Goal: Task Accomplishment & Management: Manage account settings

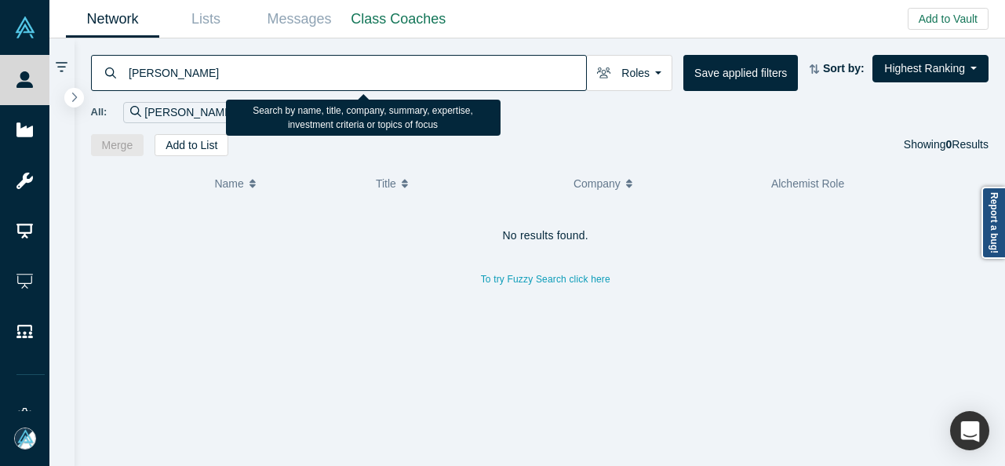
click at [161, 72] on input "Dmitry Norenko" at bounding box center [356, 72] width 459 height 37
drag, startPoint x: 159, startPoint y: 73, endPoint x: 129, endPoint y: 75, distance: 30.7
click at [129, 75] on input "Dmitry Norenko" at bounding box center [356, 72] width 459 height 37
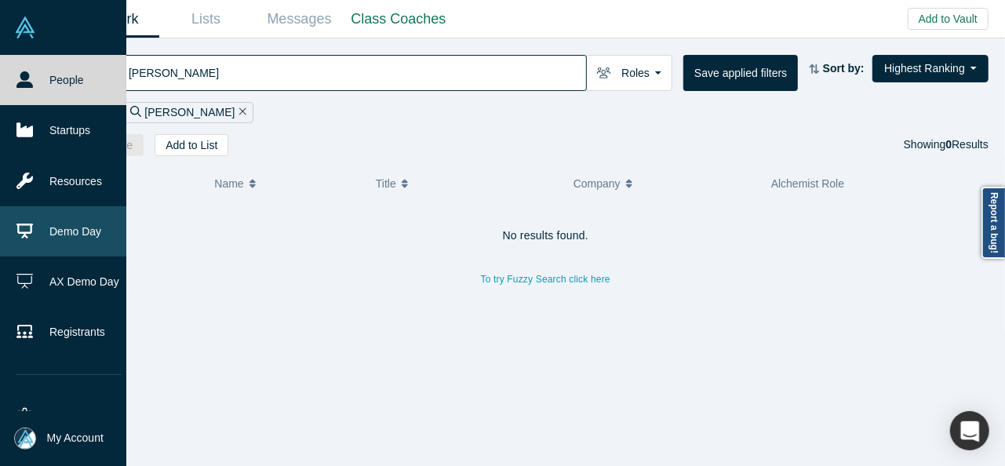
scroll to position [78, 0]
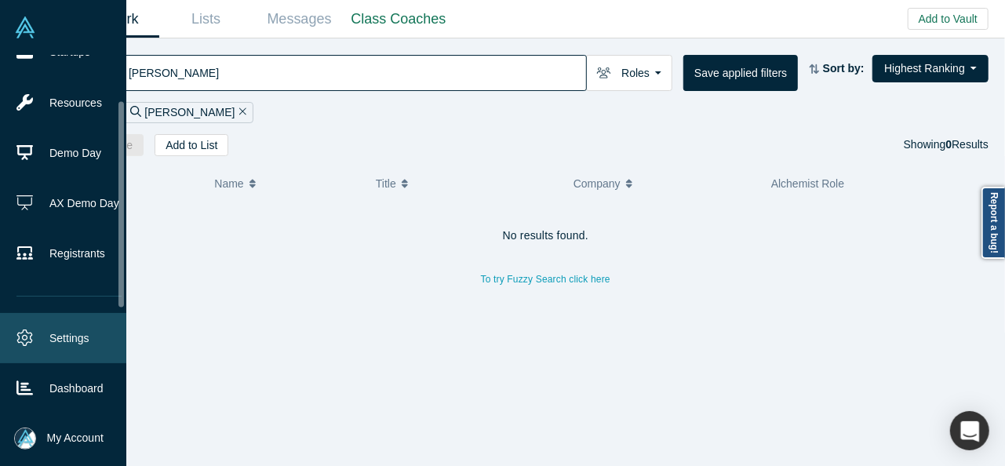
click at [64, 335] on link "Settings" at bounding box center [69, 338] width 138 height 50
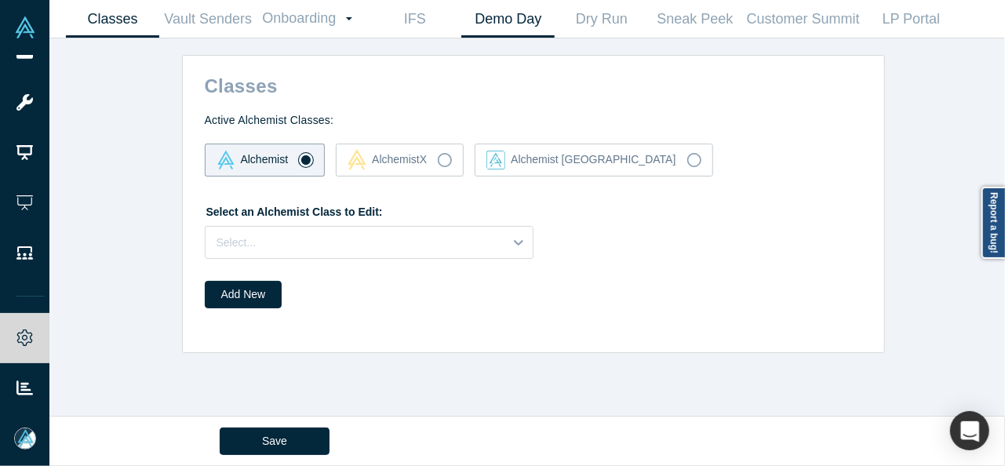
click at [500, 20] on link "Demo Day" at bounding box center [507, 19] width 93 height 37
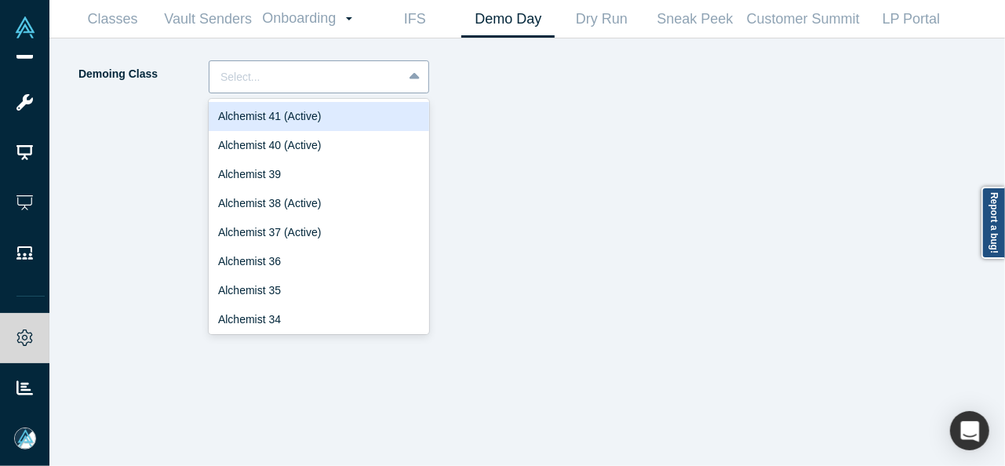
click at [230, 82] on div at bounding box center [305, 77] width 171 height 20
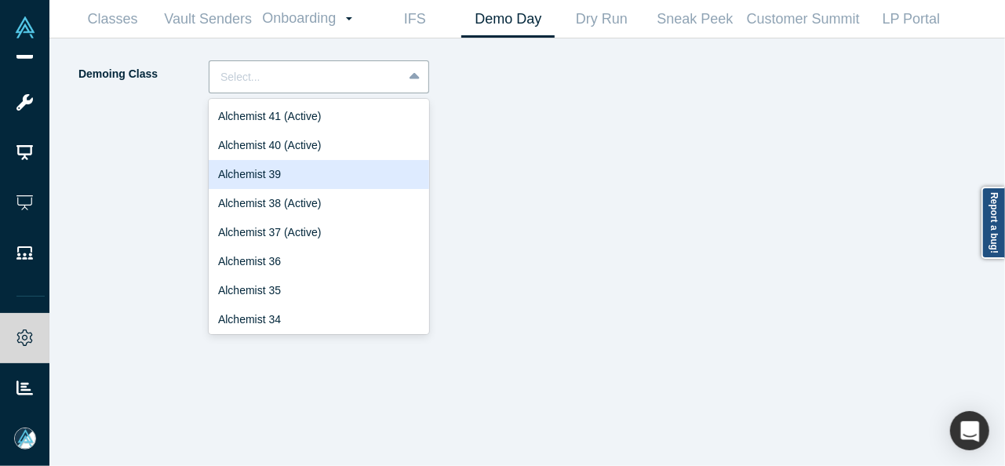
click at [271, 171] on div "Alchemist 39" at bounding box center [319, 174] width 220 height 29
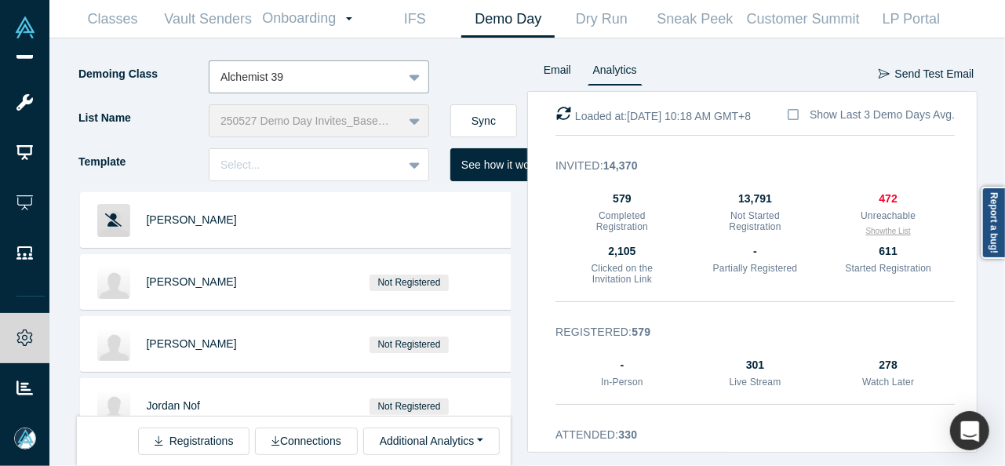
click at [872, 231] on button "Show the List" at bounding box center [888, 231] width 45 height 12
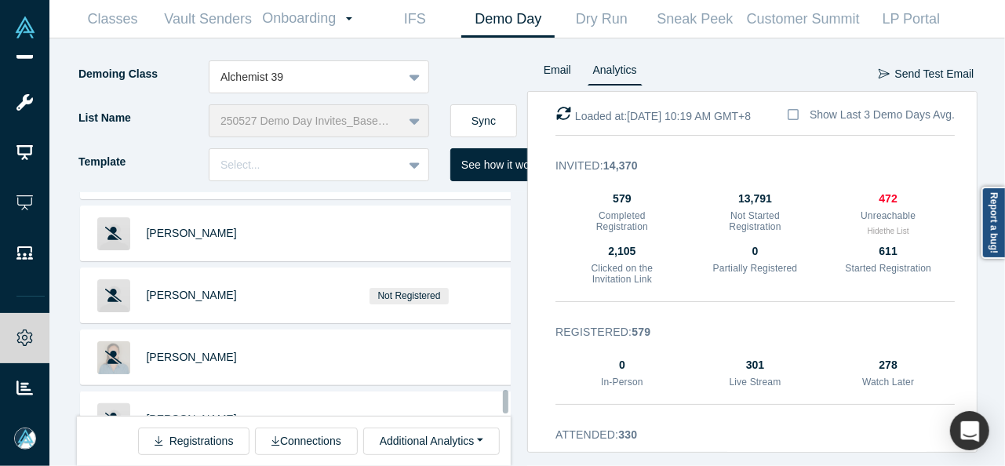
scroll to position [23069, 0]
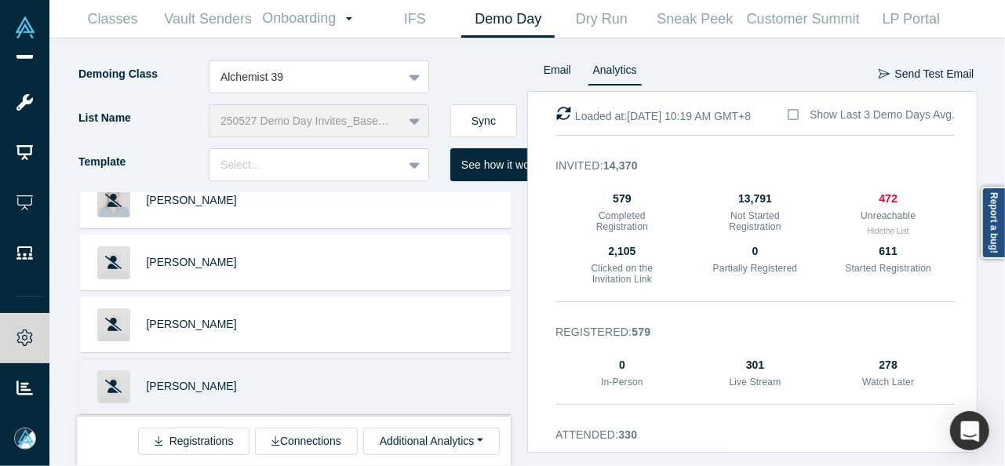
scroll to position [23225, 0]
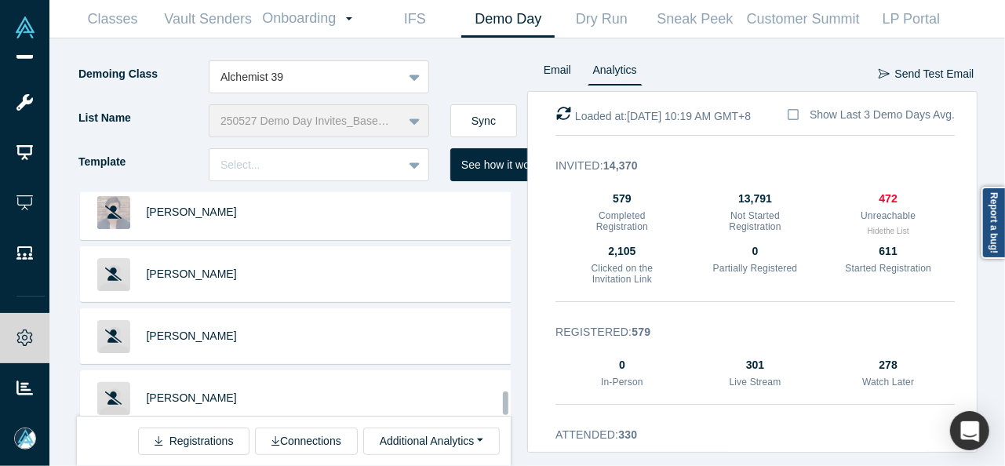
scroll to position [25604, 0]
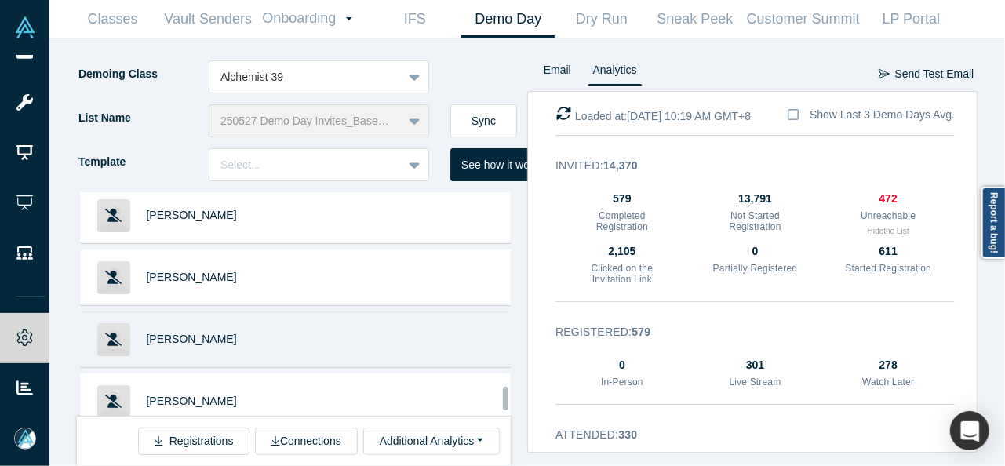
scroll to position [26153, 0]
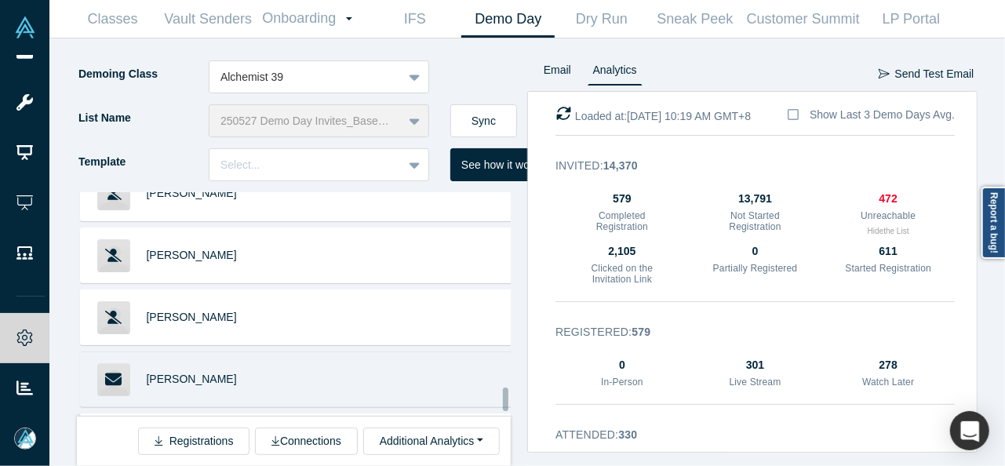
scroll to position [26310, 0]
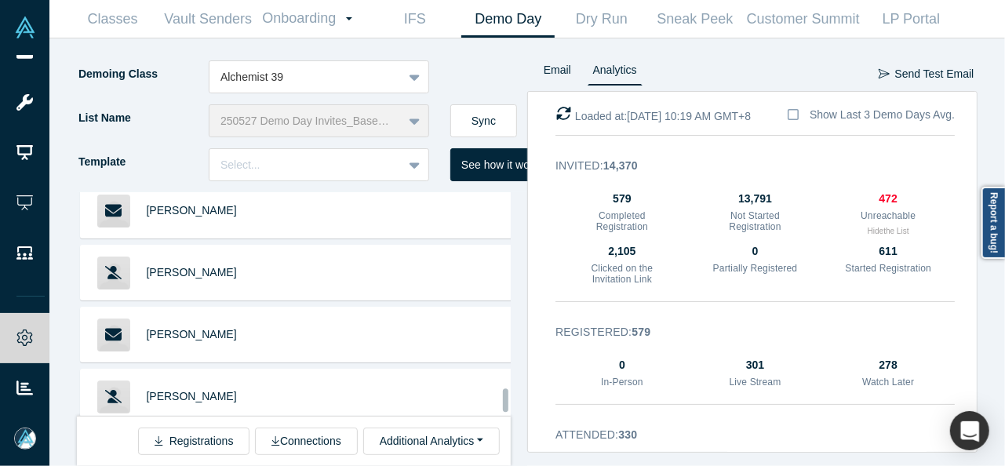
scroll to position [26467, 0]
click at [182, 451] on span "Sammy Abdullah" at bounding box center [192, 457] width 90 height 13
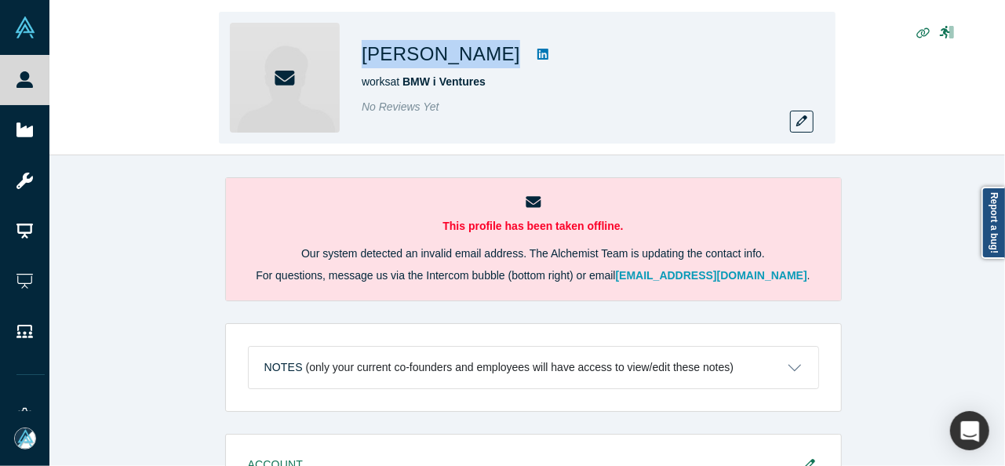
drag, startPoint x: 375, startPoint y: 56, endPoint x: 482, endPoint y: 56, distance: 106.7
click at [482, 56] on div "[PERSON_NAME]" at bounding box center [581, 54] width 439 height 28
copy div "[PERSON_NAME]"
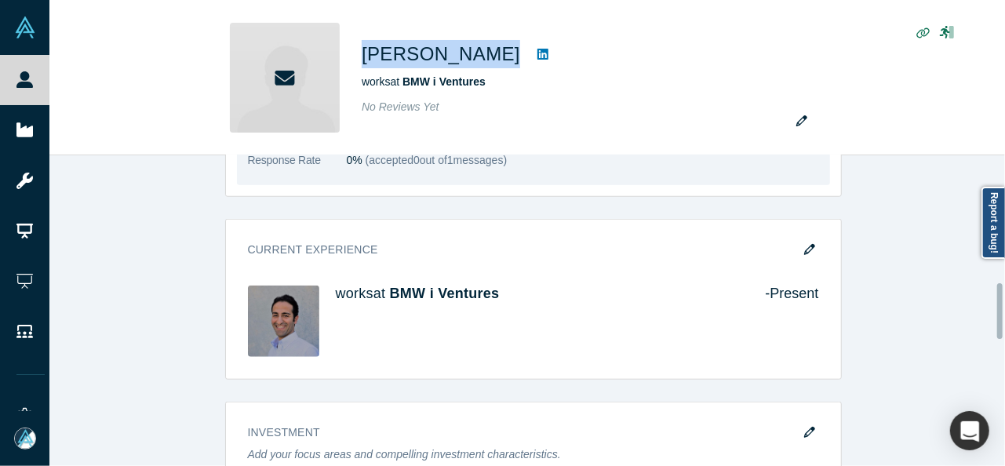
scroll to position [706, 0]
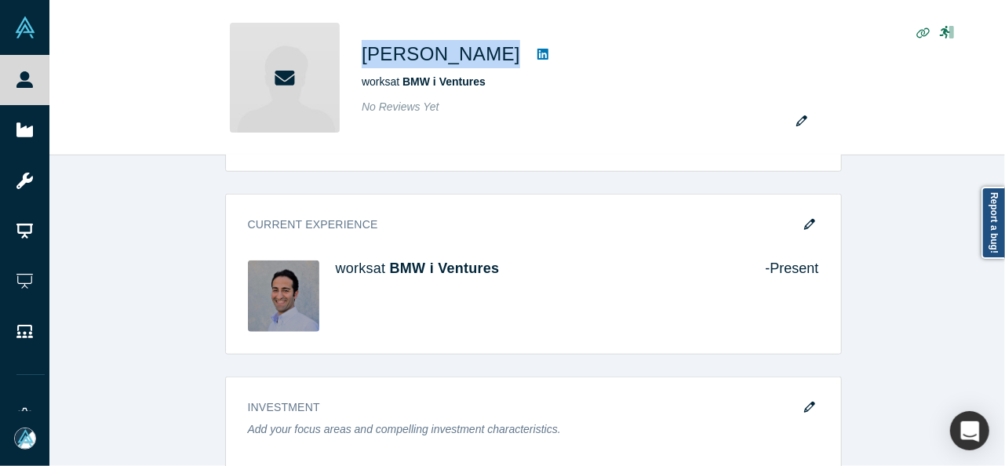
click at [805, 222] on icon "button" at bounding box center [809, 224] width 11 height 11
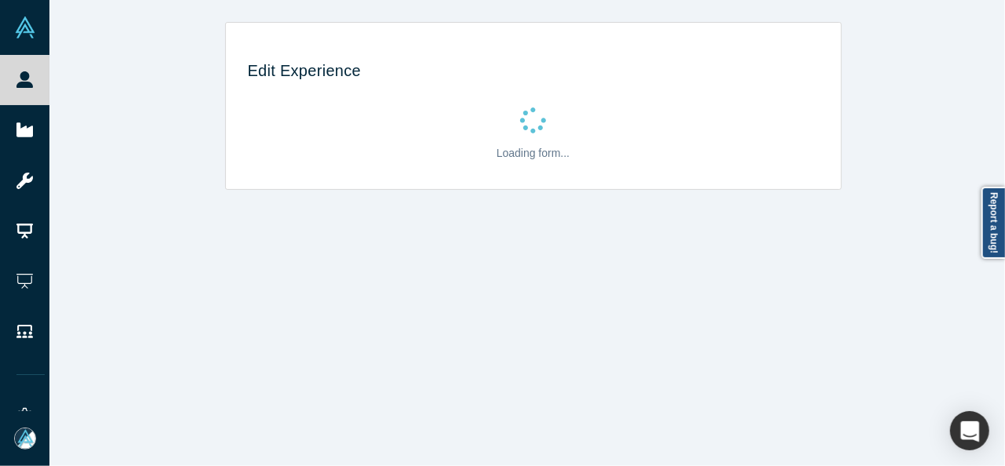
scroll to position [0, 0]
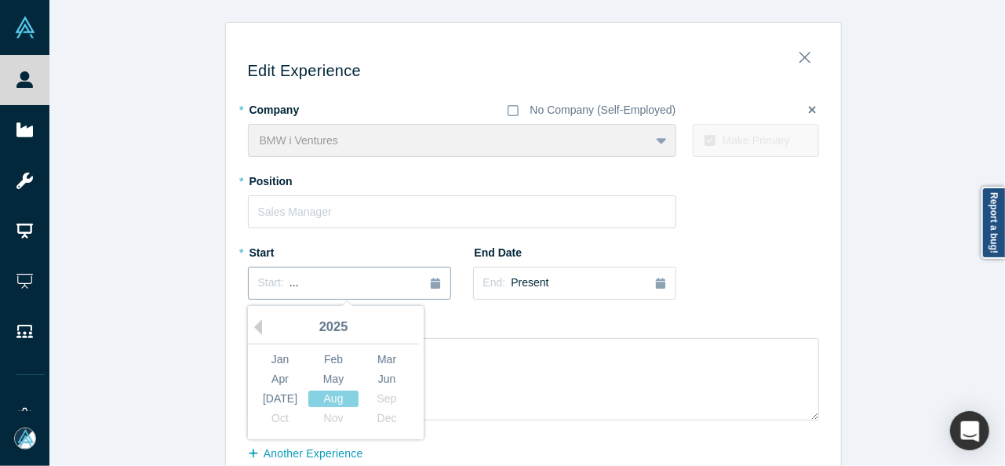
click at [275, 282] on div "Start: ..." at bounding box center [278, 283] width 41 height 17
click at [250, 329] on button "Previous Year" at bounding box center [254, 327] width 16 height 16
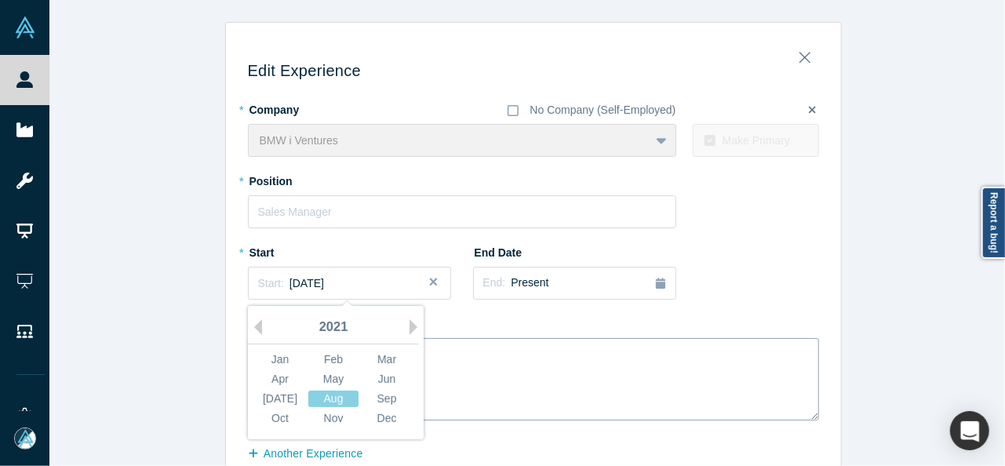
click at [280, 401] on div "[DATE]" at bounding box center [280, 399] width 50 height 16
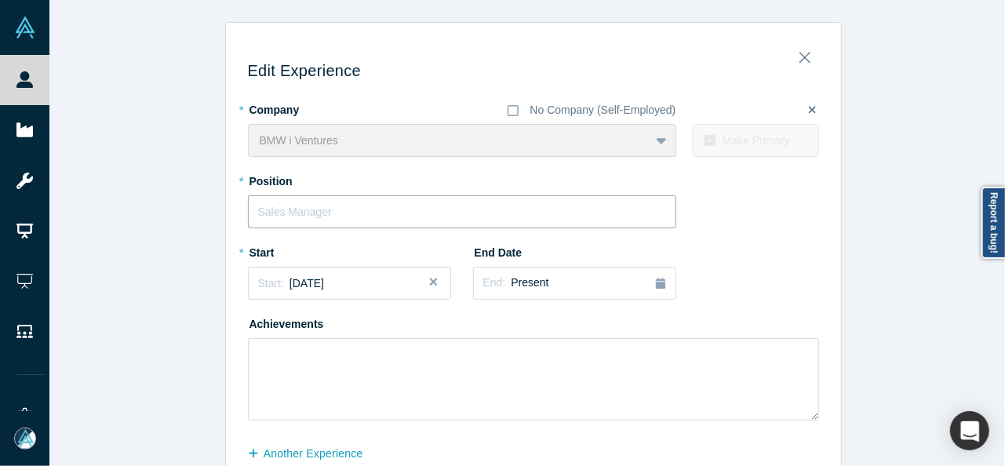
click at [278, 205] on input "text" at bounding box center [462, 211] width 428 height 33
paste input "Managing Partner"
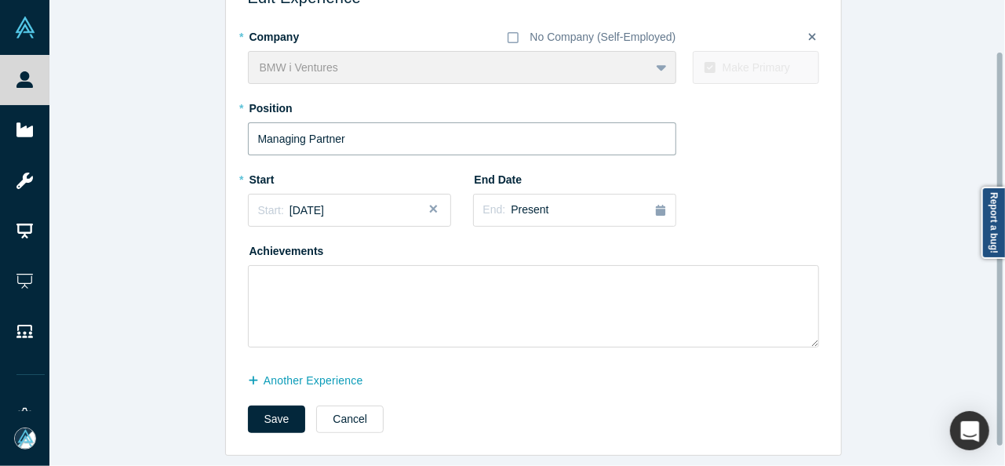
scroll to position [83, 0]
type input "Managing Partner"
click at [311, 369] on button "another Experience" at bounding box center [314, 380] width 132 height 27
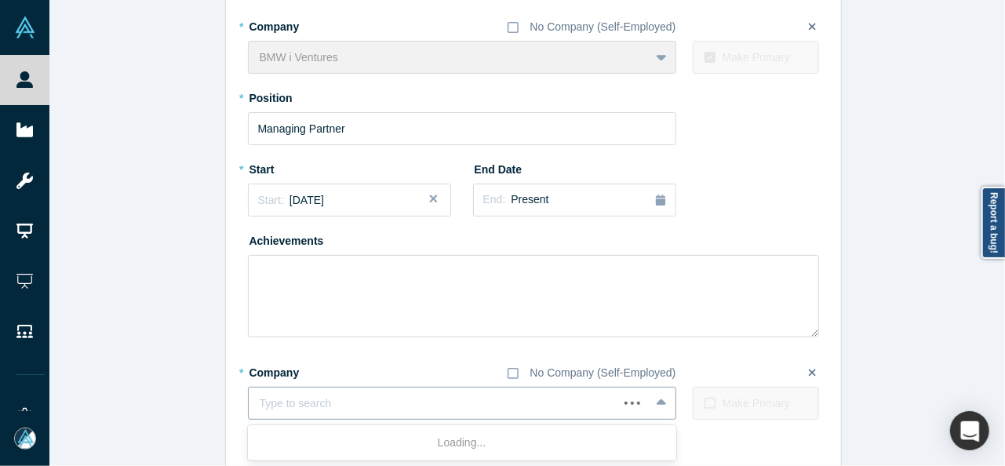
drag, startPoint x: 311, startPoint y: 369, endPoint x: 316, endPoint y: 404, distance: 35.6
click at [316, 404] on div at bounding box center [433, 404] width 347 height 20
paste input "Investor Investor Phoenix Tailings"
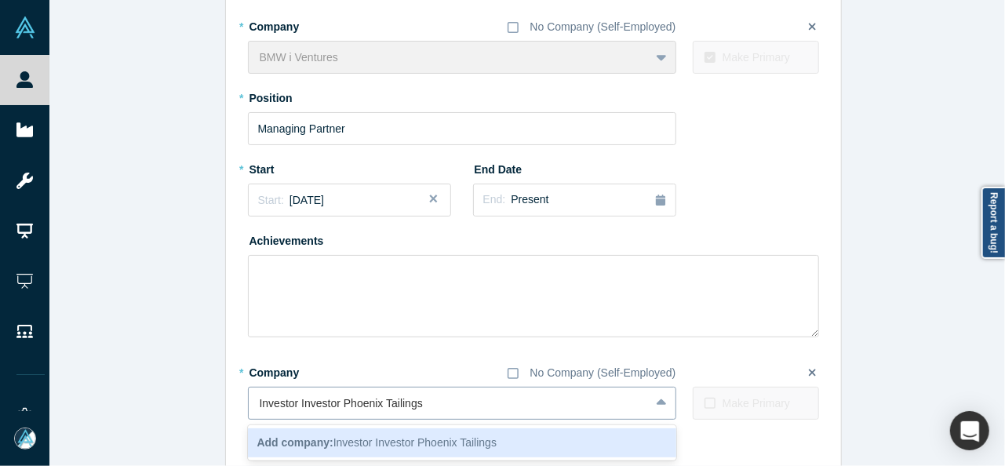
click at [334, 404] on input "Investor Investor Phoenix Tailings" at bounding box center [343, 403] width 166 height 16
drag, startPoint x: 336, startPoint y: 407, endPoint x: 245, endPoint y: 407, distance: 91.0
click at [249, 407] on div "Investor Investor Phoenix Tailings" at bounding box center [449, 404] width 401 height 26
type input "Phoenix Tailings"
click at [328, 437] on span "Add company: Phoenix Tailings" at bounding box center [334, 442] width 155 height 13
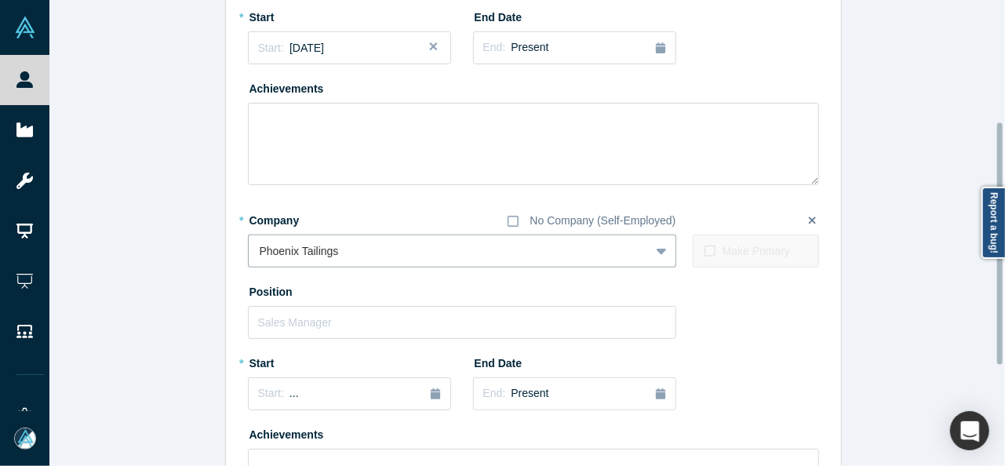
scroll to position [240, 0]
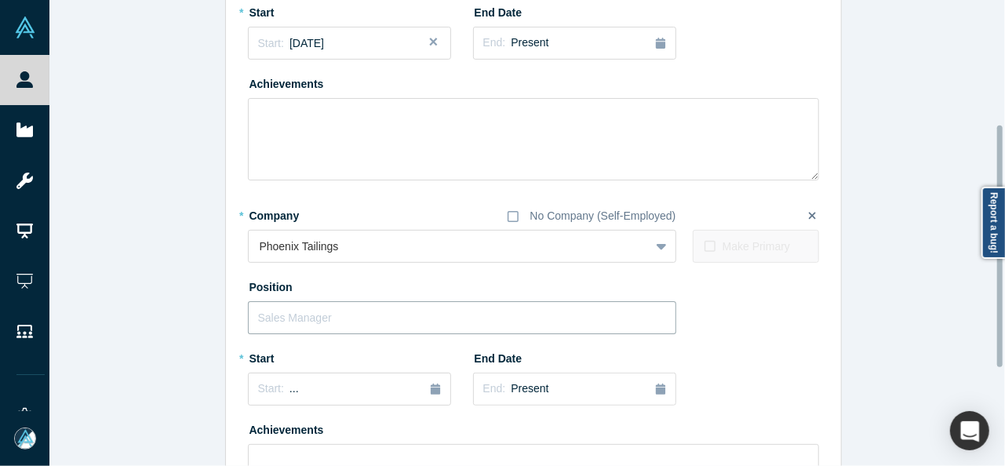
click at [302, 318] on input "text" at bounding box center [462, 317] width 428 height 33
paste input "Investor Investor"
drag, startPoint x: 289, startPoint y: 321, endPoint x: 380, endPoint y: 321, distance: 91.0
click at [380, 321] on input "Investor Investor" at bounding box center [462, 317] width 428 height 33
type input "Investor"
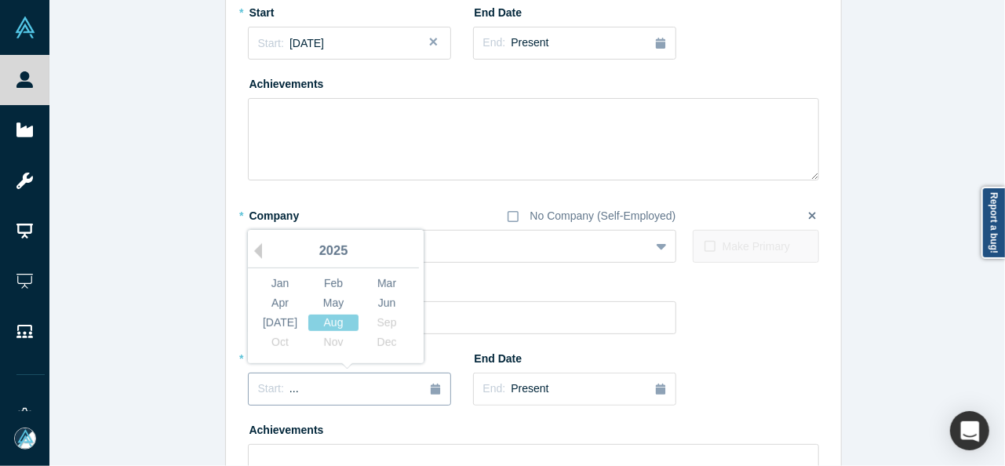
click at [329, 384] on div "Start: ..." at bounding box center [349, 388] width 183 height 17
click at [253, 247] on button "Previous Year" at bounding box center [254, 251] width 16 height 16
click at [396, 344] on div "Dec" at bounding box center [387, 342] width 50 height 16
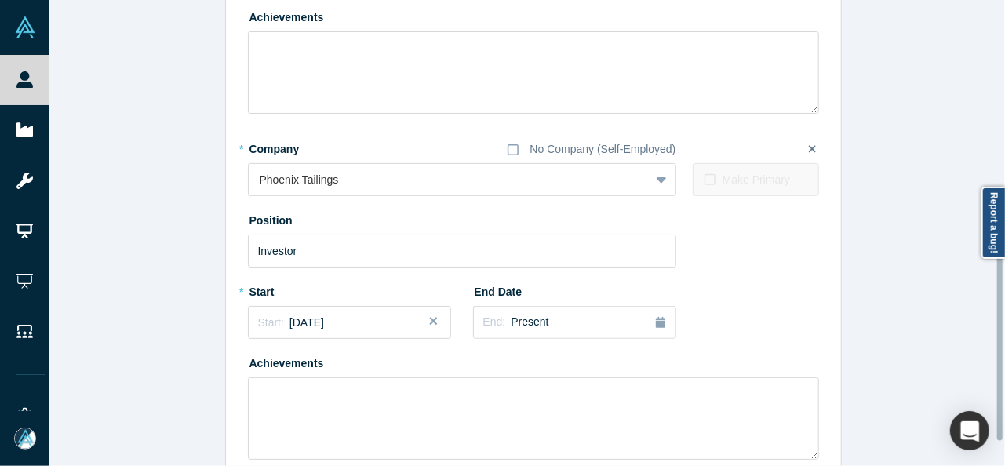
scroll to position [397, 0]
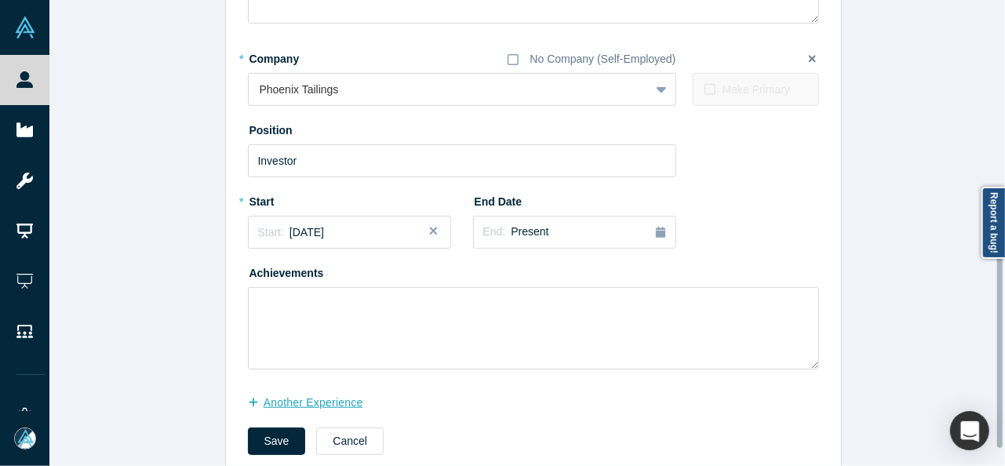
click at [311, 398] on button "another Experience" at bounding box center [314, 402] width 132 height 27
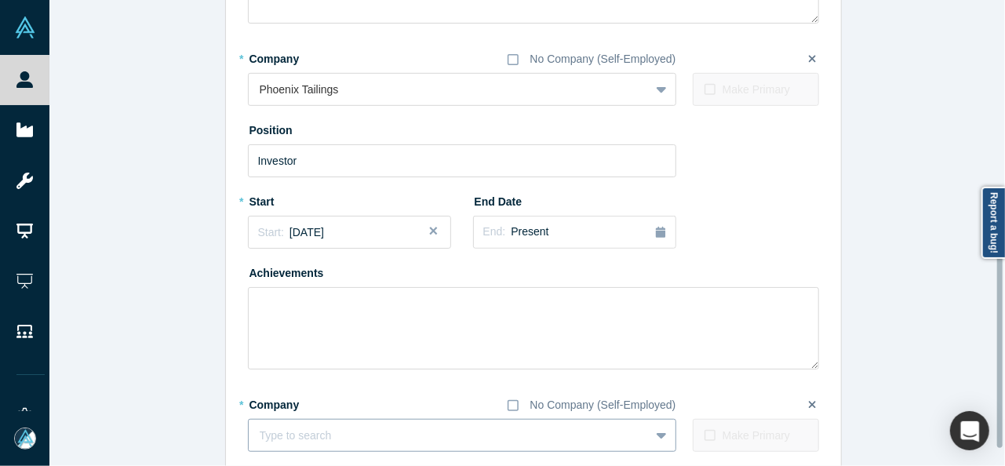
click at [319, 423] on fieldset "* Company No Company (Self-Employed) Type to search To pick up a draggable item…" at bounding box center [533, 426] width 571 height 71
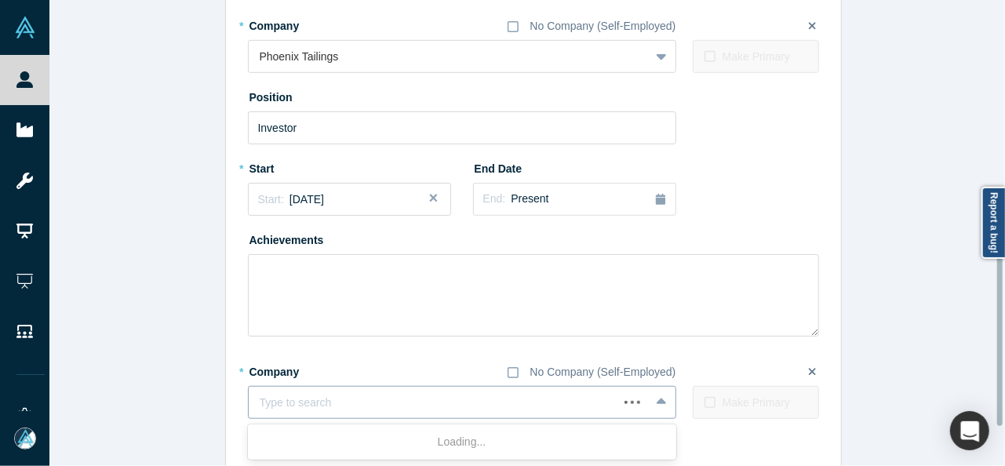
paste input "Investor Investor RunSafe Security Inc."
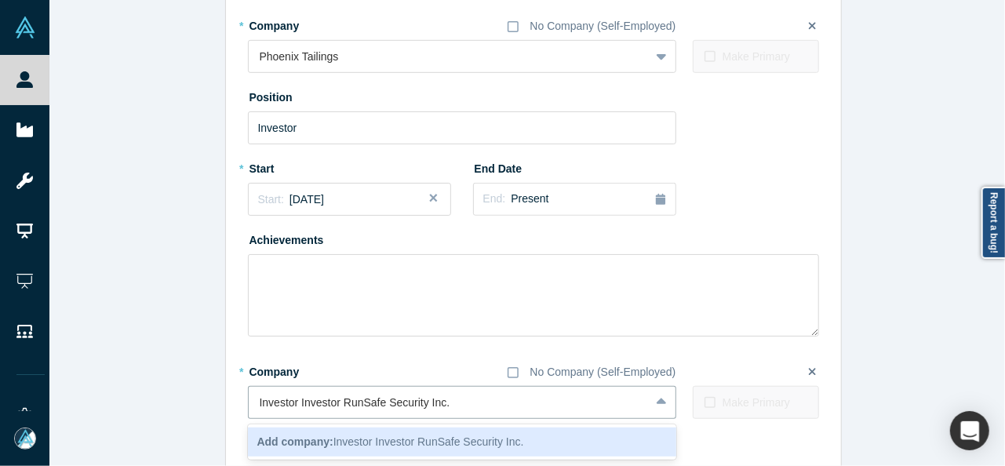
drag, startPoint x: 336, startPoint y: 405, endPoint x: 233, endPoint y: 404, distance: 103.5
click at [233, 404] on div "Edit Experience * Company No Company (Self-Employed) BMW i Ventures To pick up …" at bounding box center [533, 65] width 615 height 922
type input "RunSafe Security Inc."
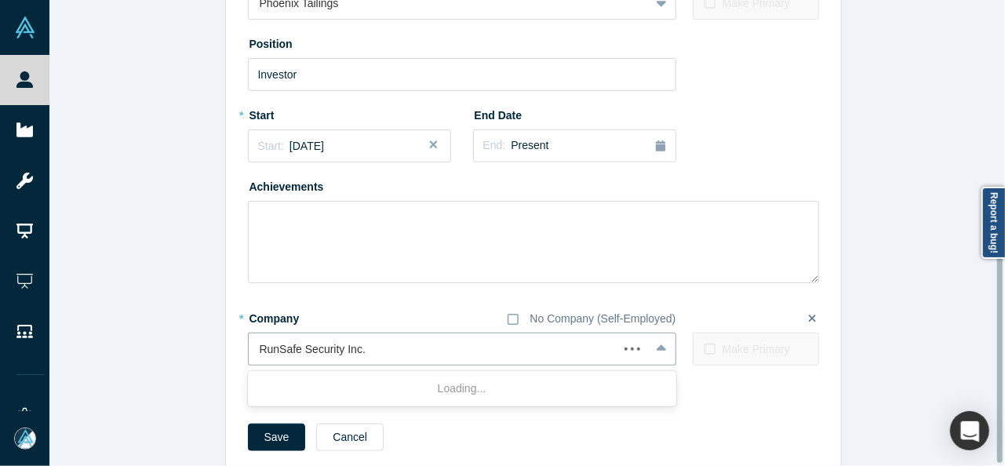
scroll to position [511, 0]
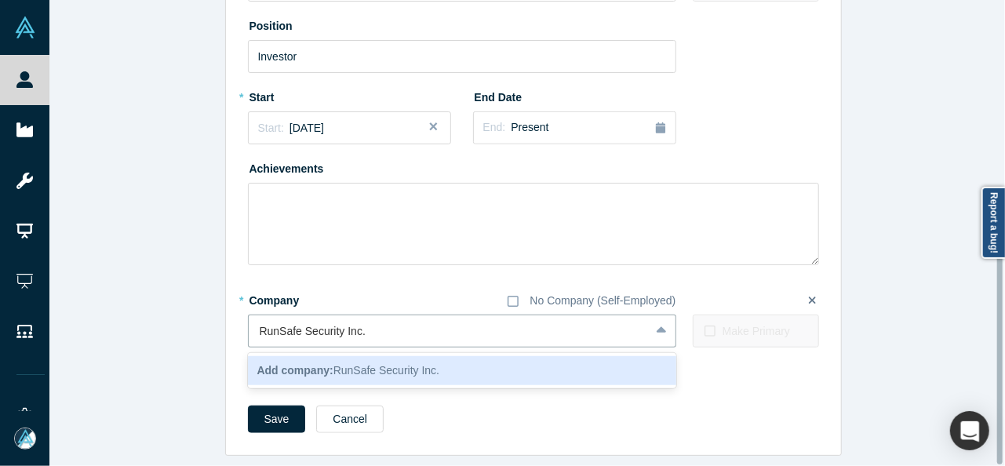
click at [281, 365] on b "Add company:" at bounding box center [295, 370] width 76 height 13
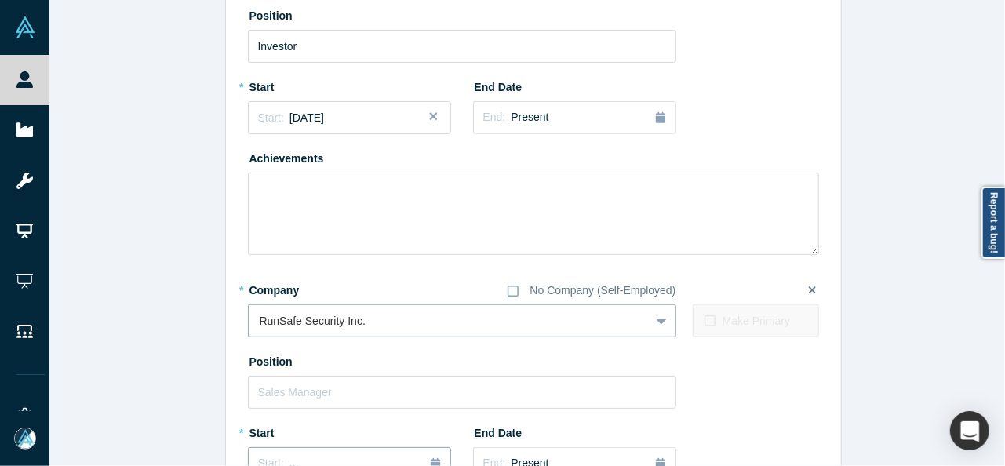
click at [289, 456] on span "..." at bounding box center [293, 462] width 9 height 13
click at [252, 328] on button "Previous Year" at bounding box center [254, 326] width 16 height 16
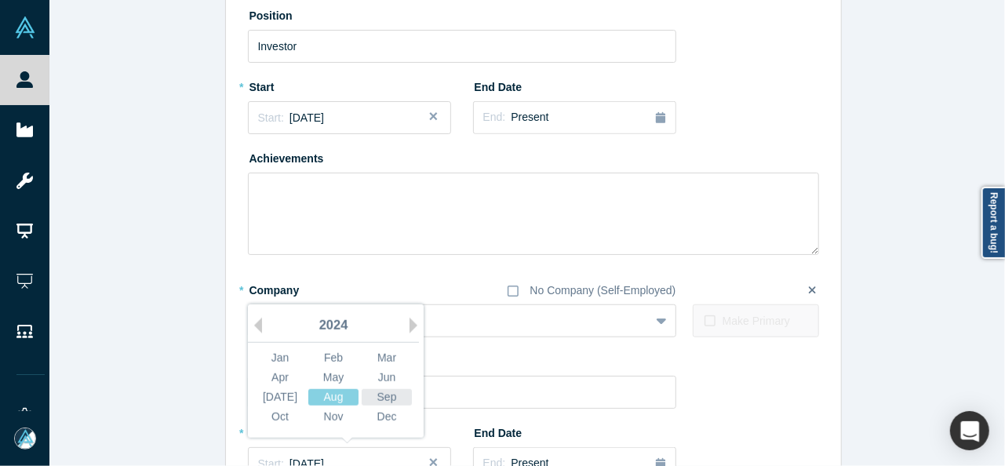
click at [383, 396] on div "Sep" at bounding box center [387, 397] width 50 height 16
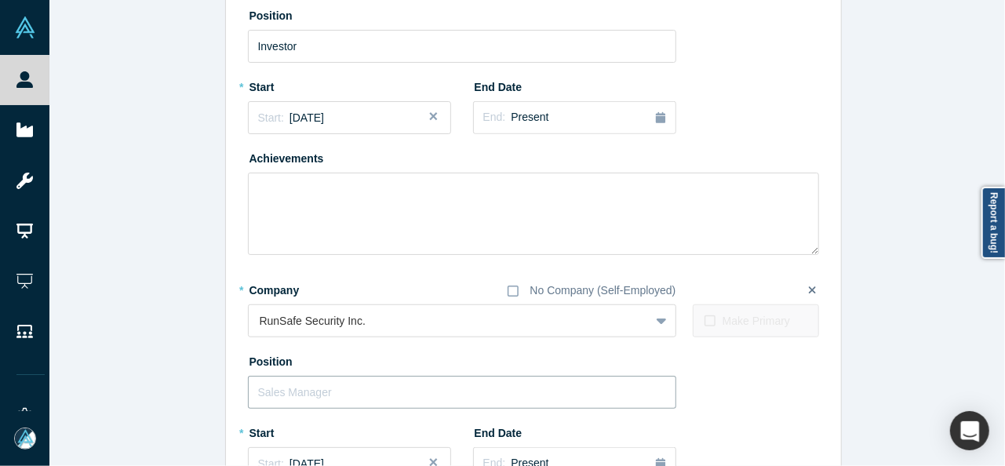
click at [367, 401] on input "text" at bounding box center [462, 392] width 428 height 33
paste input "Investor Investor"
drag, startPoint x: 292, startPoint y: 395, endPoint x: 381, endPoint y: 384, distance: 90.1
click at [381, 384] on input "Investor Investor" at bounding box center [462, 392] width 428 height 33
type input "Investor"
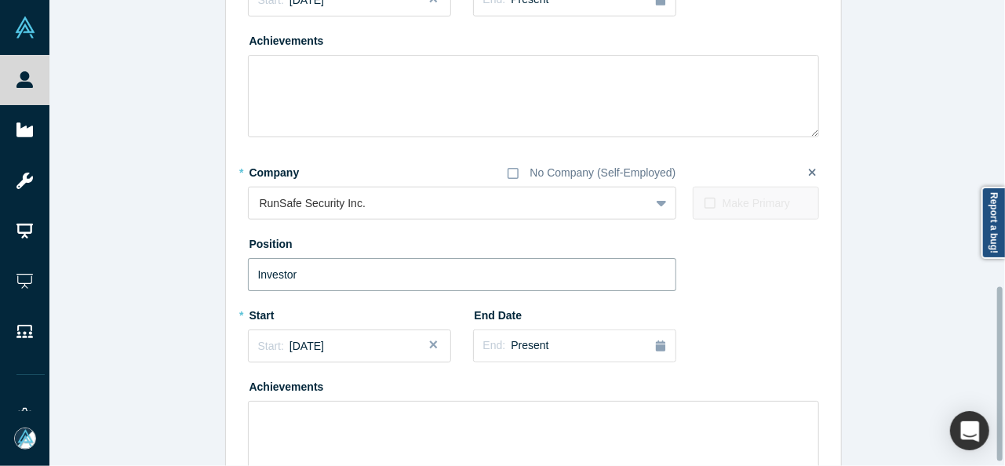
scroll to position [775, 0]
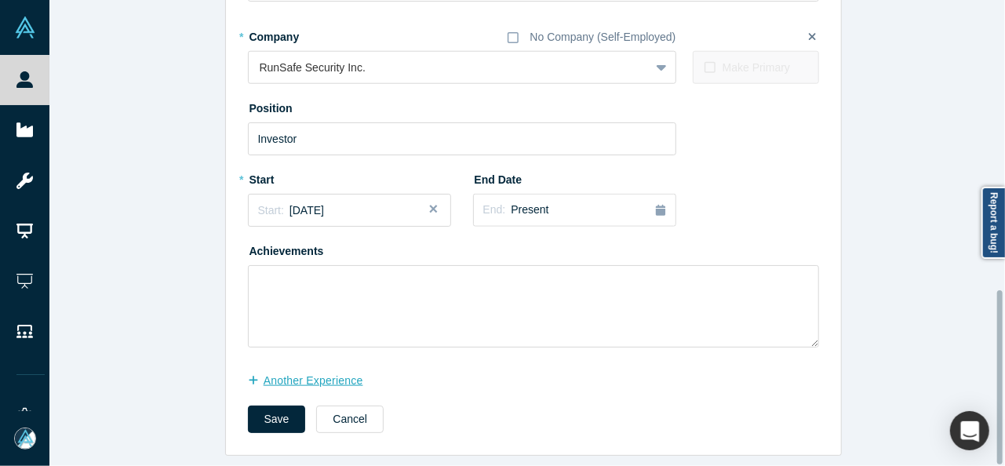
click at [326, 372] on button "another Experience" at bounding box center [314, 380] width 132 height 27
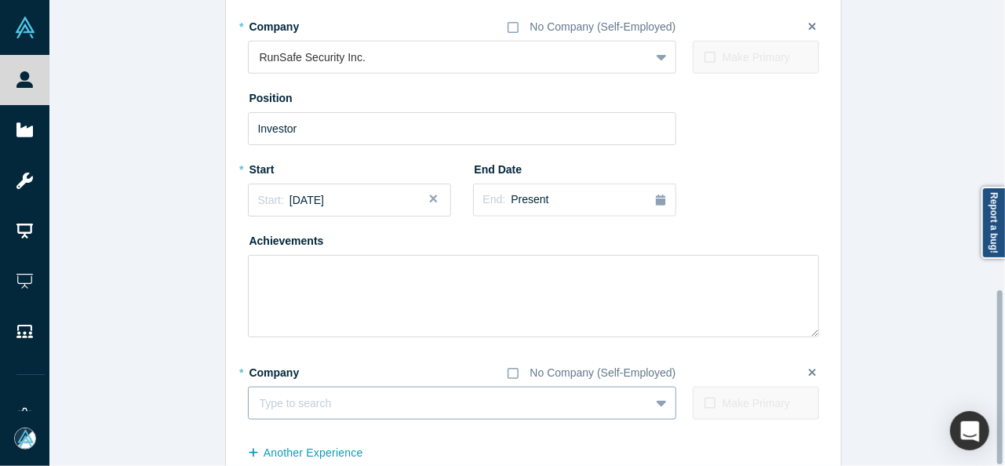
click at [328, 400] on div at bounding box center [449, 404] width 379 height 20
paste input "VIA logo Board Director Board Director VIA"
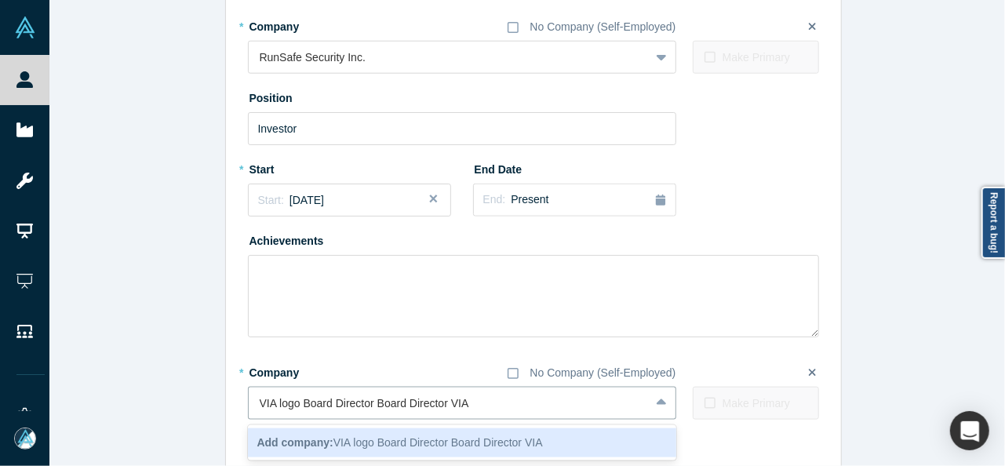
drag, startPoint x: 445, startPoint y: 405, endPoint x: 240, endPoint y: 404, distance: 204.7
type input "VIA"
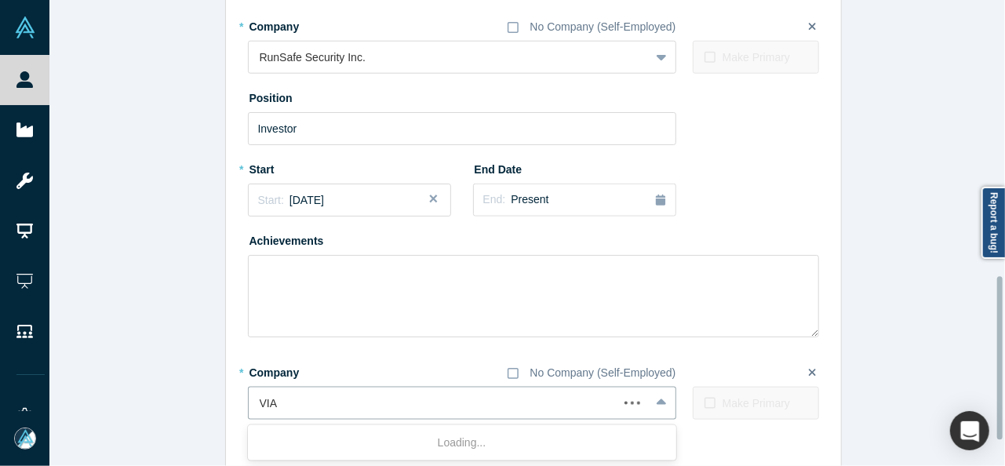
scroll to position [853, 0]
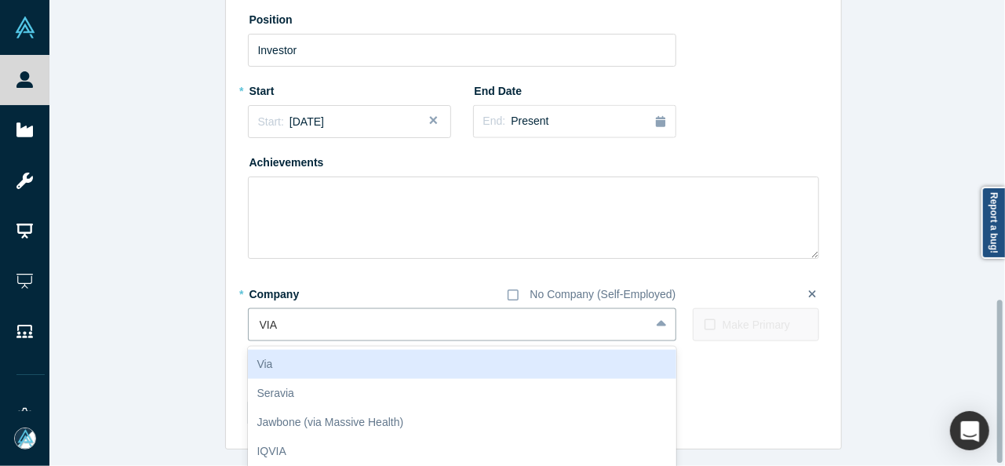
click at [304, 366] on div "Via" at bounding box center [462, 364] width 428 height 29
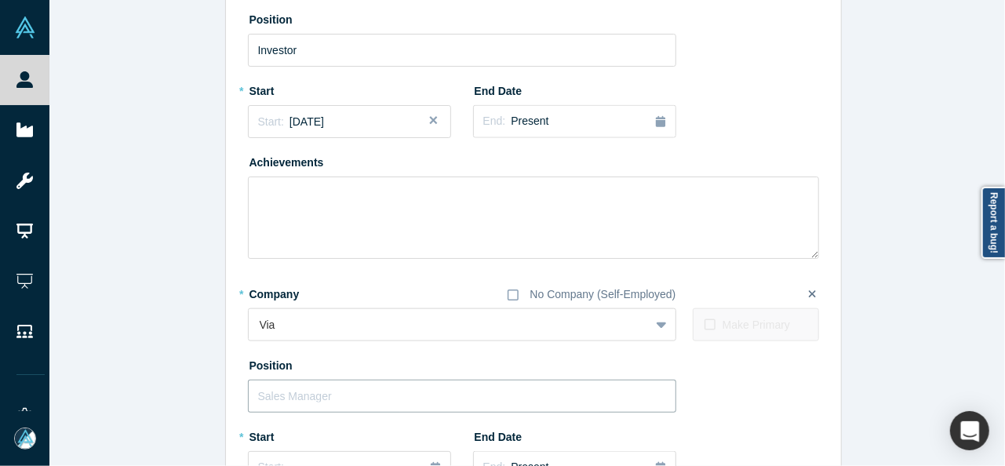
click at [300, 398] on input "text" at bounding box center [462, 396] width 428 height 33
paste input "VIA logo Board Director Board Director"
drag, startPoint x: 367, startPoint y: 391, endPoint x: 504, endPoint y: 391, distance: 136.5
click at [504, 391] on input "VIA logo Board Director Board Director" at bounding box center [462, 396] width 428 height 33
drag, startPoint x: 296, startPoint y: 396, endPoint x: 225, endPoint y: 393, distance: 71.4
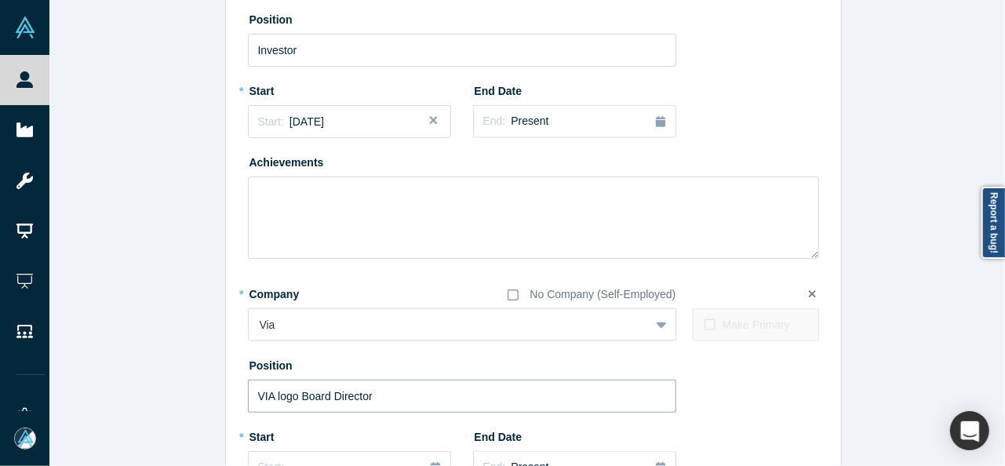
type input "Board Director"
click at [301, 324] on div at bounding box center [449, 325] width 379 height 20
type input "VIA"
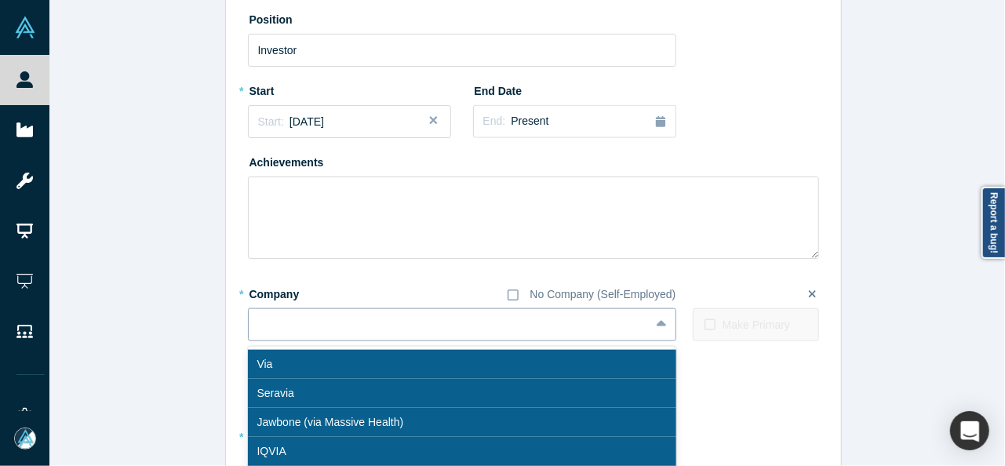
click at [301, 324] on div at bounding box center [449, 325] width 379 height 20
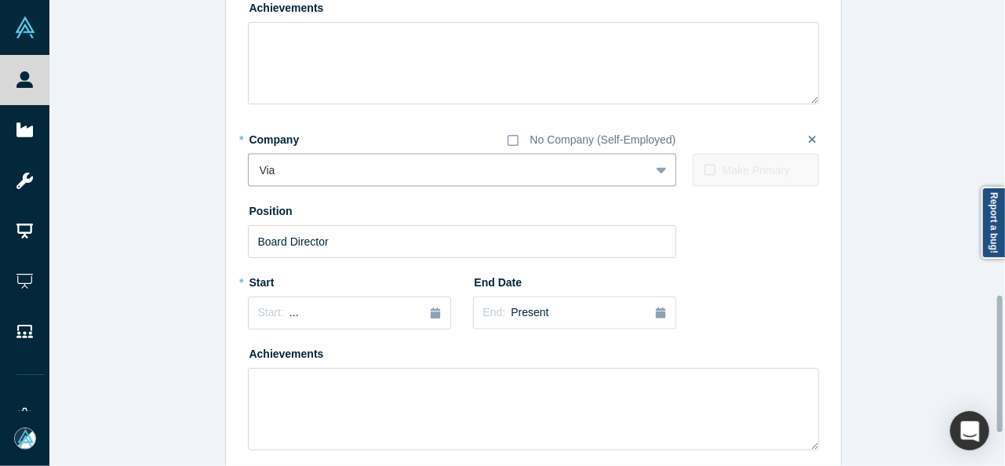
scroll to position [1010, 0]
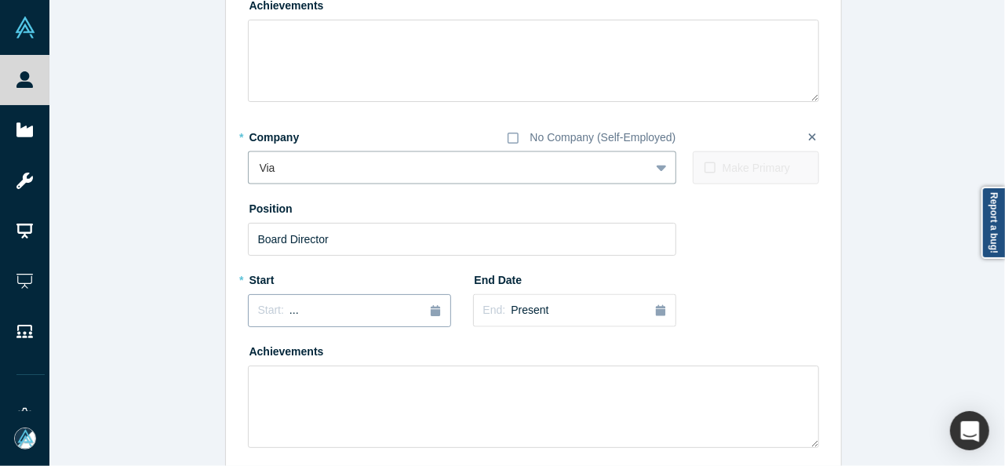
click at [331, 311] on div "Start: ..." at bounding box center [349, 310] width 183 height 17
click at [389, 203] on div "Mar" at bounding box center [387, 205] width 50 height 16
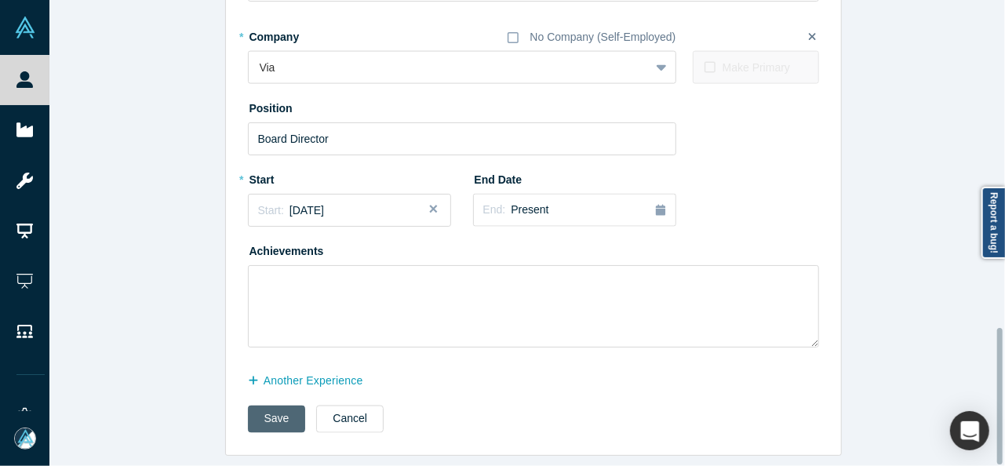
click at [262, 408] on button "Save" at bounding box center [277, 418] width 58 height 27
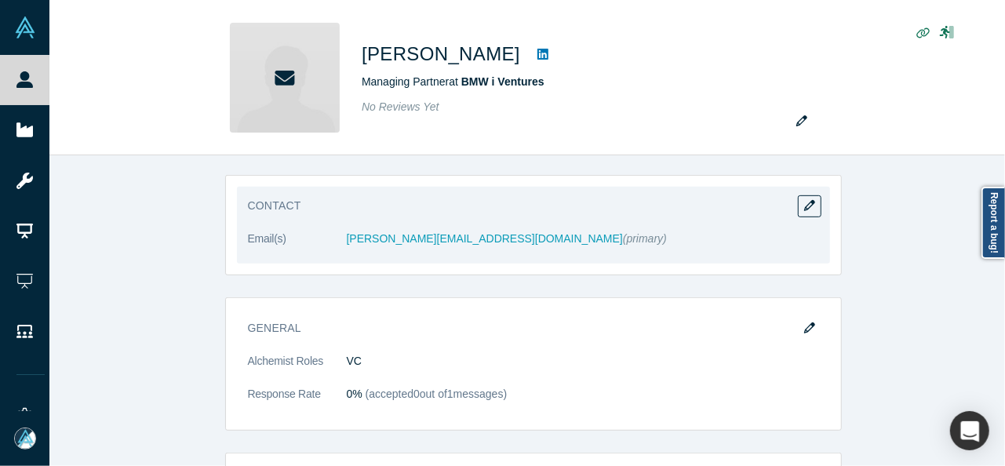
scroll to position [471, 0]
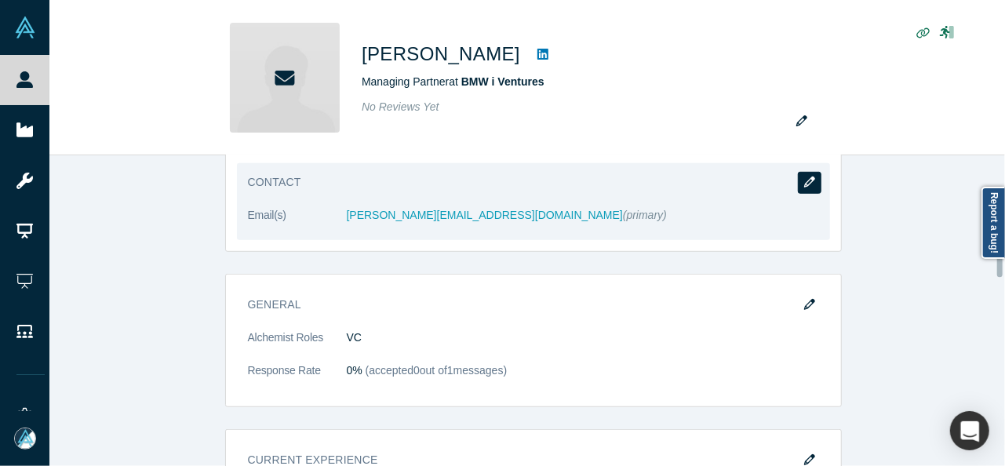
click at [798, 183] on button "button" at bounding box center [810, 183] width 24 height 22
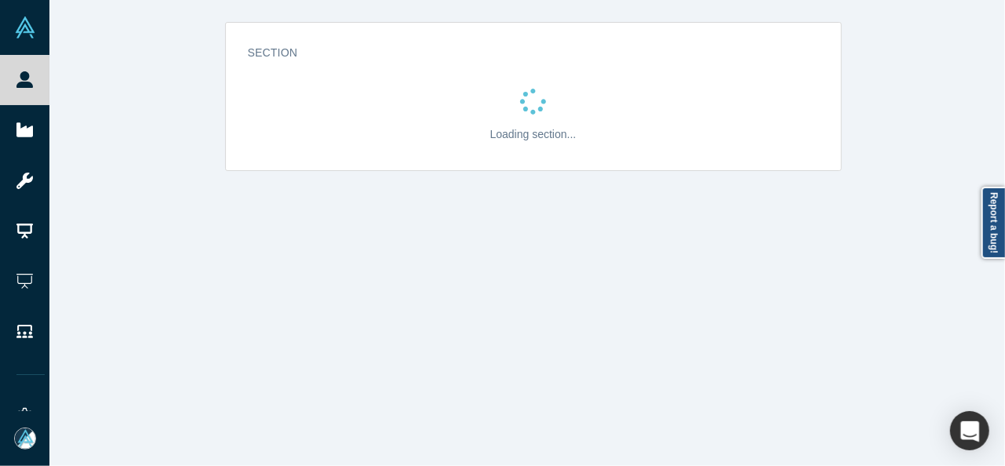
scroll to position [0, 0]
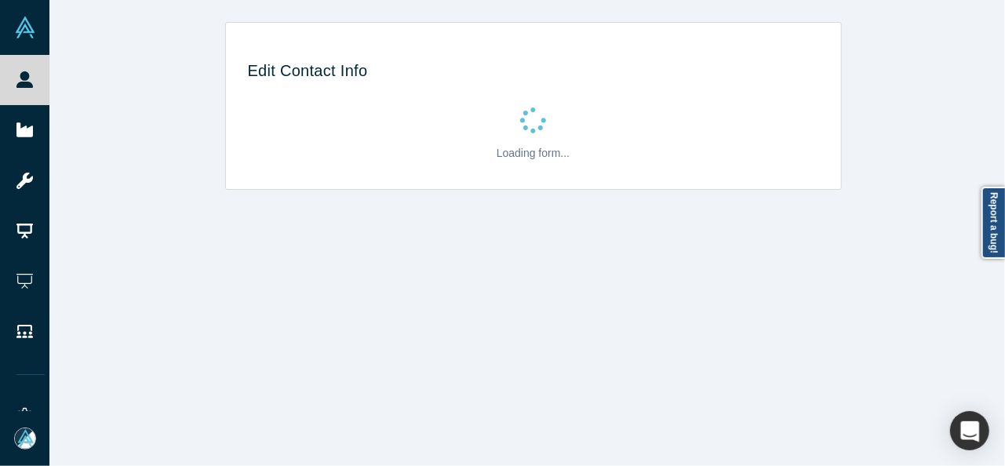
select select "US"
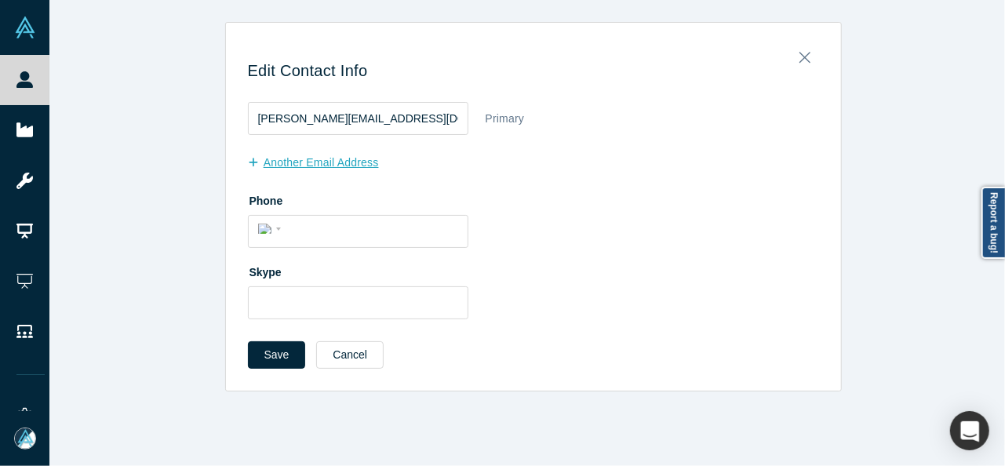
click at [331, 162] on button "another Email Address" at bounding box center [321, 162] width 147 height 27
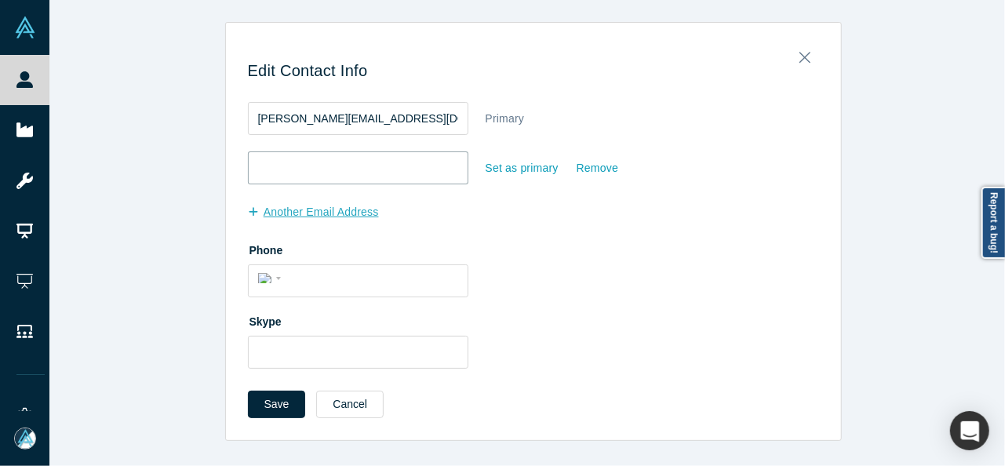
click at [331, 162] on input "email" at bounding box center [358, 167] width 220 height 33
paste input "kaspersage@gmail.com"
type input "kaspersage@gmail.com"
click at [524, 169] on div "Set as primary" at bounding box center [522, 168] width 75 height 27
click at [0, 0] on input "Set as primary" at bounding box center [0, 0] width 0 height 0
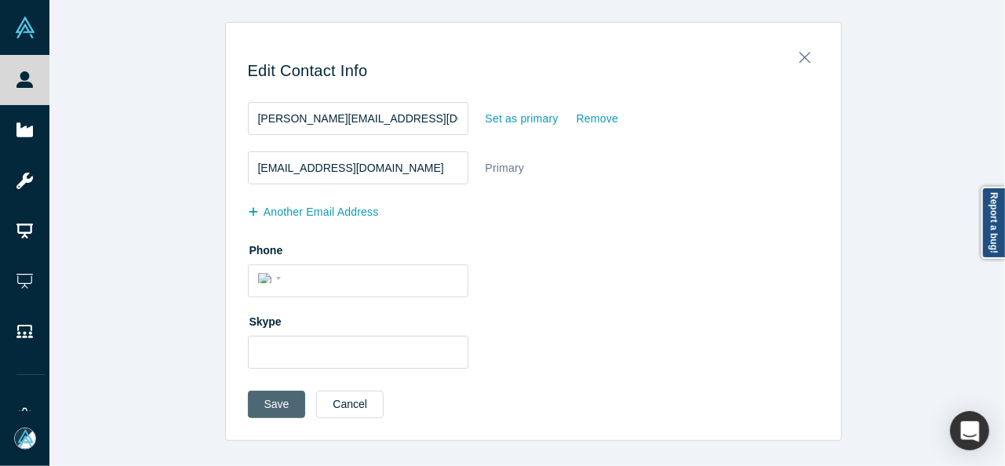
click at [281, 402] on button "Save" at bounding box center [277, 404] width 58 height 27
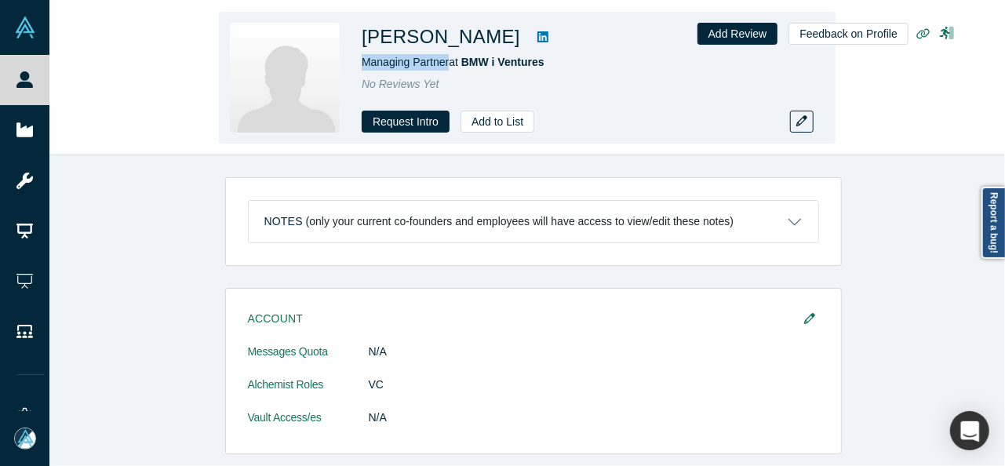
drag, startPoint x: 361, startPoint y: 58, endPoint x: 449, endPoint y: 67, distance: 88.3
click at [449, 67] on span "Managing Partner at BMW i Ventures" at bounding box center [453, 62] width 183 height 13
copy span "Managing Partner"
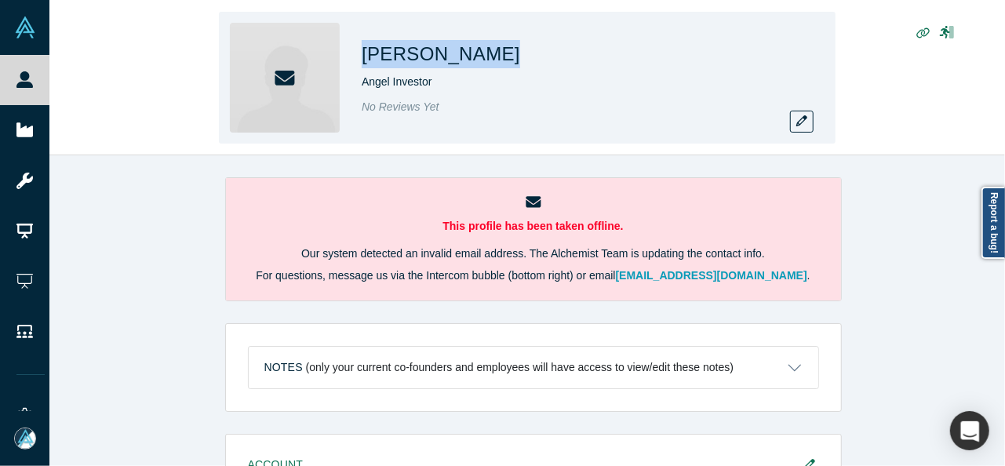
drag, startPoint x: 355, startPoint y: 58, endPoint x: 486, endPoint y: 57, distance: 131.8
click at [486, 57] on div "David Mytton Angel Investor No Reviews Yet" at bounding box center [527, 78] width 616 height 132
copy h1 "David Mytton"
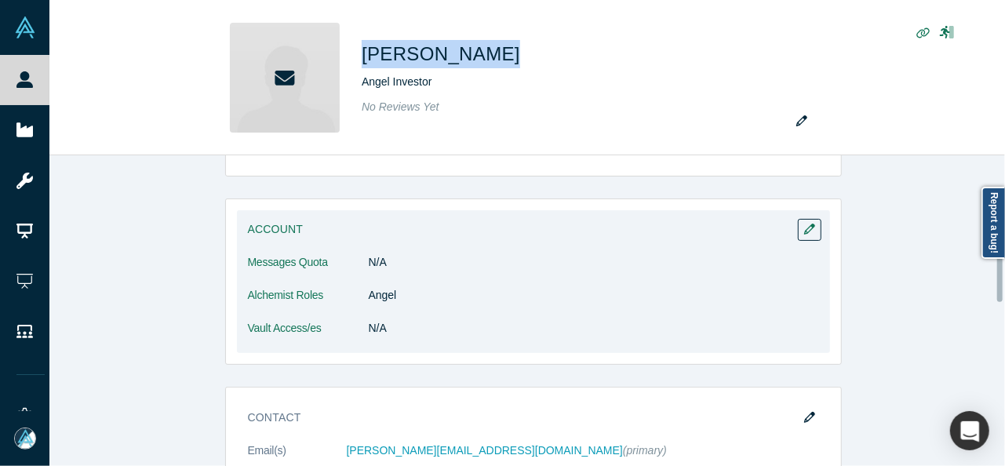
scroll to position [392, 0]
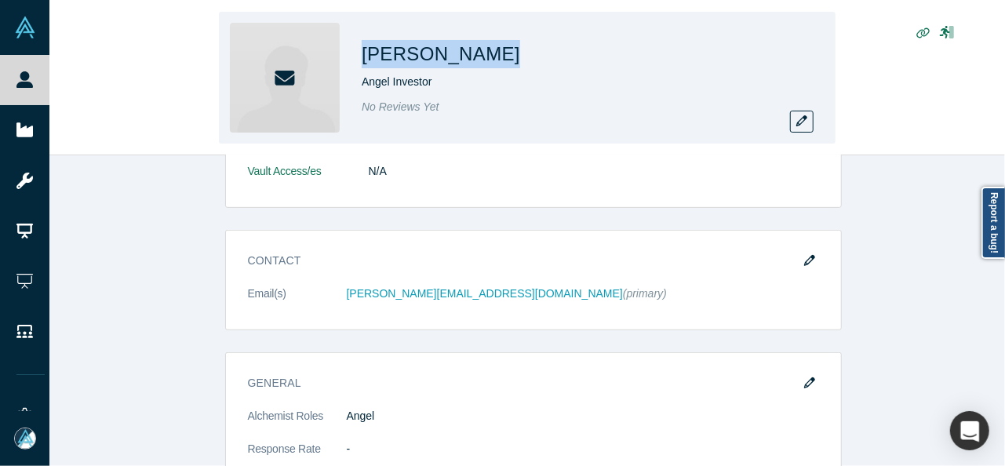
copy h1 "David Mytton"
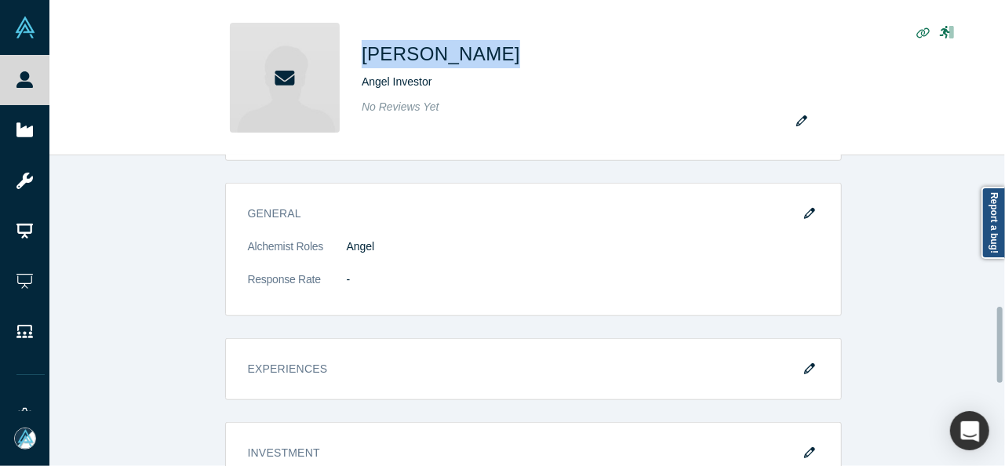
scroll to position [549, 0]
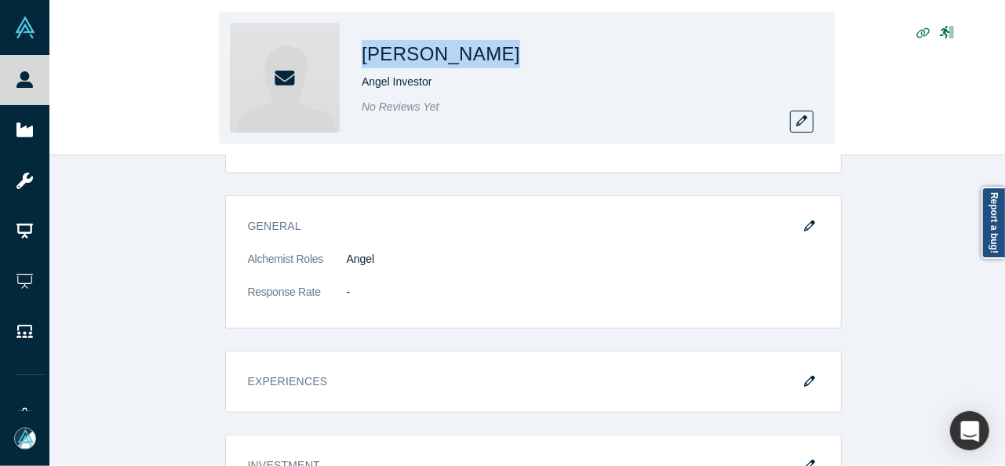
copy h1 "David Mytton"
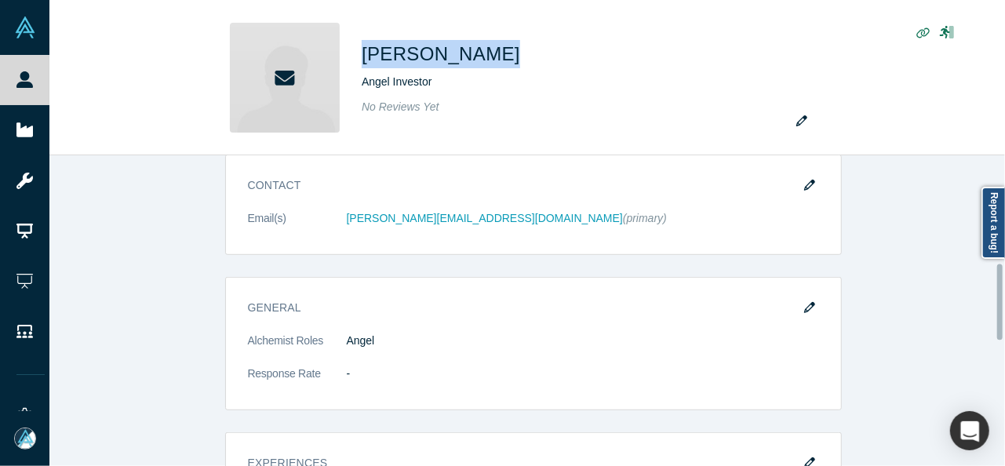
scroll to position [314, 0]
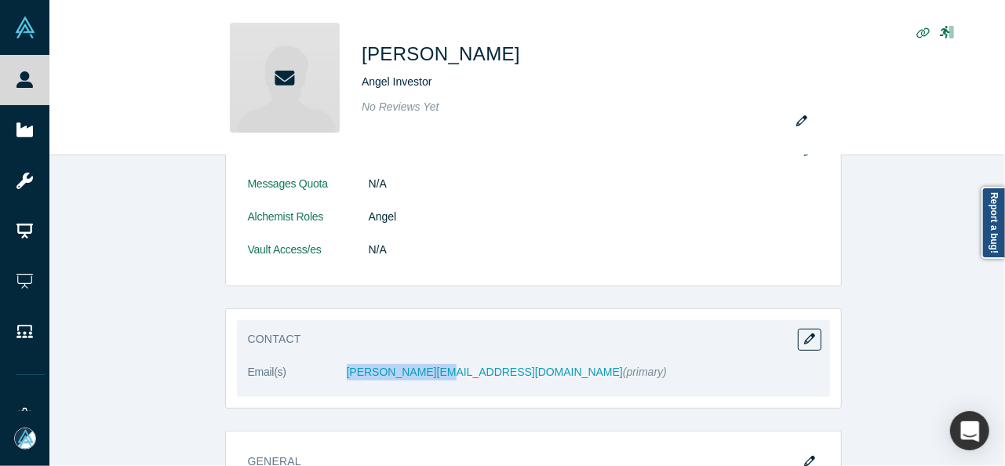
drag, startPoint x: 329, startPoint y: 380, endPoint x: 431, endPoint y: 376, distance: 101.3
click at [431, 376] on dl "Email(s) david@mytton.net (primary)" at bounding box center [533, 380] width 571 height 33
copy dl "david@mytton.net"
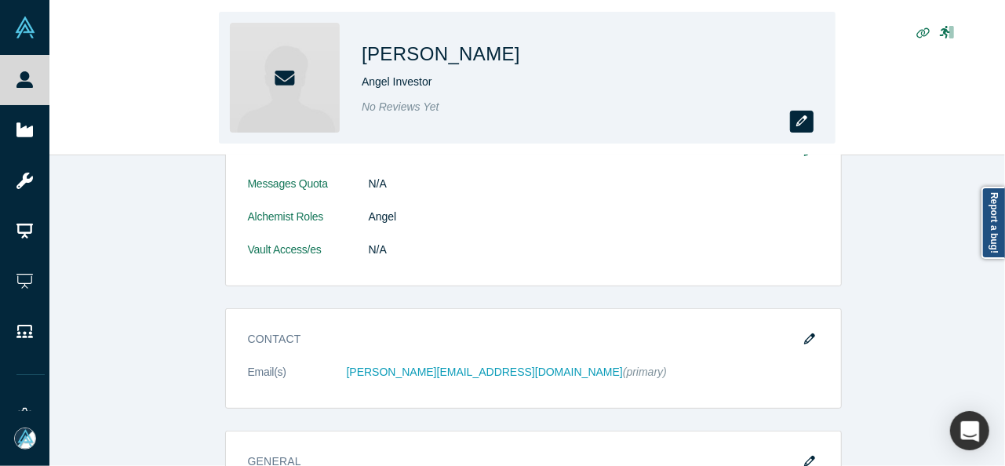
click at [794, 125] on button "button" at bounding box center [802, 122] width 24 height 22
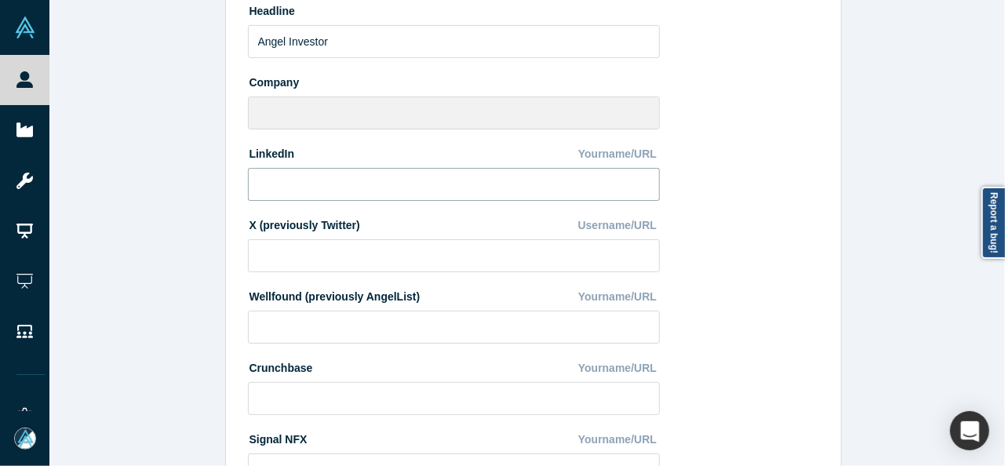
click at [328, 179] on input at bounding box center [454, 184] width 412 height 33
paste input "https://www.linkedin.com/in/davidmytton/"
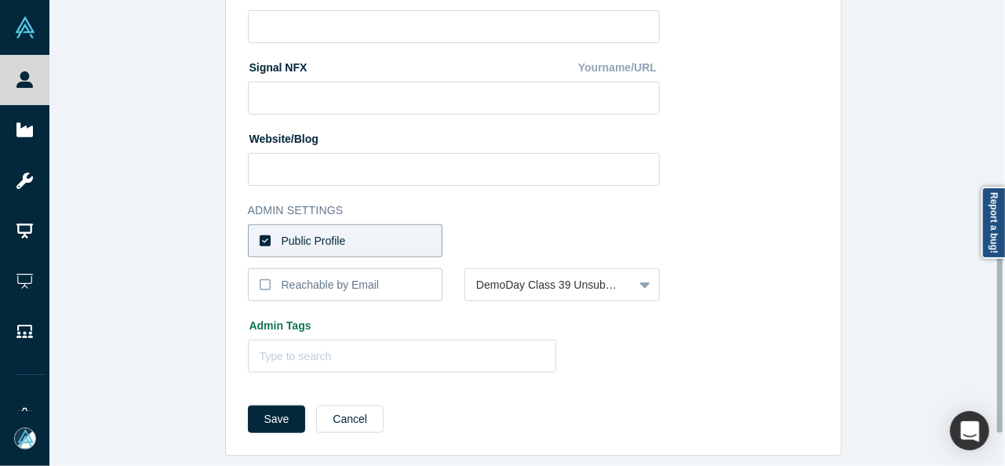
scroll to position [696, 0]
type input "https://www.linkedin.com/in/davidmytton/"
click at [271, 412] on button "Save" at bounding box center [277, 418] width 58 height 27
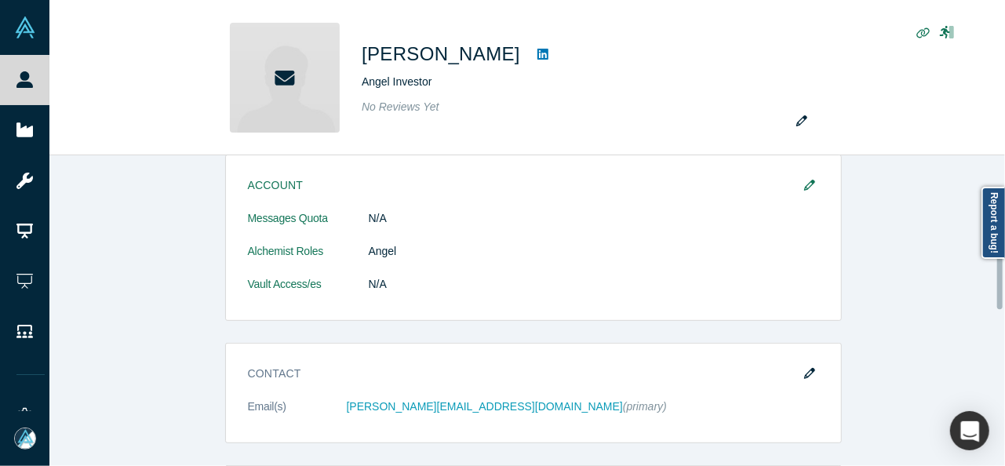
scroll to position [314, 0]
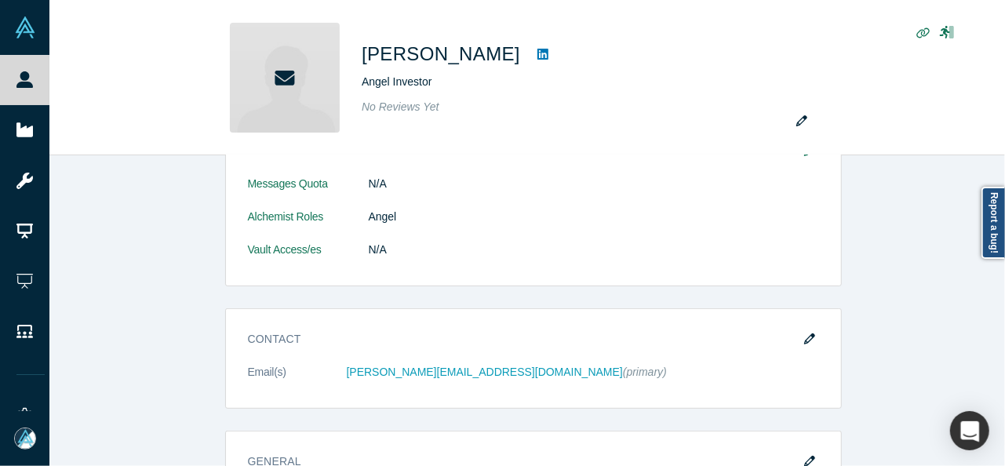
drag, startPoint x: 800, startPoint y: 336, endPoint x: 792, endPoint y: 334, distance: 8.2
click at [804, 336] on icon "button" at bounding box center [809, 338] width 11 height 11
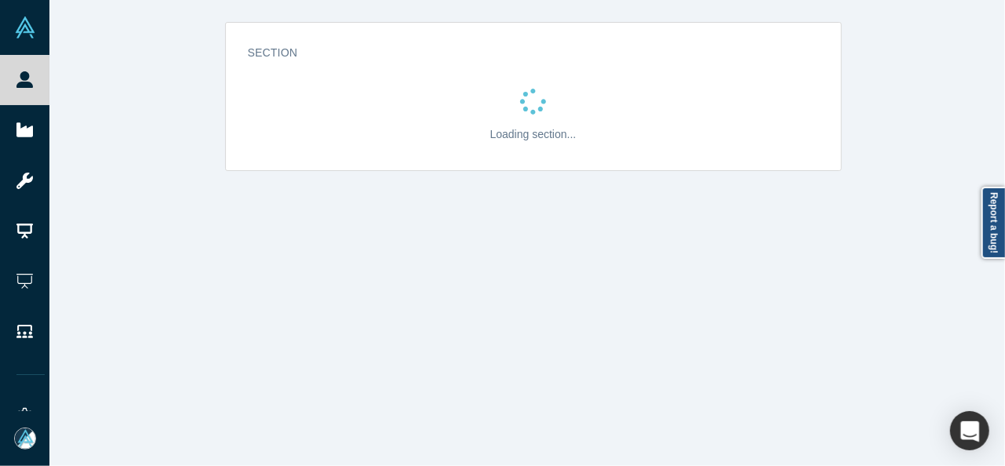
scroll to position [0, 0]
select select "US"
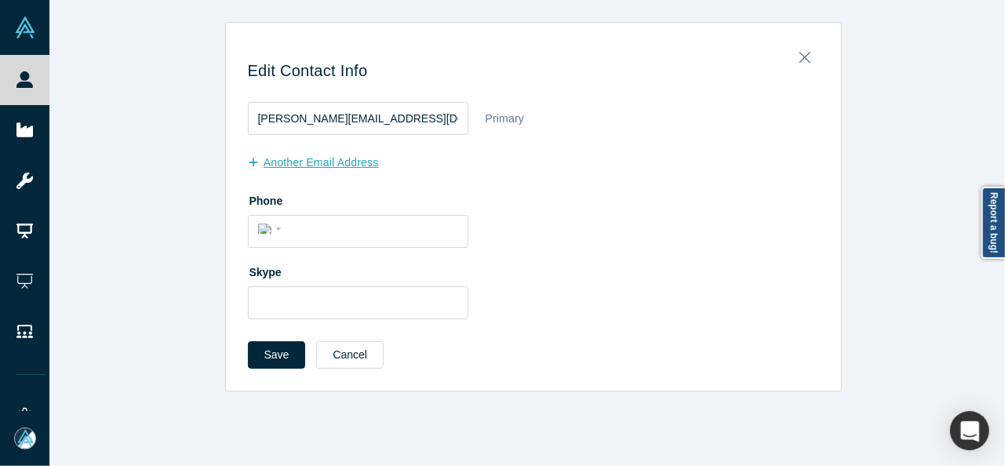
click at [360, 163] on button "another Email Address" at bounding box center [321, 162] width 147 height 27
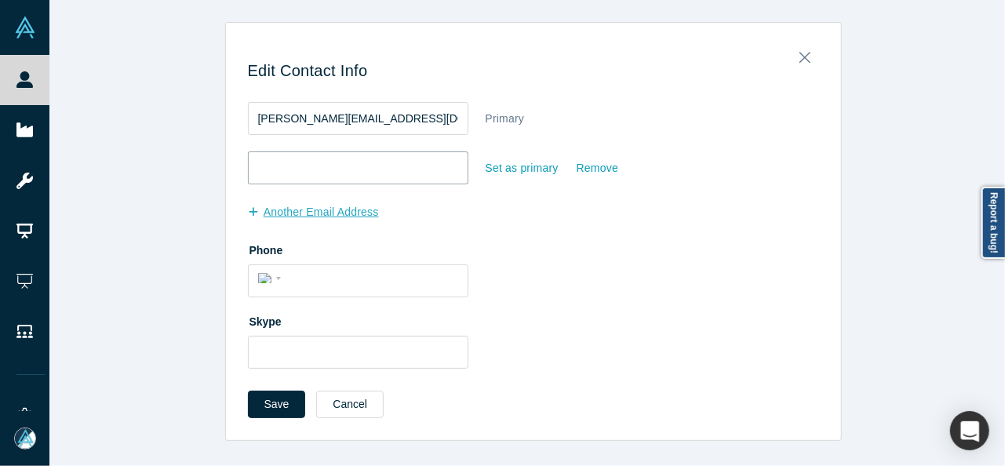
click at [360, 163] on input "email" at bounding box center [358, 167] width 220 height 33
paste input "david@arcjet.com"
type input "david@arcjet.com"
click at [530, 169] on div "Set as primary" at bounding box center [522, 168] width 75 height 27
click at [0, 0] on input "Set as primary" at bounding box center [0, 0] width 0 height 0
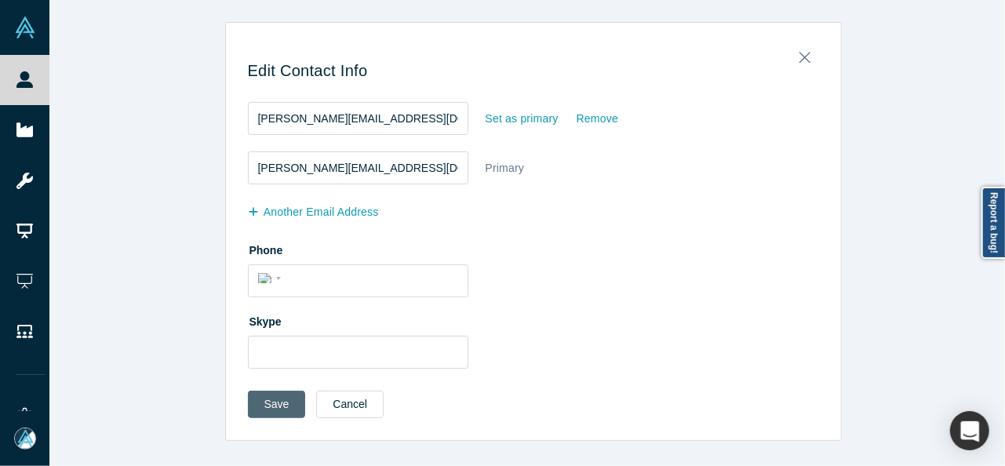
click at [275, 405] on button "Save" at bounding box center [277, 404] width 58 height 27
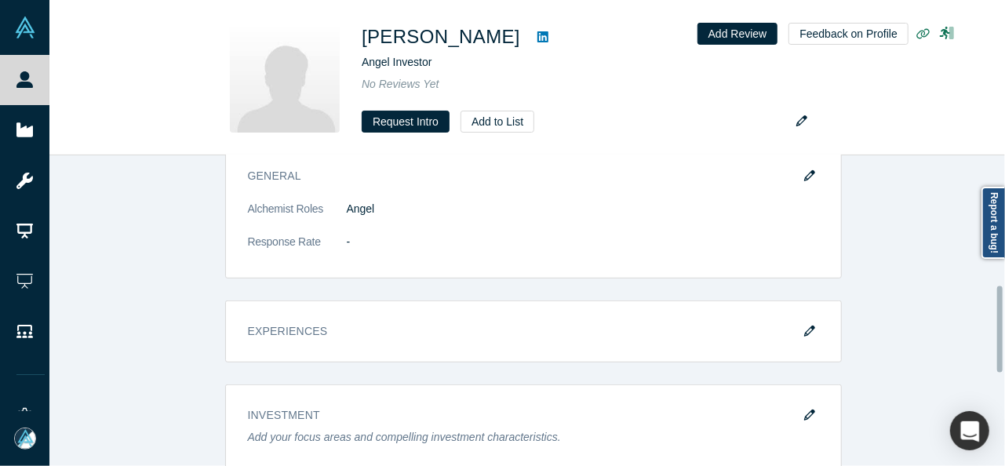
scroll to position [471, 0]
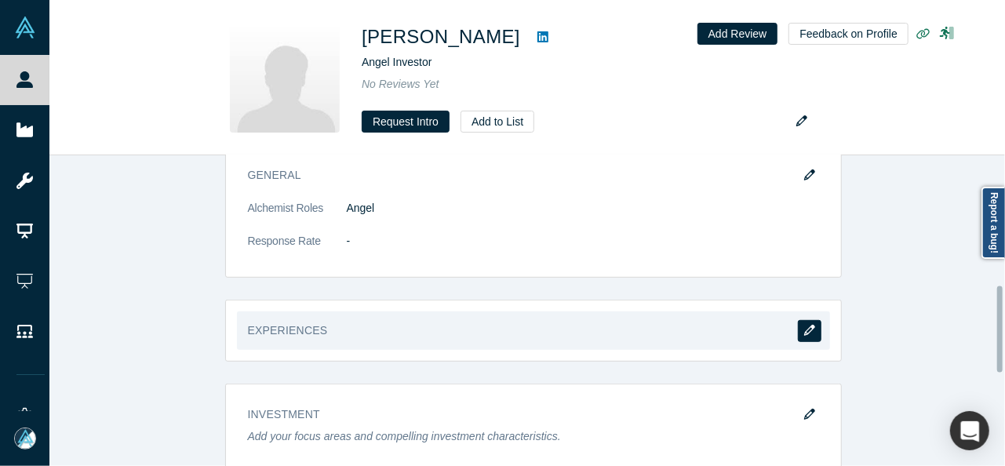
click at [798, 320] on button "button" at bounding box center [810, 331] width 24 height 22
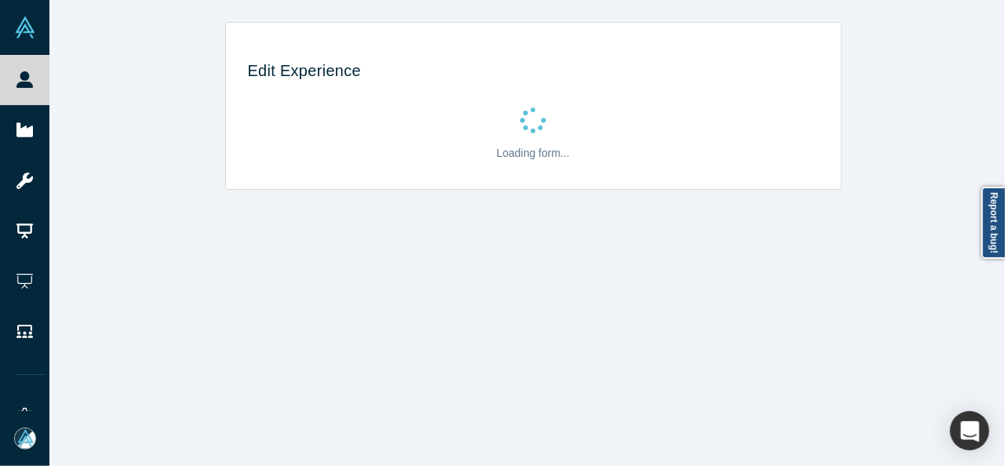
scroll to position [0, 0]
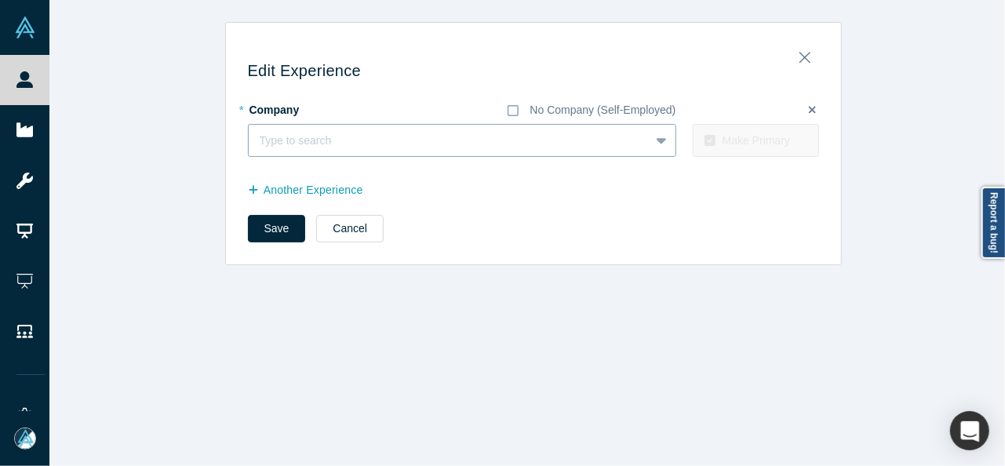
click at [318, 134] on div at bounding box center [449, 141] width 379 height 20
paste input "CEO CEO Arcjet"
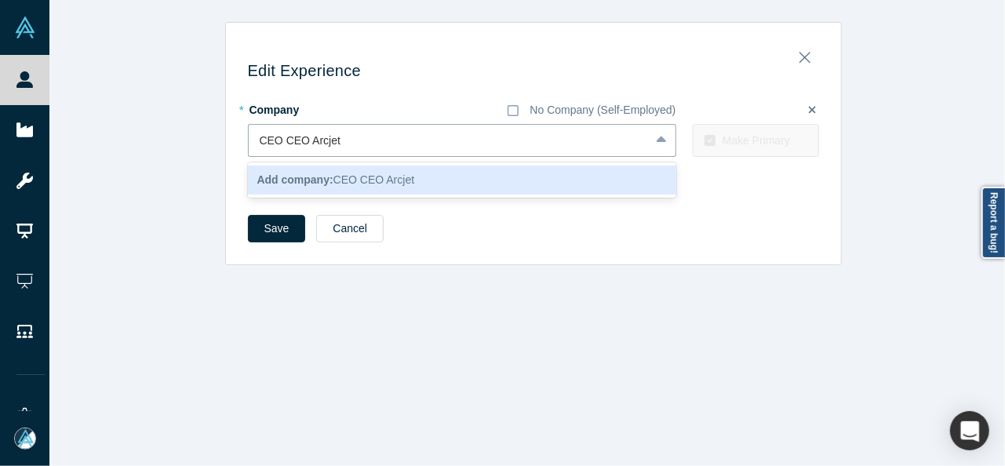
drag, startPoint x: 301, startPoint y: 145, endPoint x: 225, endPoint y: 149, distance: 76.2
click at [226, 149] on div "Edit Experience * Company No Company (Self-Employed) 1 result available for sea…" at bounding box center [533, 149] width 615 height 231
type input "Arcjet"
click at [306, 174] on b "Add company:" at bounding box center [295, 179] width 76 height 13
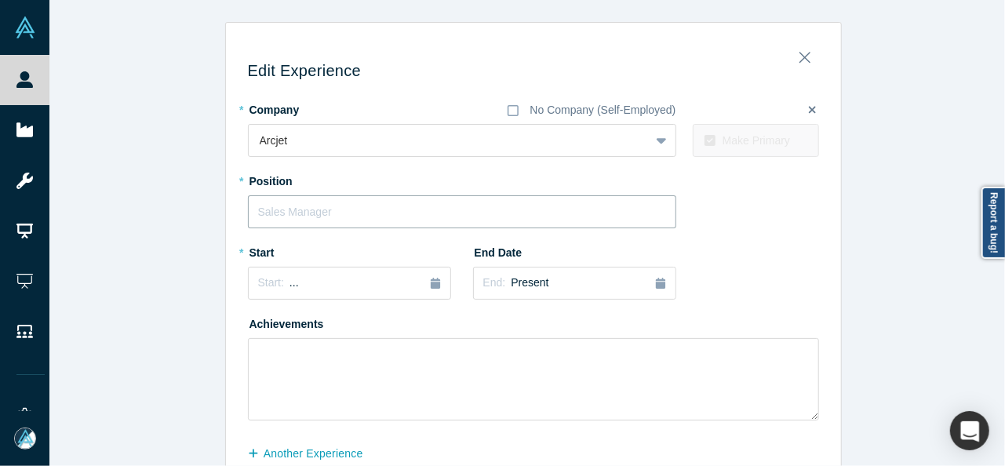
click at [293, 201] on input "text" at bounding box center [462, 211] width 428 height 33
paste input "CEO CEO"
drag, startPoint x: 272, startPoint y: 214, endPoint x: 338, endPoint y: 214, distance: 65.9
click at [338, 215] on input "CEO CEO" at bounding box center [462, 211] width 428 height 33
type input "CEO"
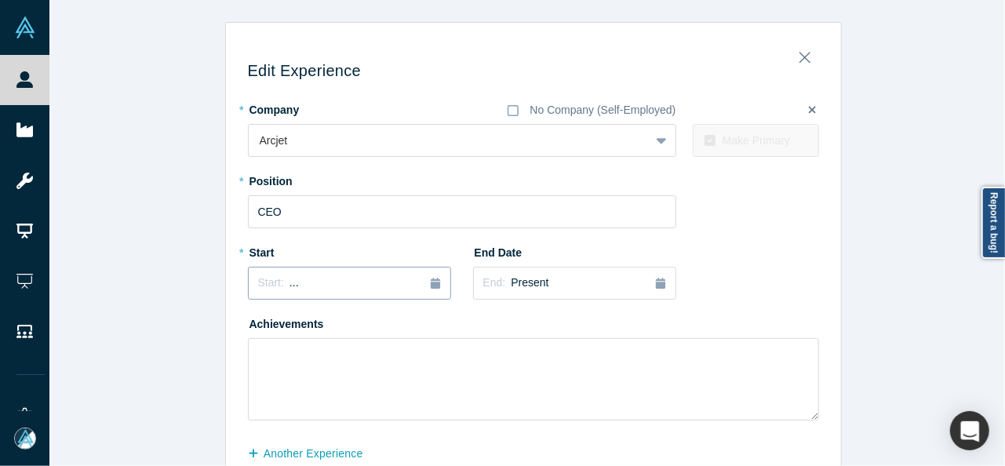
click at [308, 275] on div "Start: ..." at bounding box center [349, 283] width 183 height 17
click at [247, 324] on button "Previous Year" at bounding box center [254, 327] width 16 height 16
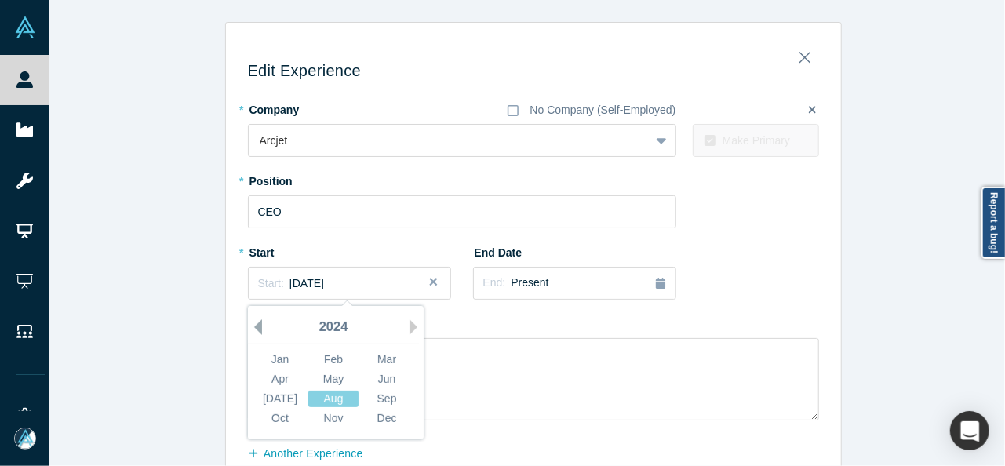
click at [249, 324] on button "Previous Year" at bounding box center [254, 327] width 16 height 16
click at [391, 380] on div "Jun" at bounding box center [387, 379] width 50 height 16
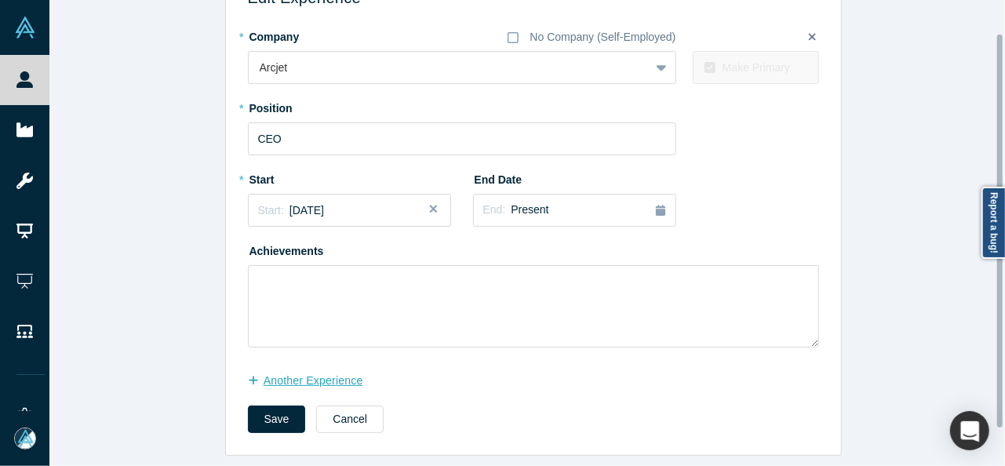
scroll to position [83, 0]
click at [315, 371] on button "another Experience" at bounding box center [314, 380] width 132 height 27
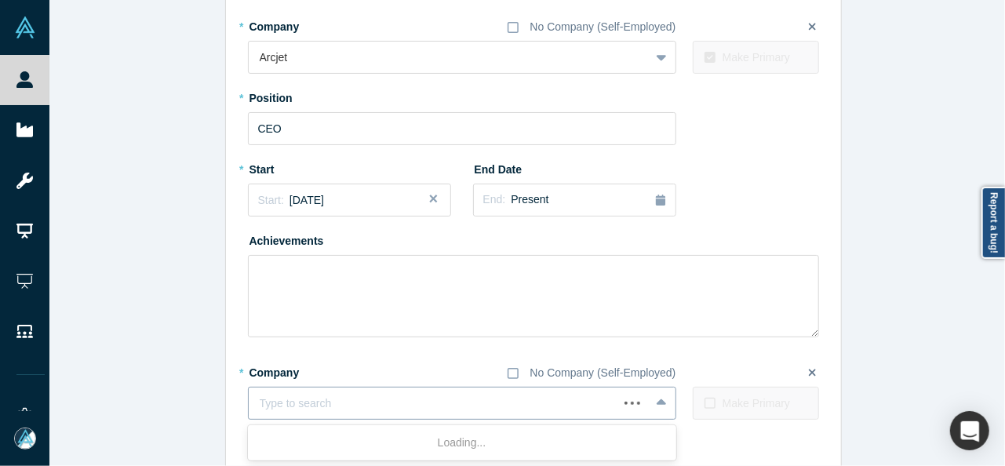
click at [367, 410] on div at bounding box center [433, 404] width 347 height 20
paste input "Co-Founder Co-Founder Console"
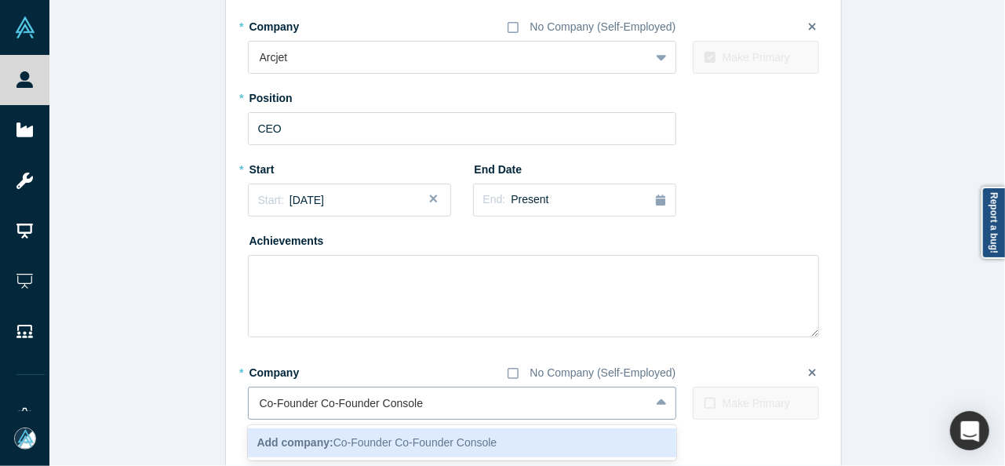
drag, startPoint x: 375, startPoint y: 407, endPoint x: 248, endPoint y: 406, distance: 127.1
click at [249, 406] on div "Co-Founder Co-Founder Console" at bounding box center [449, 404] width 401 height 26
type input "Console"
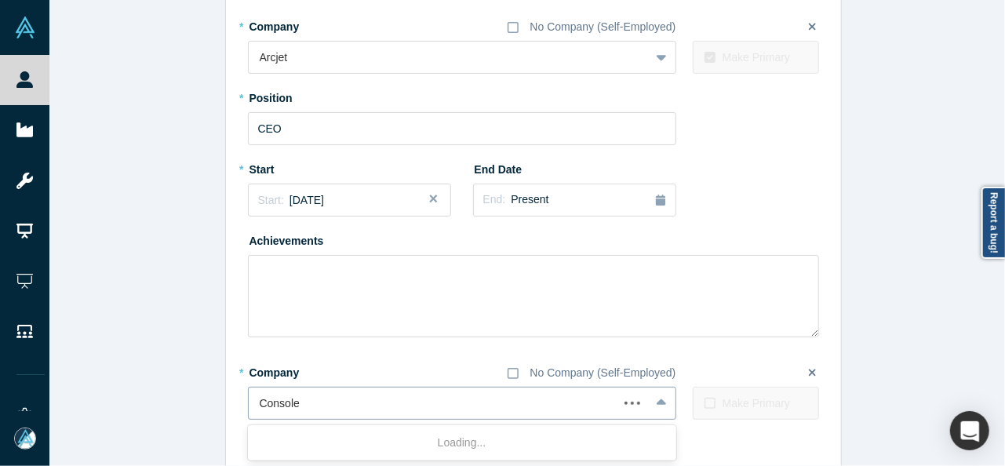
scroll to position [165, 0]
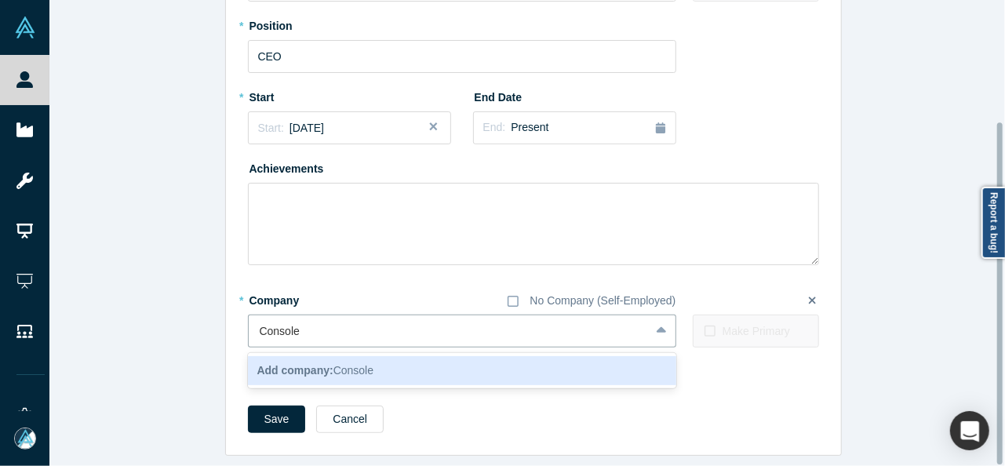
click at [340, 364] on span "Add company: Console" at bounding box center [315, 370] width 117 height 13
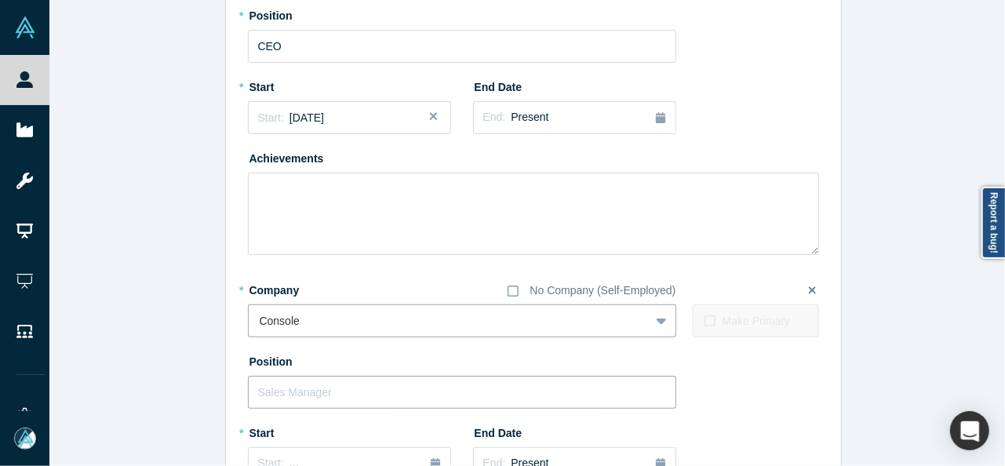
click at [356, 387] on input "text" at bounding box center [462, 392] width 428 height 33
paste input "Co-Founder Co-Founder"
drag, startPoint x: 309, startPoint y: 390, endPoint x: 442, endPoint y: 395, distance: 133.4
click at [442, 395] on input "Co-Founder Co-Founder" at bounding box center [462, 392] width 428 height 33
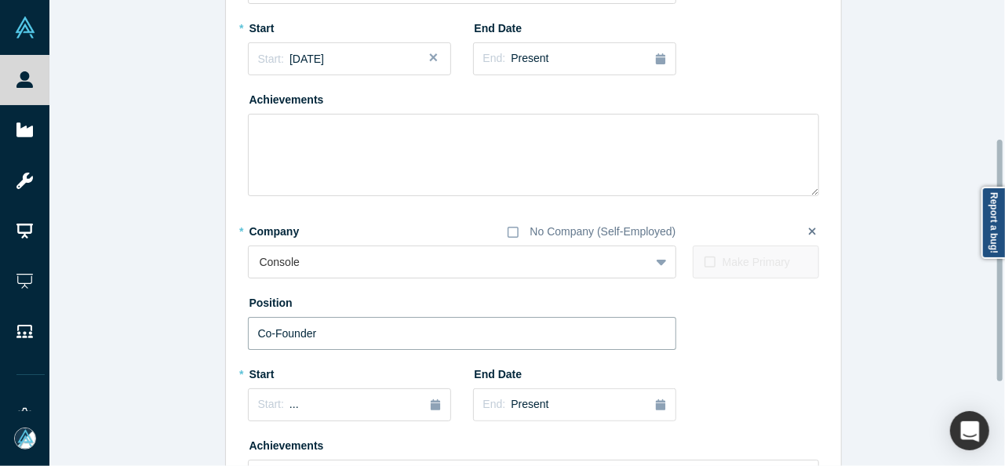
scroll to position [322, 0]
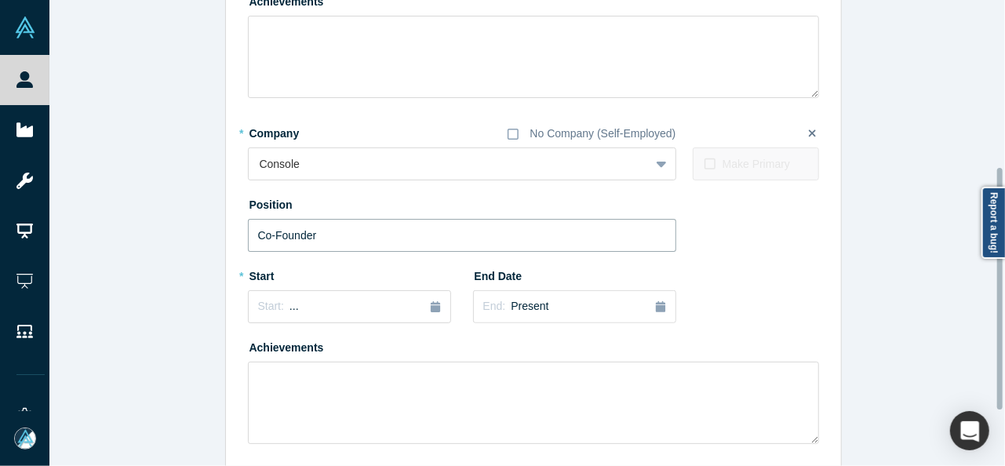
type input "Co-Founder"
click at [289, 307] on span "..." at bounding box center [293, 306] width 9 height 13
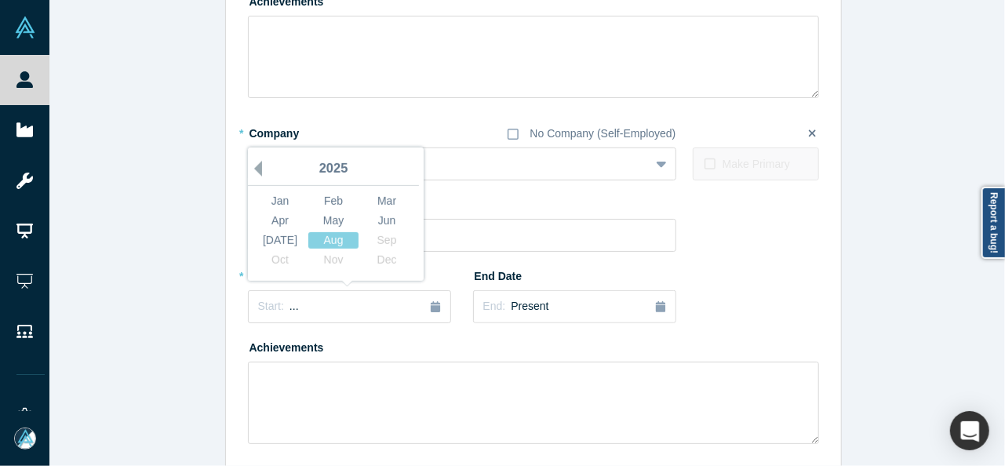
click at [252, 171] on button "Previous Year" at bounding box center [254, 169] width 16 height 16
click at [274, 211] on div "Apr May Jun" at bounding box center [333, 221] width 160 height 20
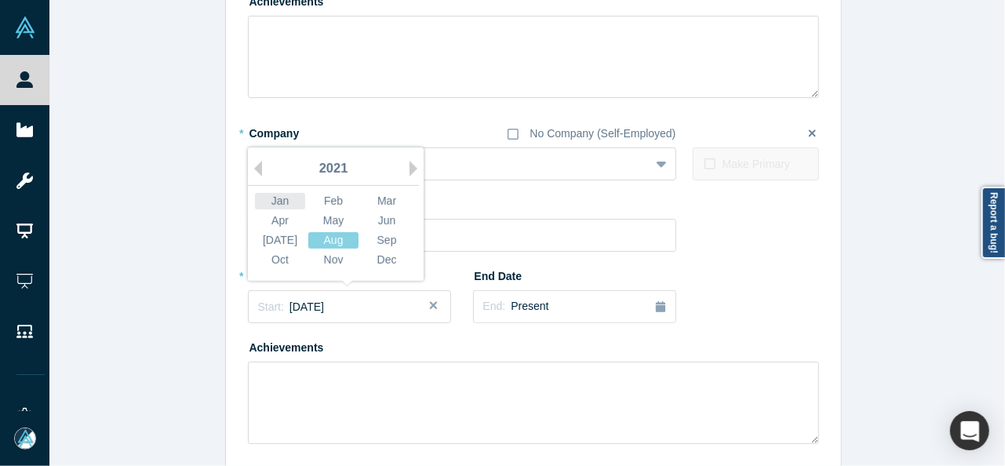
click at [270, 198] on div "Jan" at bounding box center [280, 201] width 50 height 16
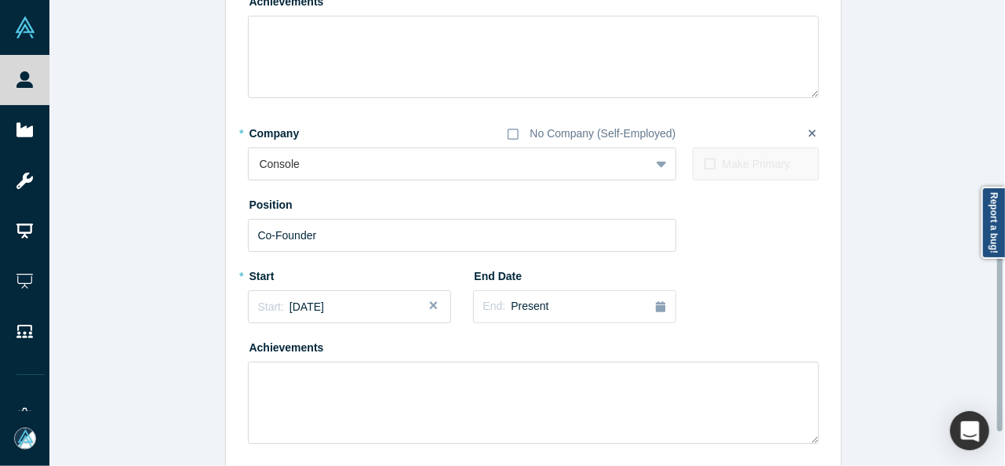
scroll to position [429, 0]
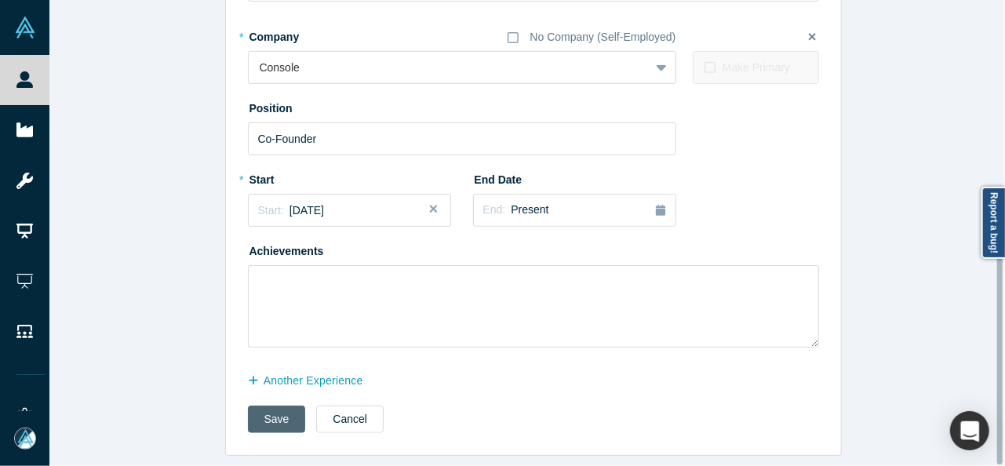
click at [279, 405] on button "Save" at bounding box center [277, 418] width 58 height 27
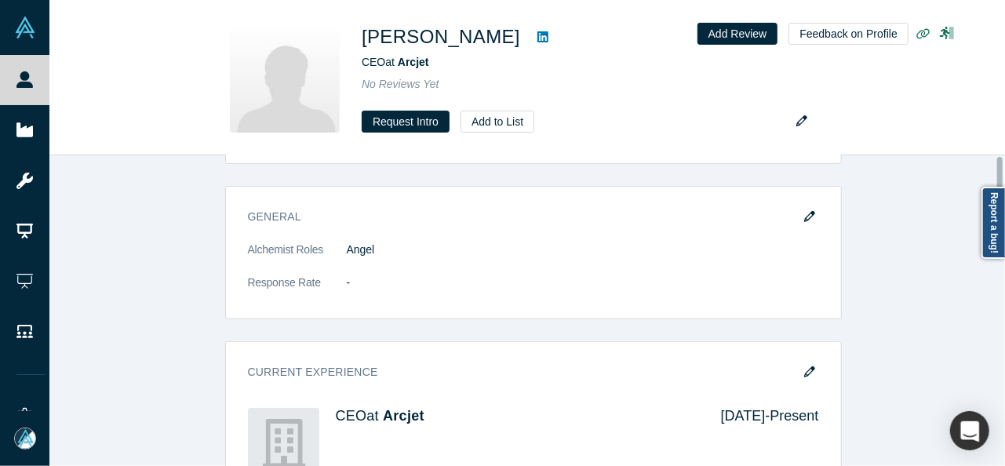
scroll to position [0, 0]
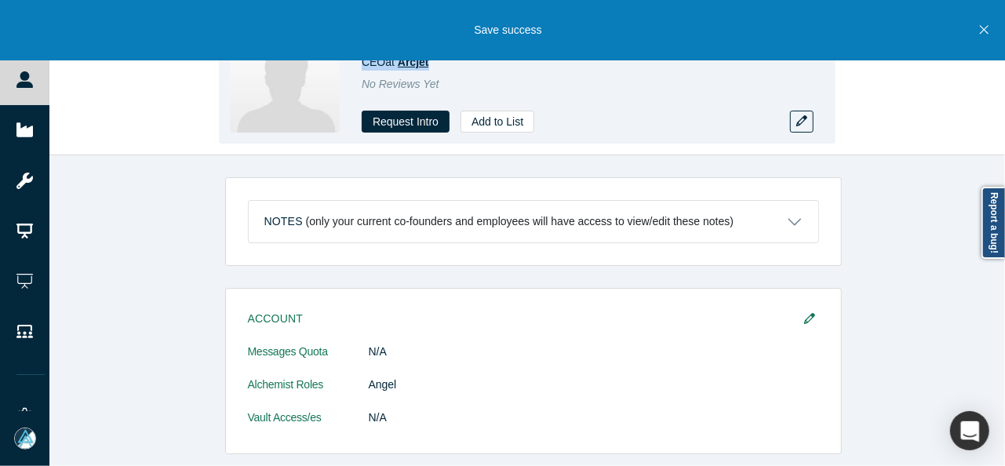
drag, startPoint x: 362, startPoint y: 65, endPoint x: 428, endPoint y: 66, distance: 65.9
click at [428, 66] on span "CEO at Arcjet" at bounding box center [395, 62] width 67 height 13
copy span "CEO at Arcjet"
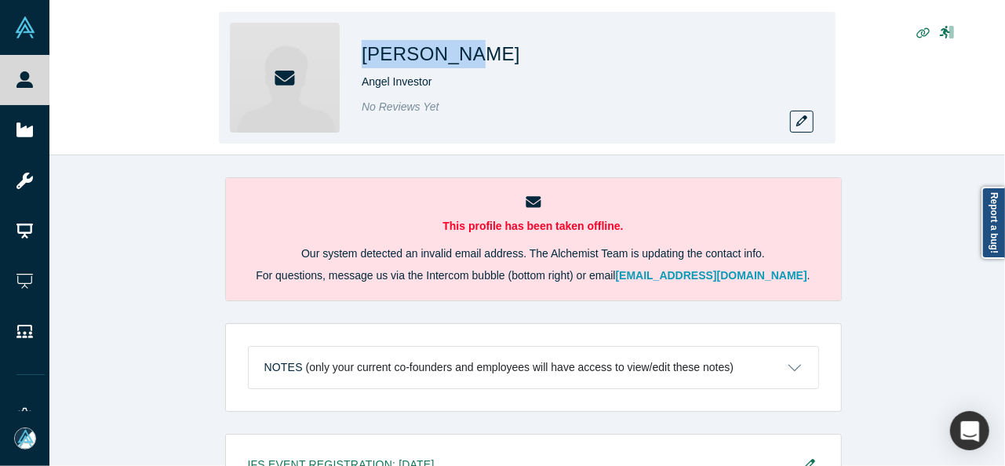
drag, startPoint x: 359, startPoint y: 60, endPoint x: 453, endPoint y: 59, distance: 93.3
click at [453, 59] on div "Larry Rowe Angel Investor No Reviews Yet" at bounding box center [527, 78] width 616 height 132
copy h1 "Larry Rowe"
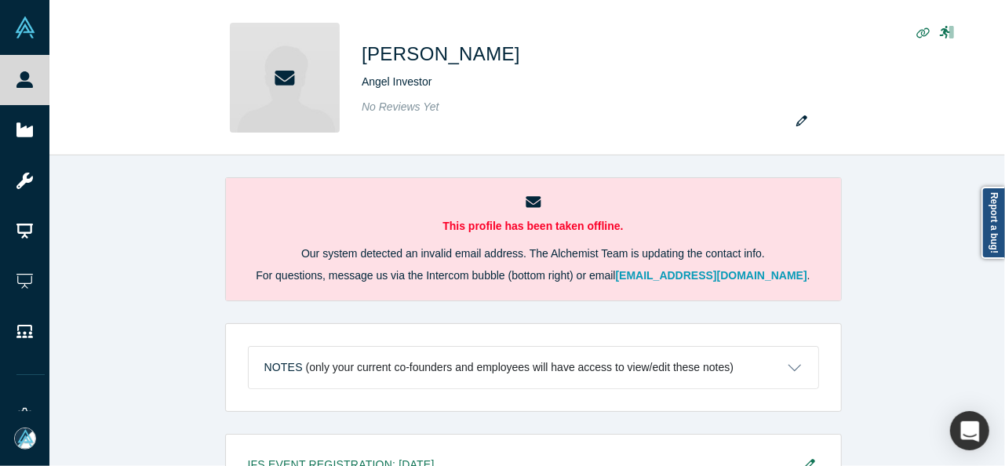
click at [893, 253] on div "This profile has been taken offline. Our system detected an invalid email addre…" at bounding box center [532, 316] width 967 height 322
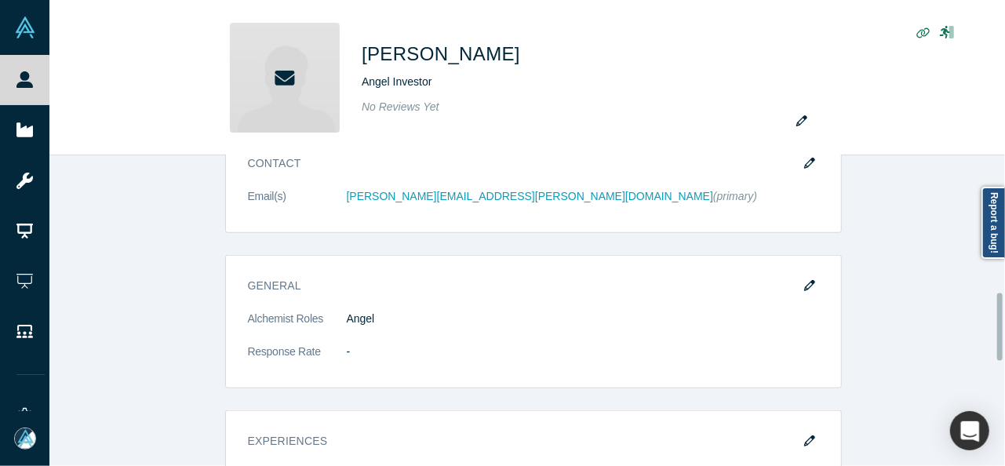
scroll to position [627, 0]
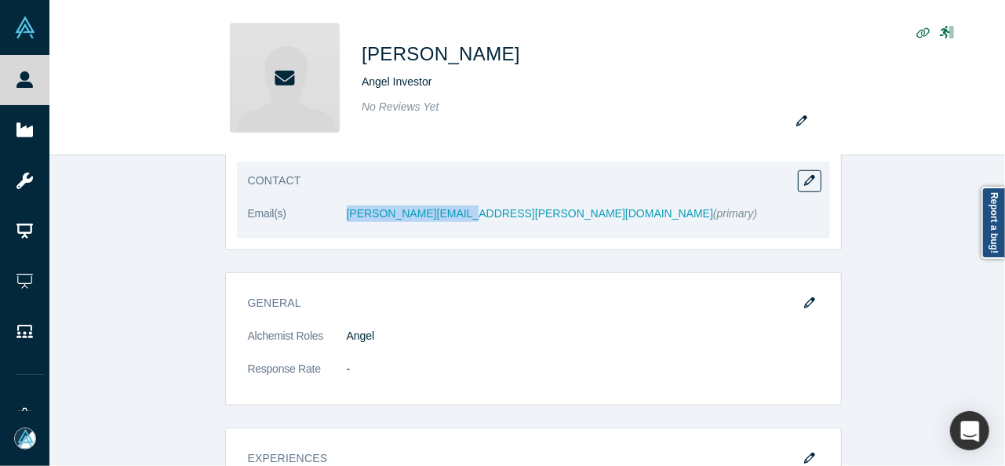
drag, startPoint x: 358, startPoint y: 220, endPoint x: 445, endPoint y: 227, distance: 88.1
click at [445, 227] on dl "Email(s) larry.rowe@gmail.com (primary)" at bounding box center [533, 221] width 571 height 33
copy dl "larry.rowe@gmail.com"
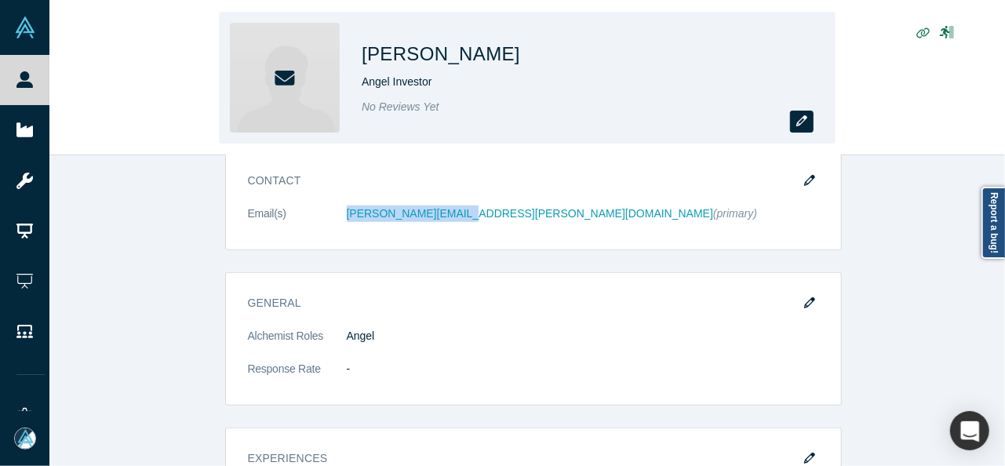
click at [797, 117] on icon "button" at bounding box center [801, 120] width 11 height 11
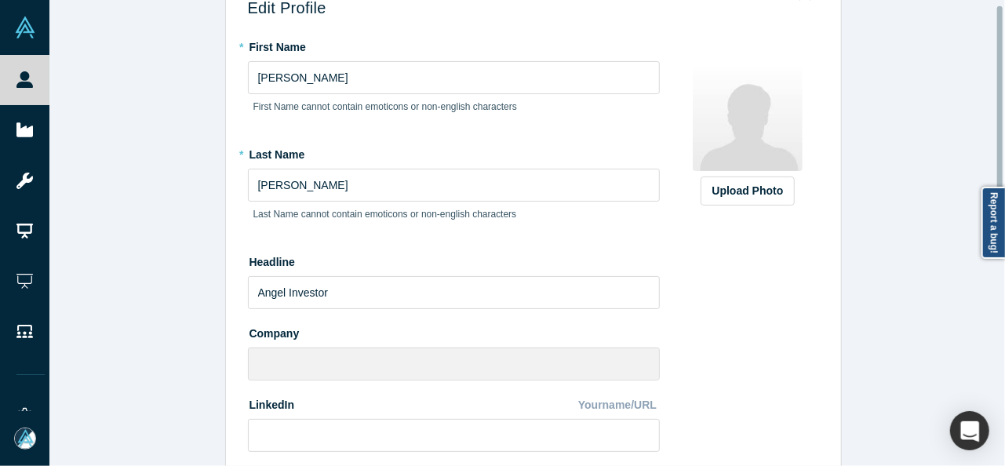
scroll to position [235, 0]
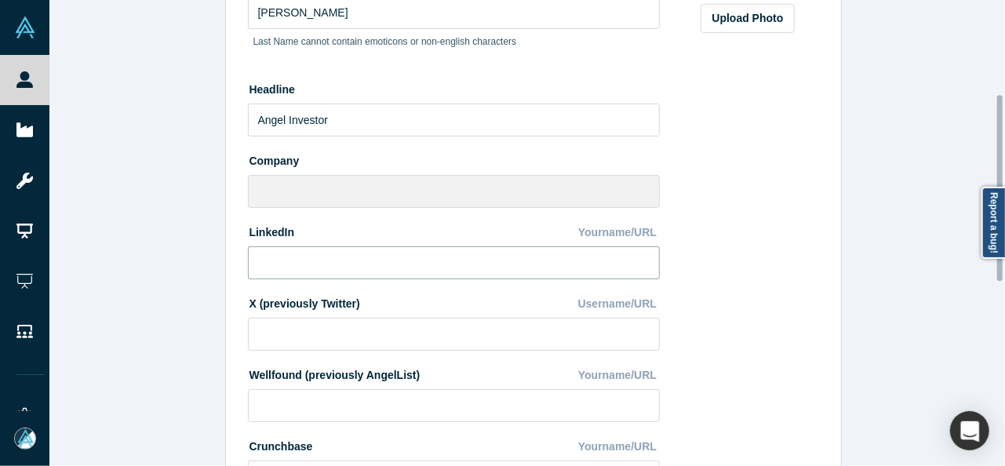
click at [476, 264] on input at bounding box center [454, 262] width 412 height 33
paste input "https://www.linkedin.com/in/lawrence-a-rowe-a8494614/"
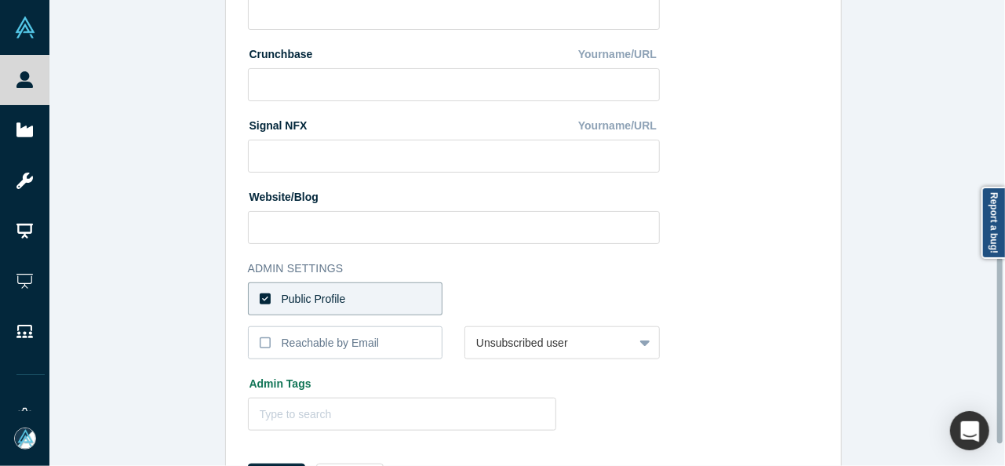
scroll to position [696, 0]
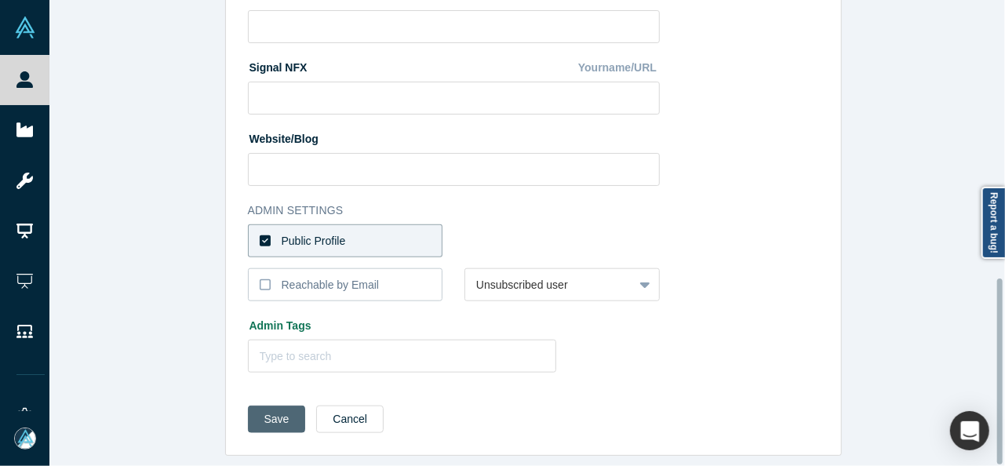
type input "https://www.linkedin.com/in/lawrence-a-rowe-a8494614/"
click at [272, 405] on button "Save" at bounding box center [277, 418] width 58 height 27
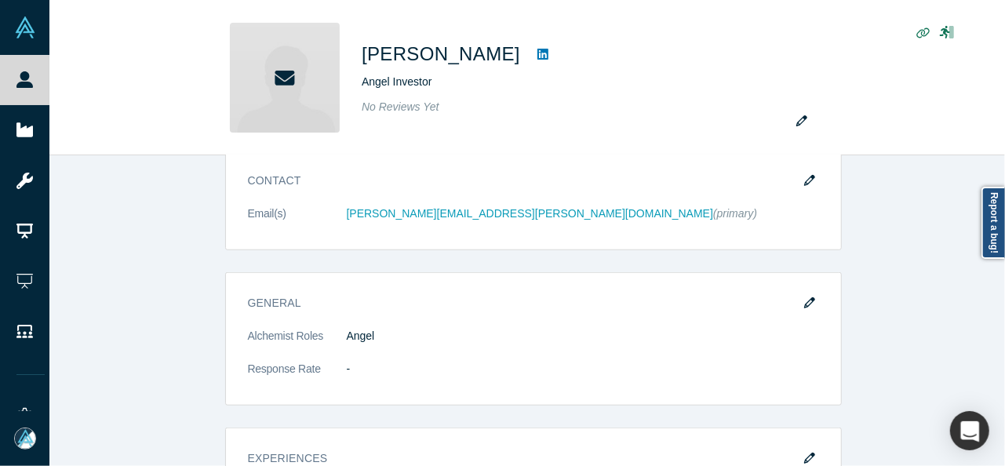
scroll to position [0, 0]
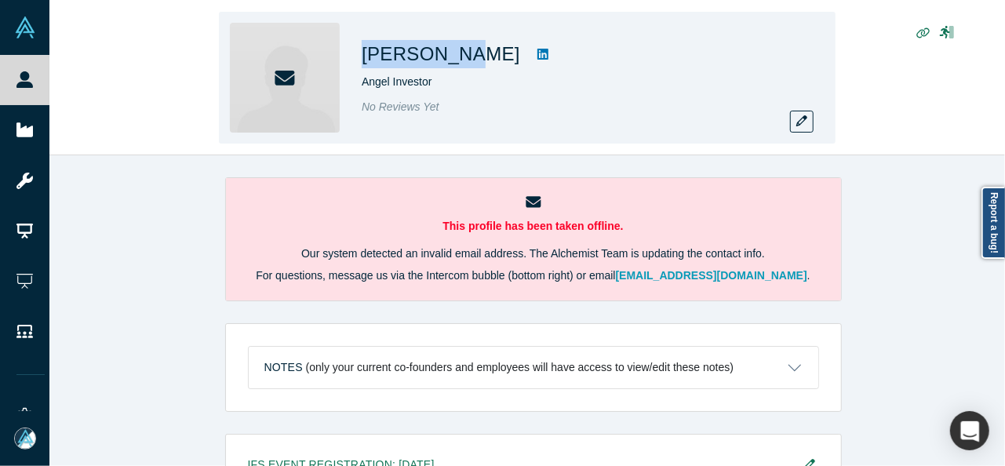
drag, startPoint x: 358, startPoint y: 57, endPoint x: 452, endPoint y: 62, distance: 94.2
click at [453, 62] on div "Larry Rowe Angel Investor No Reviews Yet" at bounding box center [527, 78] width 616 height 132
copy h1 "Larry Rowe"
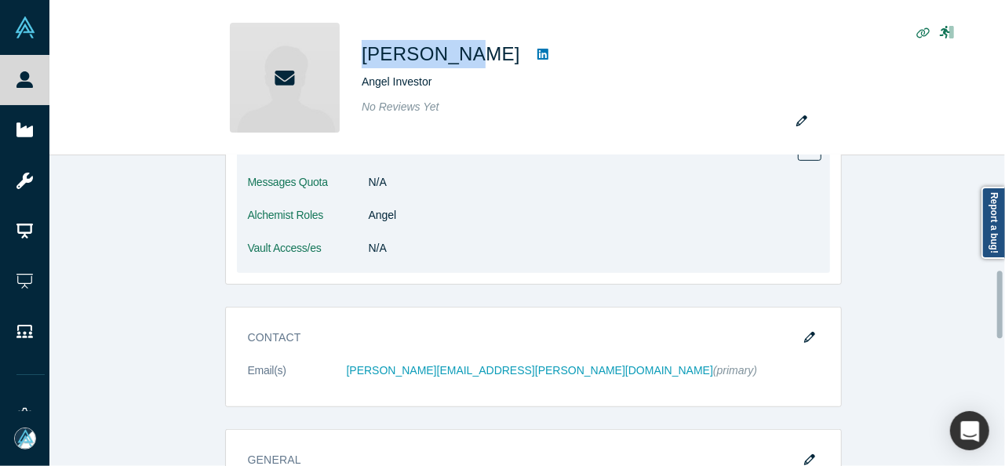
scroll to position [549, 0]
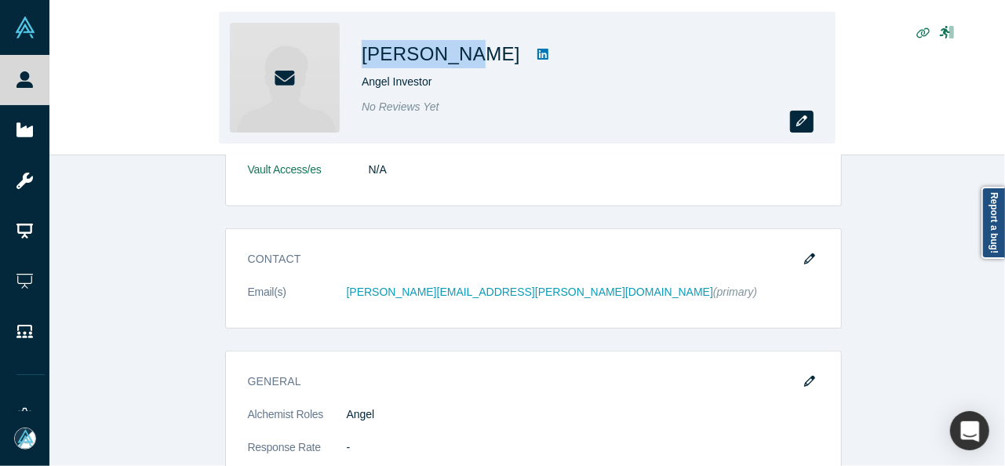
click at [808, 120] on button "button" at bounding box center [802, 122] width 24 height 22
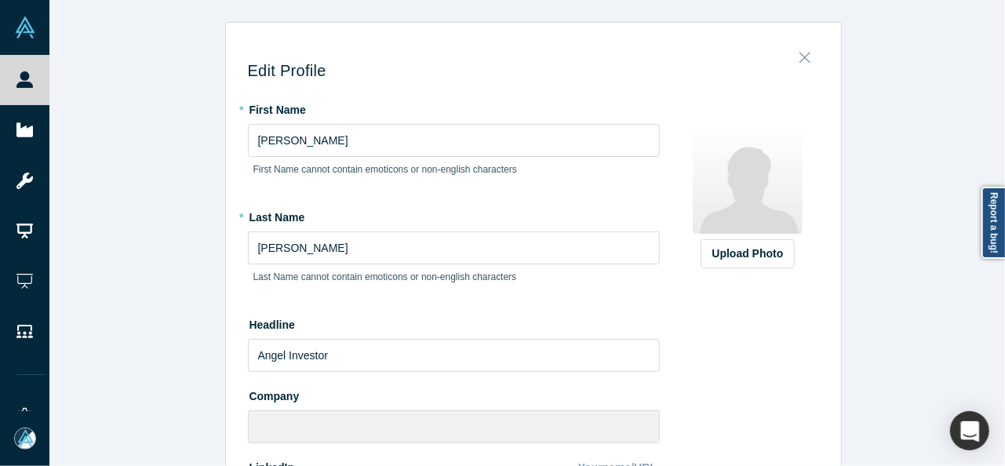
click at [802, 54] on icon "Close" at bounding box center [804, 57] width 11 height 17
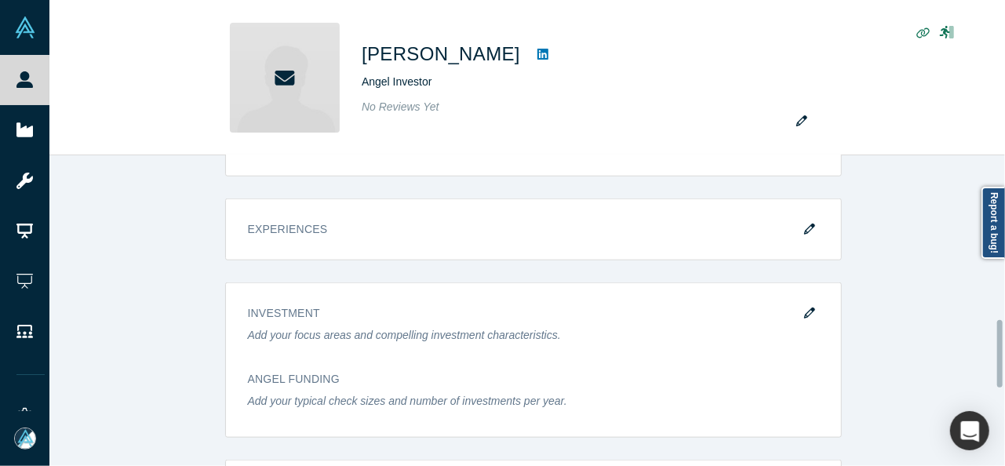
scroll to position [863, 0]
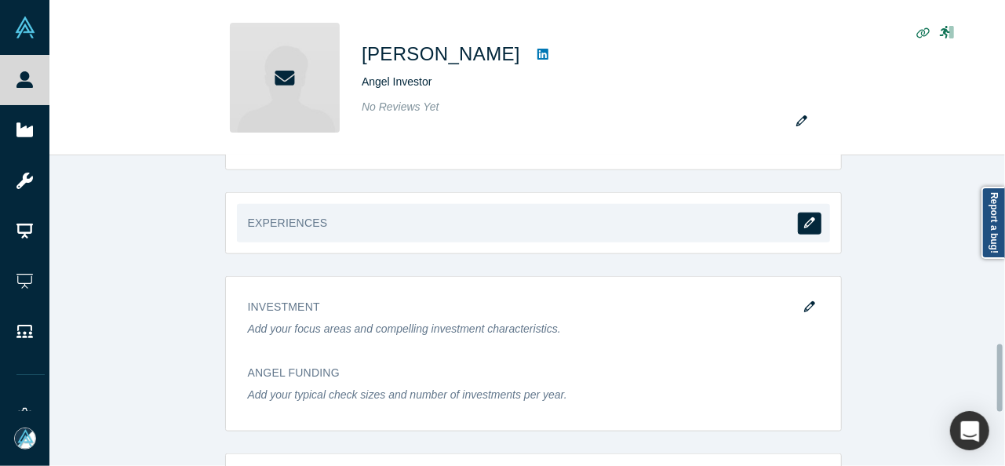
click at [807, 213] on button "button" at bounding box center [810, 224] width 24 height 22
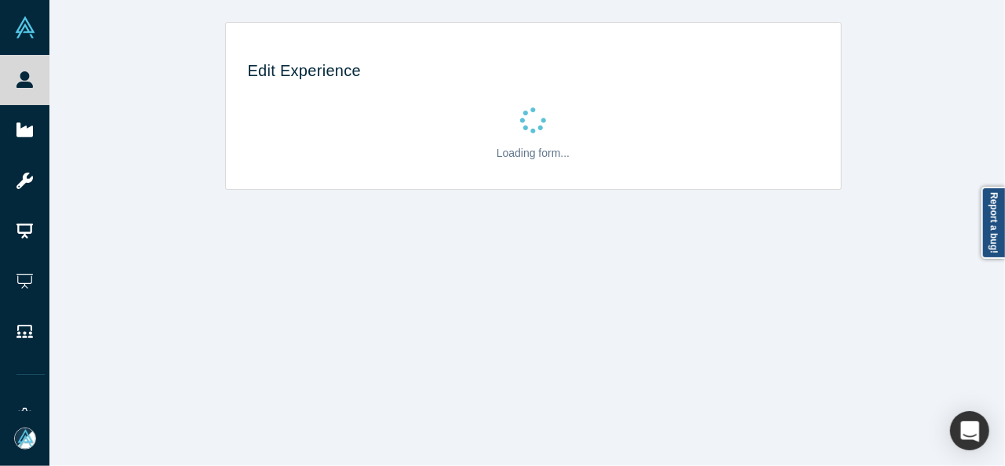
scroll to position [0, 0]
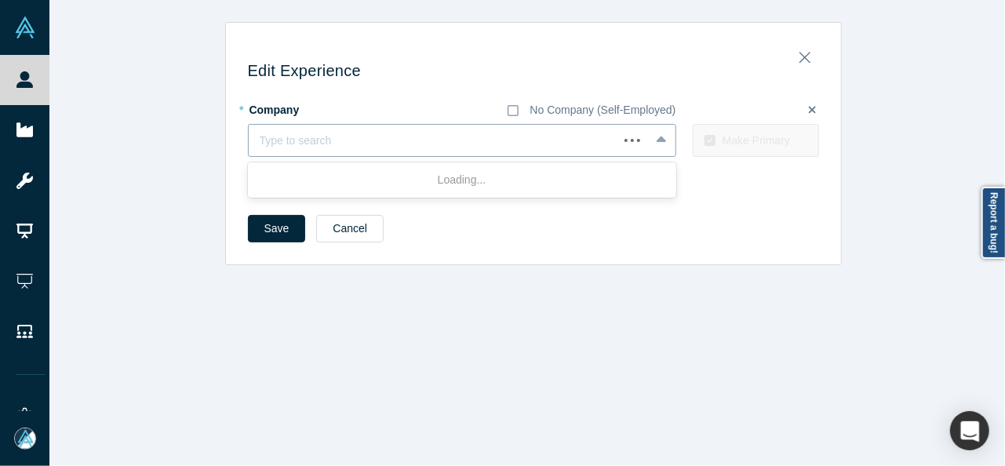
click at [326, 148] on div at bounding box center [433, 141] width 347 height 20
paste input "Co-Proprietor Co-Proprietor Greyscale Wines"
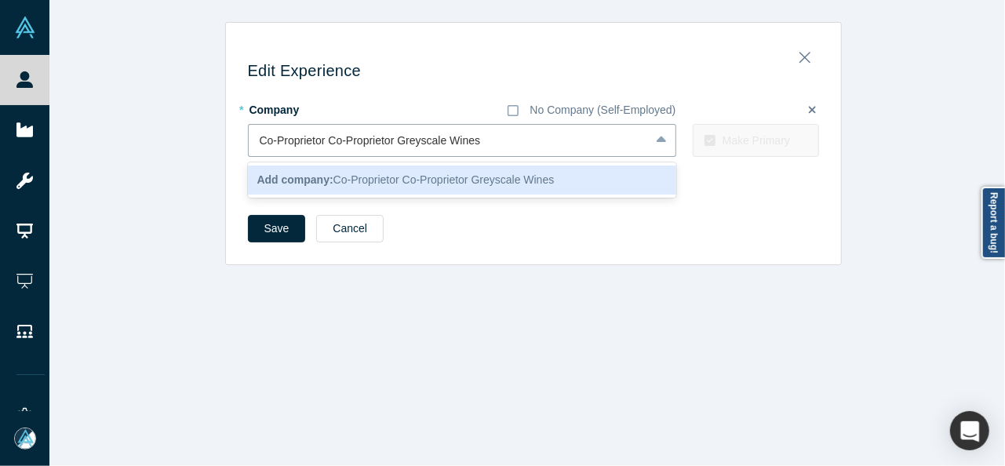
drag, startPoint x: 392, startPoint y: 140, endPoint x: 209, endPoint y: 140, distance: 183.5
click at [209, 140] on div "Edit Experience * Company No Company (Self-Employed) 1 result available for sea…" at bounding box center [532, 143] width 967 height 243
type input "Greyscale Wines"
click at [289, 181] on b "Add company:" at bounding box center [295, 179] width 76 height 13
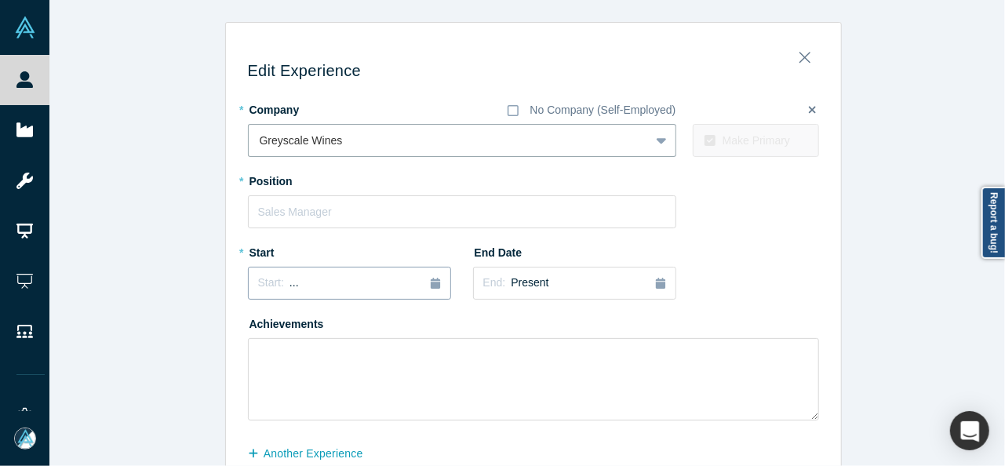
click at [294, 281] on div "Start: ..." at bounding box center [349, 283] width 183 height 17
click at [251, 327] on button "Previous Year" at bounding box center [254, 327] width 16 height 16
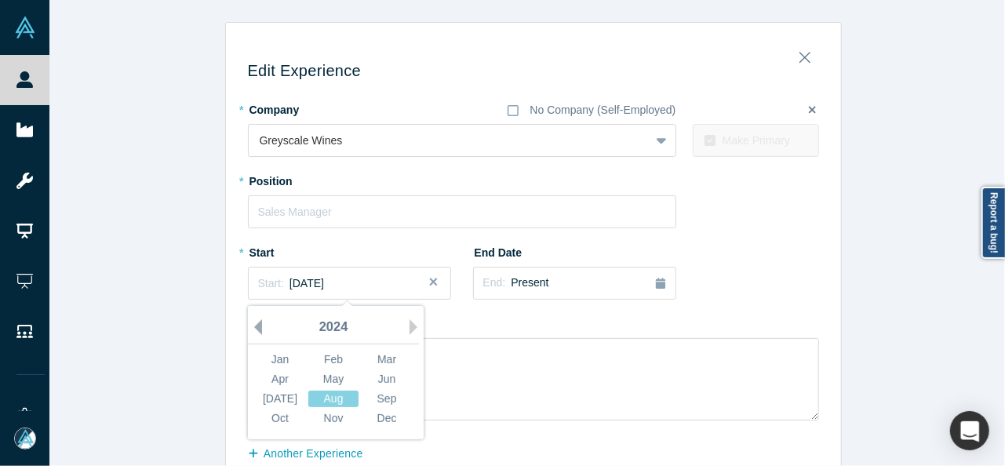
click at [251, 327] on button "Previous Year" at bounding box center [254, 327] width 16 height 16
click at [252, 327] on button "Previous Year" at bounding box center [254, 327] width 16 height 16
click at [253, 327] on button "Previous Year" at bounding box center [254, 327] width 16 height 16
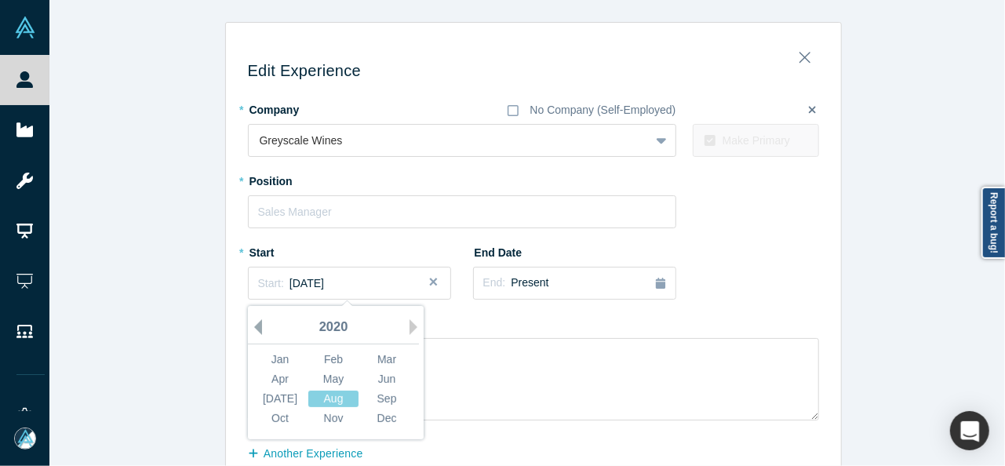
click at [253, 327] on button "Previous Year" at bounding box center [254, 327] width 16 height 16
click at [254, 326] on button "Previous Year" at bounding box center [254, 327] width 16 height 16
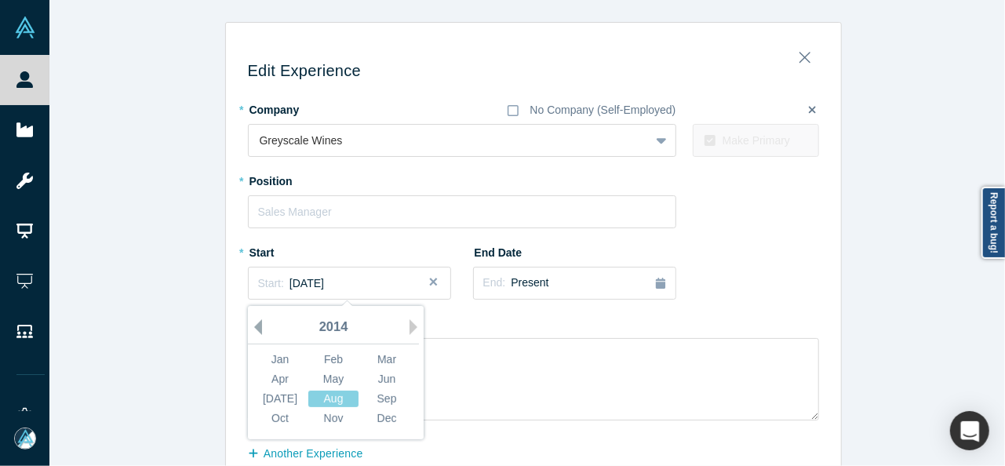
click at [254, 326] on button "Previous Year" at bounding box center [254, 327] width 16 height 16
click at [255, 326] on button "Previous Year" at bounding box center [254, 327] width 16 height 16
click at [256, 326] on div "2010" at bounding box center [333, 327] width 171 height 33
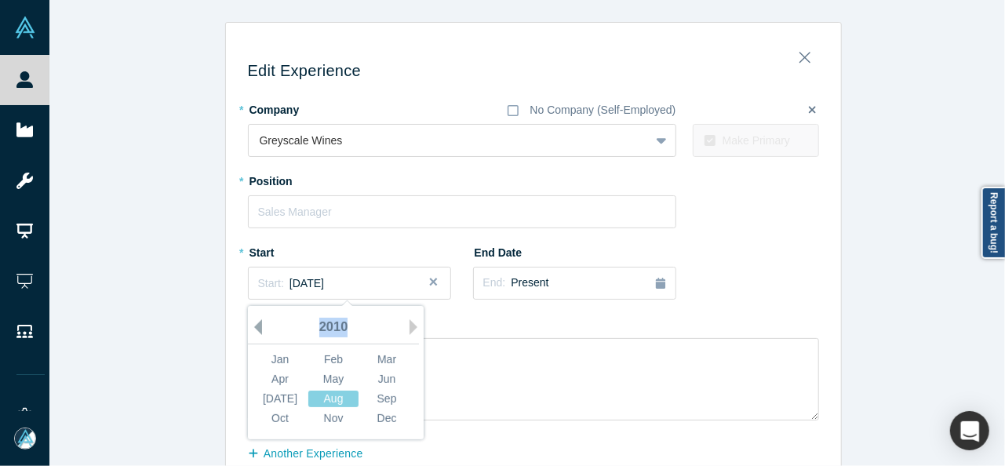
click at [253, 325] on button "Previous Year" at bounding box center [254, 327] width 16 height 16
click at [251, 324] on button "Previous Year" at bounding box center [254, 327] width 16 height 16
click at [386, 369] on div "Apr May Jun" at bounding box center [333, 379] width 160 height 20
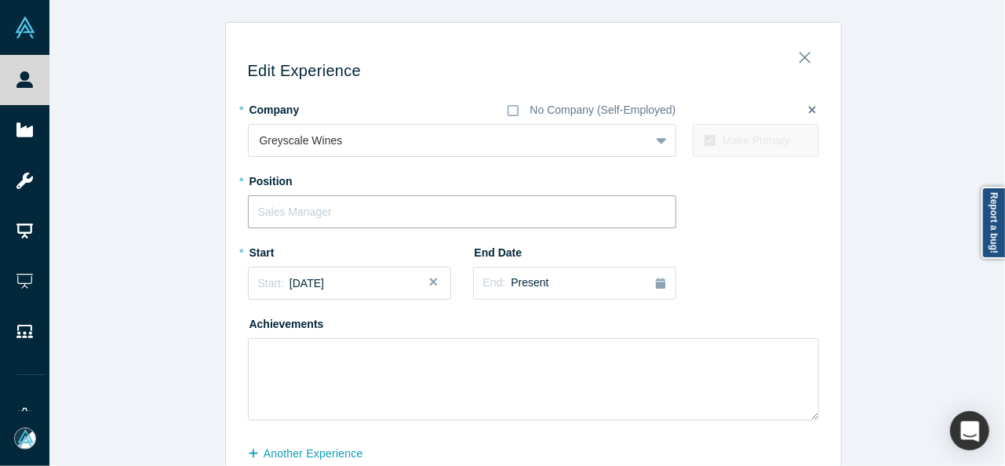
click at [302, 206] on input "text" at bounding box center [462, 211] width 428 height 33
paste input "Co-Proprietor Co-Proprietor"
drag, startPoint x: 318, startPoint y: 209, endPoint x: 483, endPoint y: 221, distance: 165.1
click at [483, 221] on input "Co-Proprietor Co-Proprietor" at bounding box center [462, 211] width 428 height 33
type input "Co-Proprietor"
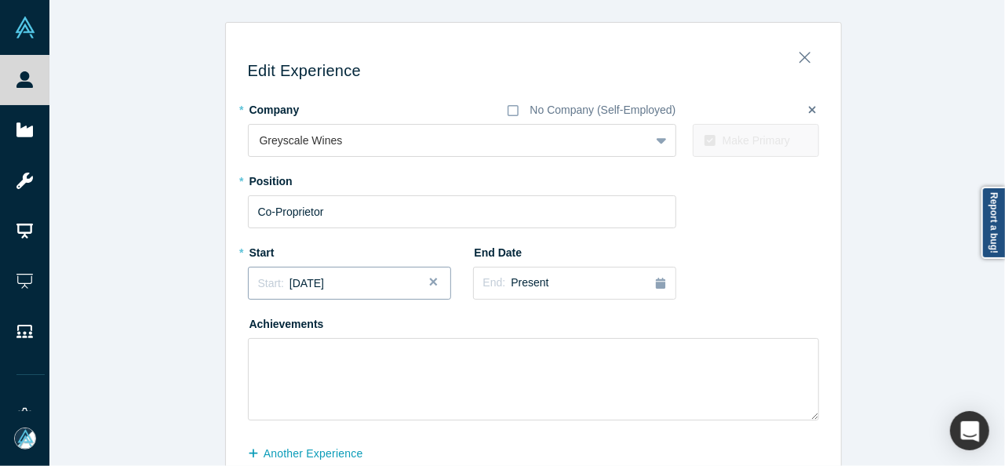
click at [324, 286] on span "August 2008" at bounding box center [306, 283] width 35 height 13
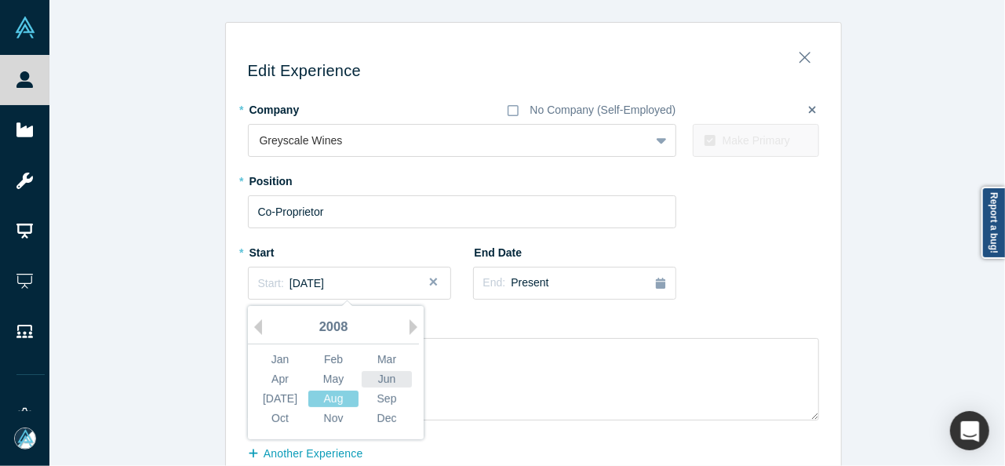
click at [389, 382] on div "Jun" at bounding box center [387, 379] width 50 height 16
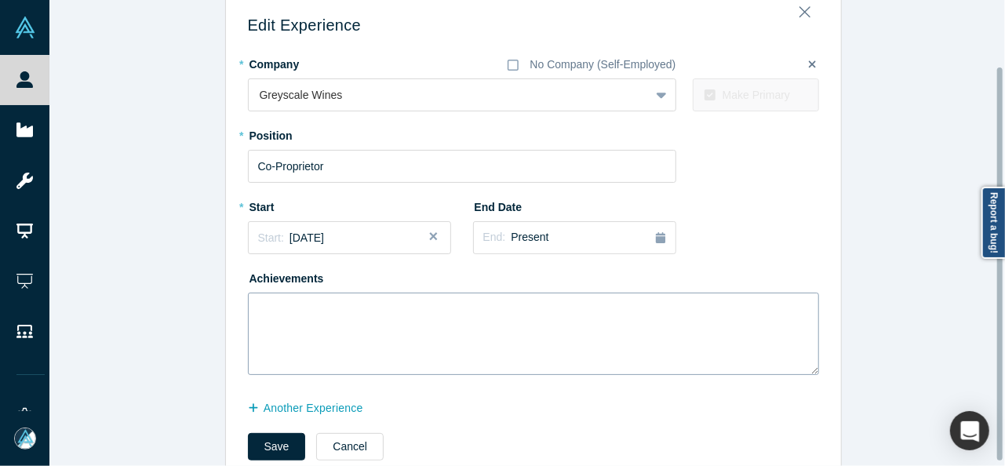
scroll to position [83, 0]
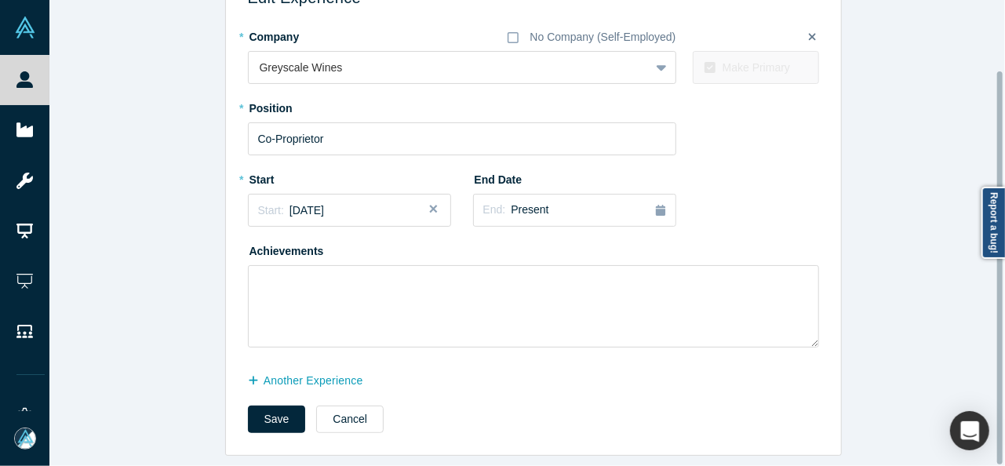
drag, startPoint x: 270, startPoint y: 405, endPoint x: 187, endPoint y: 133, distance: 285.3
click at [270, 405] on button "Save" at bounding box center [277, 418] width 58 height 27
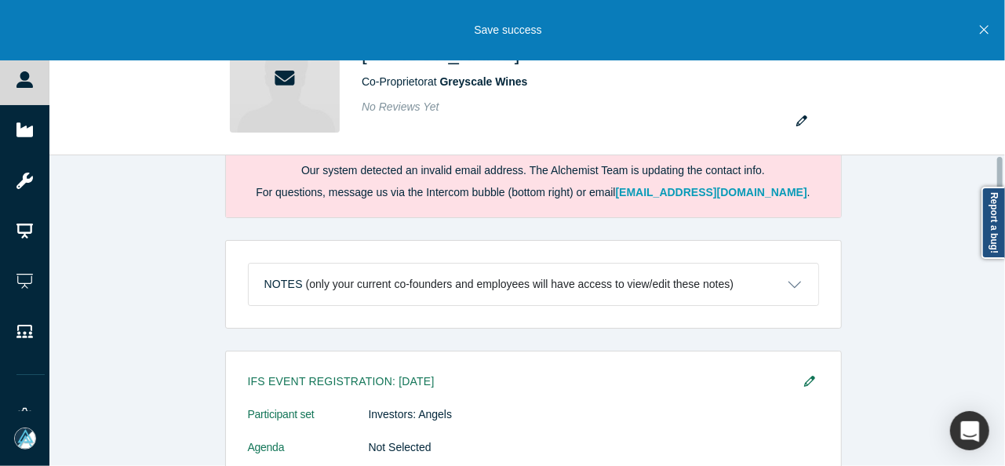
scroll to position [0, 0]
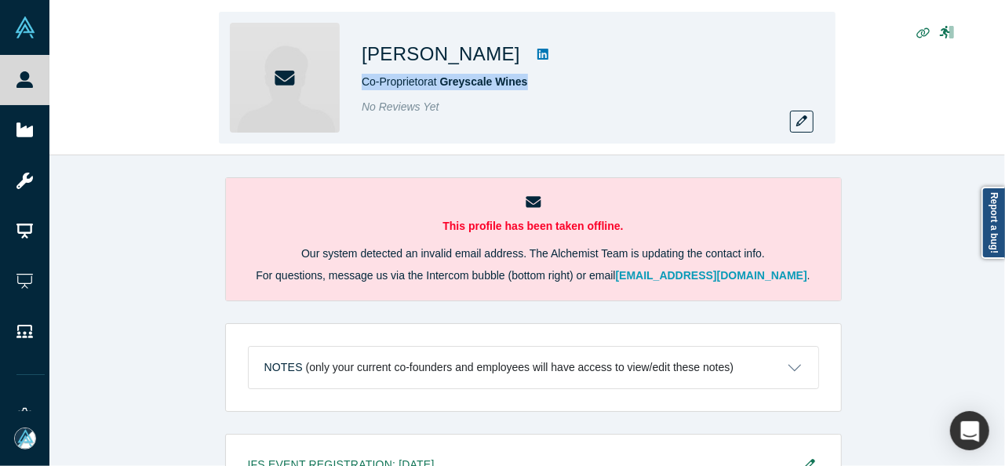
drag, startPoint x: 362, startPoint y: 79, endPoint x: 557, endPoint y: 80, distance: 194.5
click at [557, 80] on div "Co-Proprietor at Greyscale Wines" at bounding box center [581, 82] width 439 height 16
copy span "Co-Proprietor at Greyscale Wines"
click at [885, 129] on div "Larry Rowe Co-Proprietor at Greyscale Wines No Reviews Yet" at bounding box center [526, 78] width 955 height 155
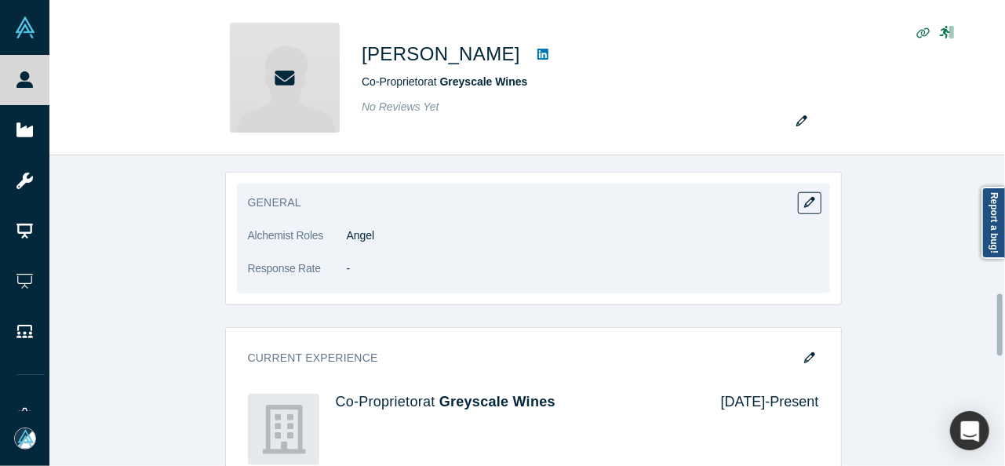
scroll to position [627, 0]
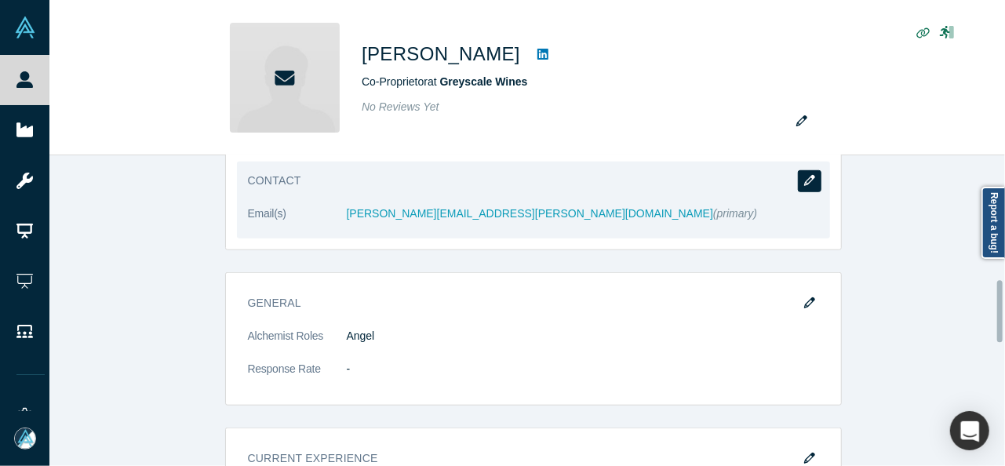
click at [811, 177] on button "button" at bounding box center [810, 181] width 24 height 22
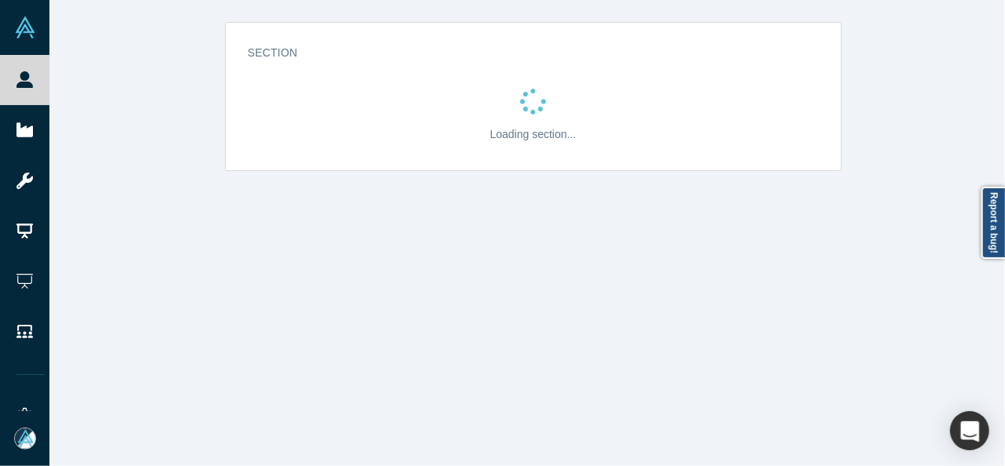
scroll to position [0, 0]
select select "US"
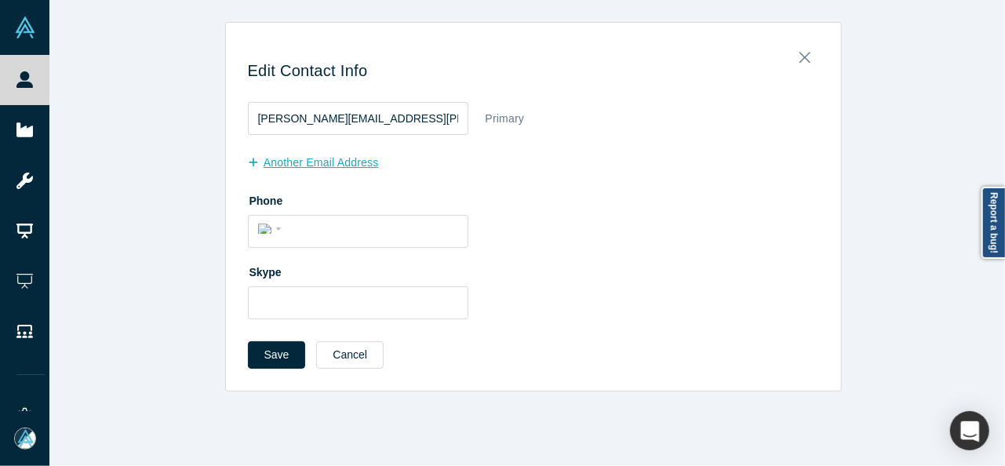
click at [311, 164] on button "another Email Address" at bounding box center [321, 162] width 147 height 27
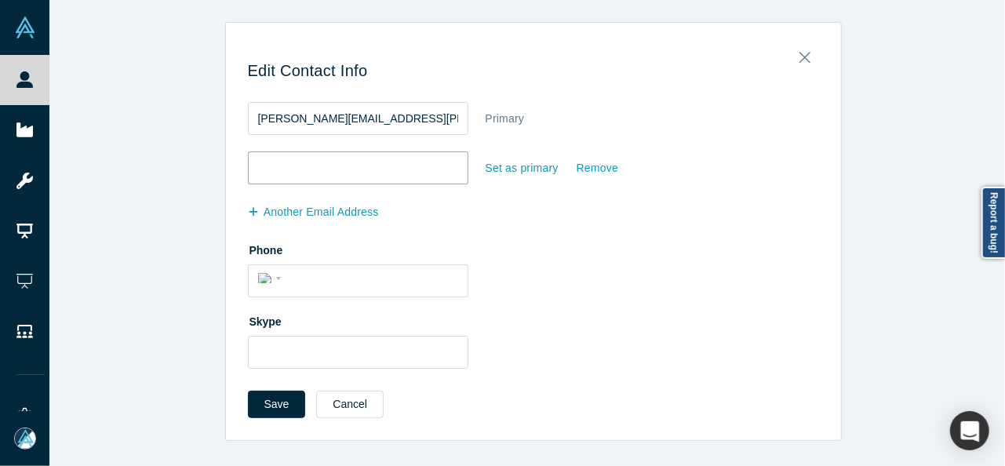
click at [311, 165] on input "email" at bounding box center [358, 167] width 220 height 33
paste input "larryrowe@gmail.com"
type input "larryrowe@gmail.com"
click at [491, 176] on div "Set as primary" at bounding box center [522, 168] width 75 height 27
click at [0, 0] on input "Set as primary" at bounding box center [0, 0] width 0 height 0
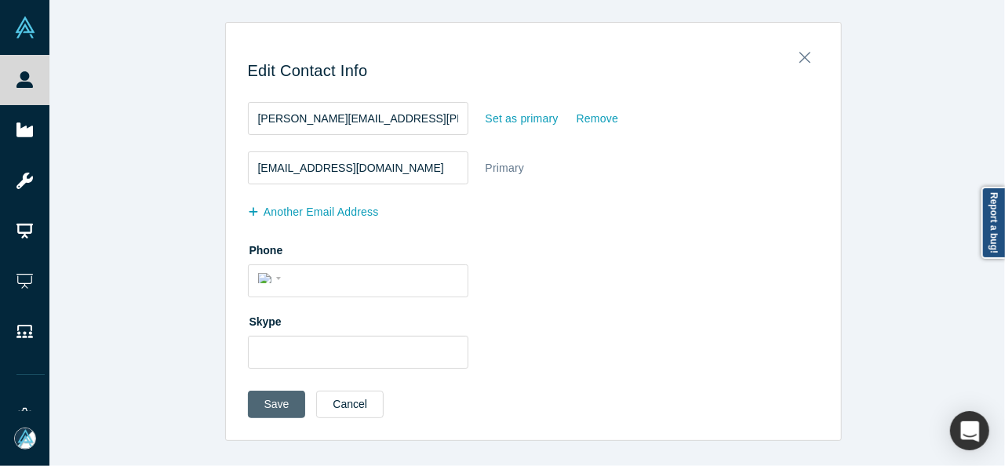
click at [262, 406] on button "Save" at bounding box center [277, 404] width 58 height 27
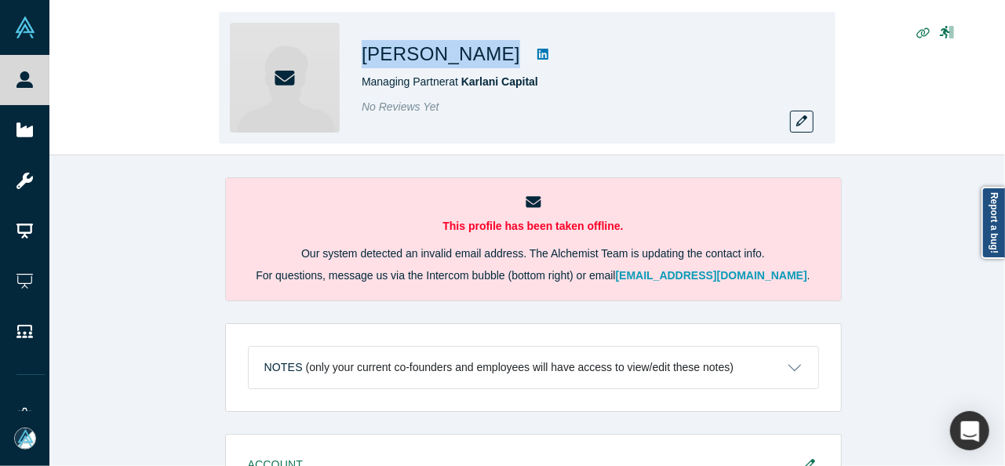
drag, startPoint x: 358, startPoint y: 50, endPoint x: 480, endPoint y: 46, distance: 122.4
click at [480, 46] on div "Shahzil Amin Managing Partner at Karlani Capital No Reviews Yet" at bounding box center [527, 78] width 616 height 132
copy div "Shahzil Amin"
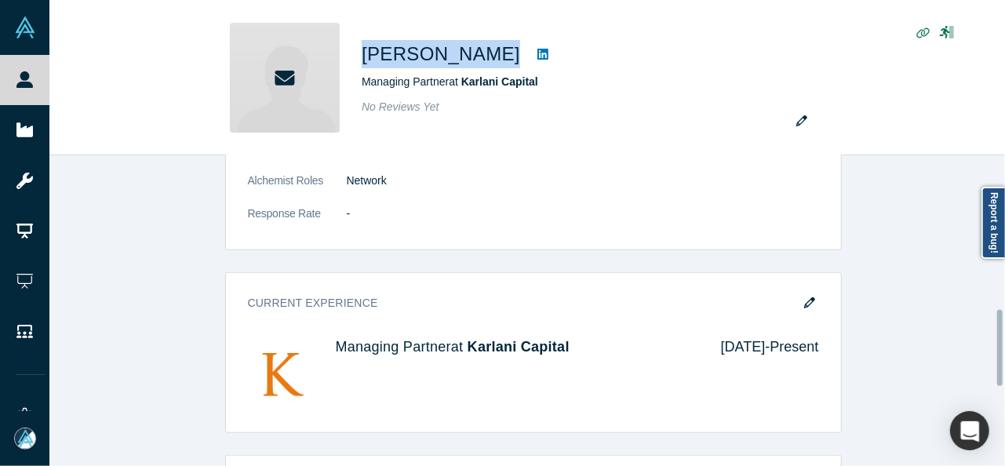
scroll to position [706, 0]
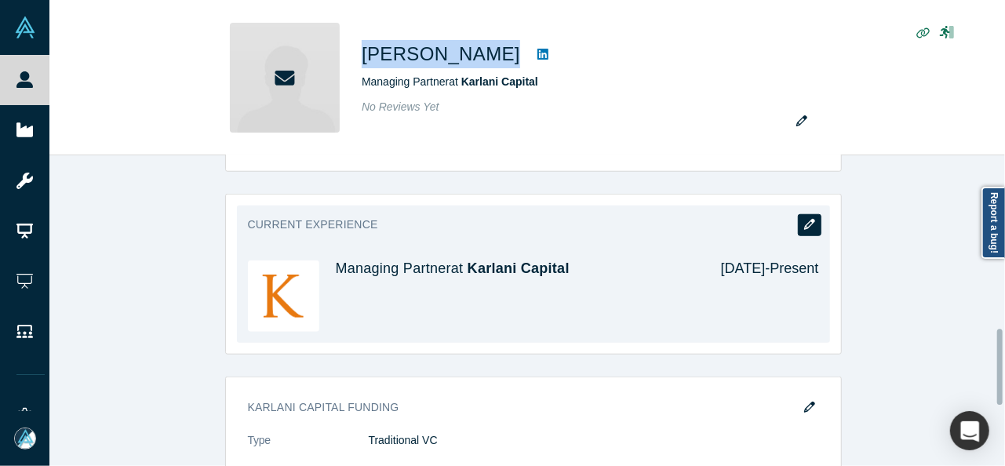
click at [804, 219] on icon "button" at bounding box center [809, 224] width 11 height 11
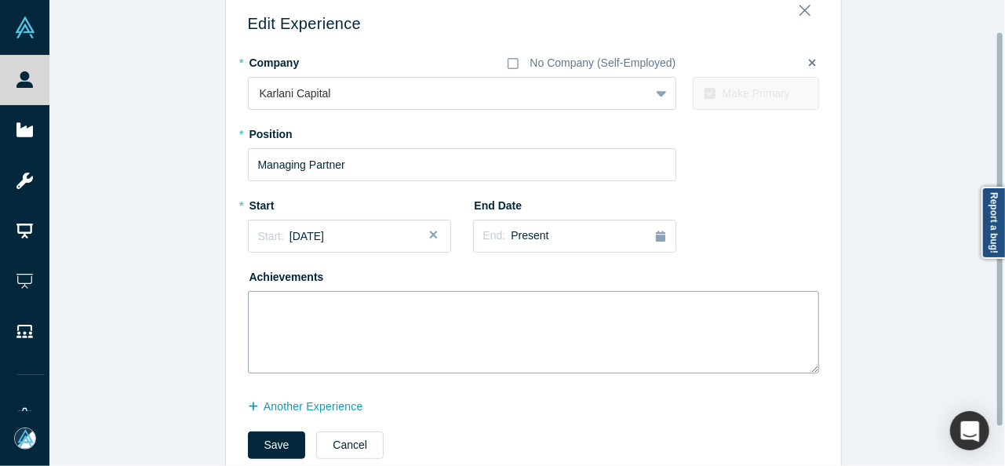
scroll to position [83, 0]
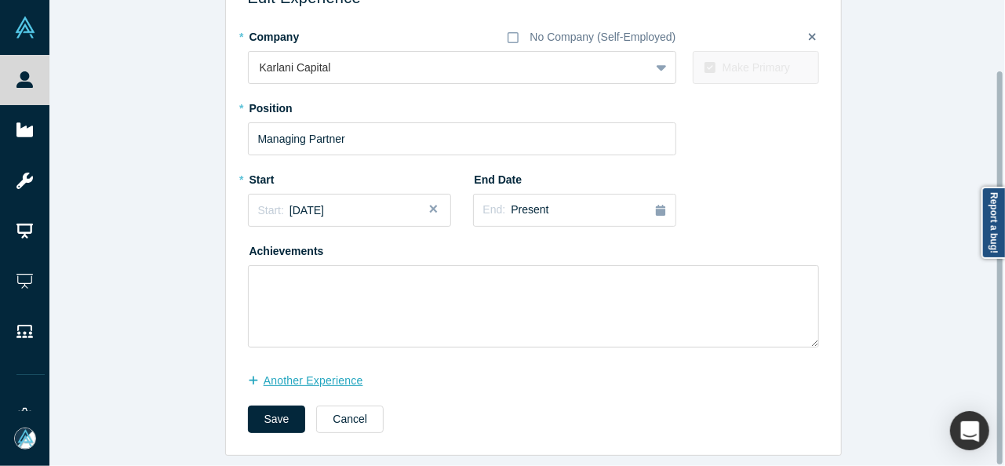
click at [306, 370] on button "another Experience" at bounding box center [314, 380] width 132 height 27
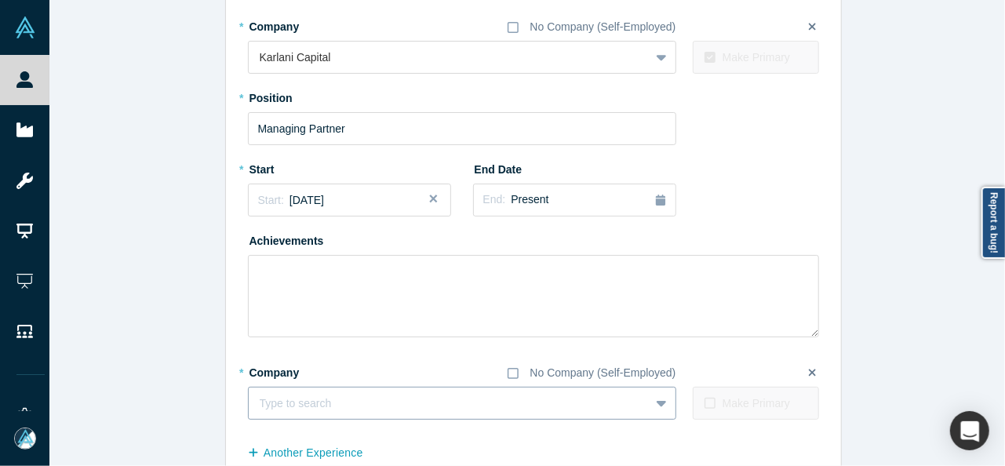
click at [346, 395] on div at bounding box center [449, 404] width 379 height 20
paste input "Co-Founder Co-Founder MySeema"
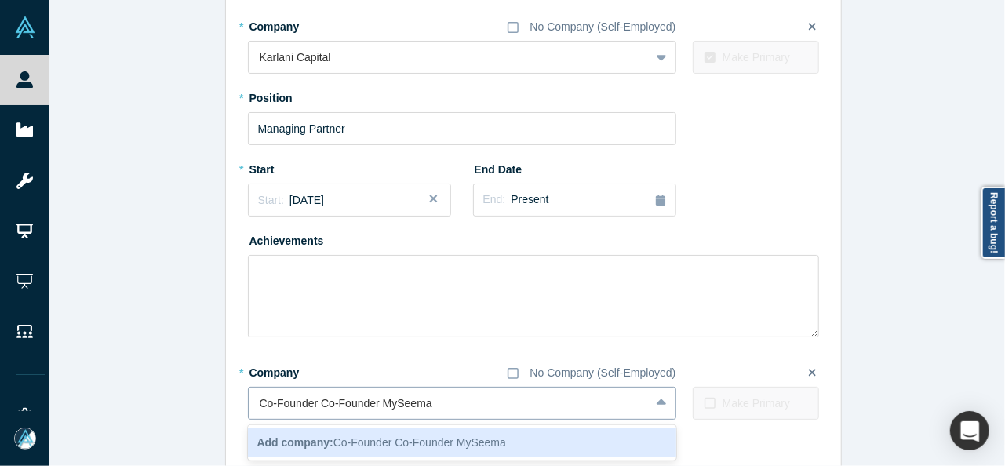
drag, startPoint x: 375, startPoint y: 406, endPoint x: 251, endPoint y: 405, distance: 123.9
click at [251, 405] on div "Co-Founder Co-Founder MySeema" at bounding box center [449, 404] width 401 height 26
type input "MySeema"
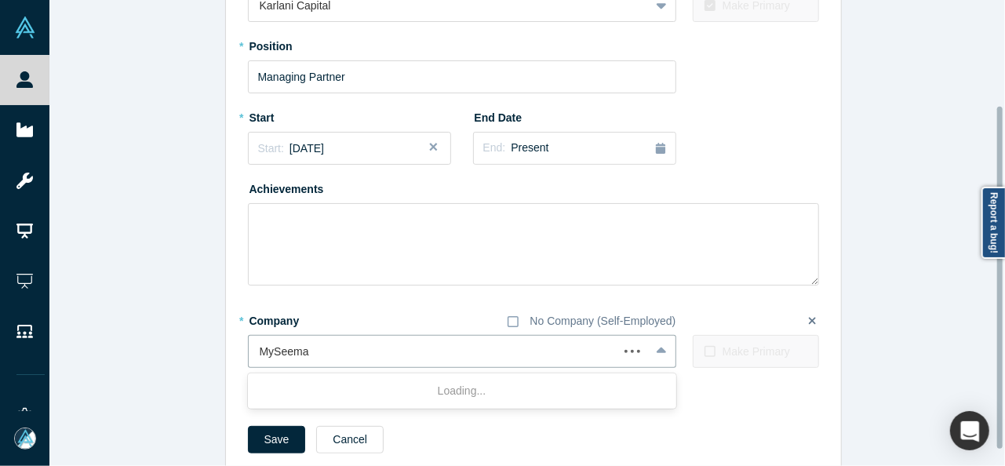
scroll to position [165, 0]
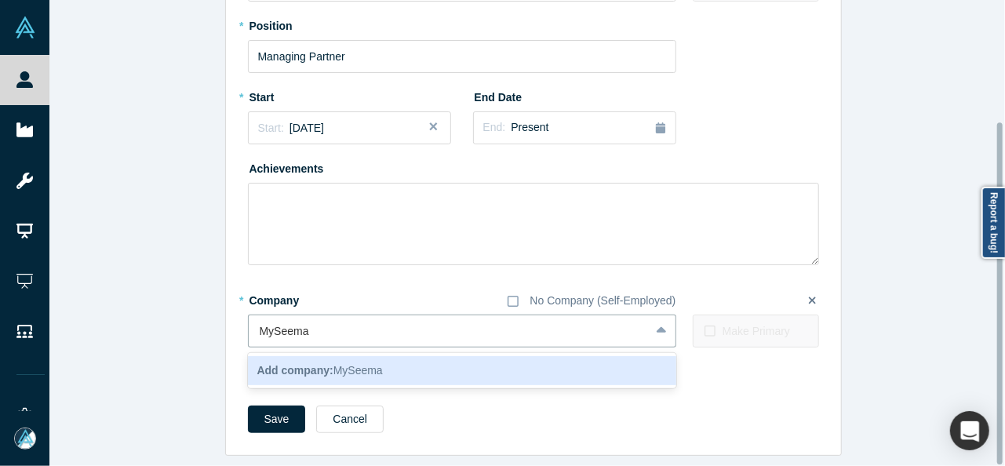
click at [307, 364] on b "Add company:" at bounding box center [295, 370] width 76 height 13
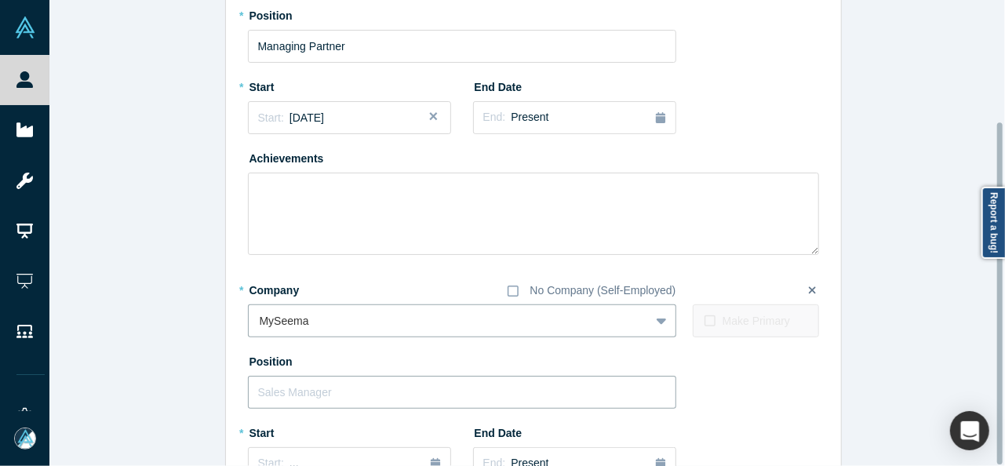
click at [325, 391] on input "text" at bounding box center [462, 392] width 428 height 33
paste input "Co-Founder Co-Founder"
drag, startPoint x: 309, startPoint y: 393, endPoint x: 474, endPoint y: 401, distance: 164.9
click at [474, 401] on input "Co-Founder Co-Founder" at bounding box center [462, 392] width 428 height 33
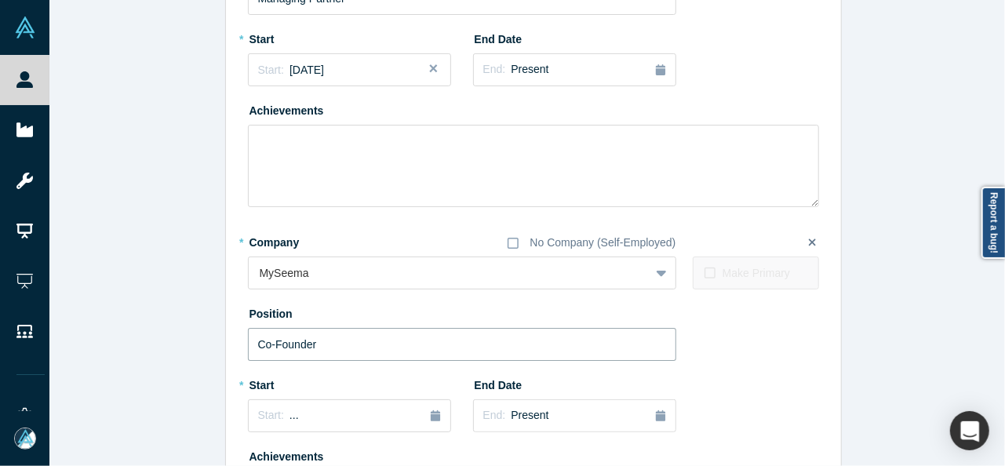
scroll to position [322, 0]
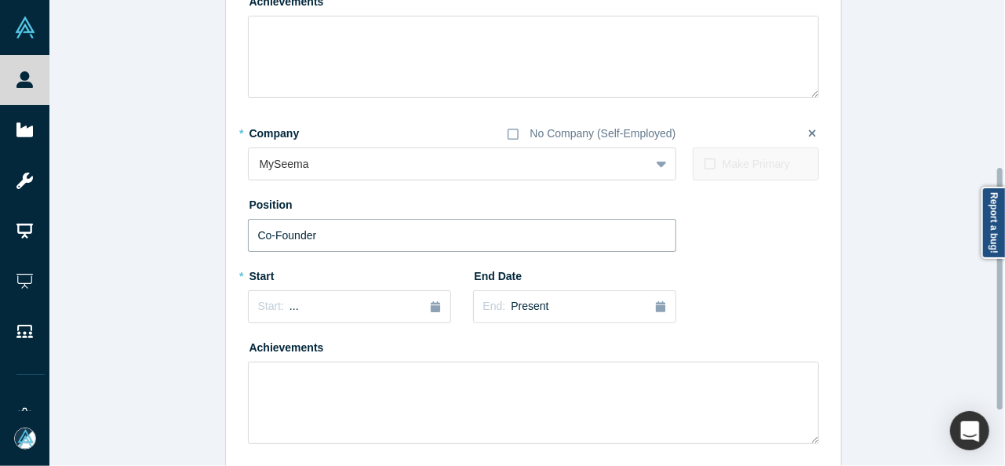
type input "Co-Founder"
click at [320, 307] on div "Start: ..." at bounding box center [349, 306] width 183 height 17
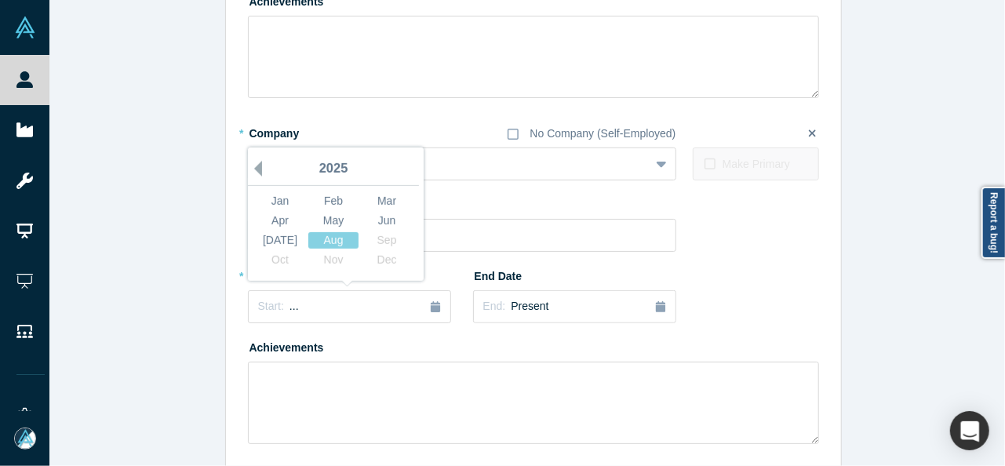
click at [253, 170] on button "Previous Year" at bounding box center [254, 169] width 16 height 16
click at [258, 202] on div "Jan" at bounding box center [280, 201] width 50 height 16
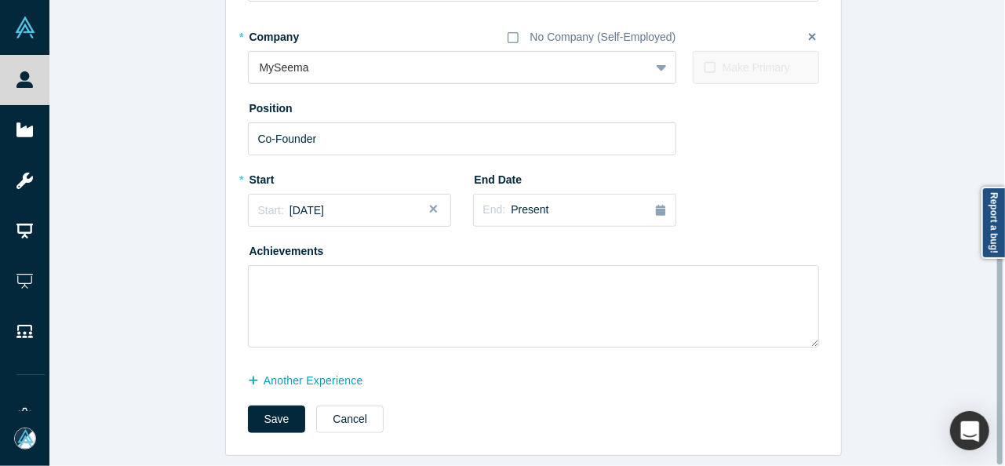
scroll to position [429, 0]
click at [303, 373] on button "another Experience" at bounding box center [314, 380] width 132 height 27
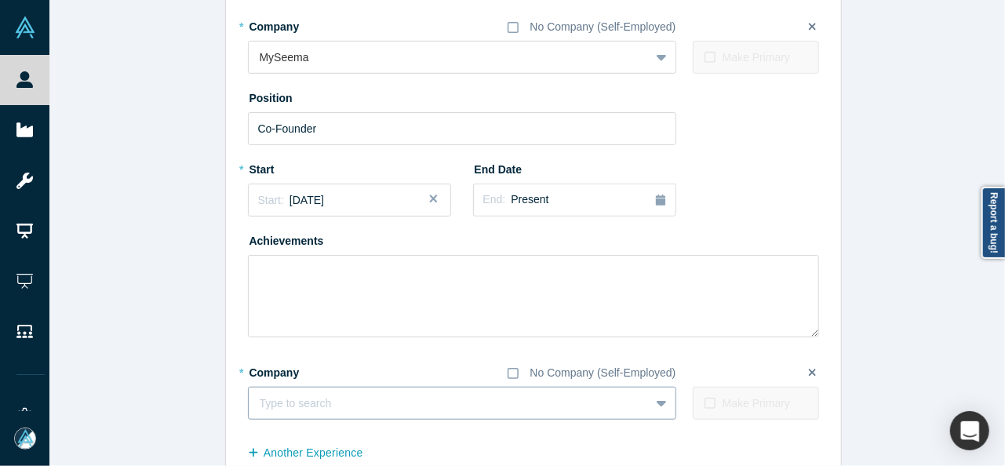
click at [364, 396] on div at bounding box center [449, 404] width 379 height 20
paste input "Founder & CEO Founder & CEO WellBefore"
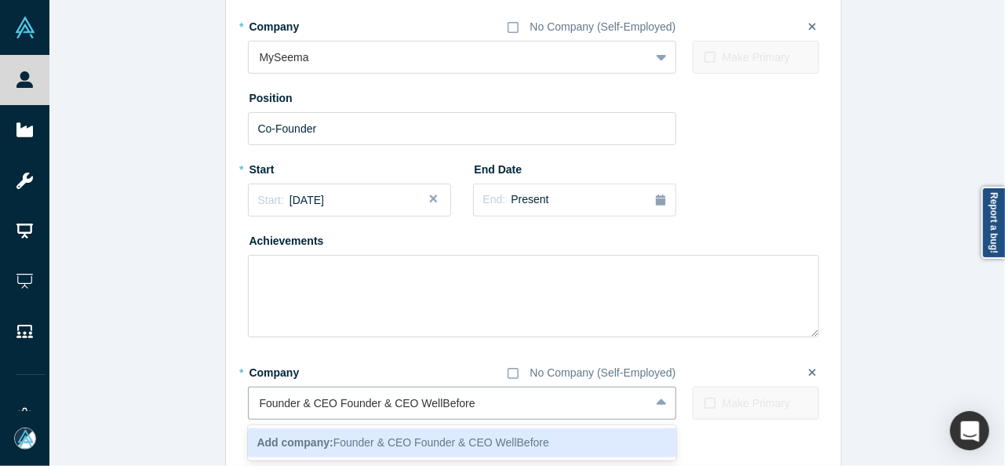
drag, startPoint x: 409, startPoint y: 407, endPoint x: 234, endPoint y: 411, distance: 175.7
click at [234, 411] on div "Edit Experience * Company No Company (Self-Employed) Karlani Capital To pick up…" at bounding box center [533, 66] width 615 height 922
type input "WellBefore"
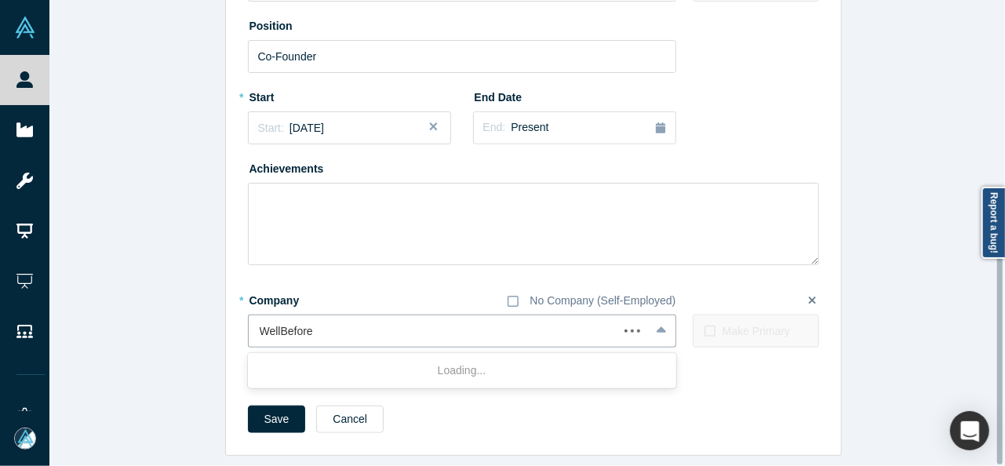
scroll to position [511, 0]
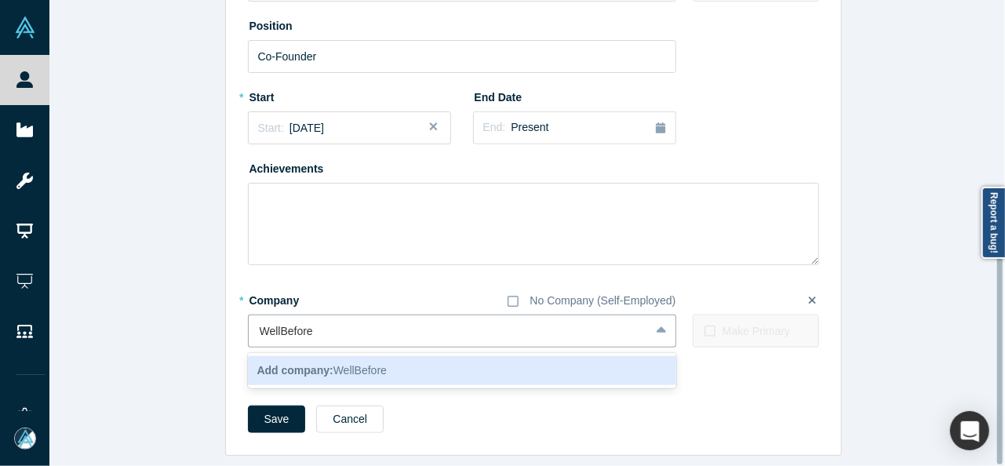
click at [293, 364] on b "Add company:" at bounding box center [295, 370] width 76 height 13
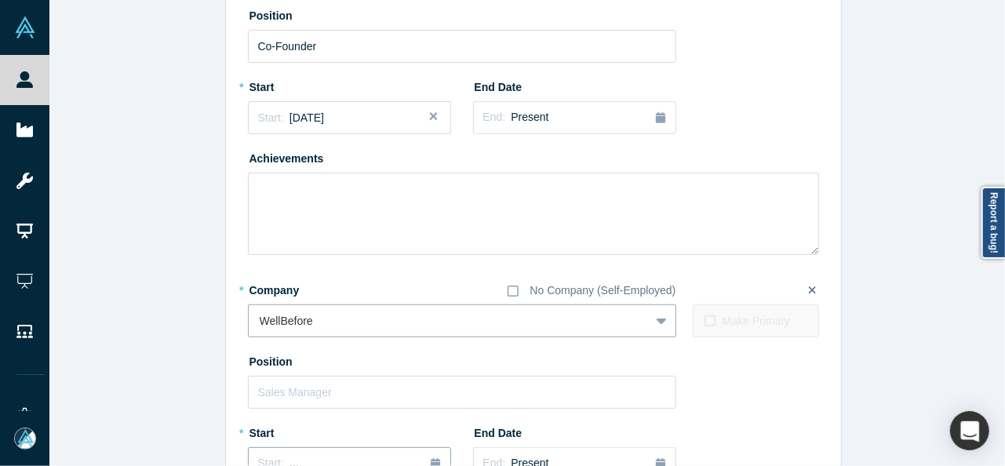
click at [289, 456] on span "..." at bounding box center [293, 462] width 9 height 13
click at [253, 326] on button "Previous Year" at bounding box center [254, 326] width 16 height 16
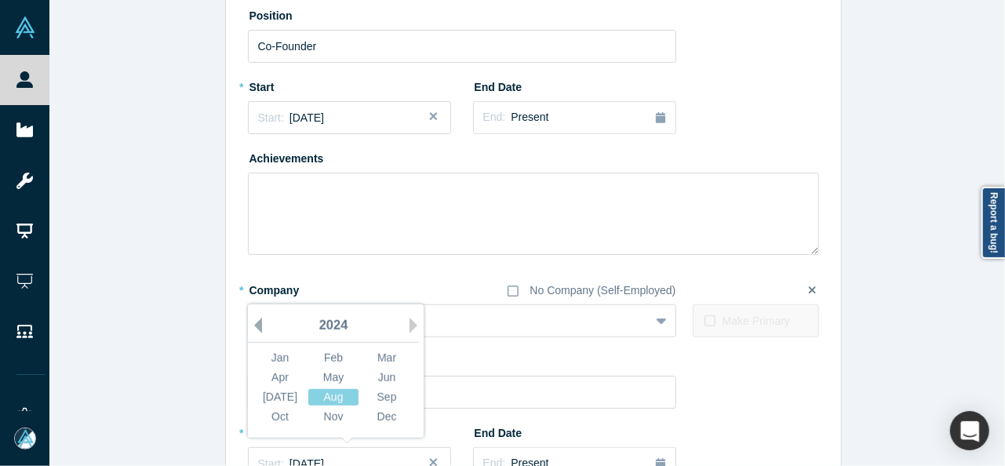
click at [253, 325] on button "Previous Year" at bounding box center [254, 326] width 16 height 16
click at [389, 358] on div "Mar" at bounding box center [387, 358] width 50 height 16
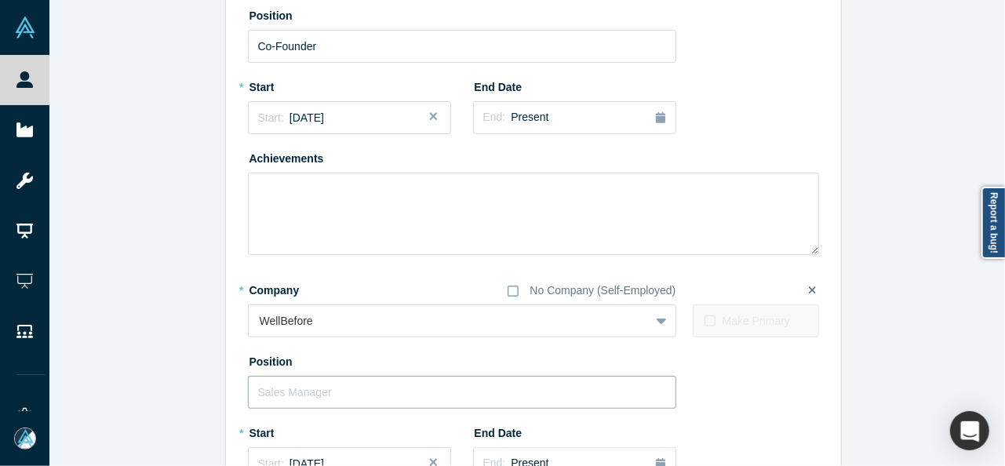
click at [348, 384] on input "text" at bounding box center [462, 392] width 428 height 33
paste input "Founder & CEO Founder & CEO"
drag, startPoint x: 331, startPoint y: 393, endPoint x: 456, endPoint y: 393, distance: 124.7
click at [456, 393] on input "Founder & CEO Founder & CEO" at bounding box center [462, 392] width 428 height 33
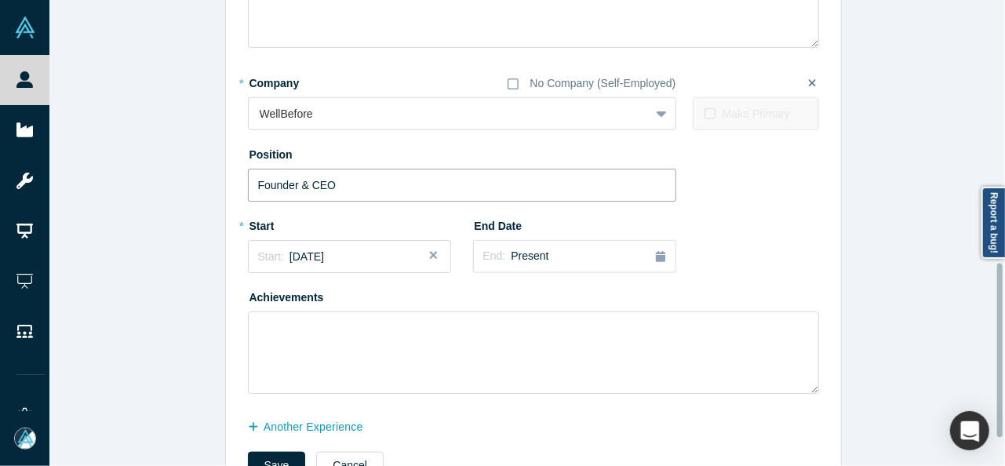
scroll to position [747, 0]
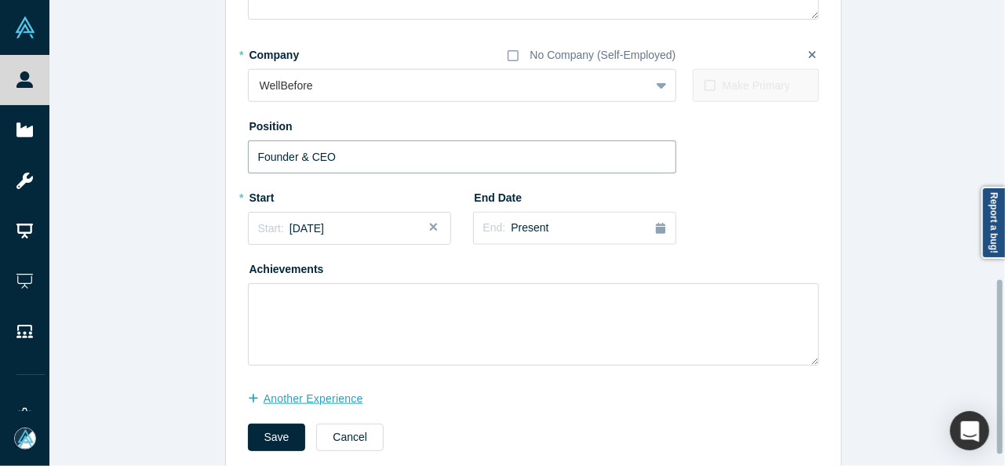
type input "Founder & CEO"
click at [295, 399] on button "another Experience" at bounding box center [314, 398] width 132 height 27
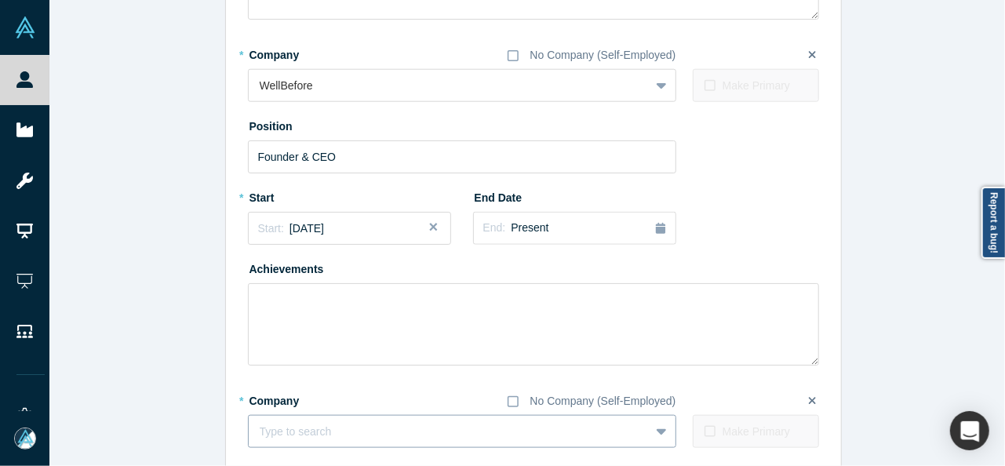
click at [367, 432] on div "Type to search" at bounding box center [462, 431] width 428 height 33
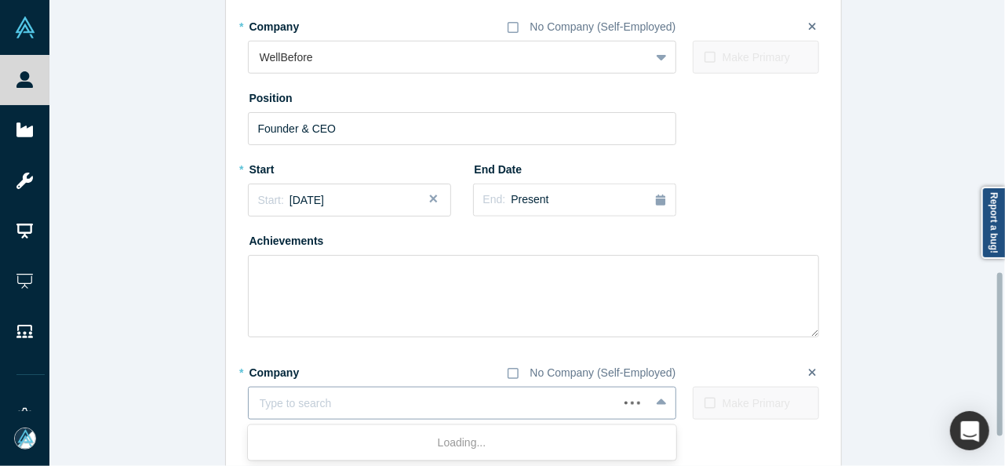
paste input "Founder Founder Emagineer"
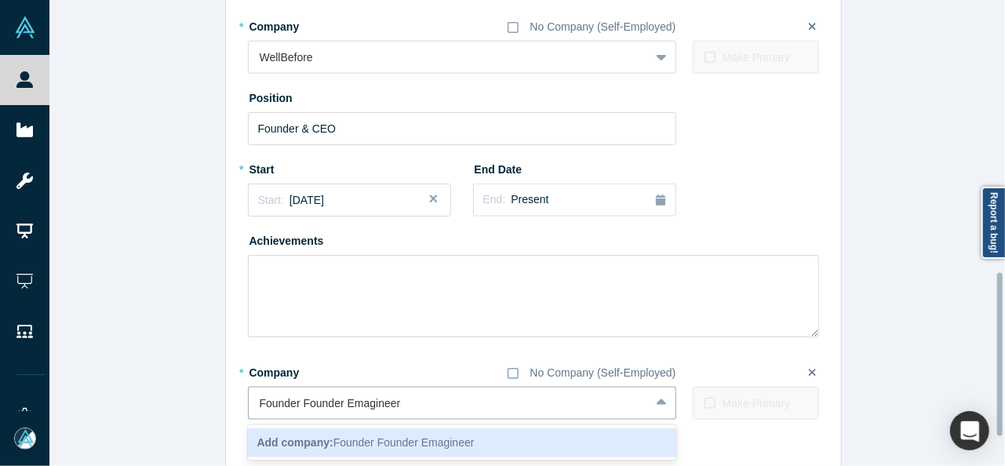
drag, startPoint x: 339, startPoint y: 404, endPoint x: 205, endPoint y: 402, distance: 134.1
type input "Emagineer"
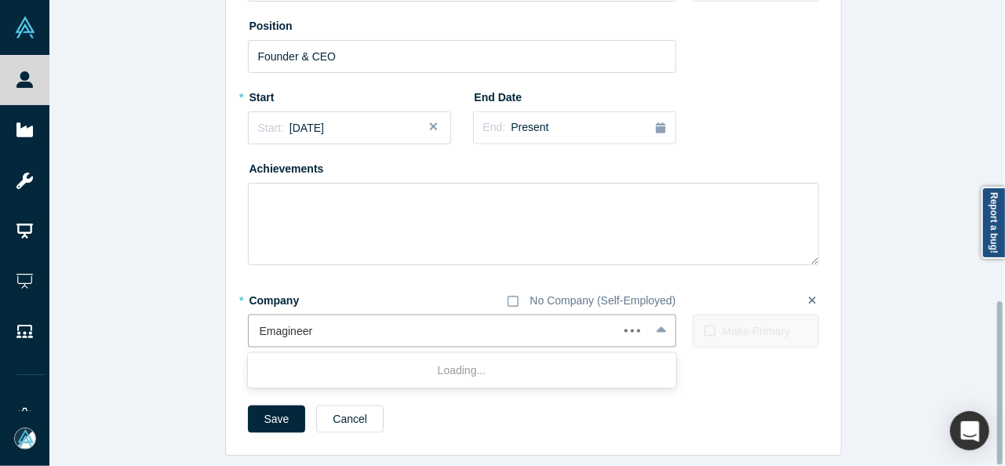
scroll to position [857, 0]
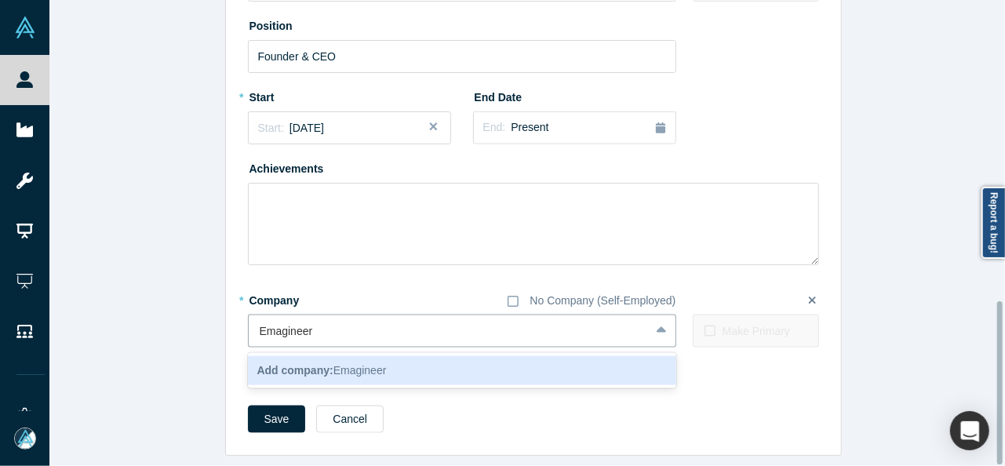
click at [314, 364] on b "Add company:" at bounding box center [295, 370] width 76 height 13
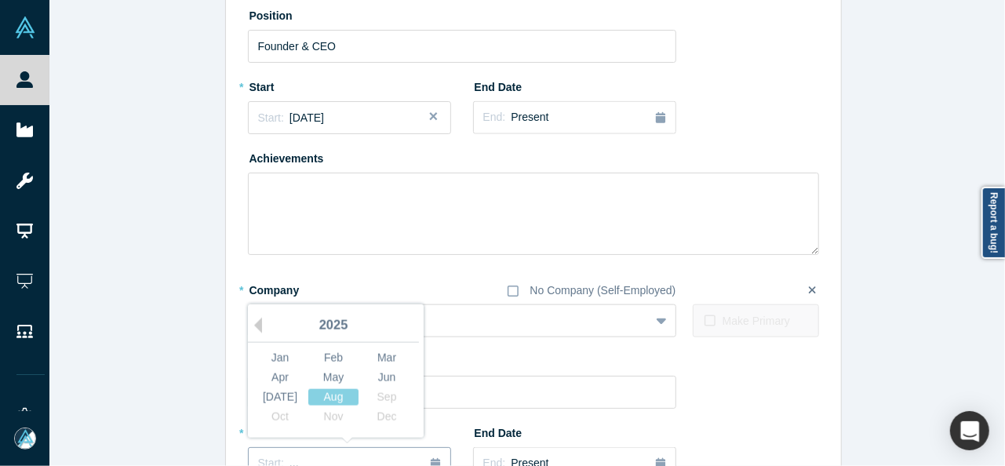
click at [305, 455] on div "Start: ..." at bounding box center [349, 463] width 183 height 17
click at [252, 324] on button "Previous Year" at bounding box center [254, 326] width 16 height 16
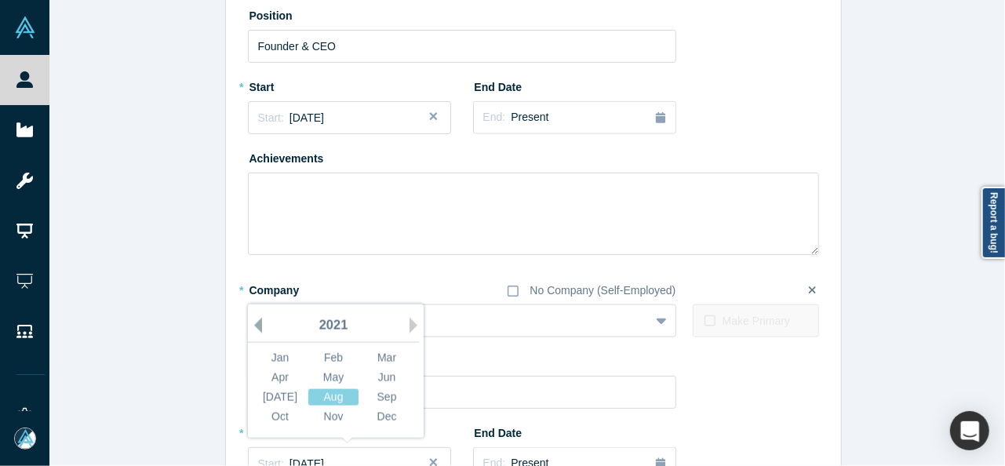
click at [252, 324] on button "Previous Year" at bounding box center [254, 326] width 16 height 16
click at [287, 377] on div "Apr" at bounding box center [280, 377] width 50 height 16
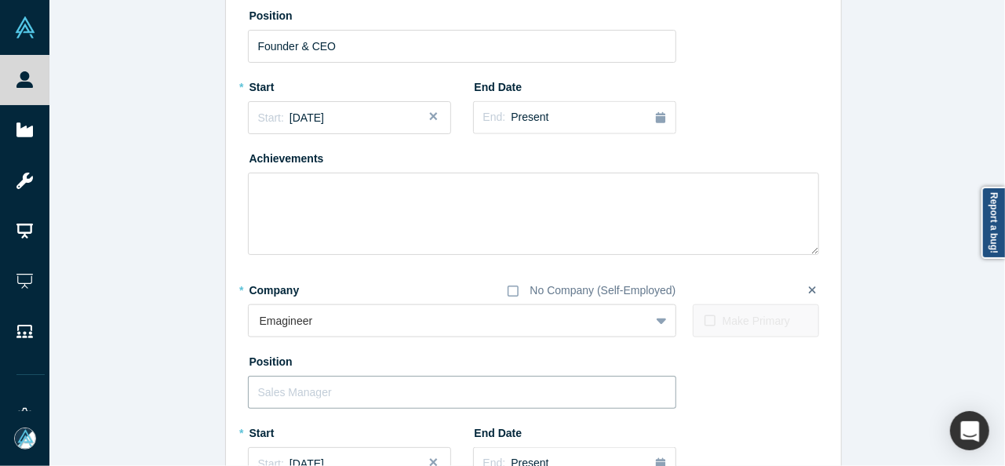
click at [301, 398] on input "text" at bounding box center [462, 392] width 428 height 33
paste input "Founder Founder"
drag, startPoint x: 293, startPoint y: 387, endPoint x: 402, endPoint y: 387, distance: 108.2
click at [402, 387] on input "Founder Founder" at bounding box center [462, 392] width 428 height 33
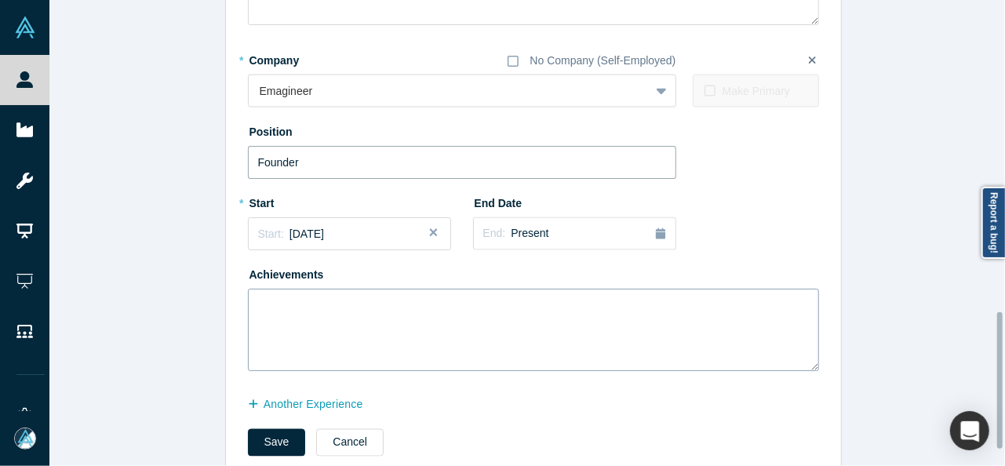
scroll to position [1093, 0]
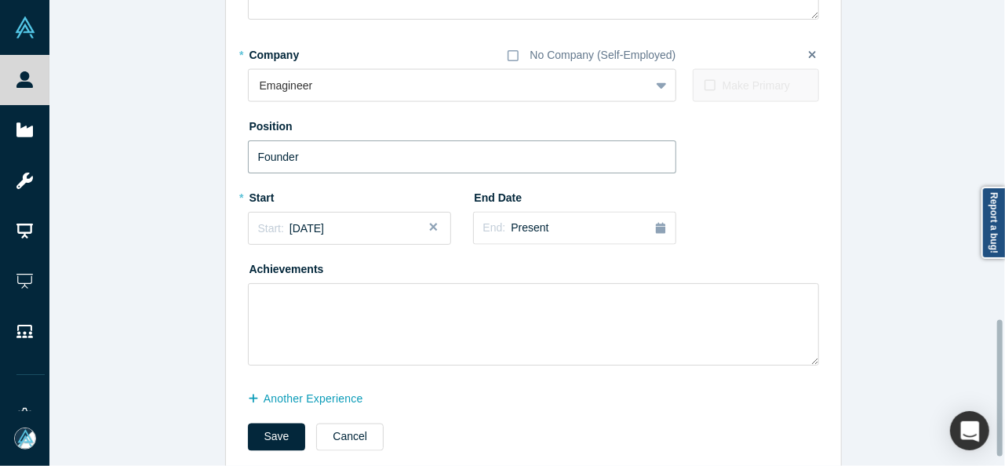
type input "Founder"
click at [268, 442] on button "Save" at bounding box center [277, 437] width 58 height 27
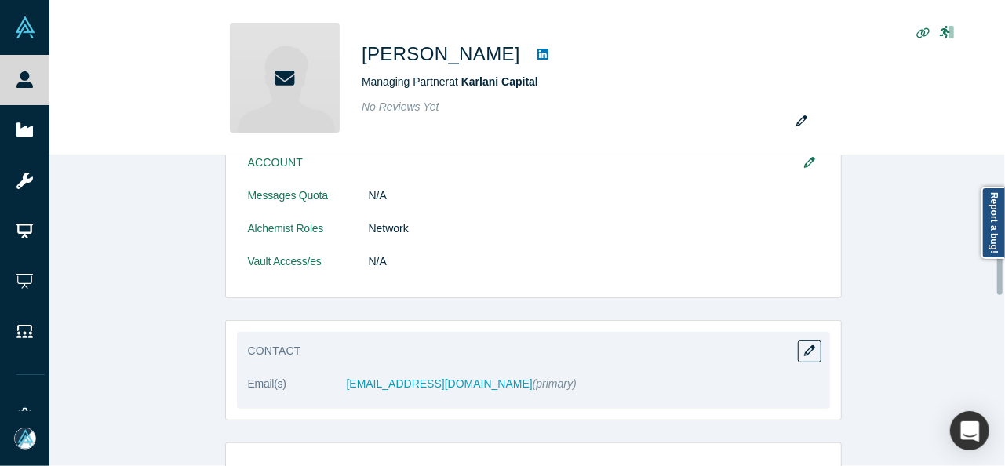
scroll to position [392, 0]
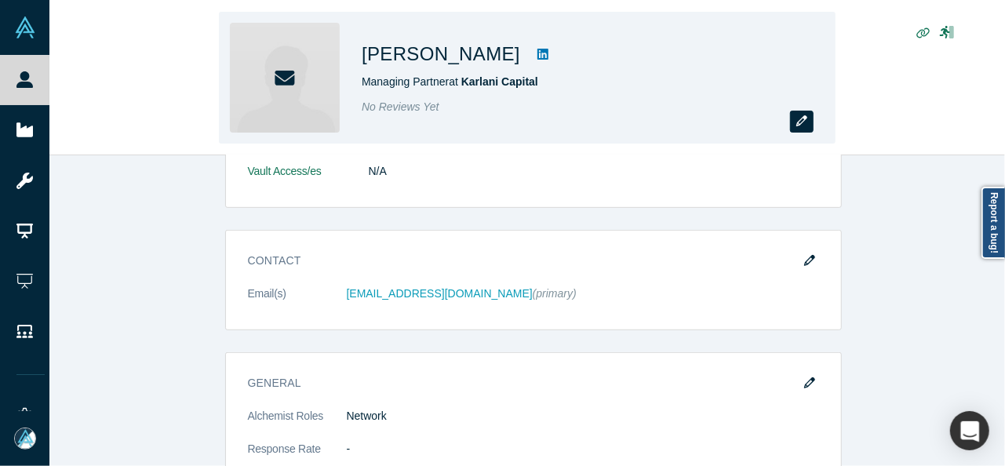
click at [810, 125] on button "button" at bounding box center [802, 122] width 24 height 22
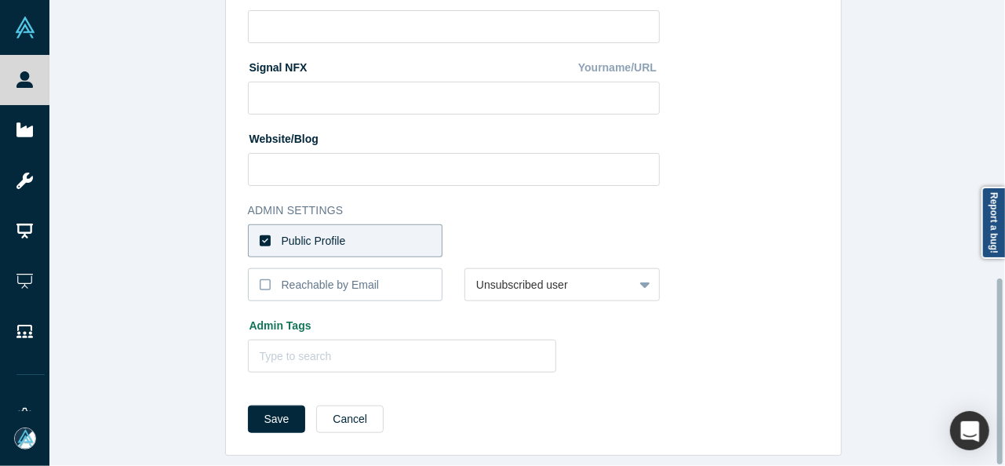
scroll to position [696, 0]
click at [402, 230] on label "Public Profile" at bounding box center [345, 240] width 195 height 33
click at [0, 0] on input "Public Profile" at bounding box center [0, 0] width 0 height 0
click at [481, 231] on div at bounding box center [549, 241] width 146 height 20
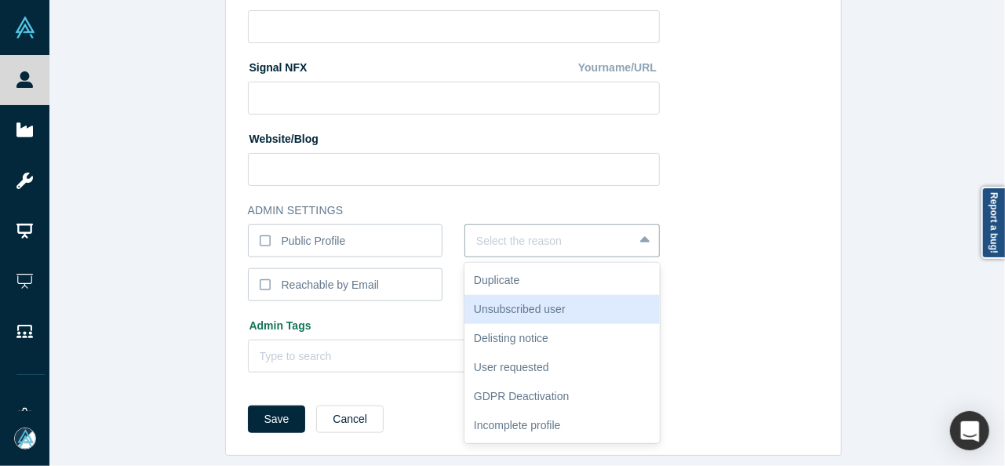
click at [504, 297] on div "Unsubscribed user" at bounding box center [561, 309] width 195 height 29
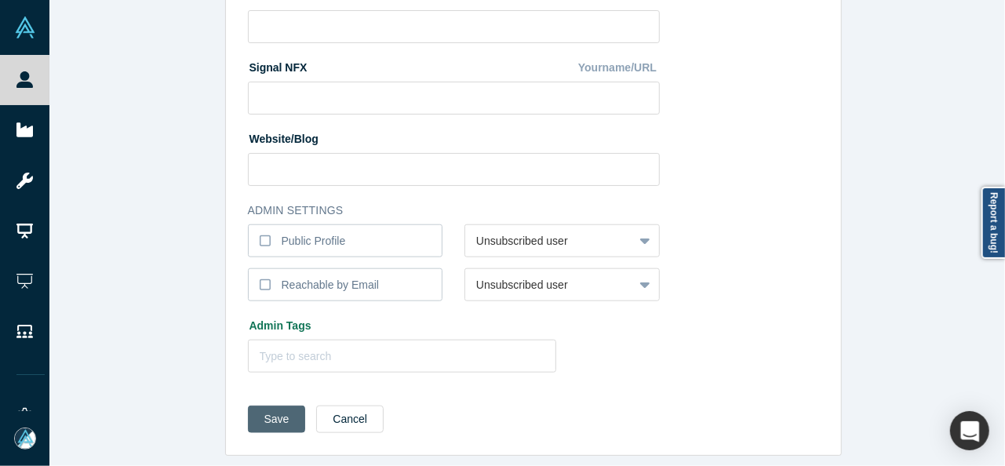
click at [289, 405] on button "Save" at bounding box center [277, 418] width 58 height 27
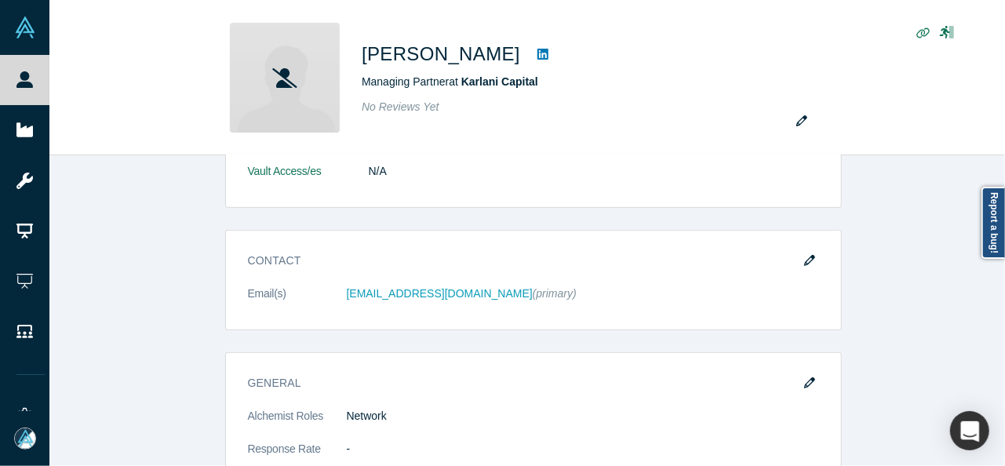
scroll to position [0, 0]
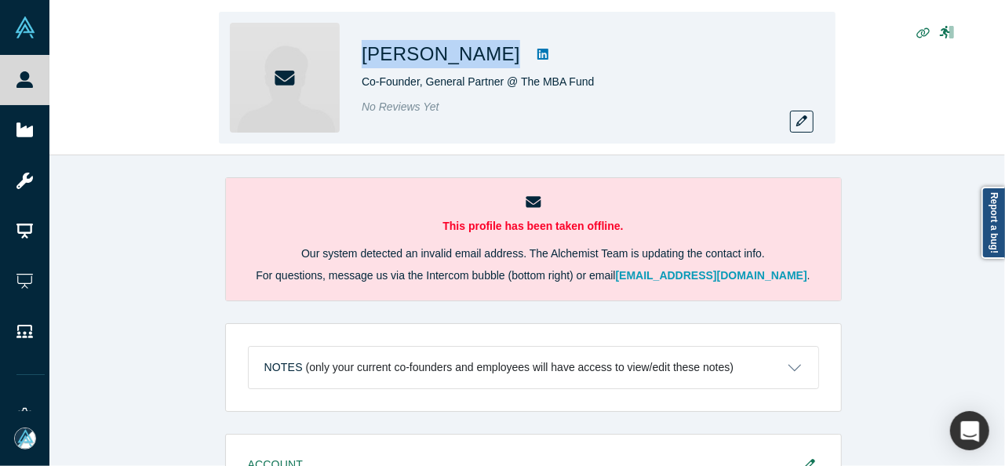
drag, startPoint x: 406, startPoint y: 53, endPoint x: 488, endPoint y: 55, distance: 81.6
click at [488, 55] on div "[PERSON_NAME] Co-Founder, General Partner @ The MBA Fund No Reviews Yet" at bounding box center [527, 78] width 616 height 132
copy div "[PERSON_NAME]"
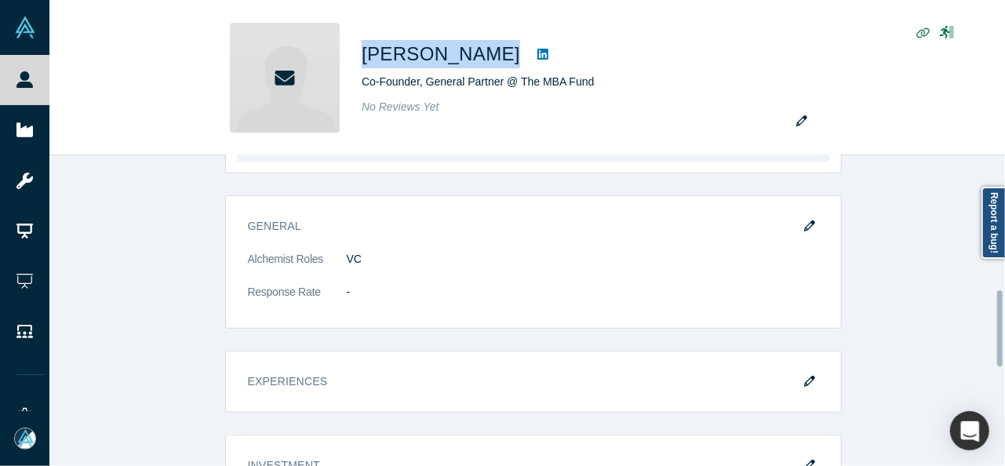
scroll to position [627, 0]
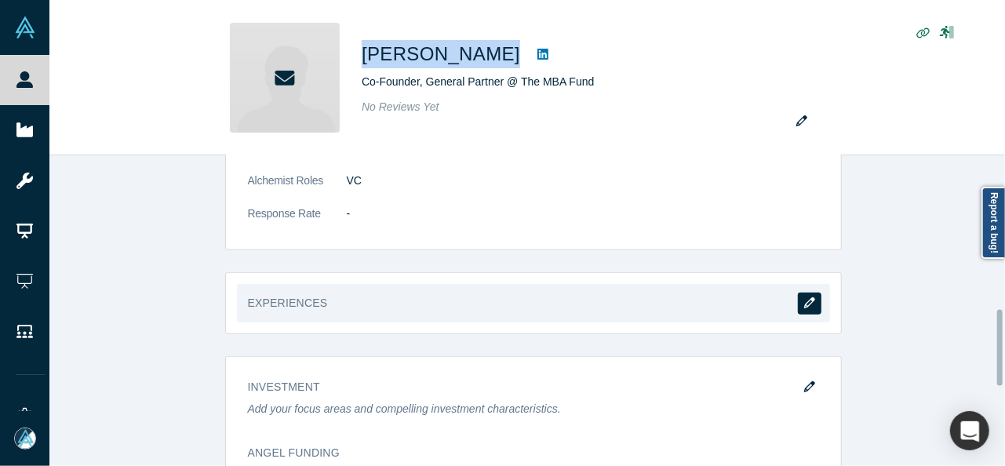
click at [804, 300] on icon "button" at bounding box center [809, 302] width 11 height 11
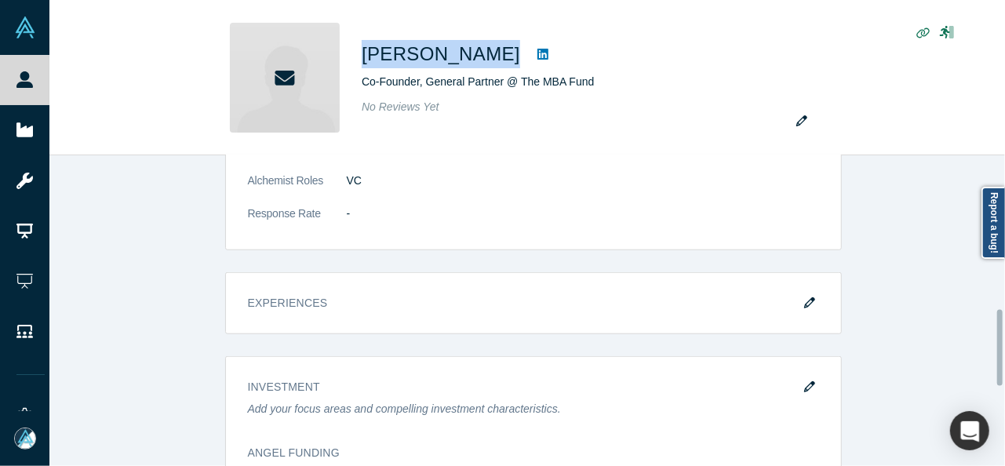
scroll to position [0, 0]
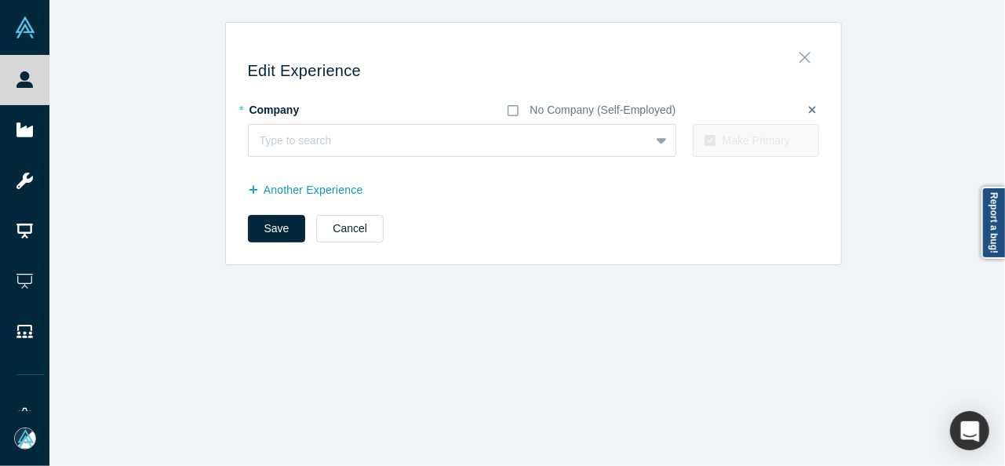
click at [803, 56] on icon "Close" at bounding box center [804, 57] width 11 height 17
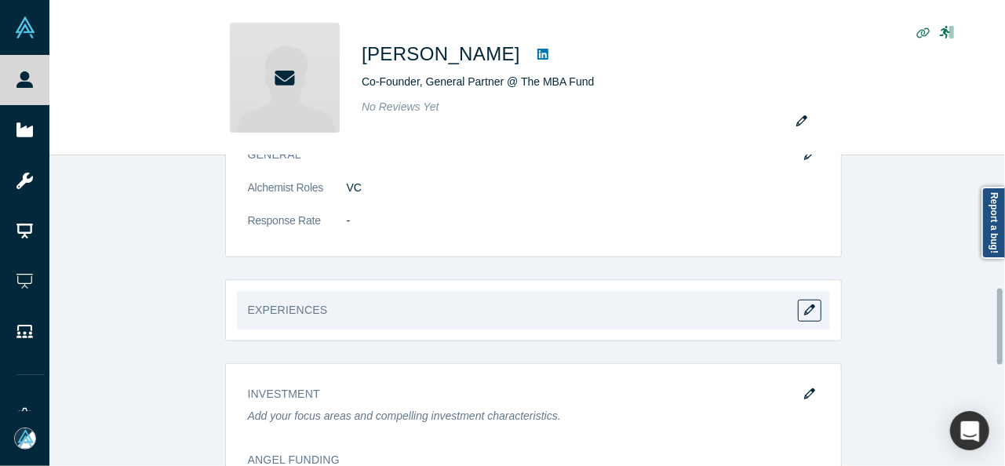
scroll to position [627, 0]
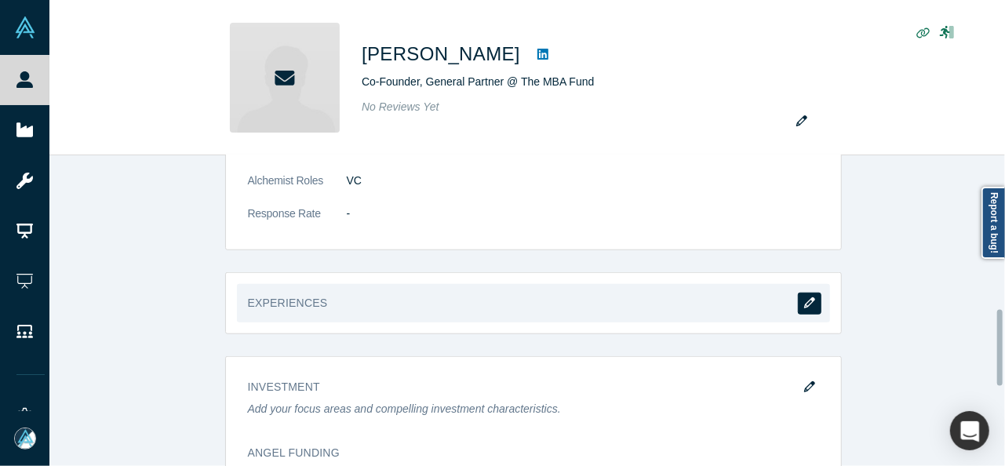
click at [805, 302] on icon "button" at bounding box center [809, 302] width 11 height 11
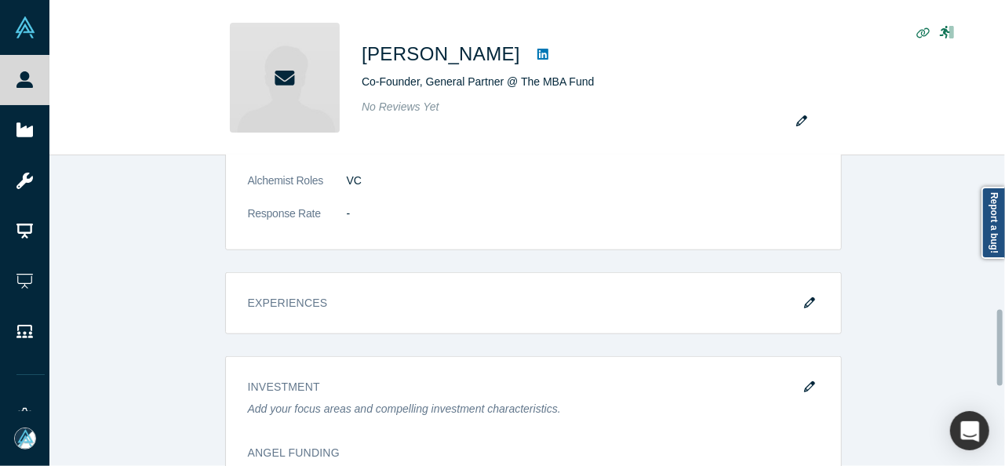
scroll to position [0, 0]
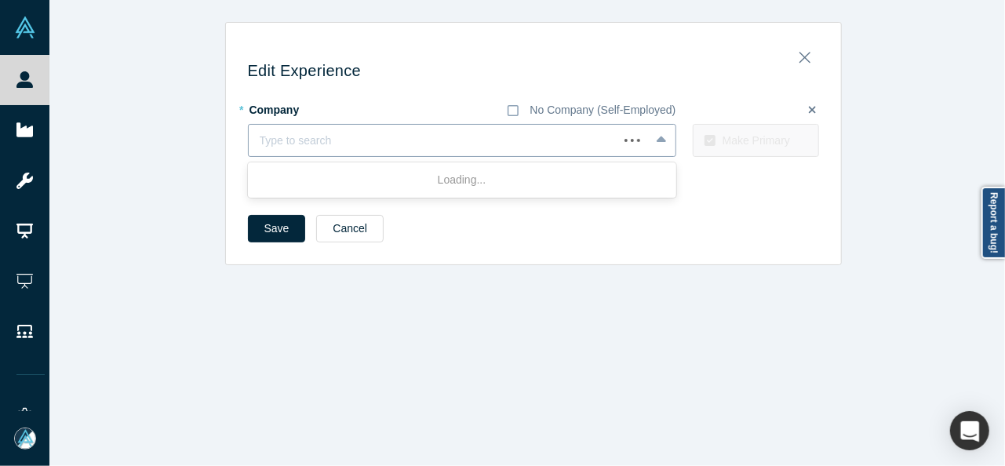
click at [318, 140] on div at bounding box center [433, 141] width 347 height 20
paste input "Managing Partner Managing Partner Enduring Ventures"
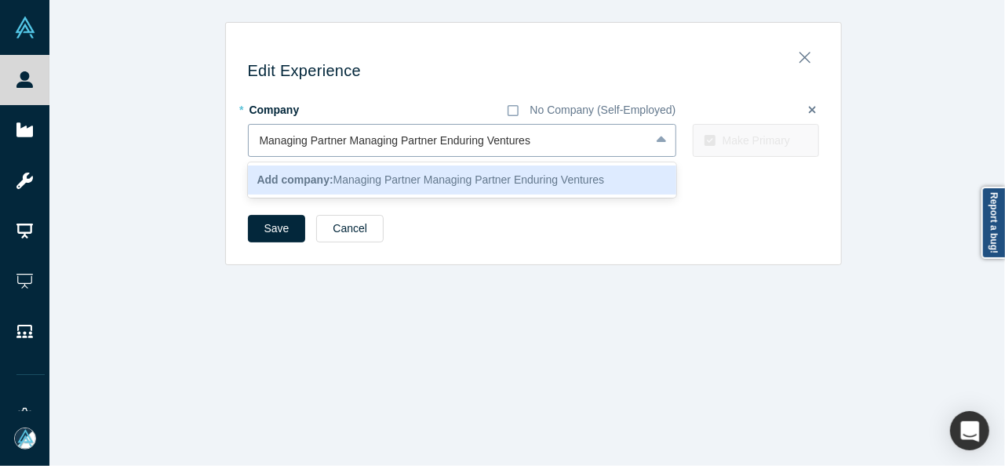
drag, startPoint x: 434, startPoint y: 140, endPoint x: 245, endPoint y: 144, distance: 188.3
click at [249, 144] on div "Managing Partner Managing Partner Enduring Ventures" at bounding box center [449, 141] width 401 height 26
type input "Enduring Ventures"
click at [336, 184] on span "Add company: Enduring Ventures" at bounding box center [340, 179] width 166 height 13
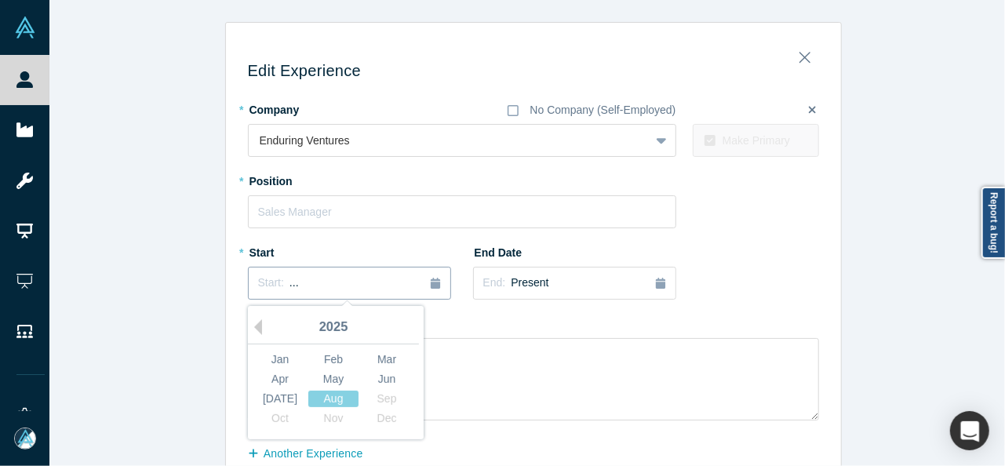
click at [336, 280] on div "Start: ..." at bounding box center [349, 283] width 183 height 17
click at [250, 327] on button "Previous Year" at bounding box center [254, 327] width 16 height 16
click at [251, 327] on button "Previous Year" at bounding box center [254, 327] width 16 height 16
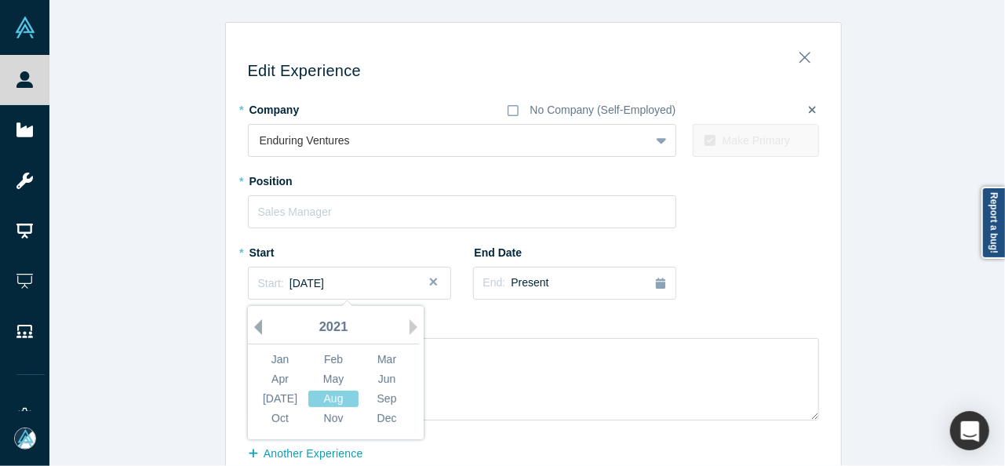
click at [253, 326] on button "Previous Year" at bounding box center [254, 327] width 16 height 16
click at [391, 421] on div "Dec" at bounding box center [387, 418] width 50 height 16
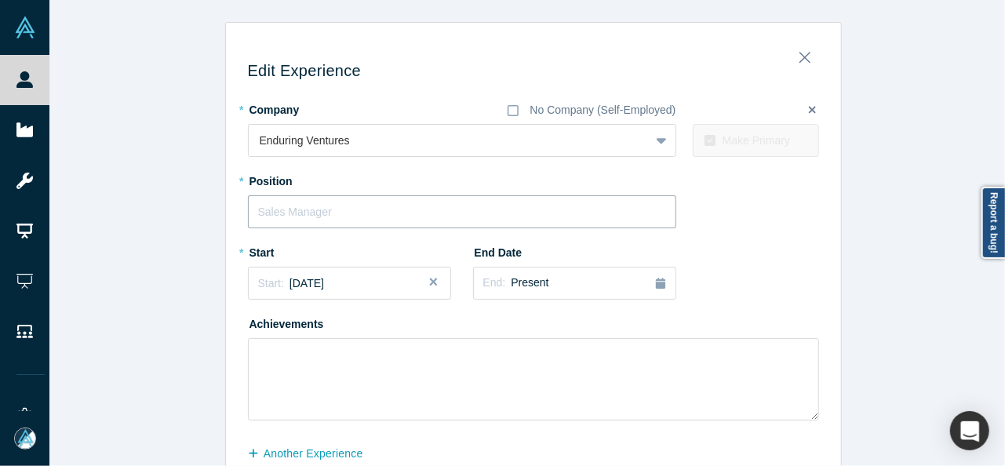
click at [322, 208] on input "text" at bounding box center [462, 211] width 428 height 33
paste input "Managing Partner Managing Partner"
drag, startPoint x: 339, startPoint y: 209, endPoint x: 471, endPoint y: 211, distance: 131.8
click at [471, 211] on input "Managing Partner Managing Partner" at bounding box center [462, 211] width 428 height 33
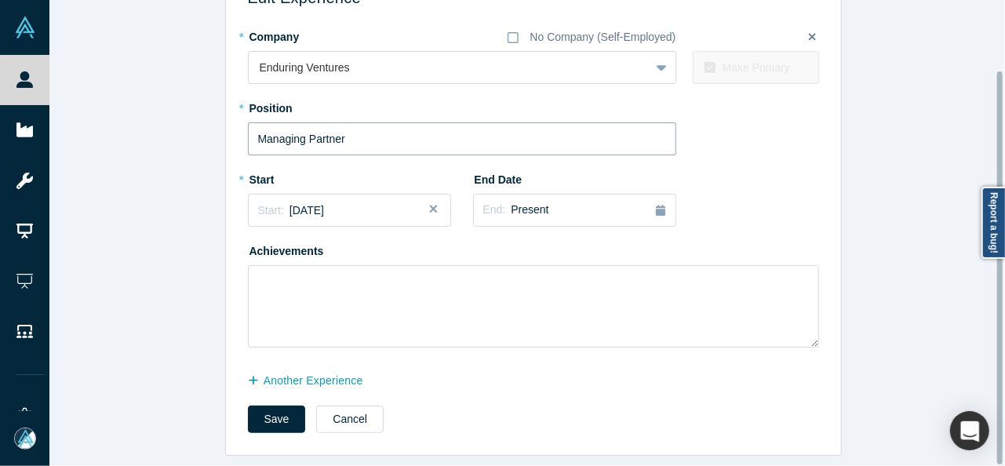
type input "Managing Partner"
drag, startPoint x: 275, startPoint y: 405, endPoint x: 253, endPoint y: 415, distance: 24.6
click at [275, 405] on button "Save" at bounding box center [277, 418] width 58 height 27
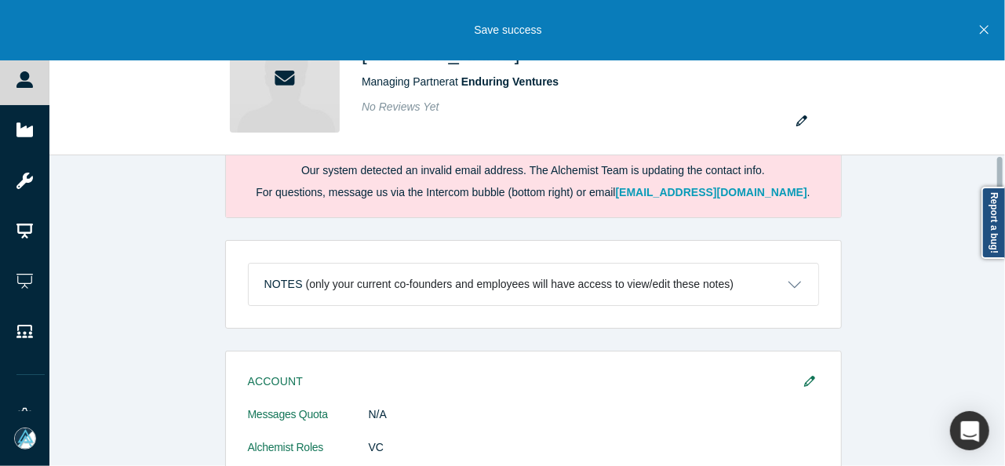
scroll to position [0, 0]
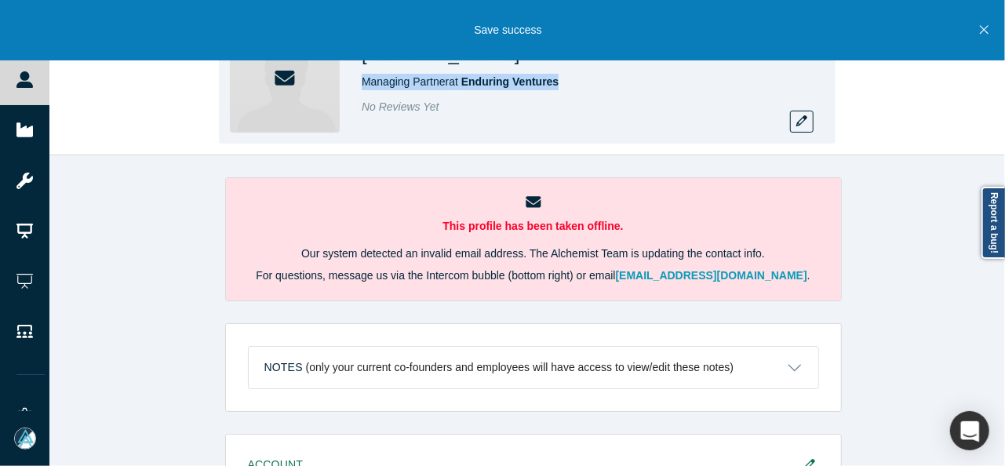
drag, startPoint x: 362, startPoint y: 82, endPoint x: 571, endPoint y: 89, distance: 208.7
click at [571, 89] on div "Managing Partner at Enduring Ventures" at bounding box center [581, 82] width 439 height 16
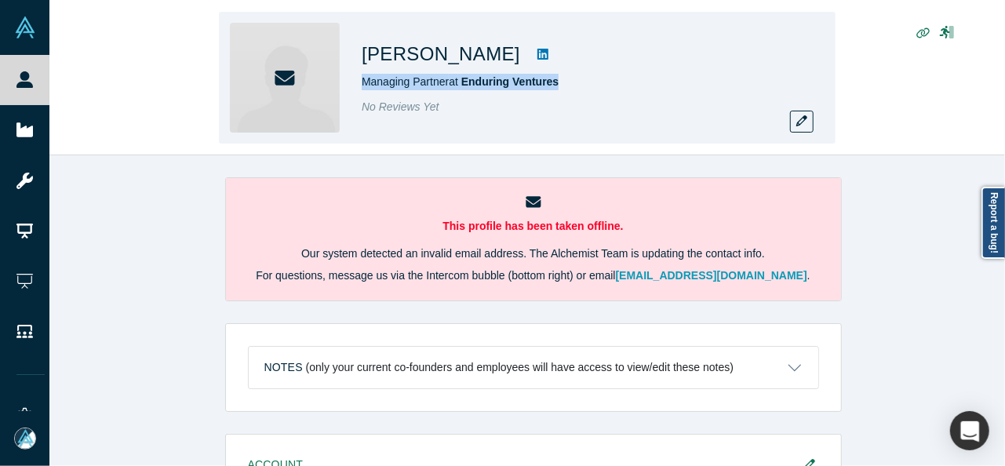
copy span "Managing Partner at Enduring Ventures"
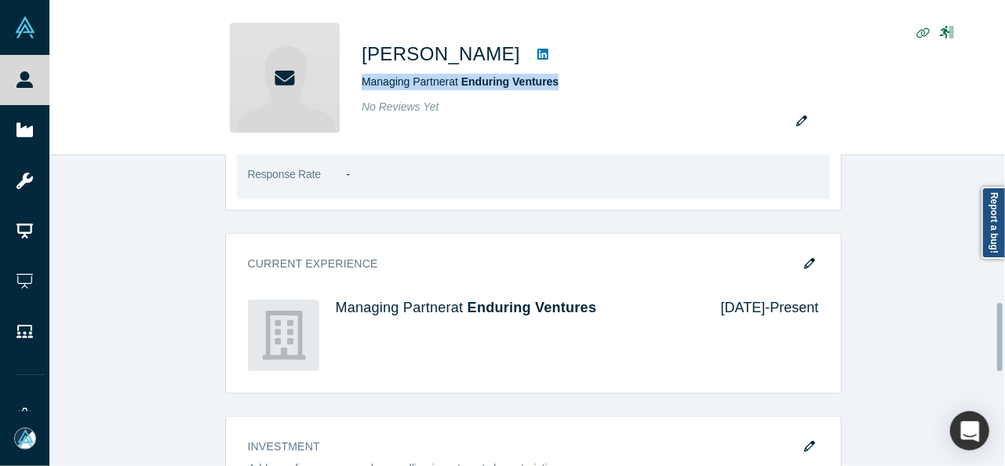
scroll to position [706, 0]
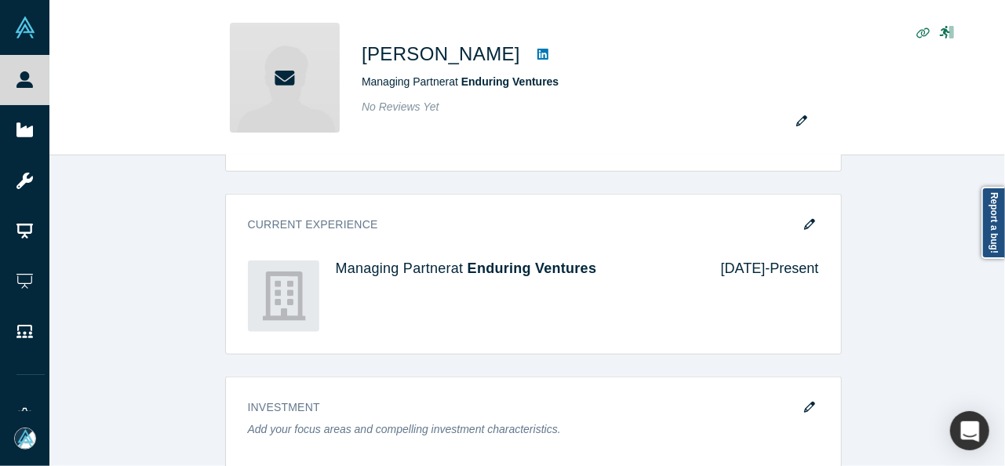
click at [932, 277] on div "Account Messages Quota N/A Alchemist Roles VC Vault Access/es N/A Contact Email…" at bounding box center [532, 283] width 967 height 1110
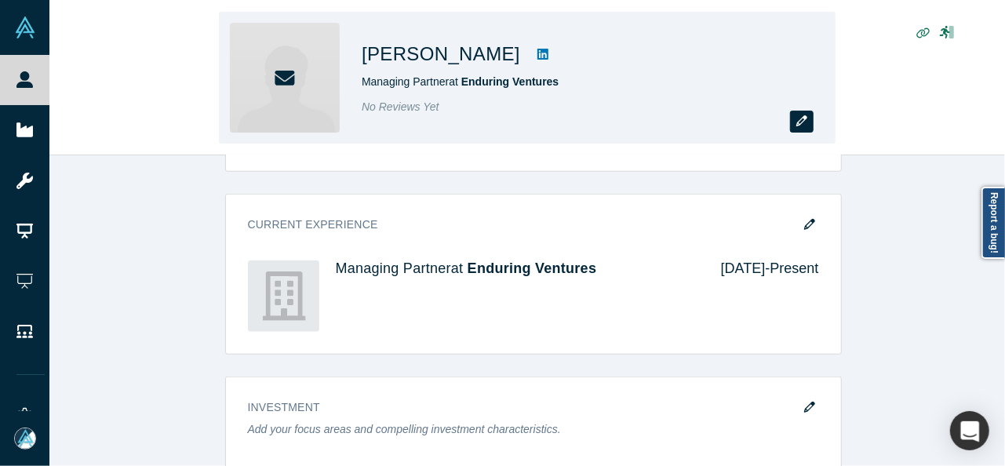
click at [807, 127] on button "button" at bounding box center [802, 122] width 24 height 22
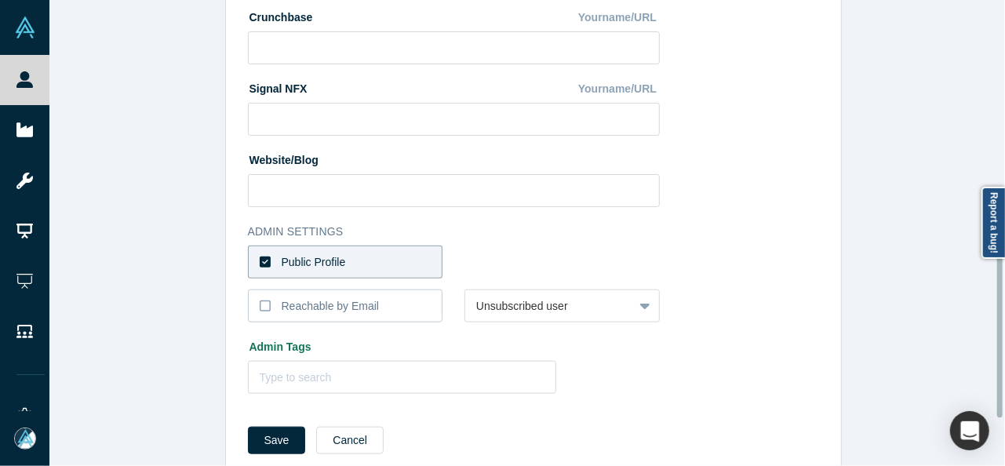
scroll to position [696, 0]
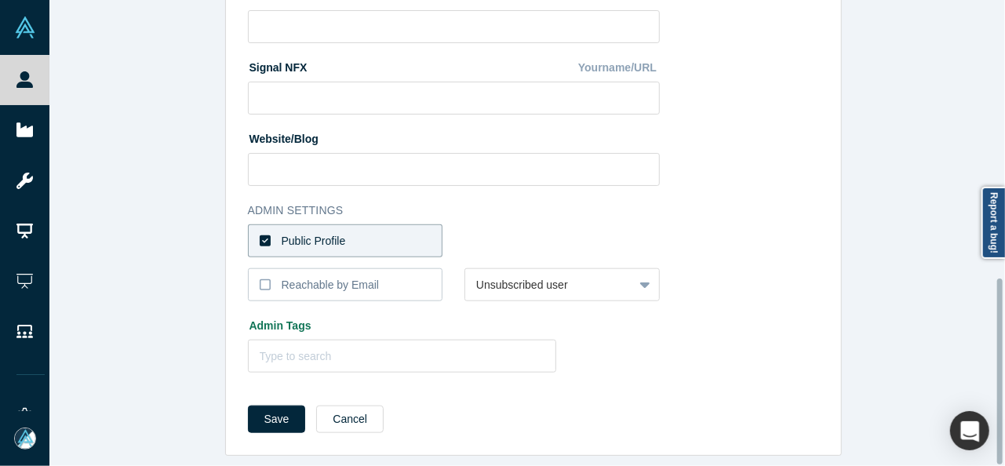
click at [368, 233] on label "Public Profile" at bounding box center [345, 240] width 195 height 33
click at [0, 0] on input "Public Profile" at bounding box center [0, 0] width 0 height 0
click at [499, 233] on div at bounding box center [549, 241] width 146 height 20
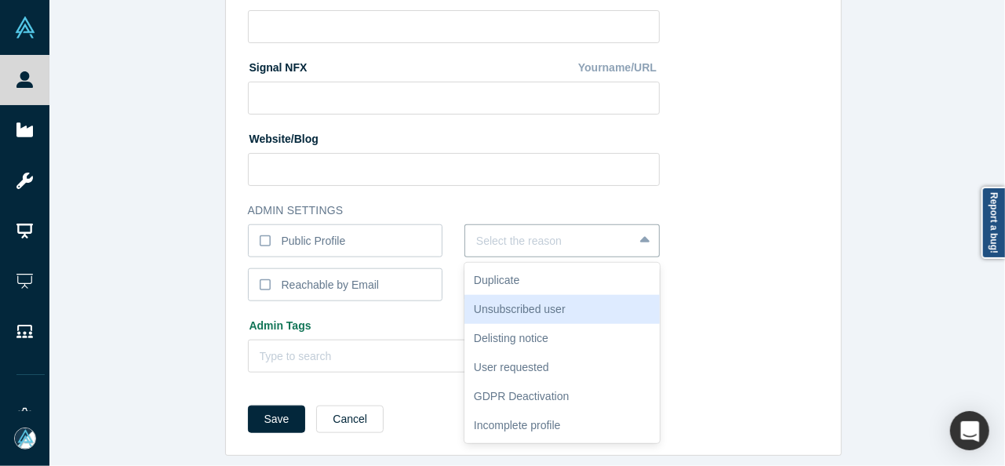
click at [502, 296] on div "Unsubscribed user" at bounding box center [561, 309] width 195 height 29
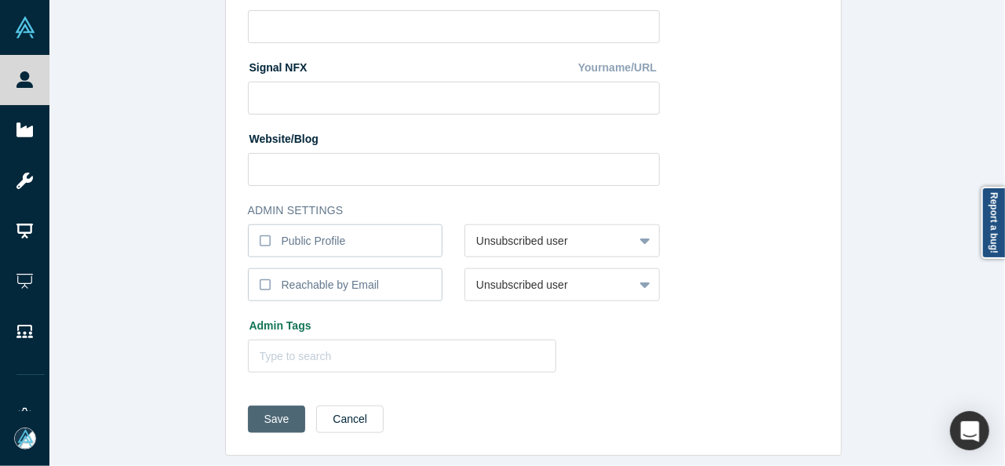
click at [267, 415] on button "Save" at bounding box center [277, 418] width 58 height 27
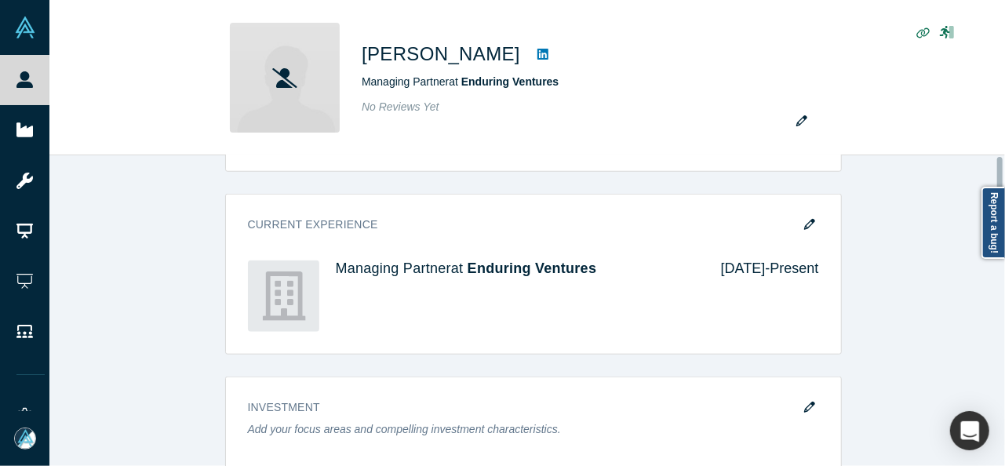
scroll to position [0, 0]
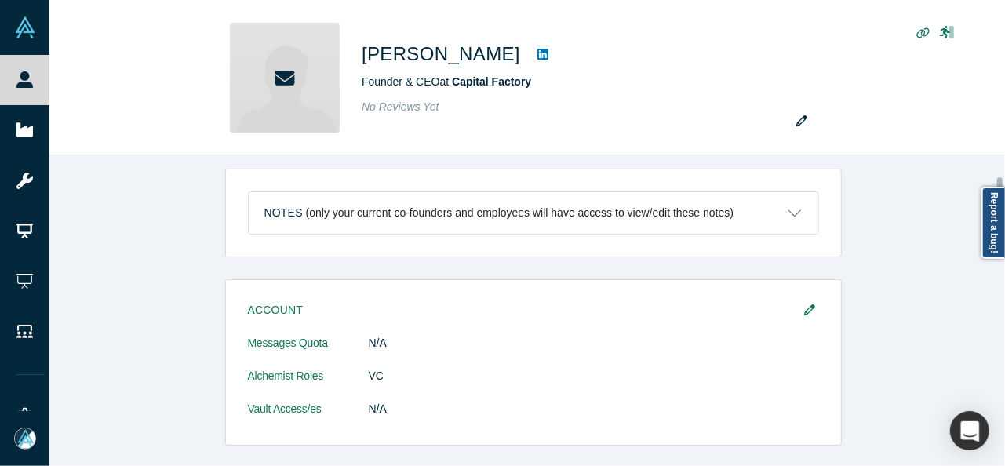
scroll to position [235, 0]
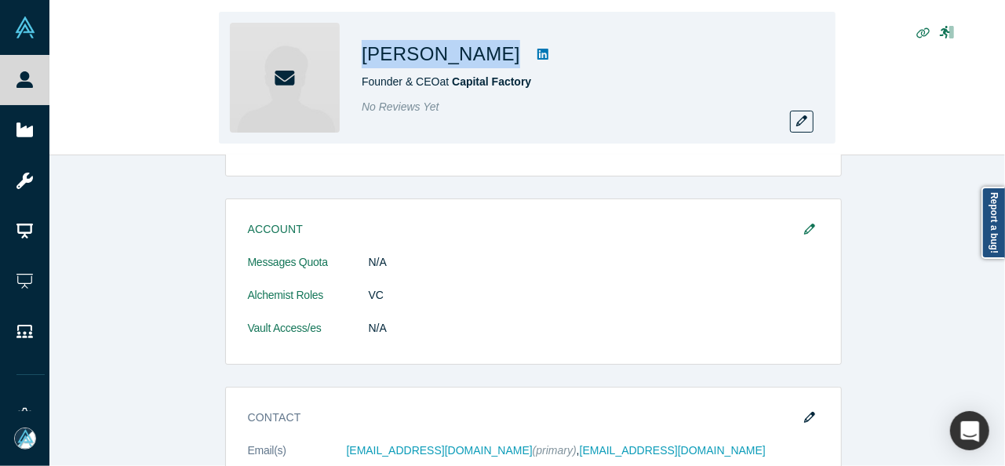
drag, startPoint x: 357, startPoint y: 51, endPoint x: 463, endPoint y: 62, distance: 106.4
click at [463, 62] on div "[PERSON_NAME] Founder & CEO at Capital Factory No Reviews Yet" at bounding box center [527, 78] width 616 height 132
copy div "[PERSON_NAME]"
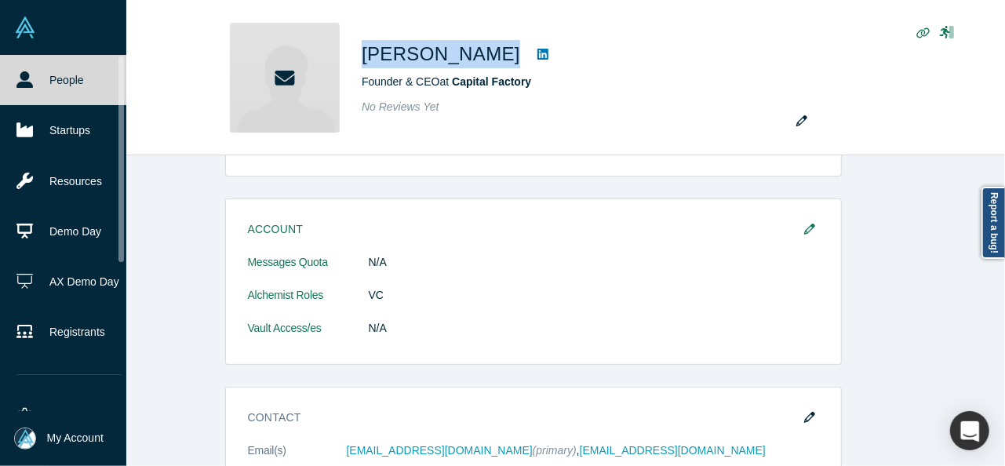
click at [72, 78] on link "People" at bounding box center [69, 80] width 138 height 50
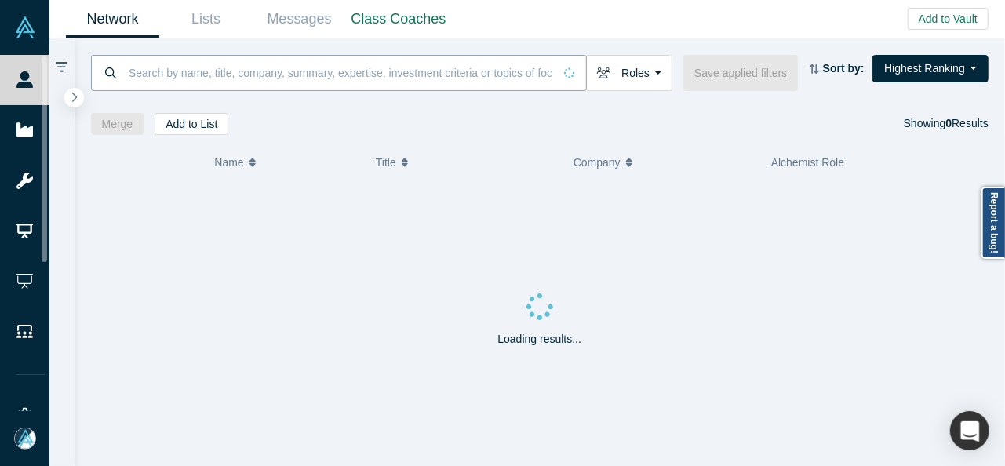
click at [232, 70] on input at bounding box center [340, 72] width 426 height 37
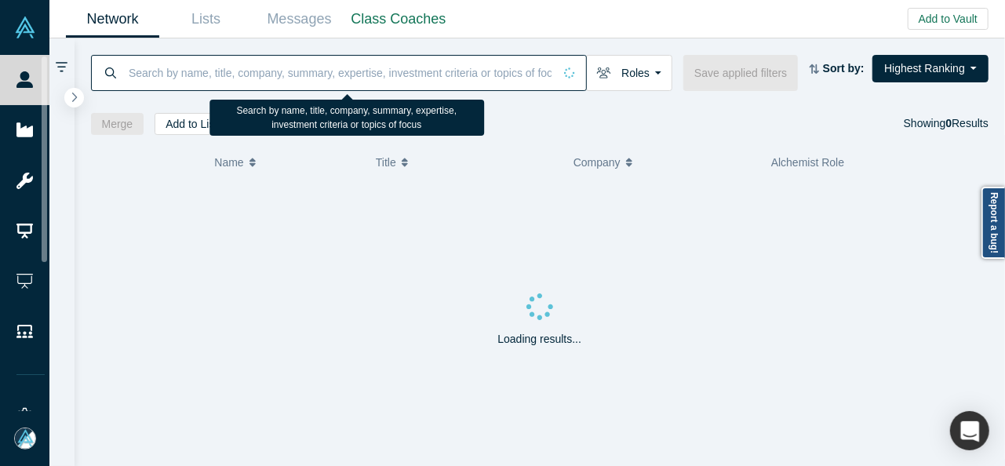
paste input "[PERSON_NAME]"
type input "[PERSON_NAME]"
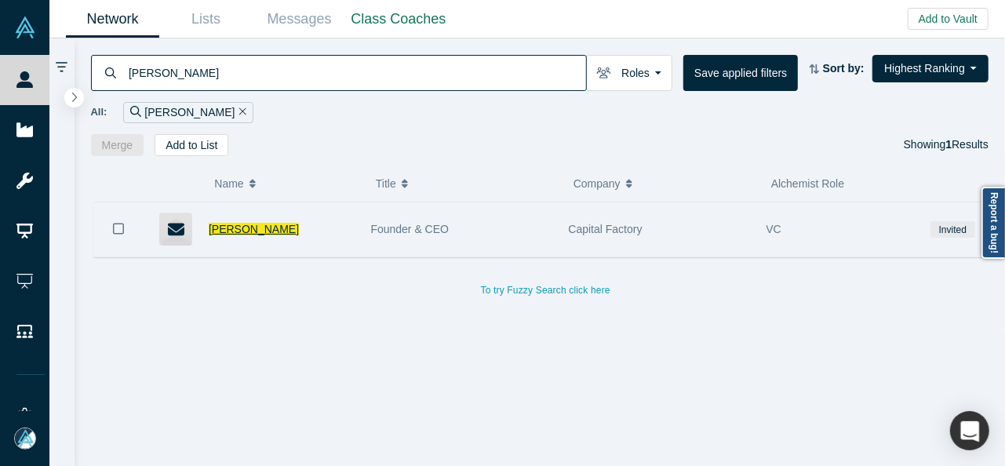
click at [251, 225] on span "[PERSON_NAME]" at bounding box center [254, 229] width 90 height 13
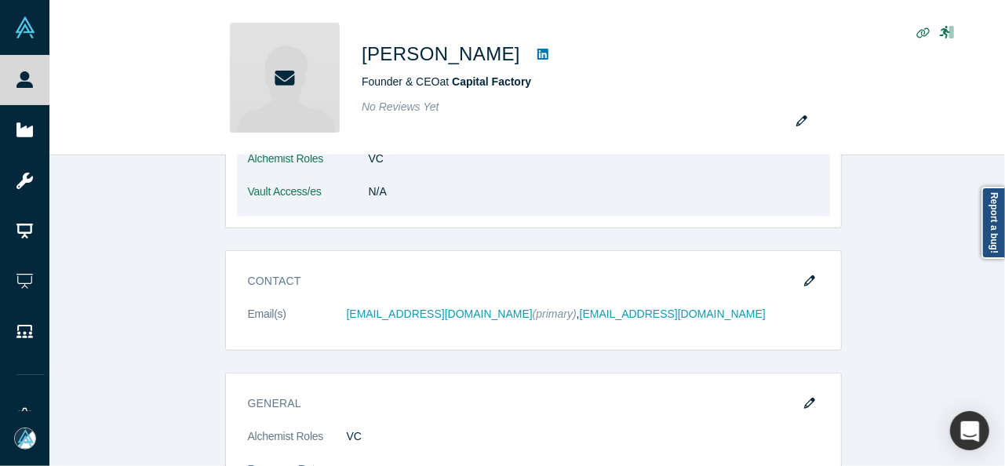
scroll to position [392, 0]
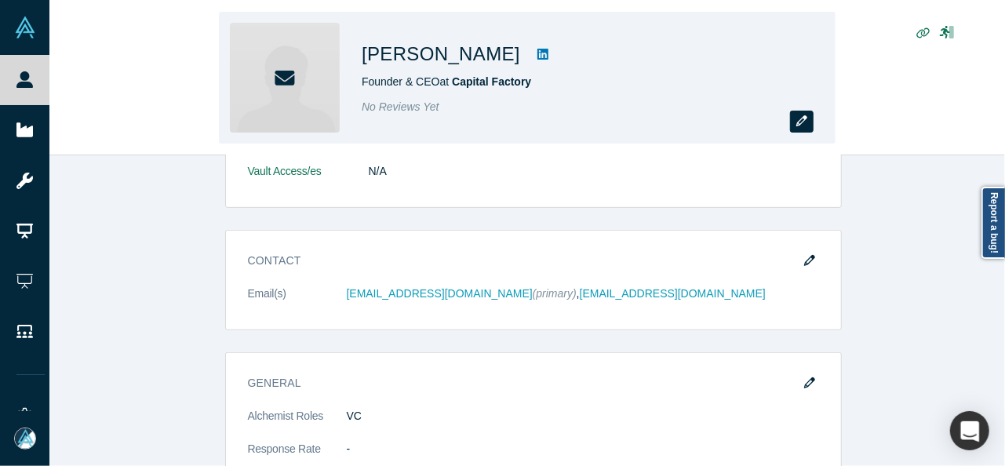
click at [800, 118] on icon "button" at bounding box center [801, 120] width 11 height 11
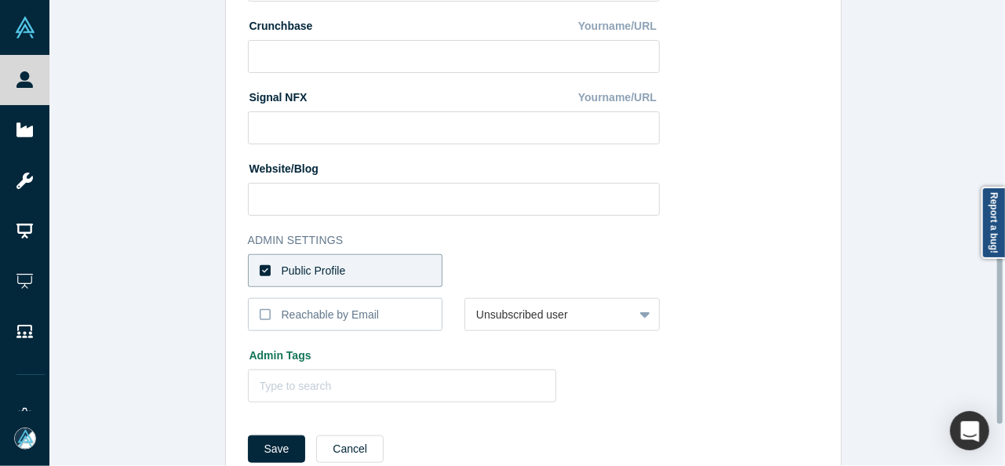
scroll to position [696, 0]
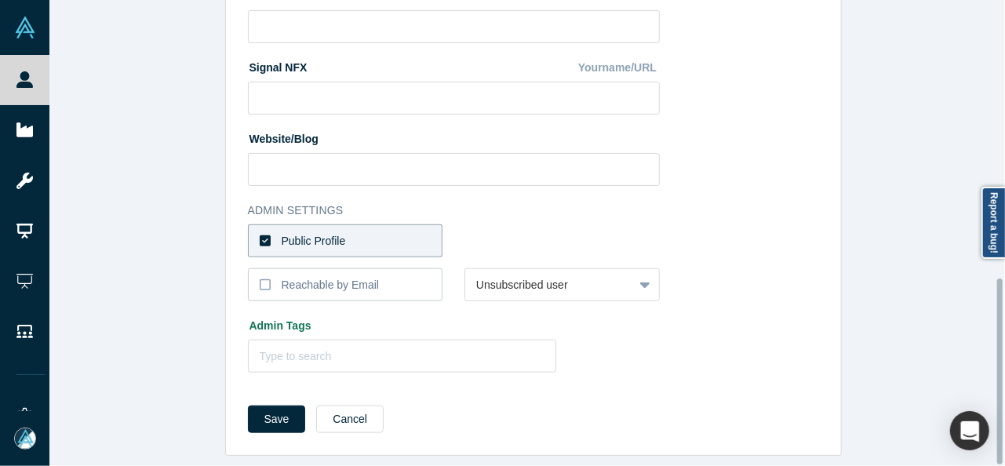
drag, startPoint x: 359, startPoint y: 220, endPoint x: 417, endPoint y: 235, distance: 59.9
click at [360, 224] on label "Public Profile" at bounding box center [345, 240] width 195 height 33
click at [0, 0] on input "Public Profile" at bounding box center [0, 0] width 0 height 0
click at [499, 231] on div at bounding box center [549, 241] width 146 height 20
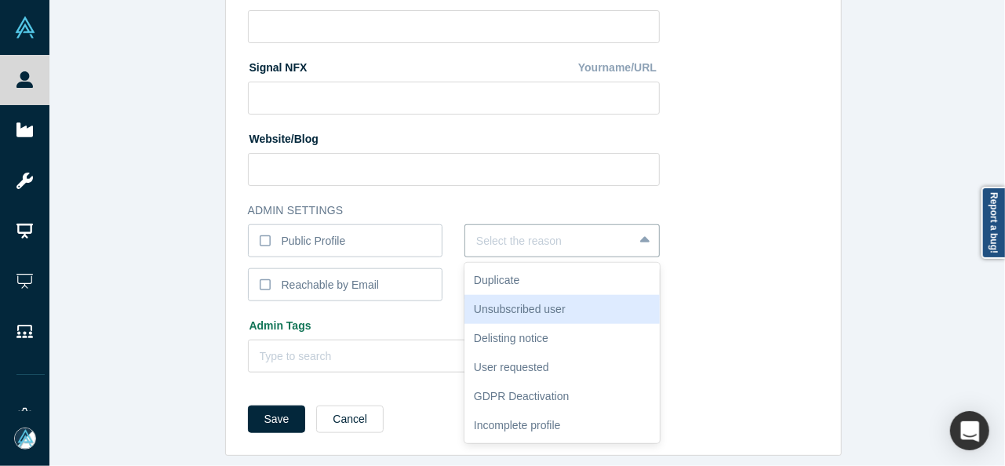
click at [522, 299] on div "Unsubscribed user" at bounding box center [561, 309] width 195 height 29
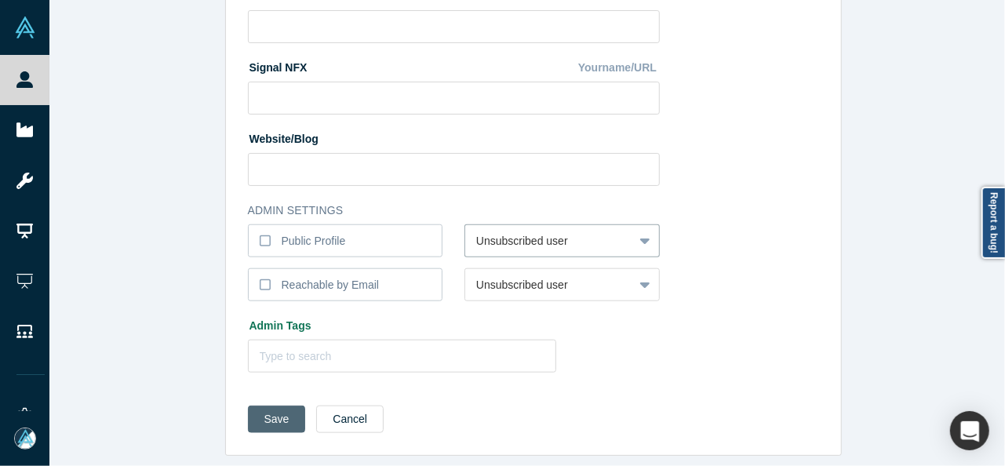
click at [285, 410] on button "Save" at bounding box center [277, 418] width 58 height 27
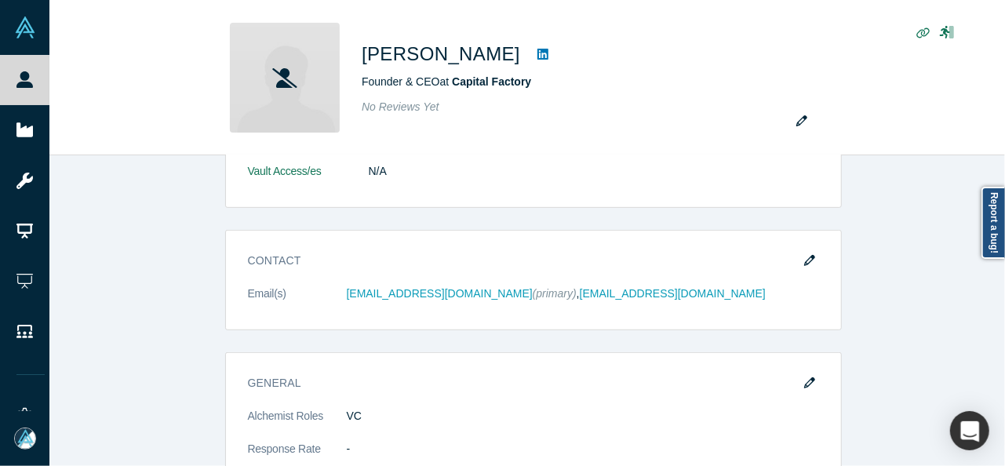
scroll to position [0, 0]
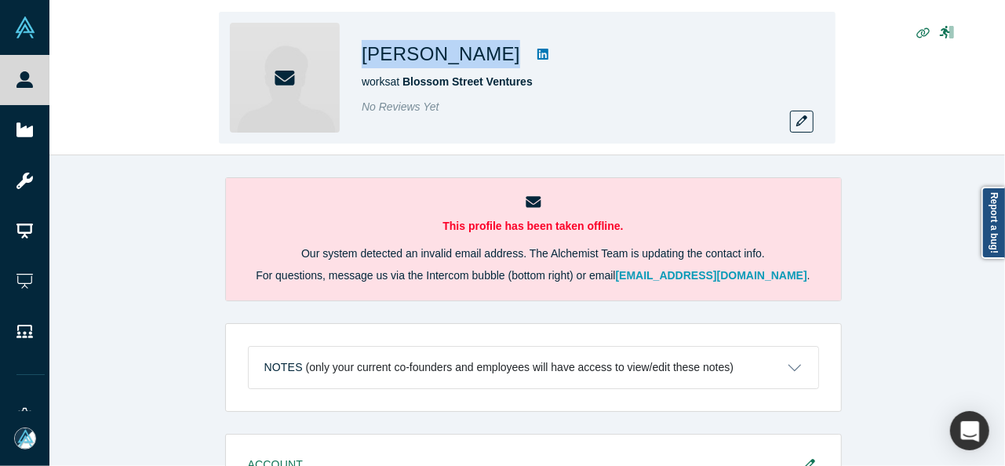
drag, startPoint x: 364, startPoint y: 53, endPoint x: 516, endPoint y: 59, distance: 152.3
click at [517, 59] on div "[PERSON_NAME] works at [GEOGRAPHIC_DATA] Ventures No Reviews Yet" at bounding box center [527, 78] width 616 height 132
copy div "[PERSON_NAME]"
click at [798, 119] on icon "button" at bounding box center [801, 120] width 11 height 11
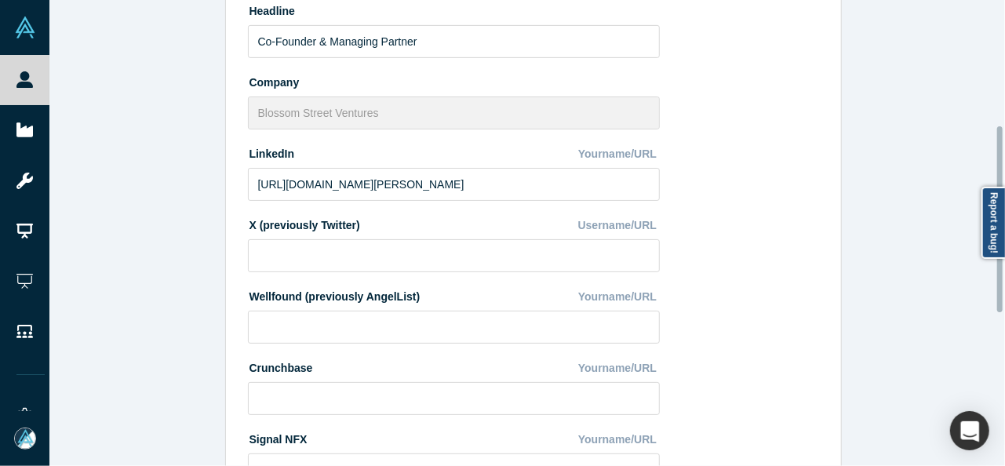
scroll to position [627, 0]
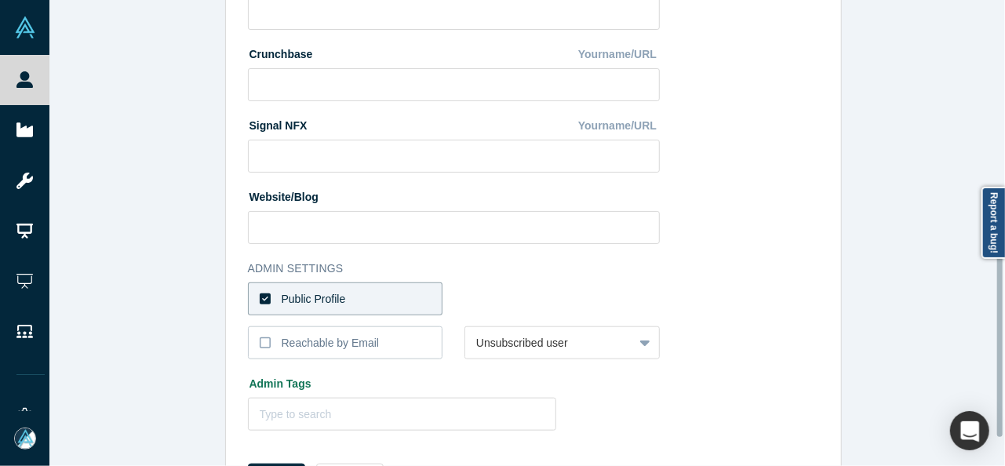
click at [364, 295] on label "Public Profile" at bounding box center [345, 298] width 195 height 33
click at [0, 0] on input "Public Profile" at bounding box center [0, 0] width 0 height 0
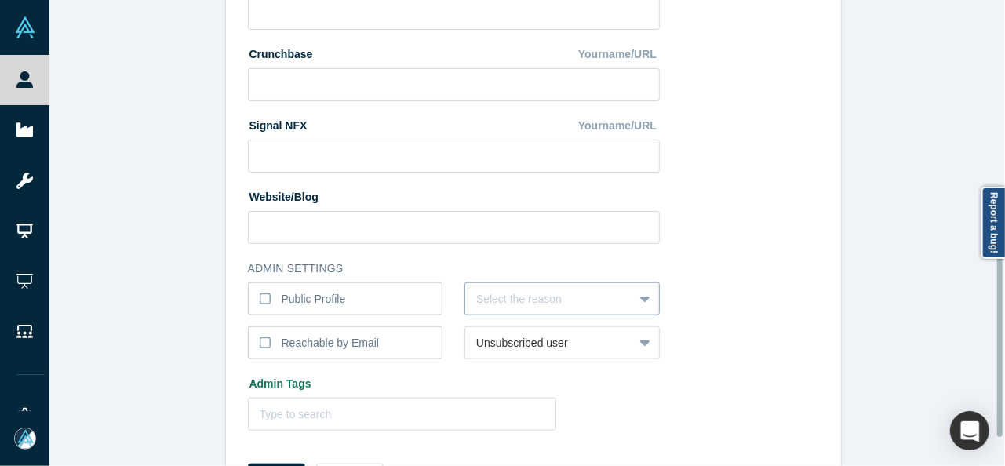
click at [511, 300] on div "Select the reason" at bounding box center [561, 298] width 195 height 33
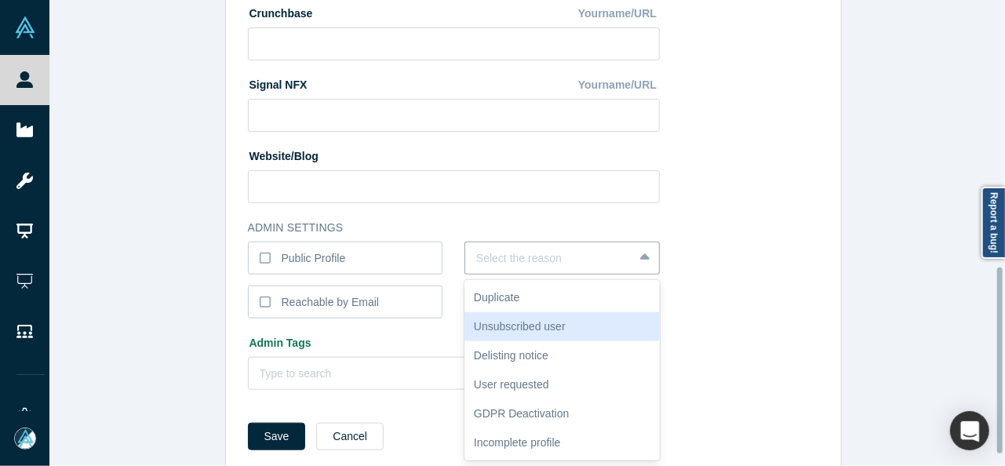
click at [511, 321] on div "Unsubscribed user" at bounding box center [561, 326] width 195 height 29
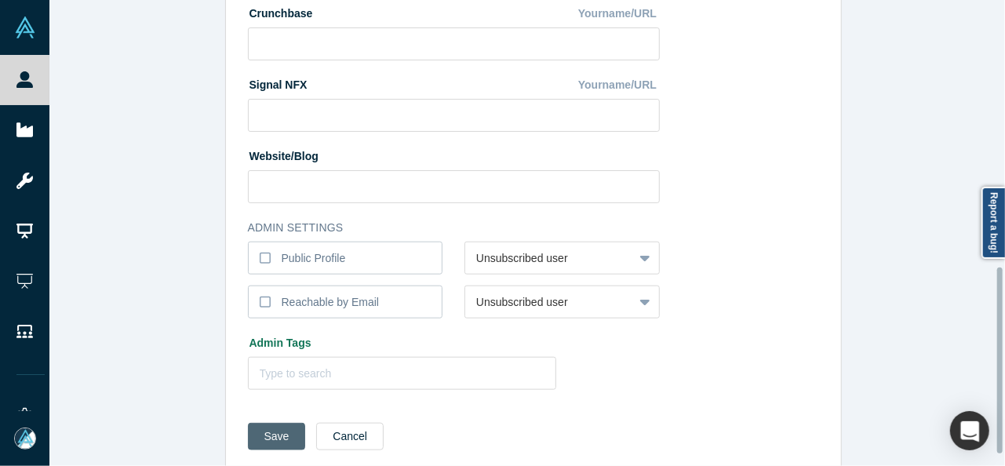
click at [248, 437] on button "Save" at bounding box center [277, 436] width 58 height 27
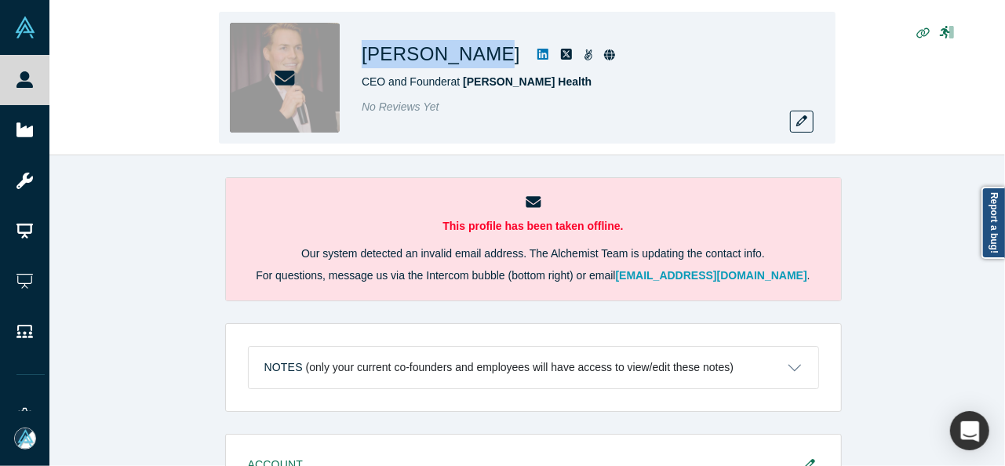
drag, startPoint x: 366, startPoint y: 57, endPoint x: 469, endPoint y: 60, distance: 102.8
click at [469, 60] on div "Sami Inkinen CEO and Founder at Virta Health No Reviews Yet" at bounding box center [527, 78] width 616 height 132
copy h1 "[PERSON_NAME]"
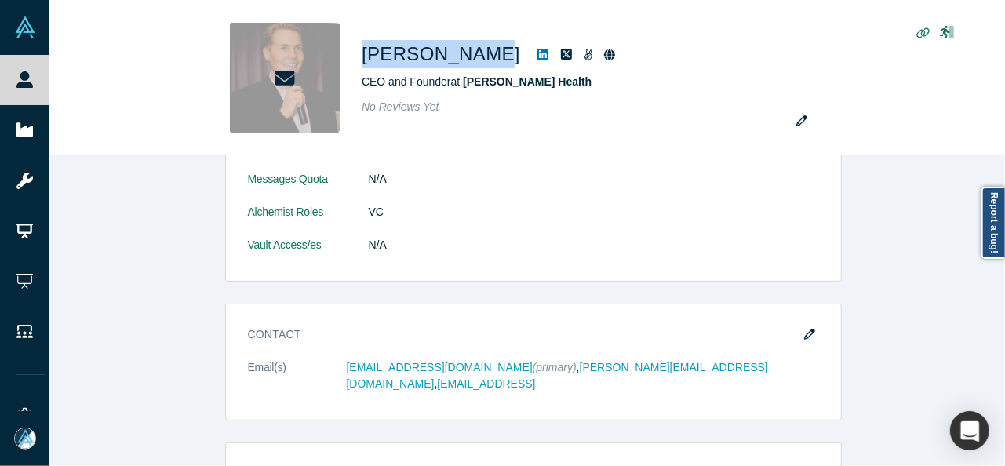
scroll to position [392, 0]
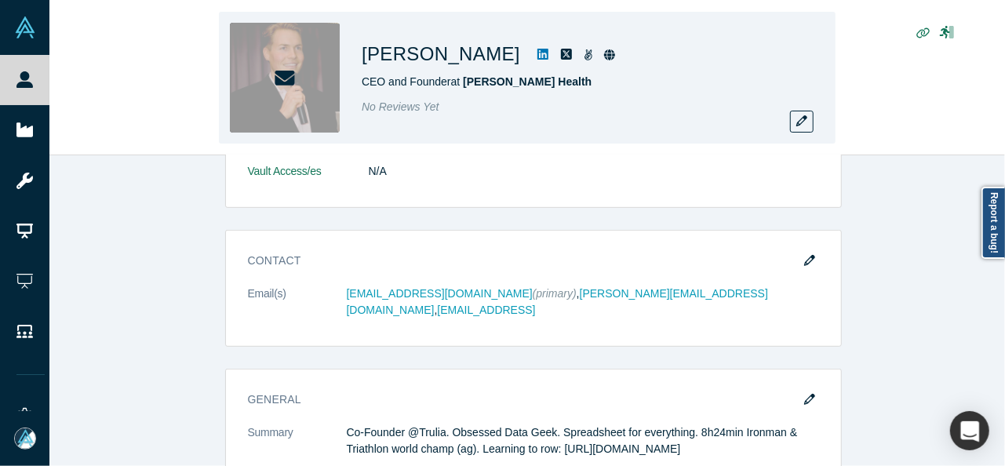
click at [789, 110] on div "No Reviews Yet" at bounding box center [581, 107] width 439 height 16
click at [803, 118] on icon "button" at bounding box center [801, 120] width 11 height 11
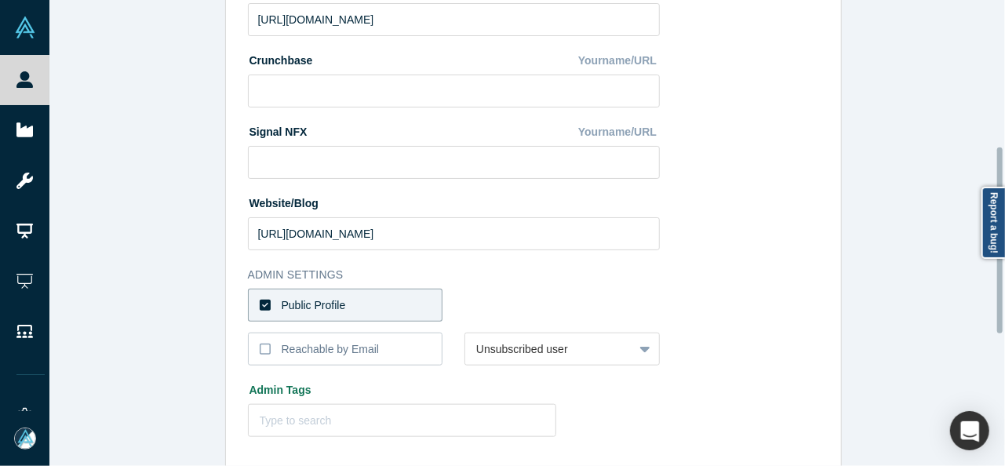
scroll to position [627, 0]
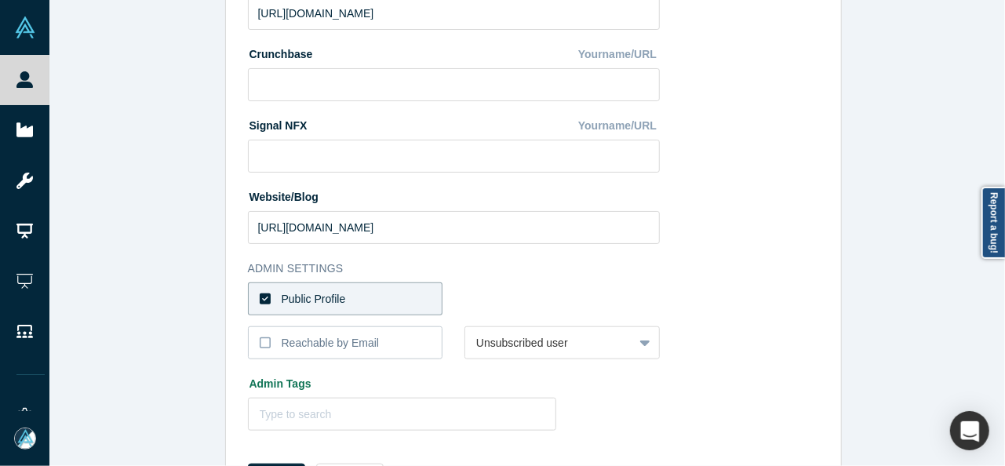
click at [409, 301] on label "Public Profile" at bounding box center [345, 298] width 195 height 33
click at [0, 0] on input "Public Profile" at bounding box center [0, 0] width 0 height 0
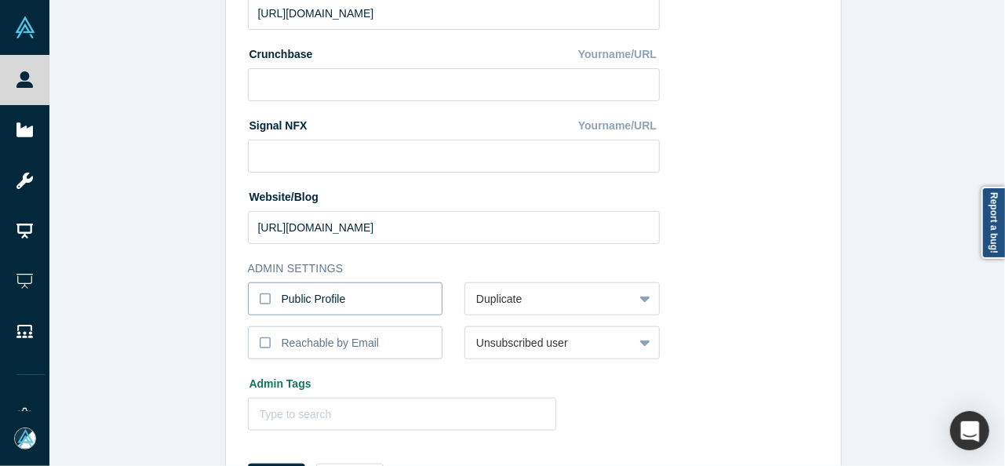
click at [353, 306] on label "Public Profile" at bounding box center [345, 298] width 195 height 33
click at [0, 0] on input "Public Profile" at bounding box center [0, 0] width 0 height 0
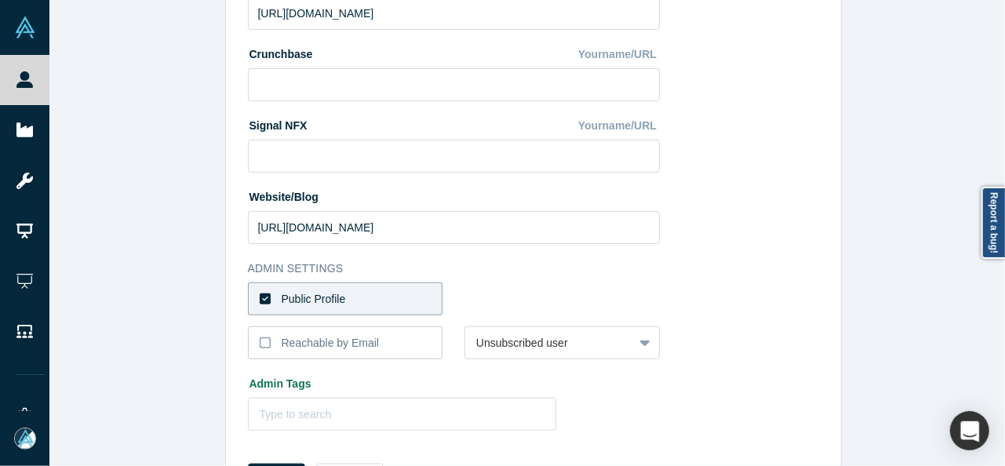
click at [348, 300] on label "Public Profile" at bounding box center [345, 298] width 195 height 33
click at [0, 0] on input "Public Profile" at bounding box center [0, 0] width 0 height 0
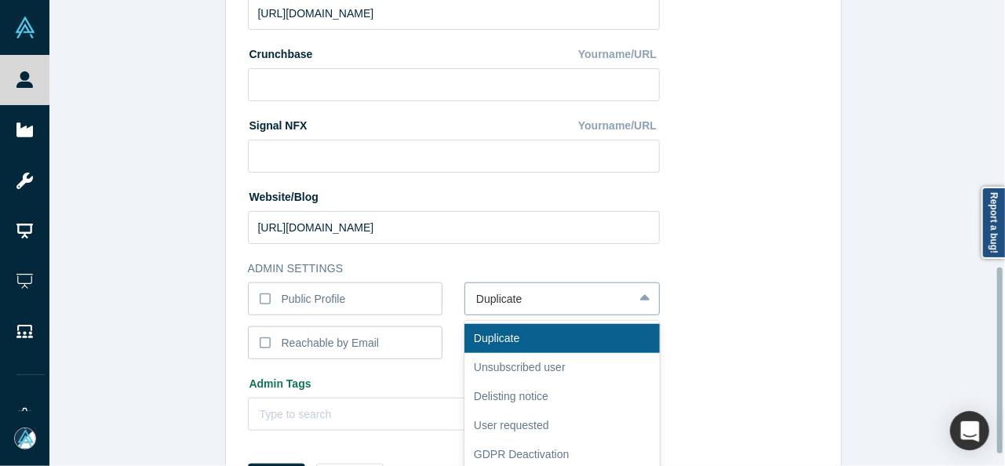
scroll to position [668, 0]
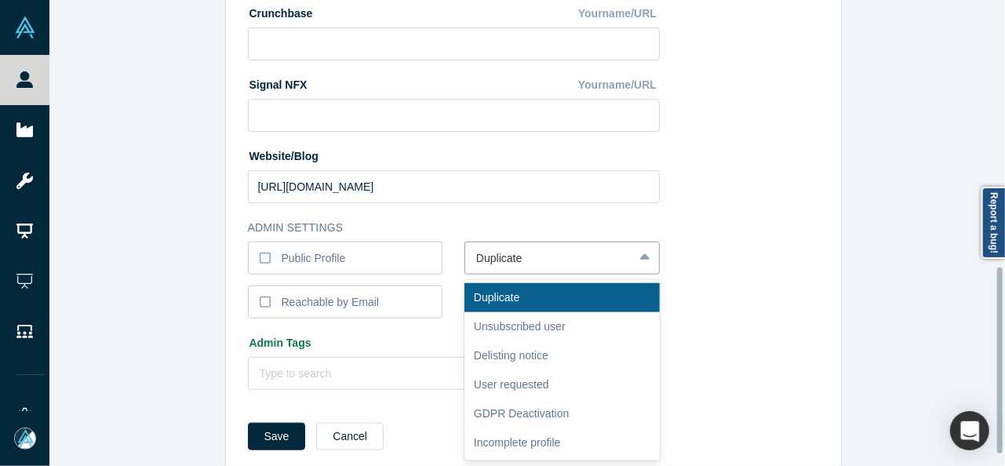
click at [599, 275] on div "6 results available. Use Up and Down to choose options, press Enter to select t…" at bounding box center [561, 258] width 195 height 33
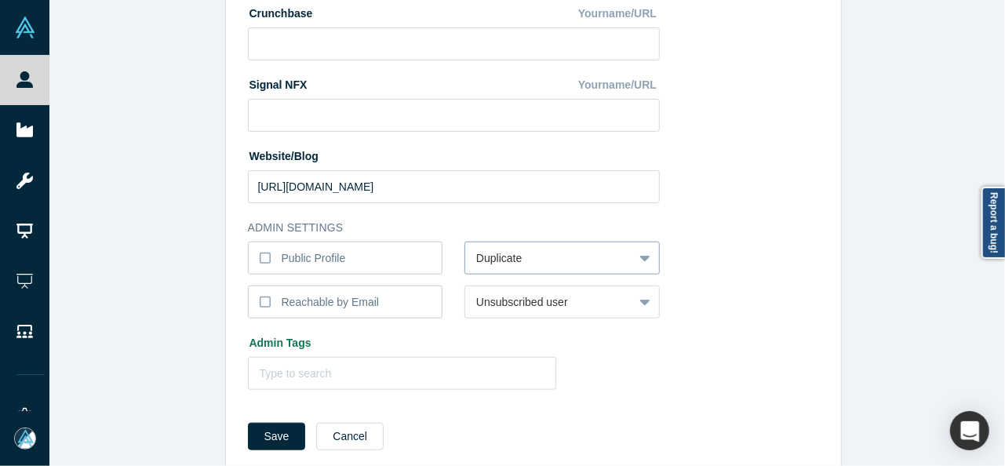
click at [504, 262] on div at bounding box center [549, 259] width 146 height 20
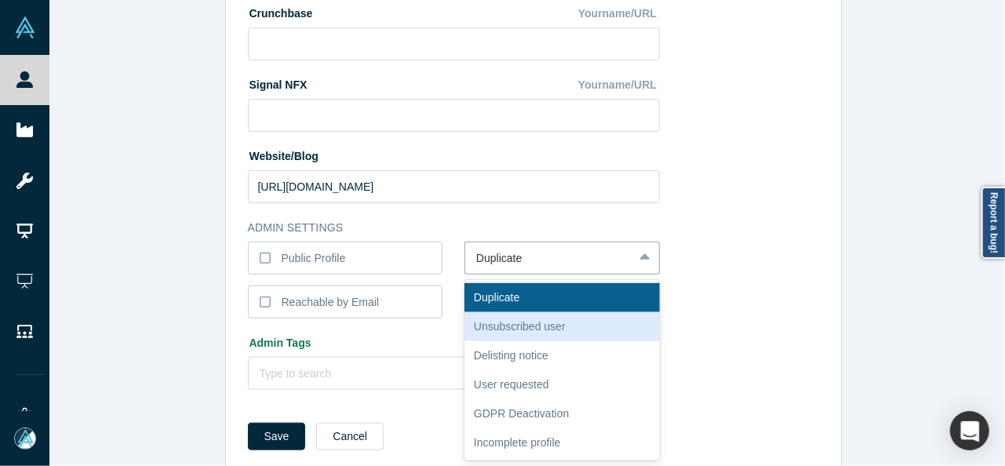
click at [536, 328] on div "Unsubscribed user" at bounding box center [561, 326] width 195 height 29
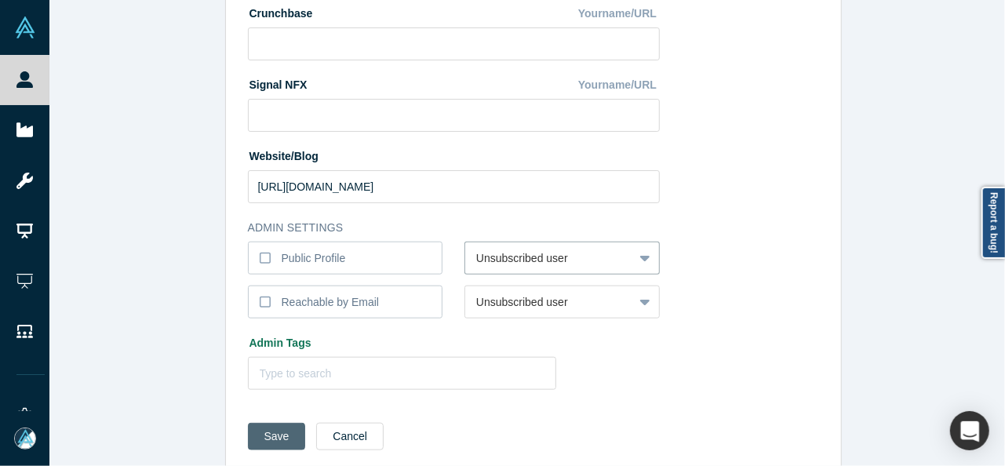
click at [267, 431] on button "Save" at bounding box center [277, 436] width 58 height 27
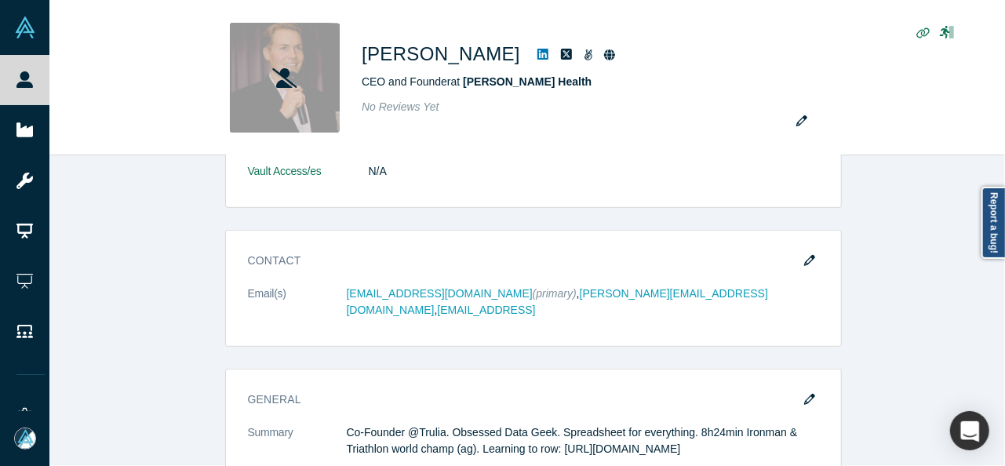
scroll to position [0, 0]
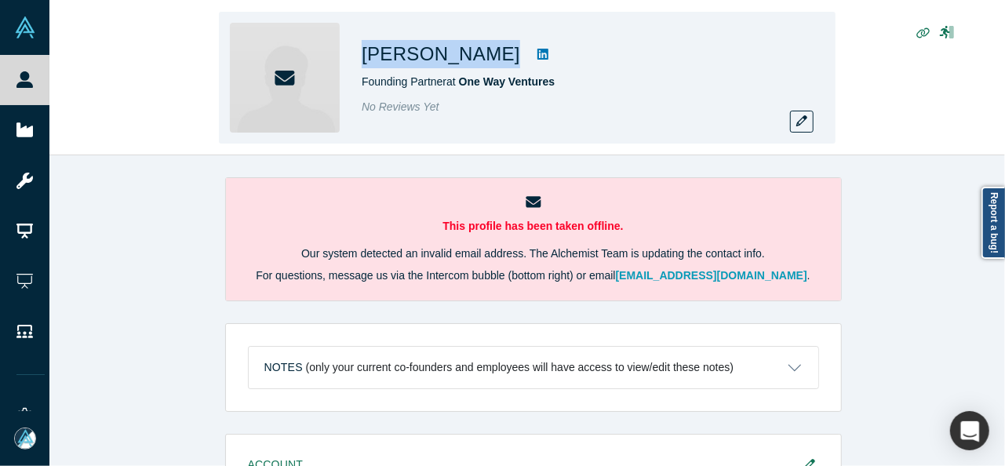
drag, startPoint x: 358, startPoint y: 64, endPoint x: 499, endPoint y: 64, distance: 141.2
click at [499, 64] on div "[PERSON_NAME] Founding Partner at One Way Ventures No Reviews Yet" at bounding box center [527, 78] width 616 height 132
copy div "[PERSON_NAME]"
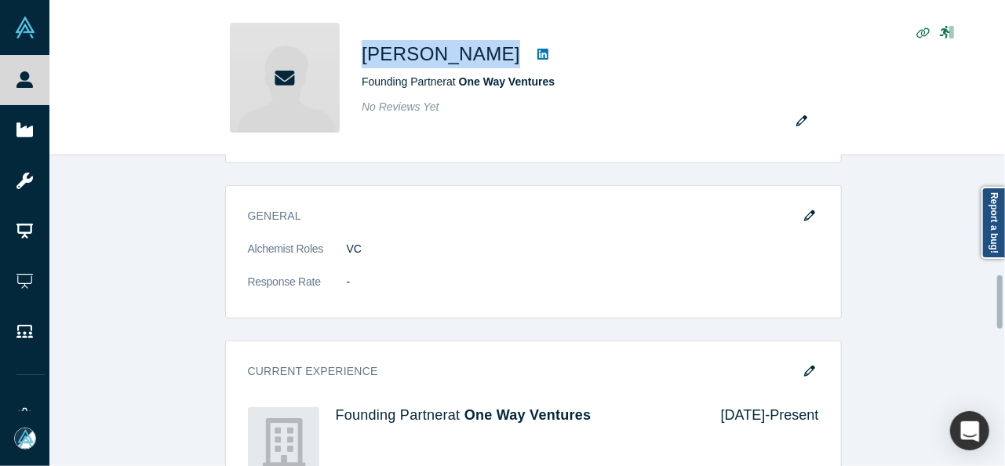
scroll to position [706, 0]
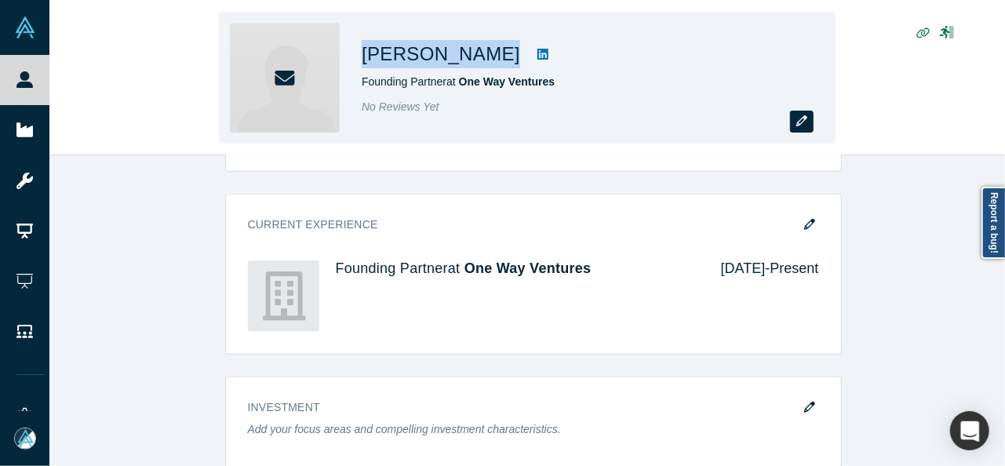
click at [798, 119] on icon "button" at bounding box center [801, 120] width 11 height 11
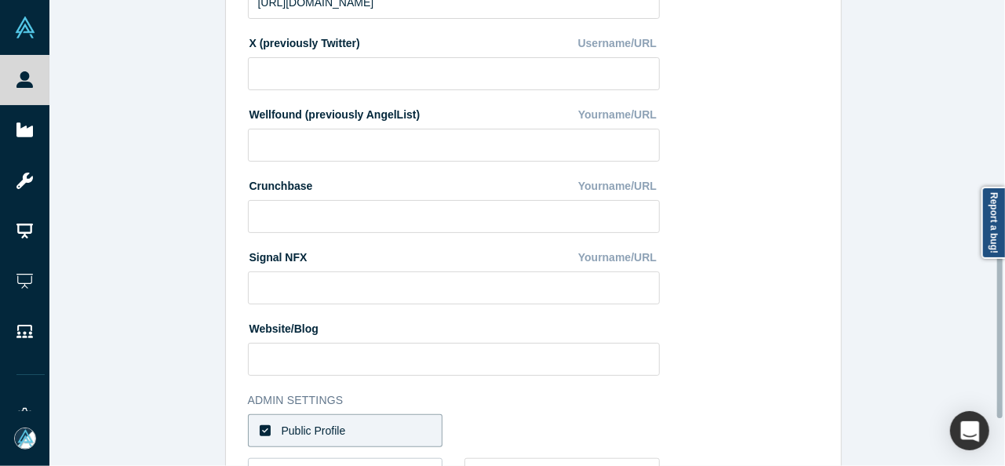
scroll to position [627, 0]
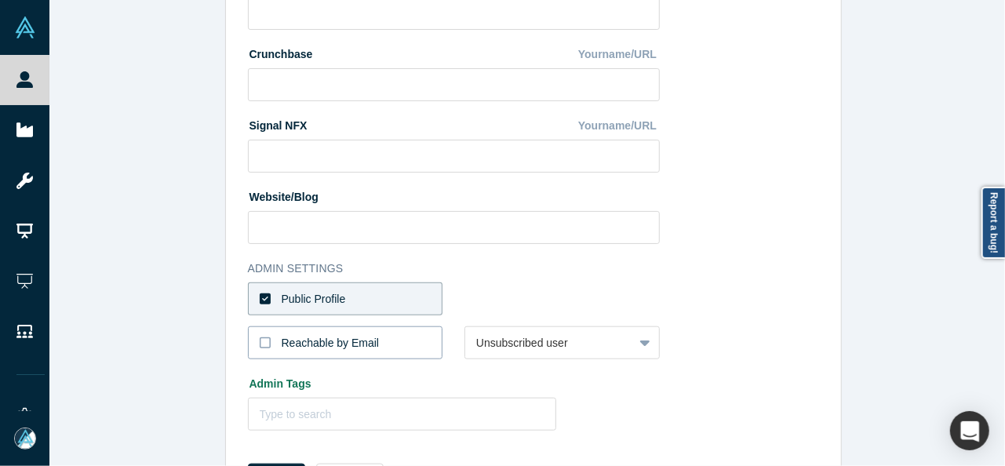
click at [322, 344] on div "Reachable by Email" at bounding box center [331, 343] width 98 height 16
click at [0, 0] on input "Reachable by Email" at bounding box center [0, 0] width 0 height 0
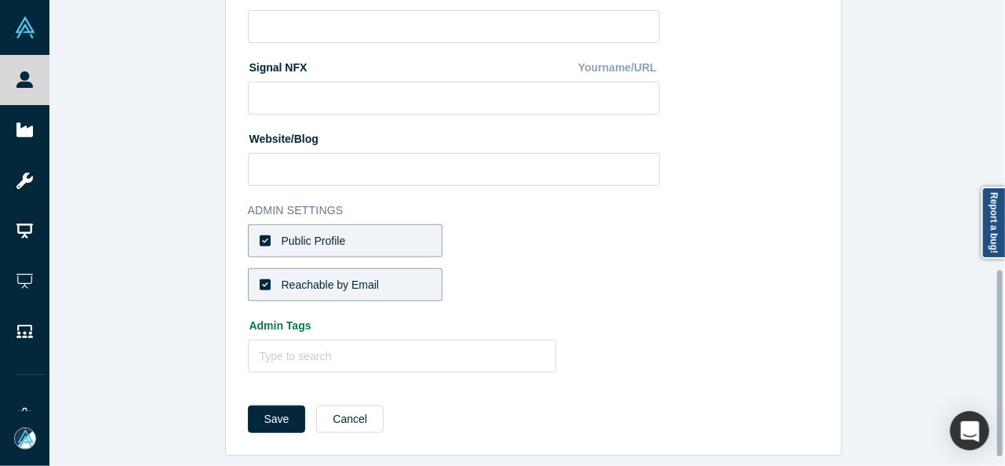
scroll to position [696, 0]
drag, startPoint x: 276, startPoint y: 401, endPoint x: 267, endPoint y: 376, distance: 26.8
click at [276, 405] on button "Save" at bounding box center [277, 418] width 58 height 27
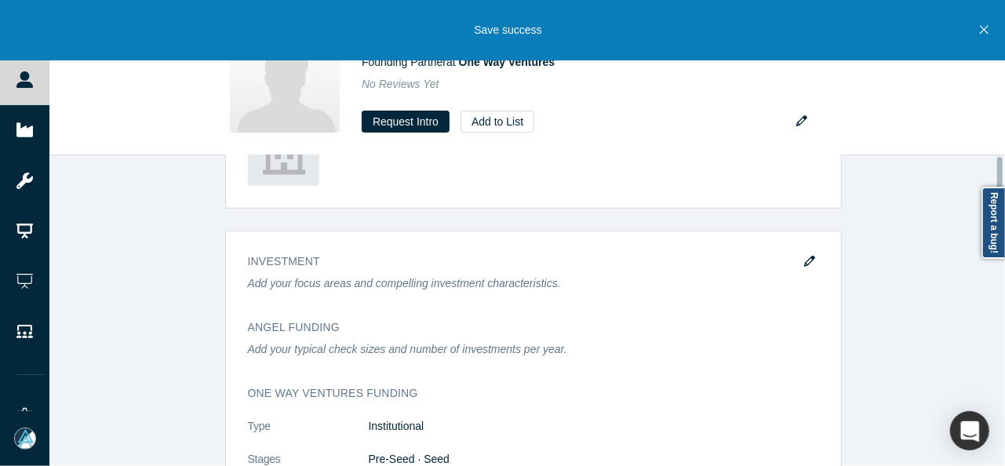
scroll to position [0, 0]
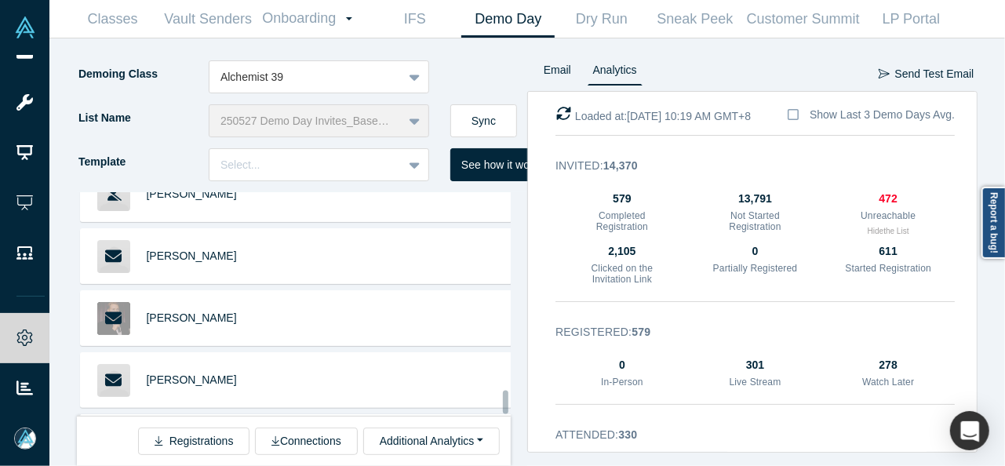
scroll to position [26702, 0]
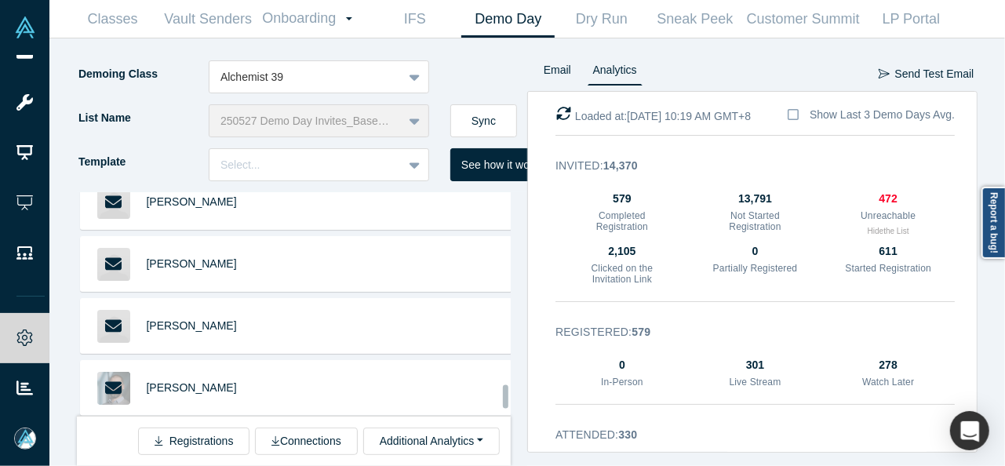
scroll to position [27094, 0]
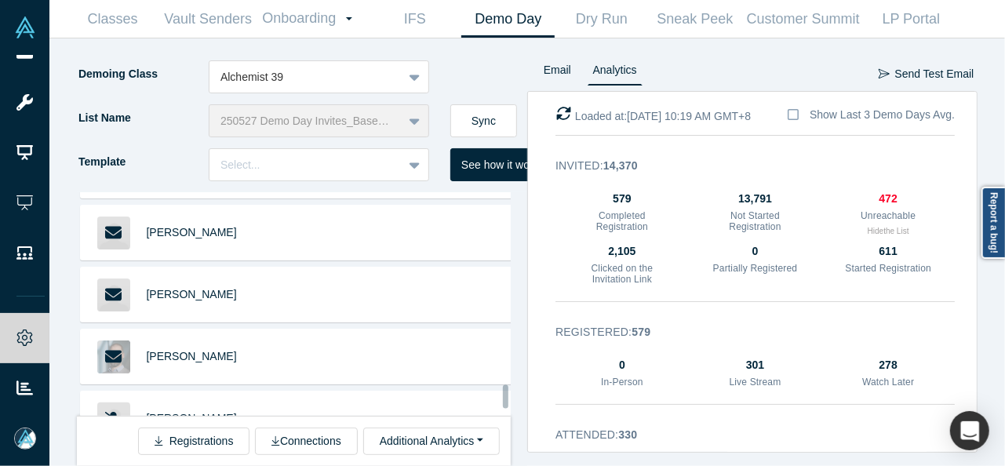
scroll to position [27173, 0]
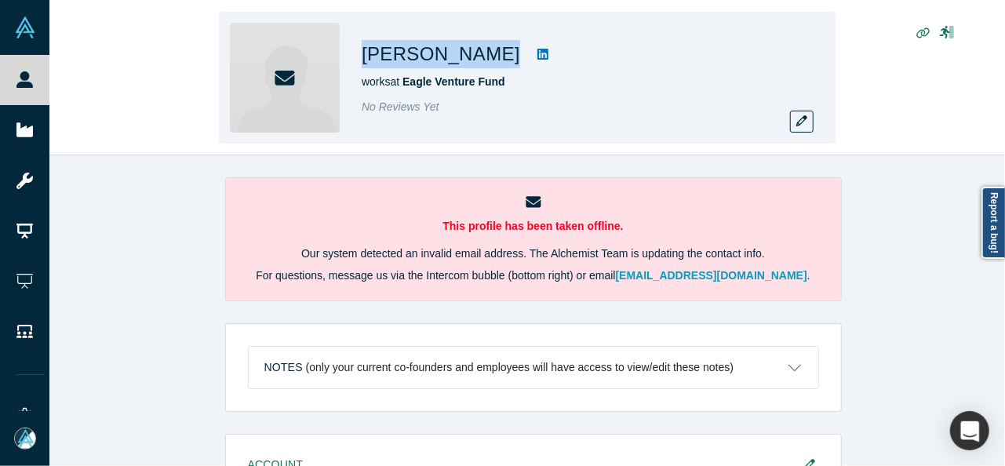
drag, startPoint x: 362, startPoint y: 58, endPoint x: 471, endPoint y: 57, distance: 109.0
click at [471, 57] on div "[PERSON_NAME]" at bounding box center [581, 54] width 439 height 28
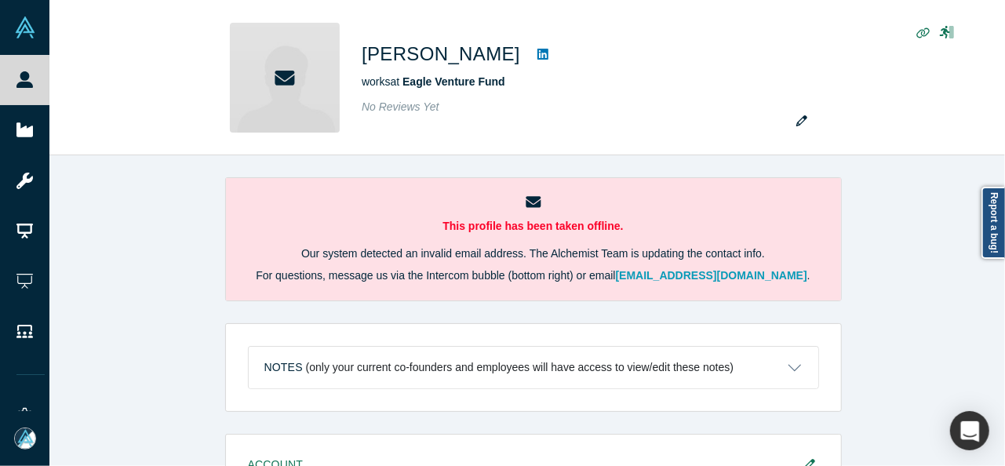
click at [896, 324] on div "This profile has been taken offline. Our system detected an invalid email addre…" at bounding box center [532, 316] width 967 height 322
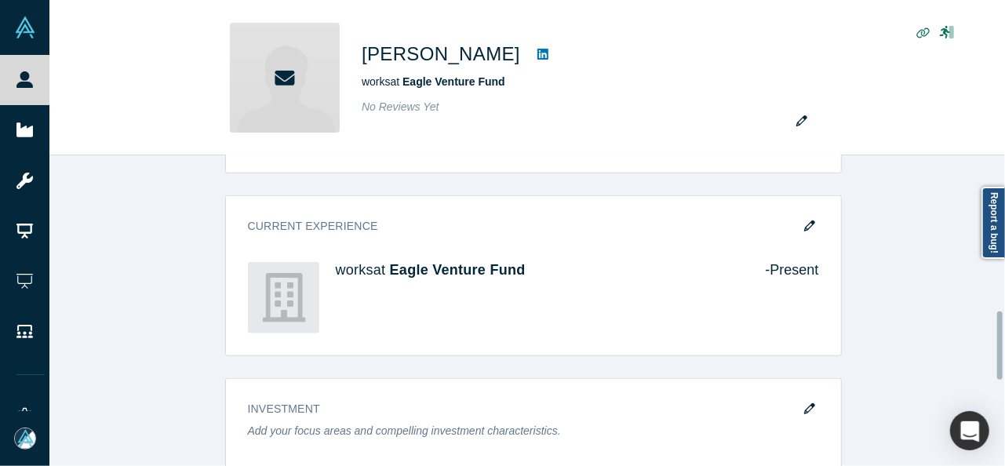
scroll to position [706, 0]
drag, startPoint x: 806, startPoint y: 217, endPoint x: 204, endPoint y: 438, distance: 641.7
click at [806, 219] on icon "button" at bounding box center [809, 224] width 11 height 11
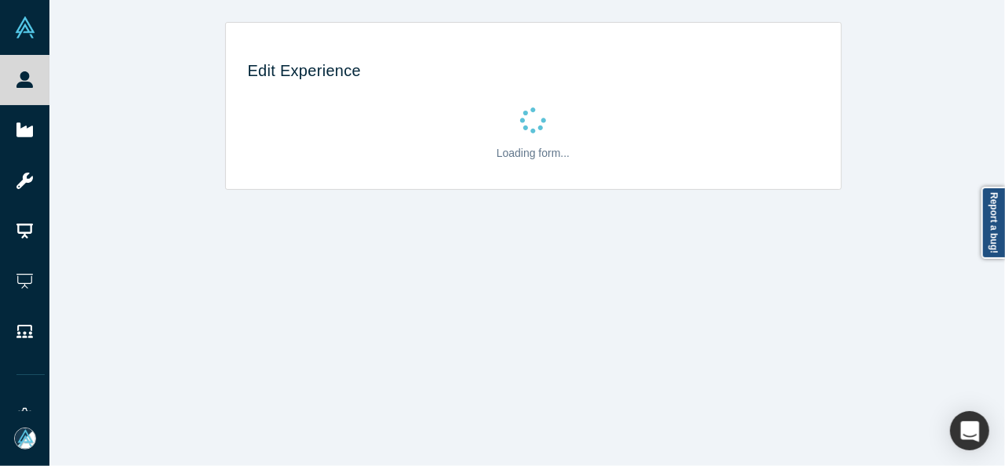
scroll to position [0, 0]
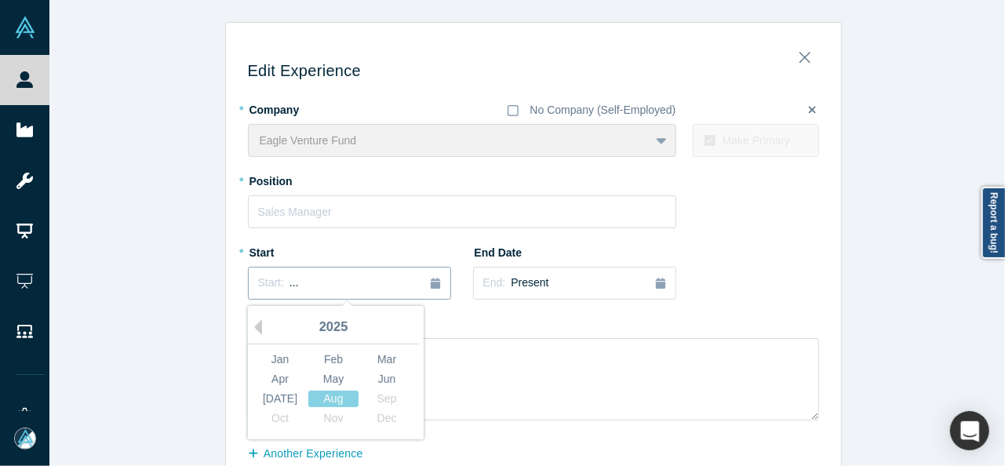
click at [273, 285] on span "Start:" at bounding box center [271, 282] width 26 height 13
click at [254, 329] on button "Previous Year" at bounding box center [254, 327] width 16 height 16
click at [253, 328] on button "Previous Year" at bounding box center [254, 327] width 16 height 16
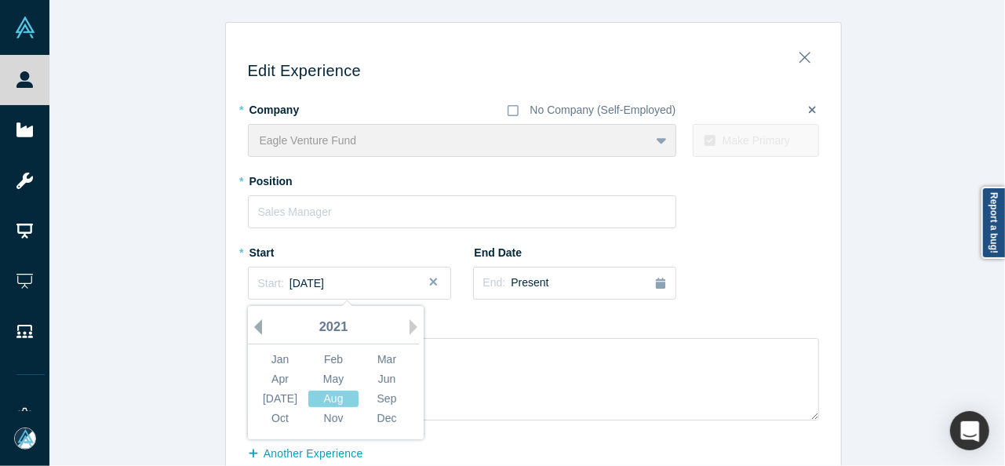
click at [253, 328] on button "Previous Year" at bounding box center [254, 327] width 16 height 16
click at [264, 355] on div "Jan" at bounding box center [280, 359] width 50 height 16
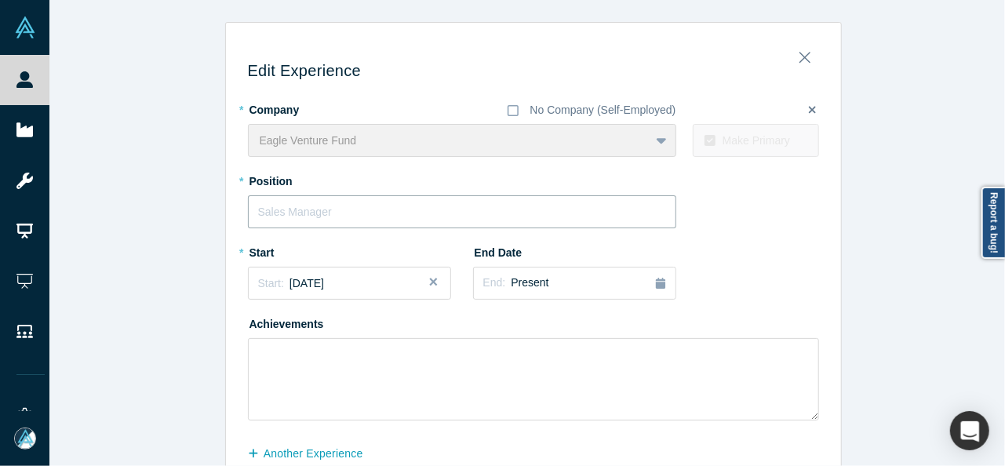
click at [283, 221] on input "text" at bounding box center [462, 211] width 428 height 33
paste input "Co-Founder and General Partner"
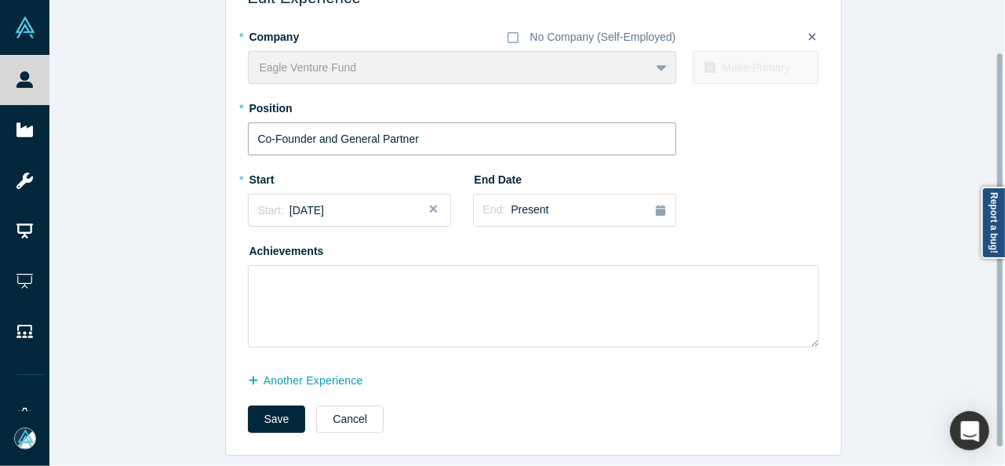
scroll to position [83, 0]
type input "Co-Founder and General Partner"
click at [355, 371] on button "another Experience" at bounding box center [314, 380] width 132 height 27
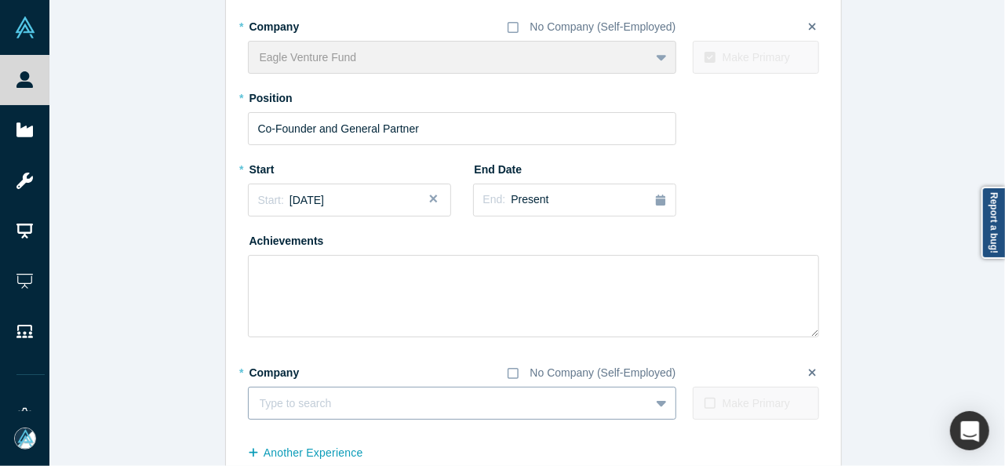
click at [363, 395] on div at bounding box center [449, 404] width 379 height 20
paste input "Co-Founder and Chairman Co-Founder and Chairman Eagle Venture Lab"
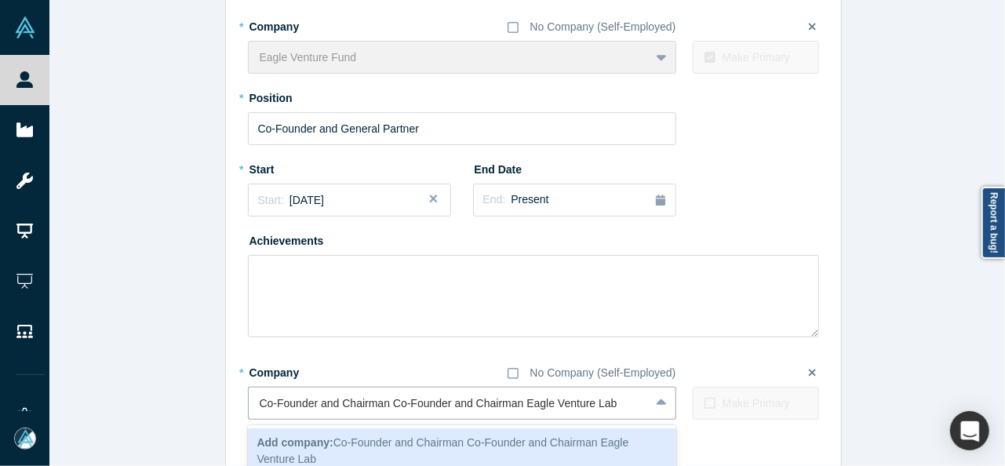
drag, startPoint x: 518, startPoint y: 403, endPoint x: 220, endPoint y: 390, distance: 297.5
click at [226, 390] on div "Edit Experience * Company No Company (Self-Employed) Eagle Venture Fund To pick…" at bounding box center [533, 239] width 615 height 576
type input "Eagle Venture Lab"
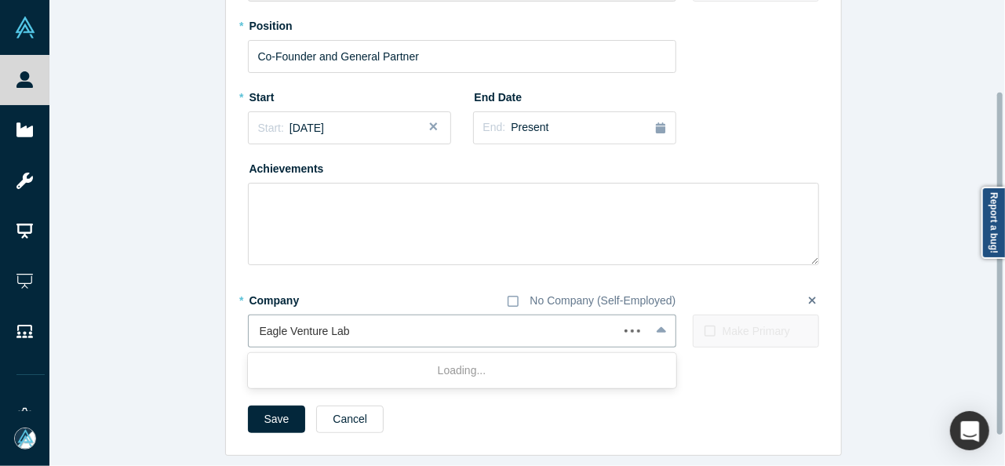
scroll to position [165, 0]
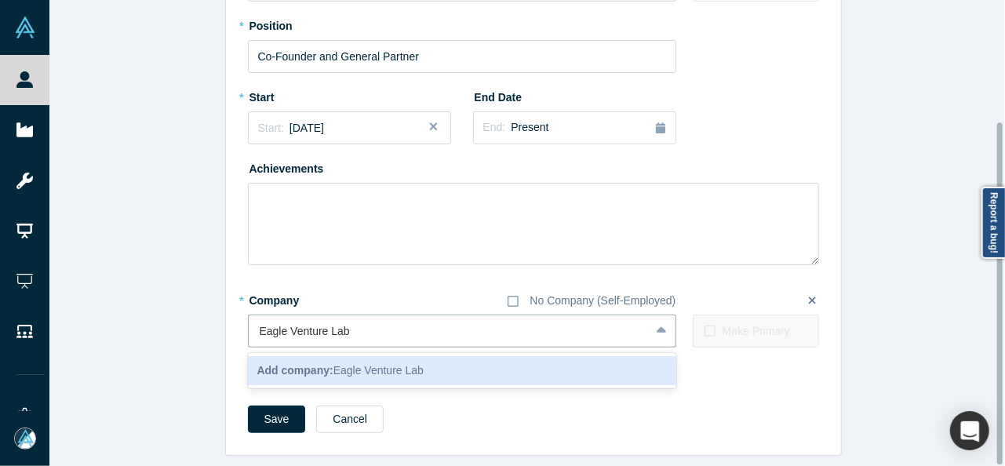
click at [311, 365] on b "Add company:" at bounding box center [295, 370] width 76 height 13
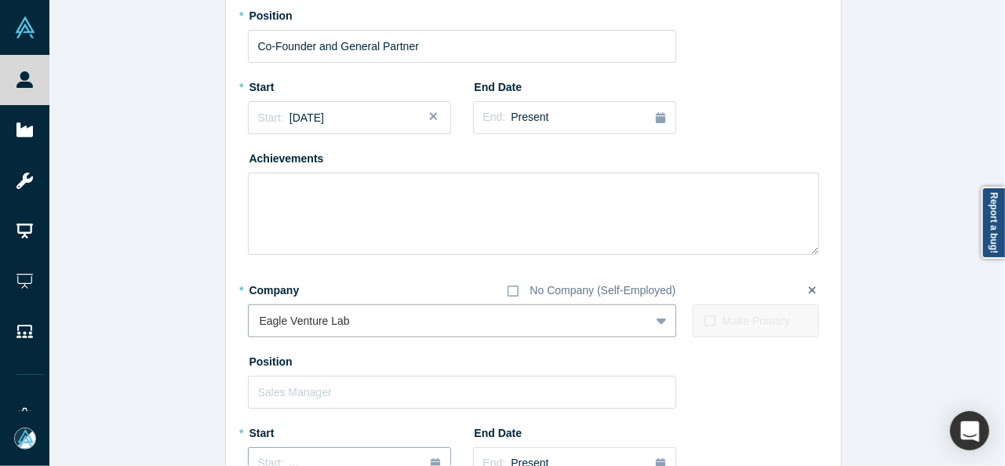
click at [311, 452] on button "Start: ..." at bounding box center [349, 463] width 203 height 33
click at [252, 329] on button "Previous Year" at bounding box center [254, 326] width 16 height 16
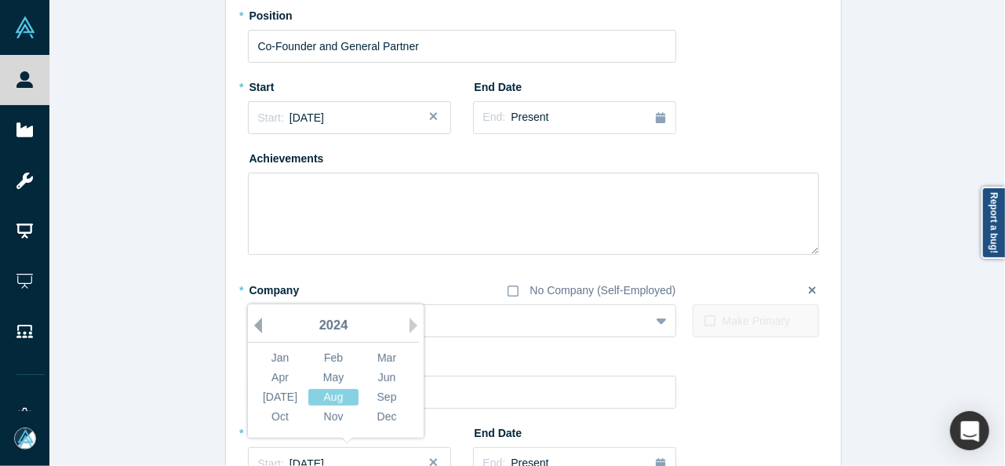
click at [252, 329] on button "Previous Year" at bounding box center [254, 326] width 16 height 16
click at [283, 395] on div "[DATE]" at bounding box center [280, 397] width 50 height 16
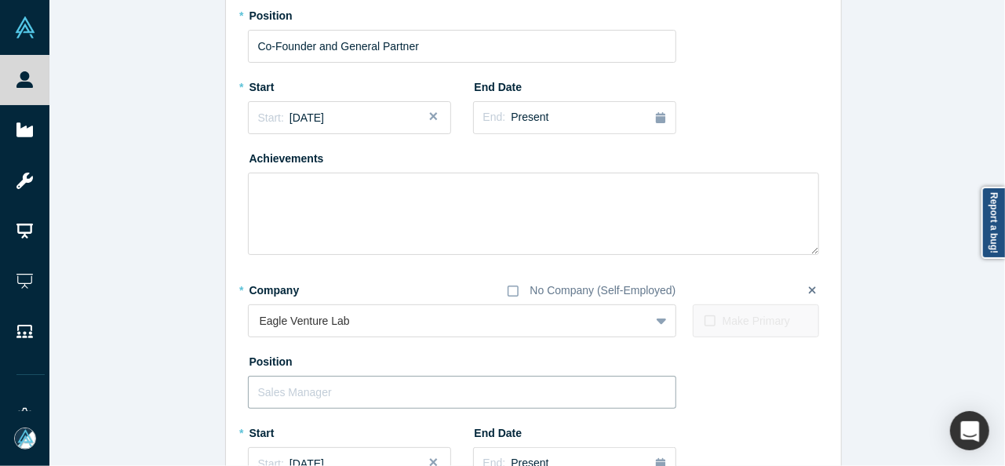
click at [290, 395] on input "text" at bounding box center [462, 392] width 428 height 33
paste input "Co-Founder and Chairman Co-Founder and Chairman"
drag, startPoint x: 378, startPoint y: 386, endPoint x: 579, endPoint y: 387, distance: 200.8
click at [579, 387] on input "Co-Founder and Chairman Co-Founder and Chairman" at bounding box center [462, 392] width 428 height 33
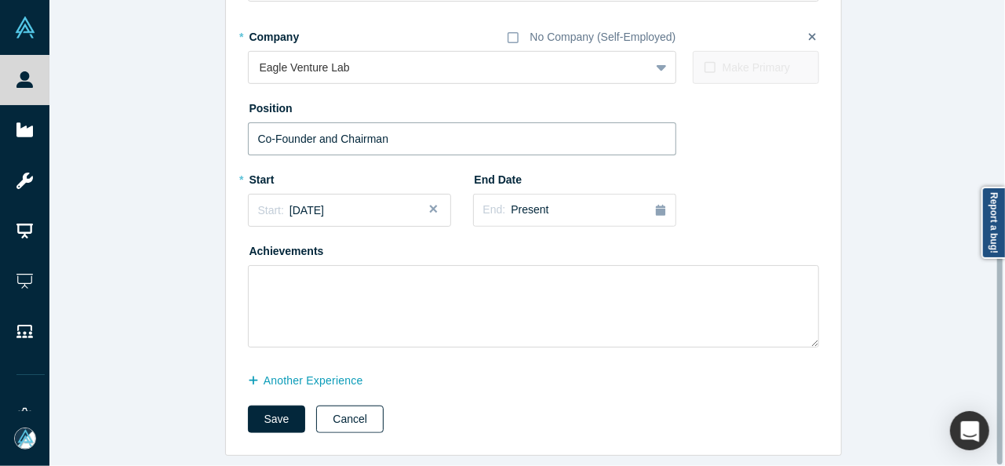
scroll to position [429, 0]
type input "Co-Founder and Chairman"
click at [314, 375] on button "another Experience" at bounding box center [314, 380] width 132 height 27
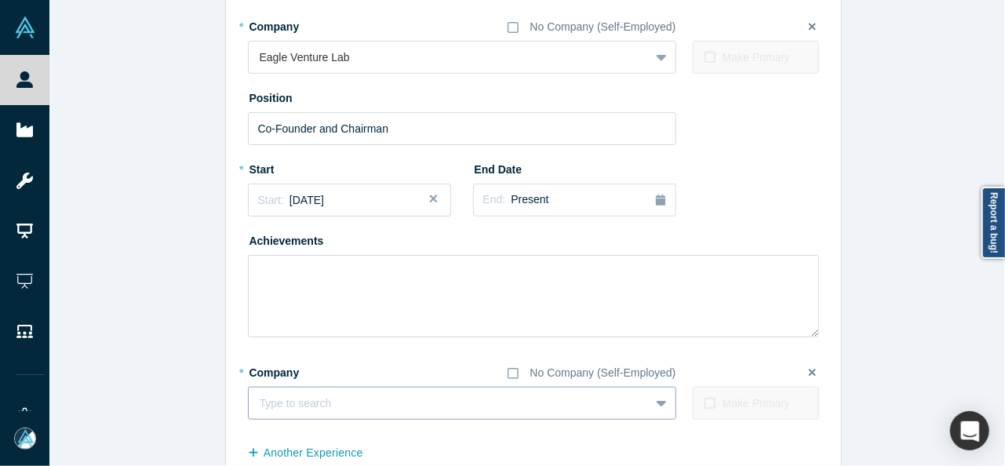
click at [311, 404] on div at bounding box center [449, 404] width 379 height 20
paste input "Co-Founder and Chairman Co-Founder and Chairman MythWorx"
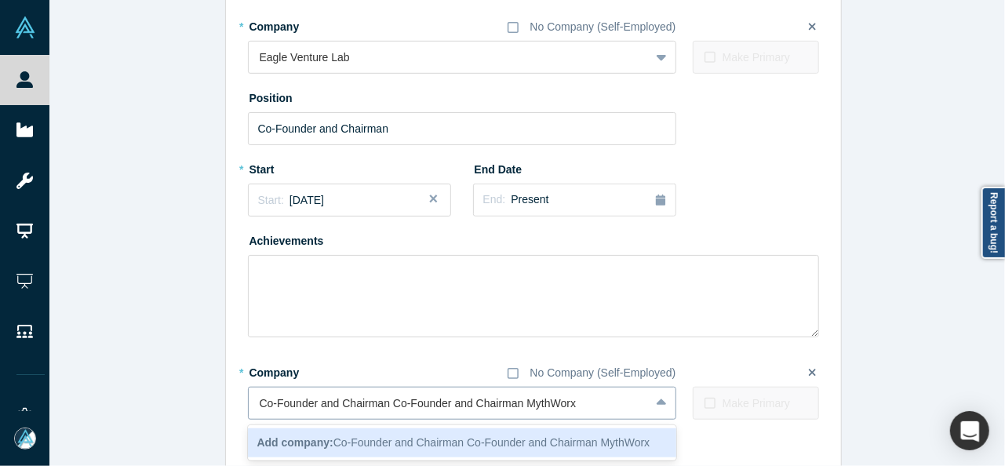
click at [513, 405] on input "Co-Founder and Chairman Co-Founder and Chairman MythWorx" at bounding box center [419, 403] width 319 height 16
drag, startPoint x: 517, startPoint y: 405, endPoint x: 236, endPoint y: 404, distance: 280.8
click at [236, 404] on div "Edit Experience * Company No Company (Self-Employed) Eagle Venture Fund To pick…" at bounding box center [533, 66] width 615 height 922
type input "MythWorx"
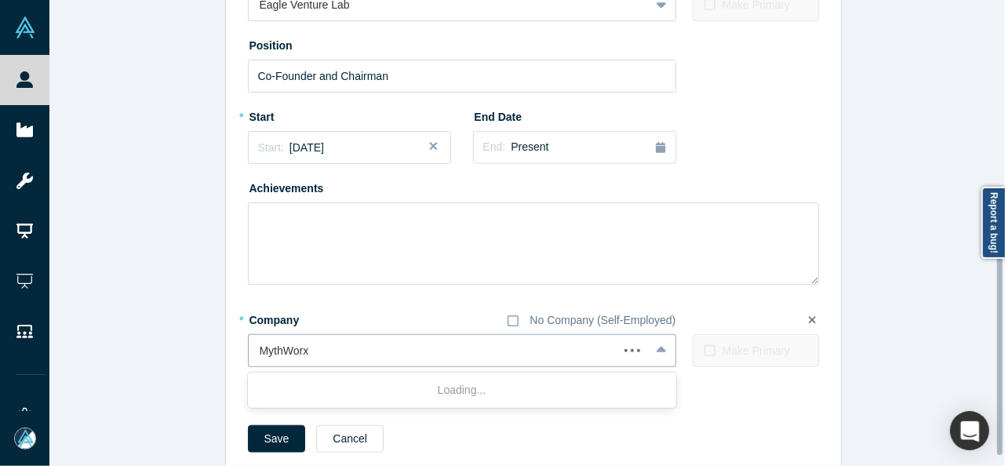
scroll to position [511, 0]
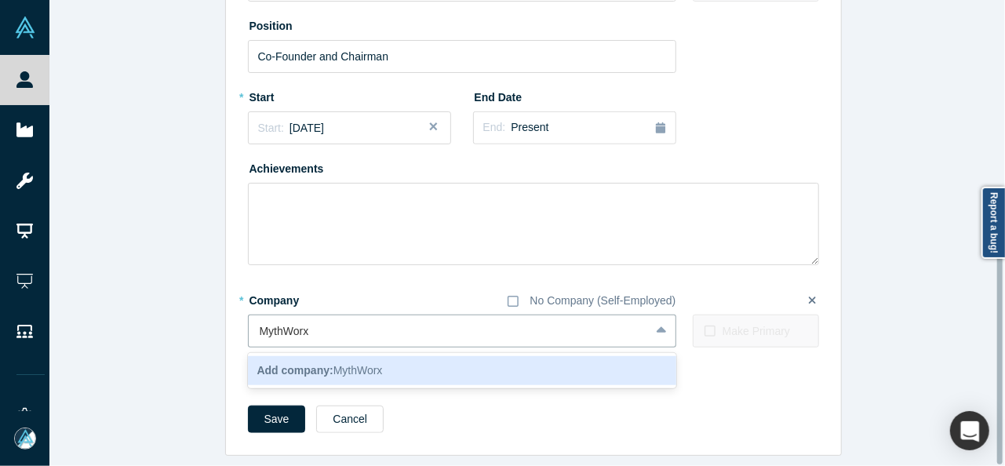
click at [284, 367] on div "Add company: MythWorx" at bounding box center [462, 370] width 428 height 29
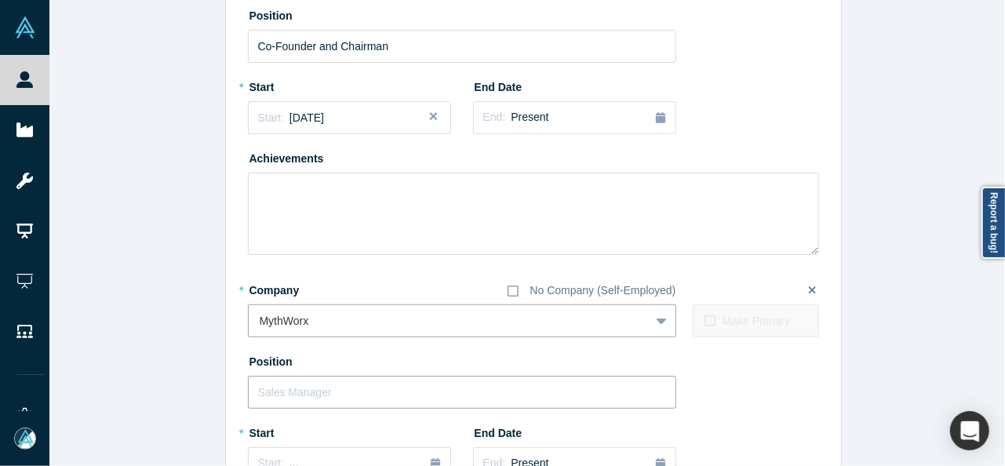
click at [292, 380] on input "text" at bounding box center [462, 392] width 428 height 33
paste input "Co-Founder and Chairman Co-Founder and Chairman"
drag, startPoint x: 381, startPoint y: 387, endPoint x: 564, endPoint y: 395, distance: 182.9
click at [564, 395] on input "Co-Founder and Chairman Co-Founder and Chairman" at bounding box center [462, 392] width 428 height 33
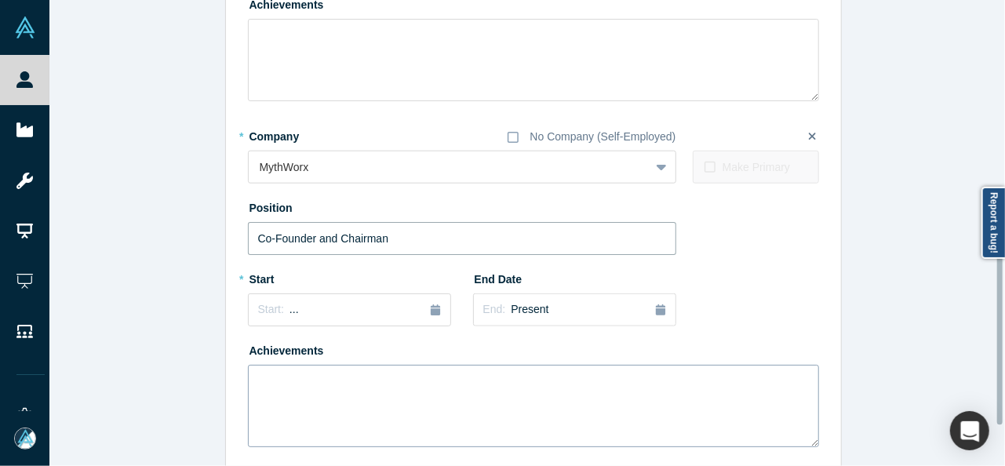
scroll to position [668, 0]
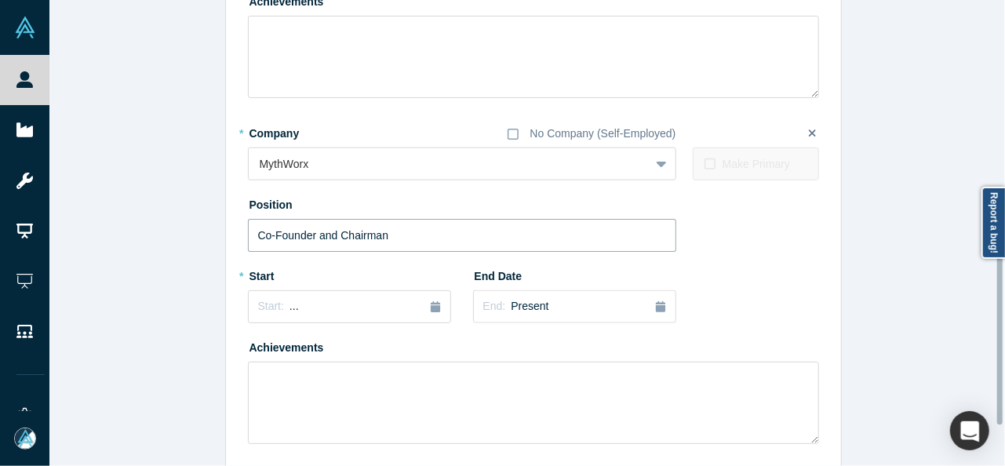
type input "Co-Founder and Chairman"
click at [289, 325] on div "* Start Start: ..." at bounding box center [349, 298] width 203 height 71
click at [289, 311] on span "..." at bounding box center [293, 306] width 9 height 13
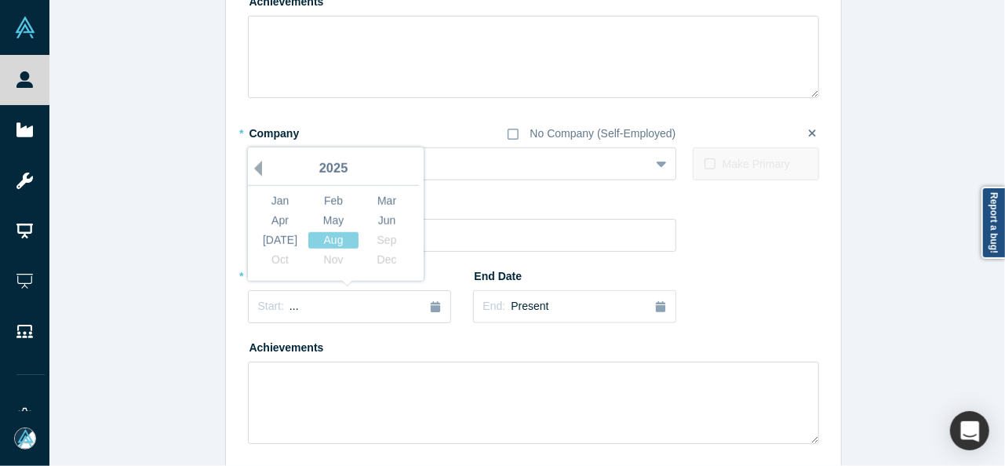
click at [249, 169] on button "Previous Year" at bounding box center [254, 169] width 16 height 16
click at [319, 245] on div "Aug" at bounding box center [333, 240] width 50 height 16
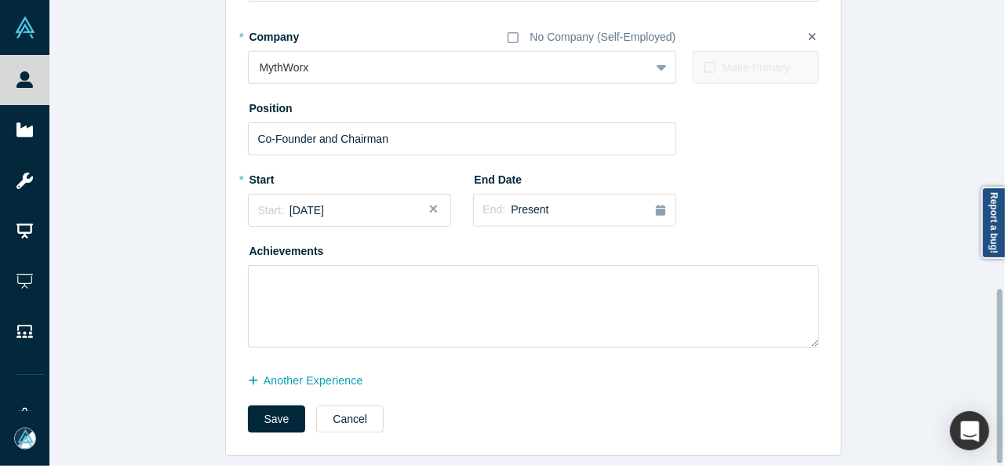
scroll to position [775, 0]
click at [266, 405] on button "Save" at bounding box center [277, 418] width 58 height 27
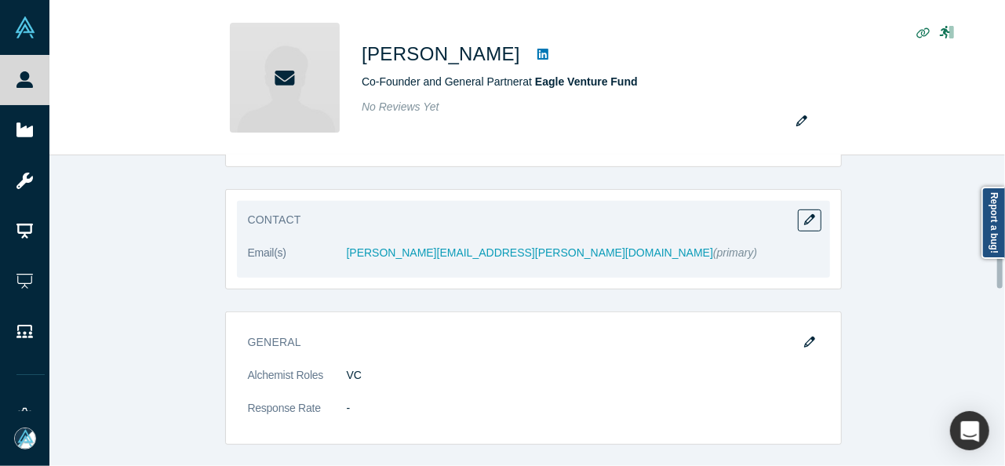
scroll to position [471, 0]
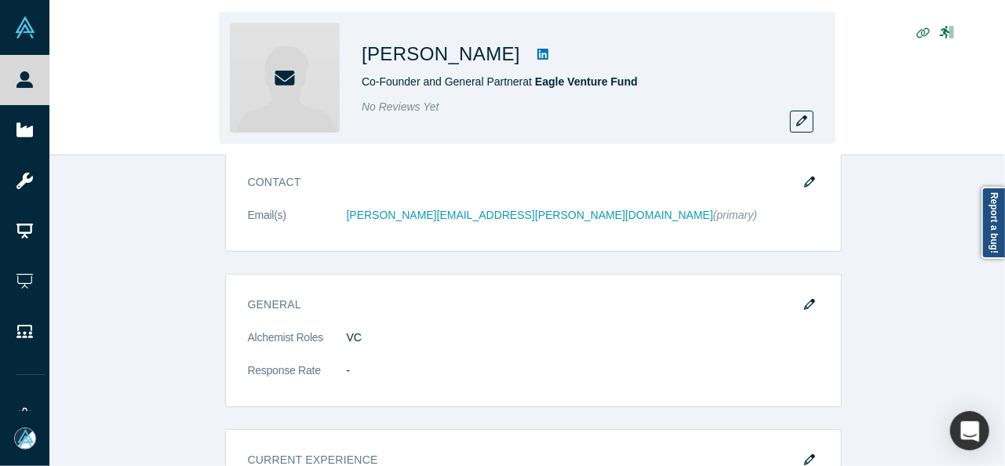
drag, startPoint x: 489, startPoint y: 60, endPoint x: 534, endPoint y: 34, distance: 52.1
click at [533, 33] on div "Wade Myers Co-Founder and General Partner at Eagle Venture Fund No Reviews Yet" at bounding box center [581, 78] width 439 height 110
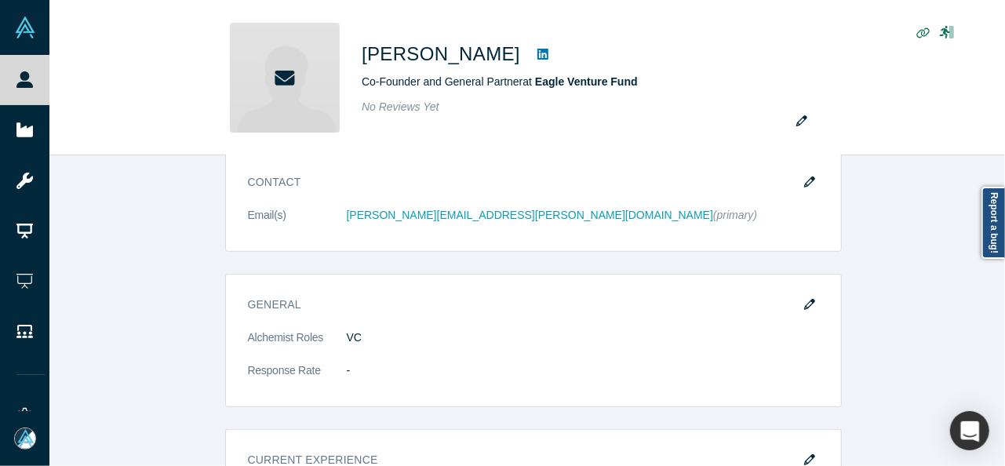
click at [807, 173] on button "button" at bounding box center [810, 183] width 24 height 22
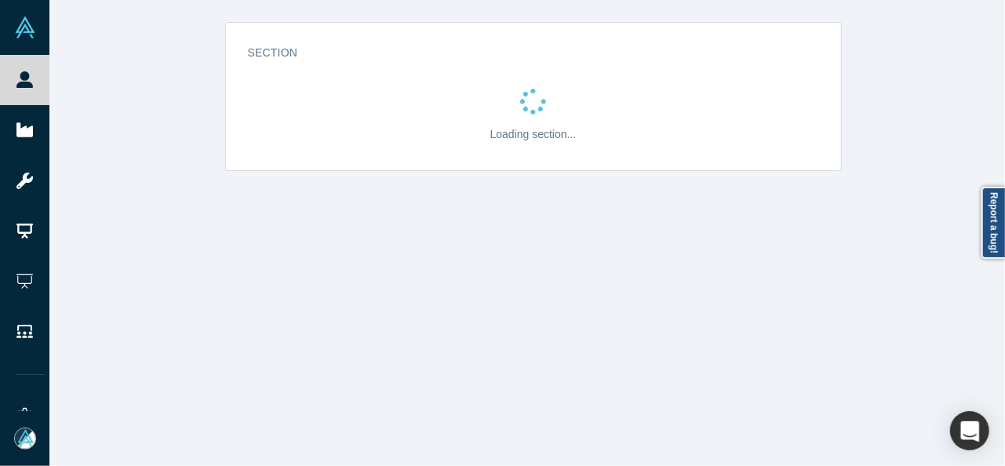
scroll to position [0, 0]
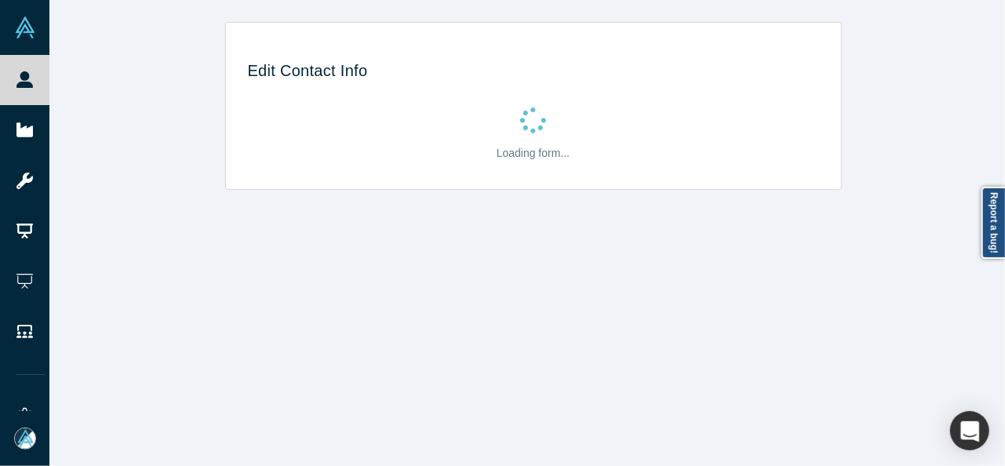
select select "US"
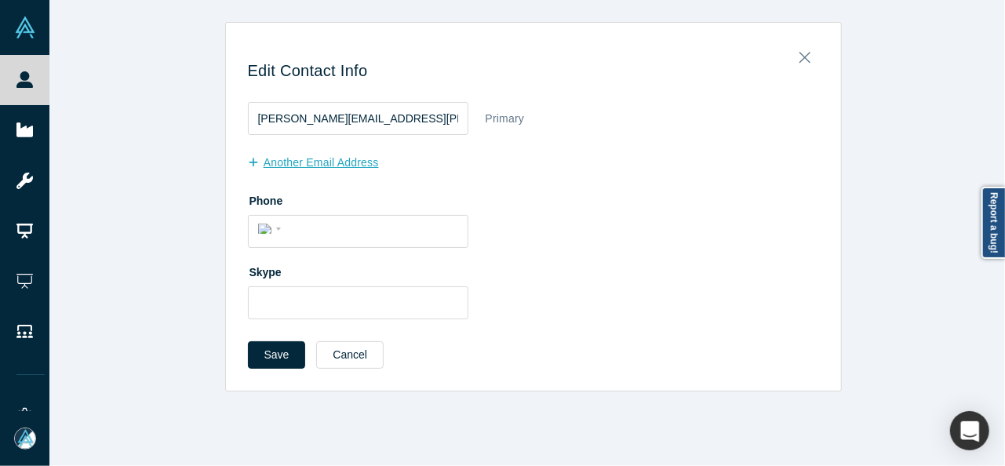
click at [333, 163] on button "another Email Address" at bounding box center [321, 162] width 147 height 27
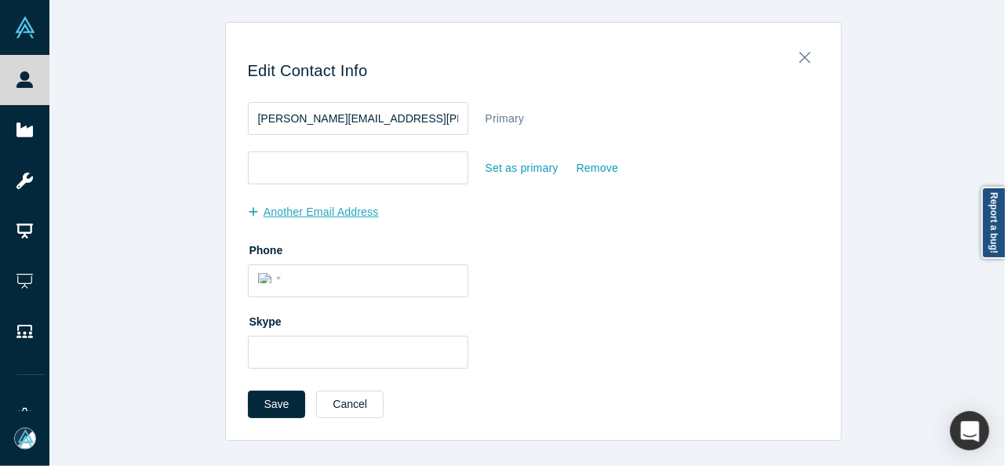
click at [333, 161] on input "email" at bounding box center [358, 167] width 220 height 33
type input "wademyers@gmail.com"
click at [507, 170] on div "Set as primary" at bounding box center [522, 168] width 75 height 27
click at [0, 0] on input "Set as primary" at bounding box center [0, 0] width 0 height 0
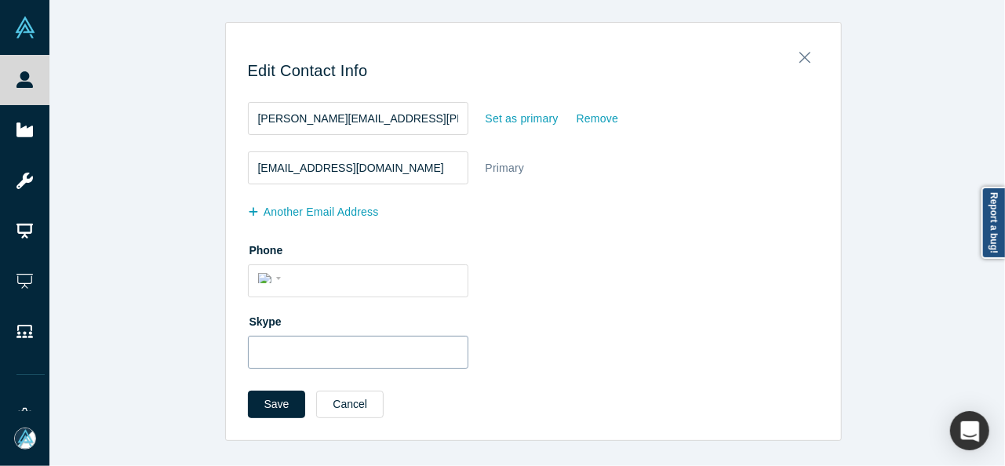
drag, startPoint x: 282, startPoint y: 407, endPoint x: 270, endPoint y: 367, distance: 41.7
click at [282, 405] on button "Save" at bounding box center [277, 404] width 58 height 27
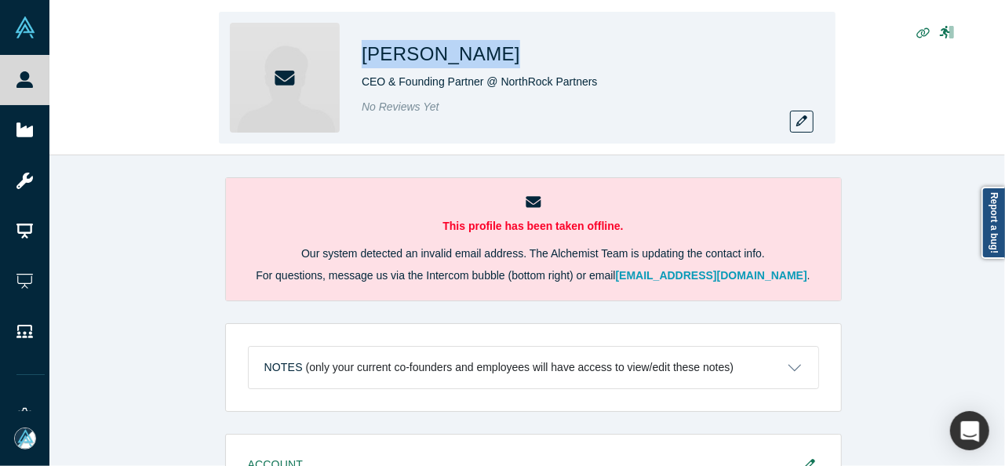
drag, startPoint x: 356, startPoint y: 60, endPoint x: 464, endPoint y: 64, distance: 107.5
click at [464, 64] on div "[PERSON_NAME] CEO & Founding Partner @ NorthRock Partners No Reviews Yet" at bounding box center [527, 78] width 616 height 132
copy h1 "[PERSON_NAME]"
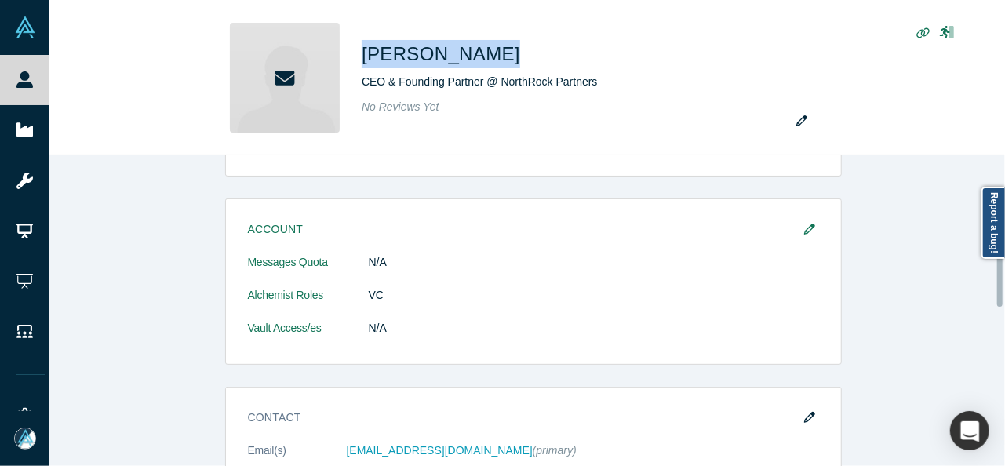
scroll to position [392, 0]
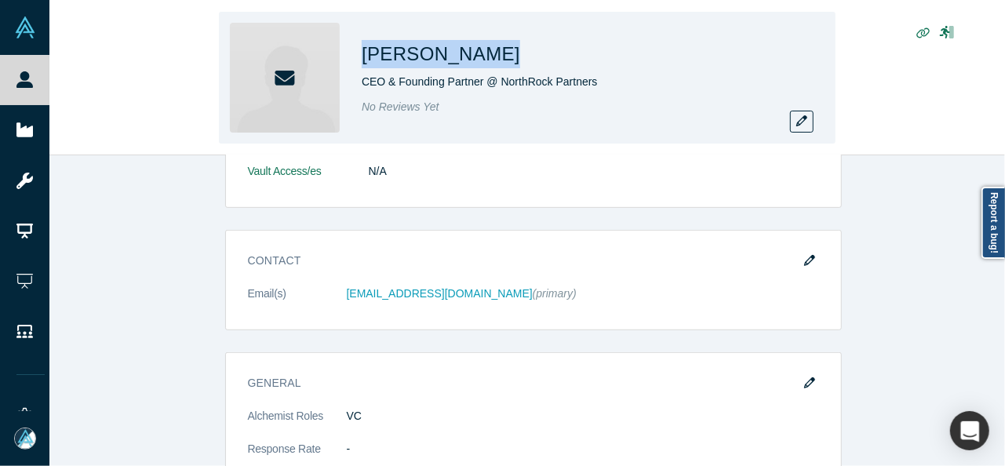
copy h1 "[PERSON_NAME]"
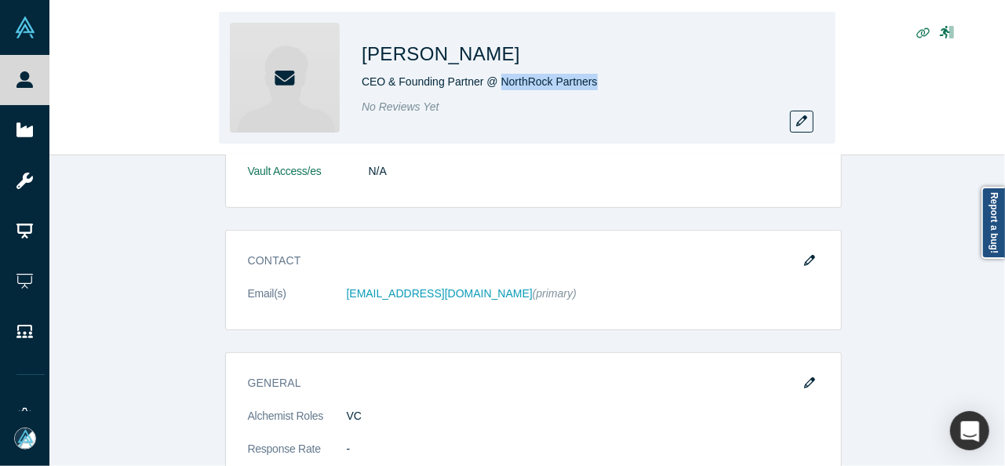
drag, startPoint x: 610, startPoint y: 81, endPoint x: 500, endPoint y: 84, distance: 110.6
click at [500, 84] on div "CEO & Founding Partner @ NorthRock Partners" at bounding box center [581, 82] width 439 height 16
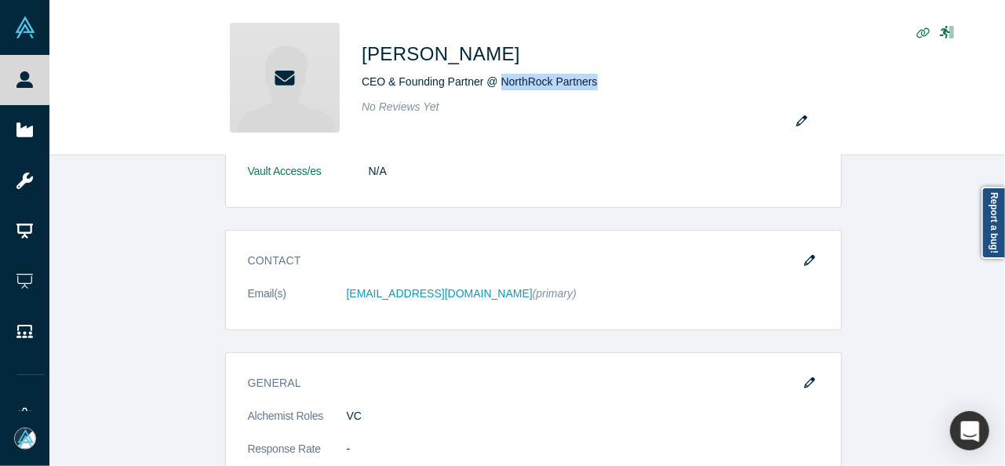
copy span "NorthRock Partners"
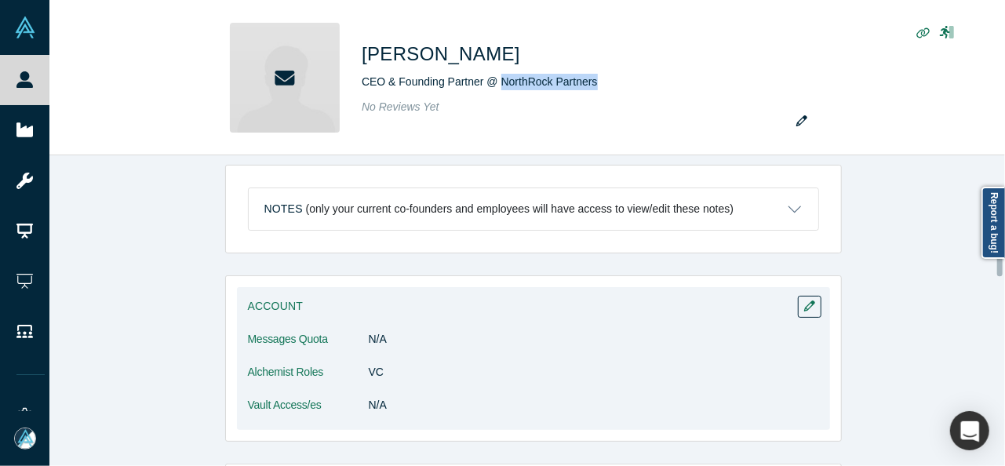
scroll to position [157, 0]
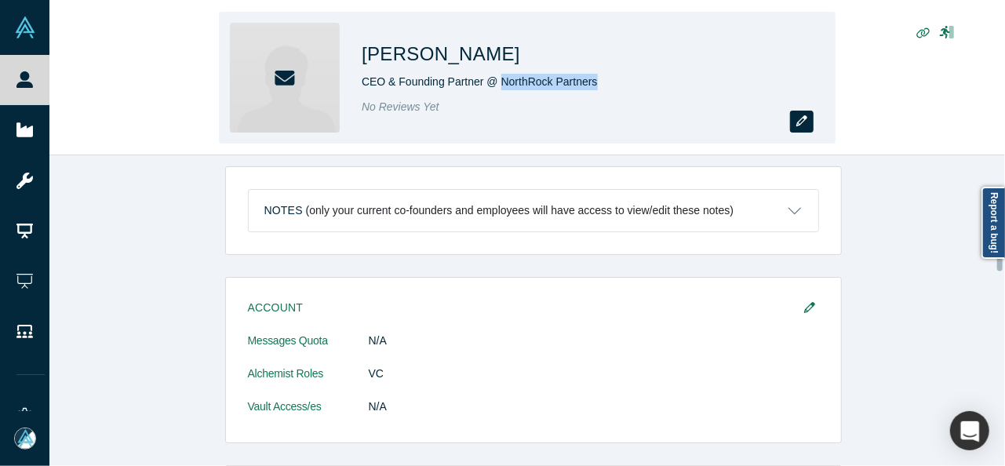
click at [802, 122] on icon "button" at bounding box center [801, 120] width 11 height 11
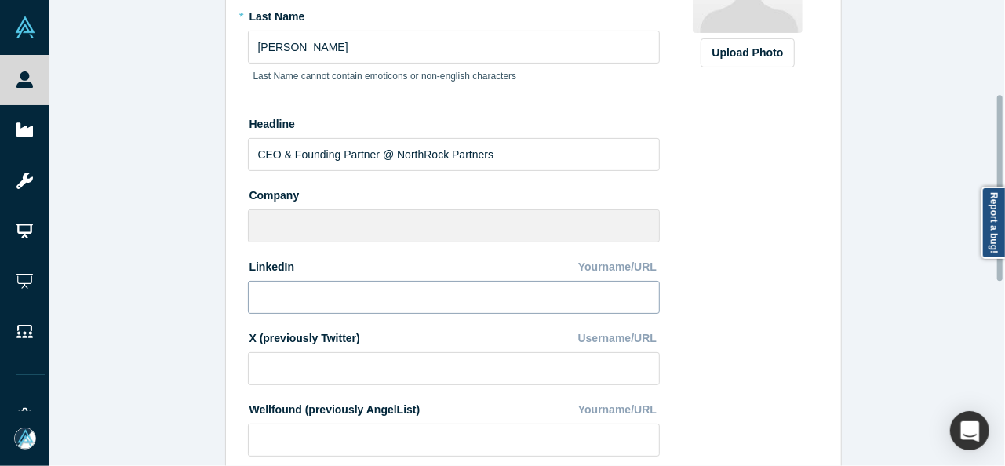
scroll to position [235, 0]
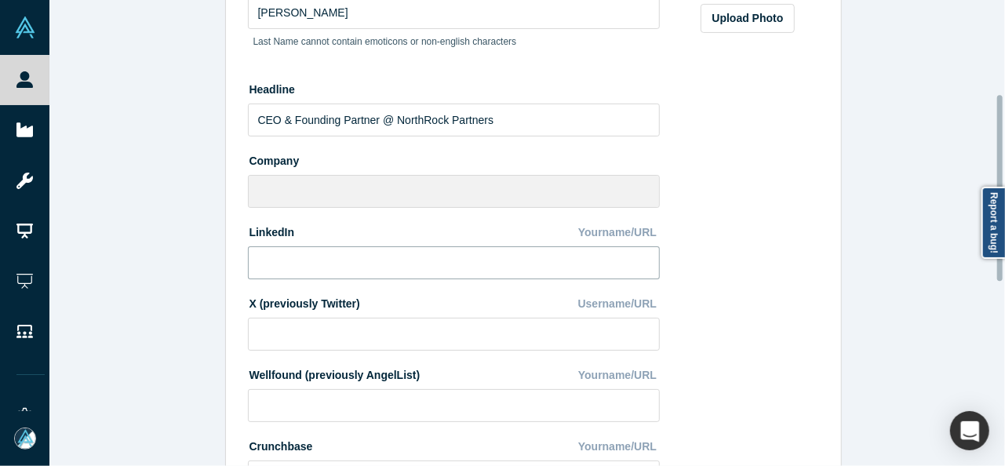
click at [358, 262] on input at bounding box center [454, 262] width 412 height 33
paste input "[URL][DOMAIN_NAME][PERSON_NAME]"
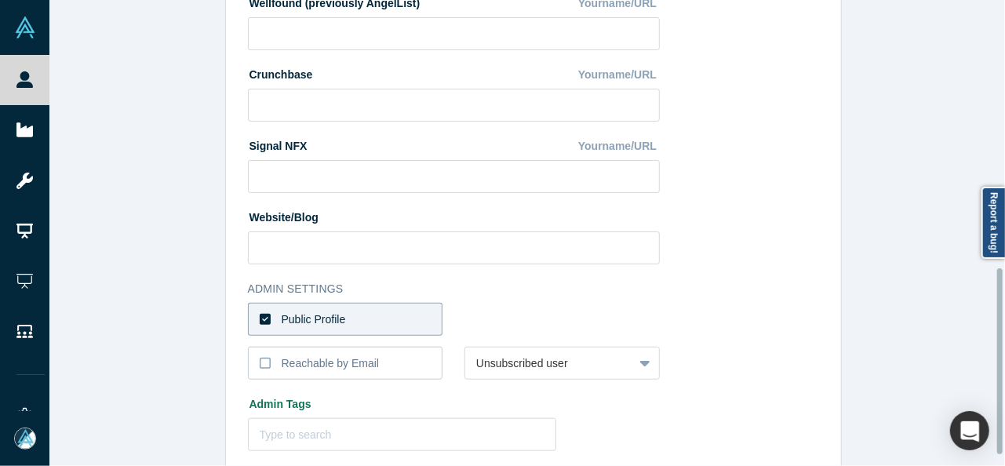
scroll to position [696, 0]
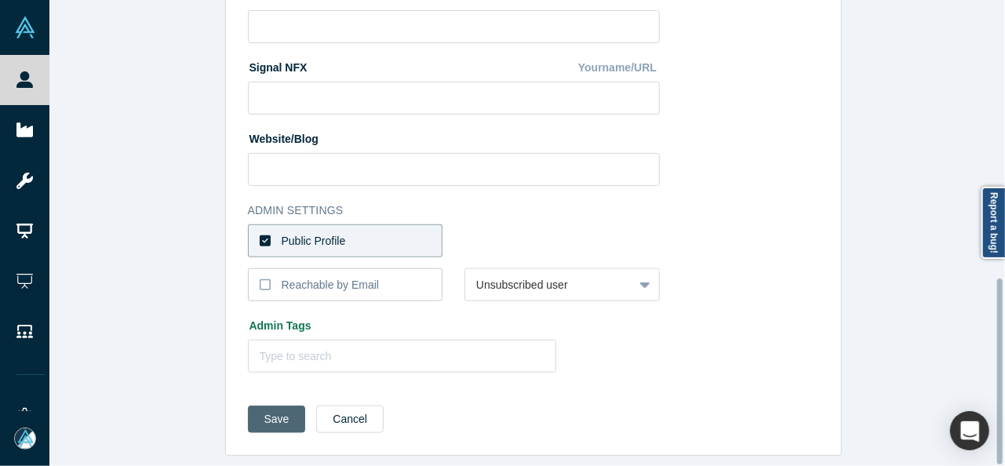
type input "[URL][DOMAIN_NAME][PERSON_NAME]"
click at [248, 411] on button "Save" at bounding box center [277, 418] width 58 height 27
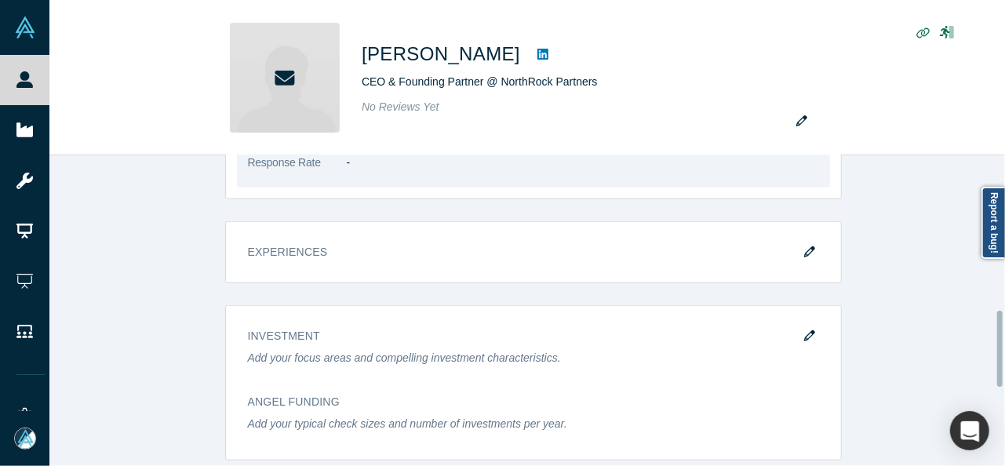
scroll to position [706, 0]
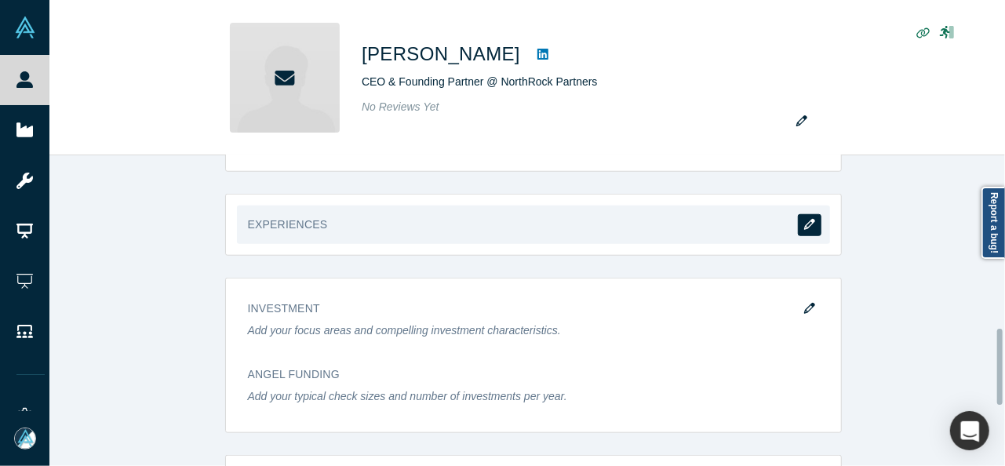
click at [804, 222] on icon "button" at bounding box center [809, 224] width 11 height 11
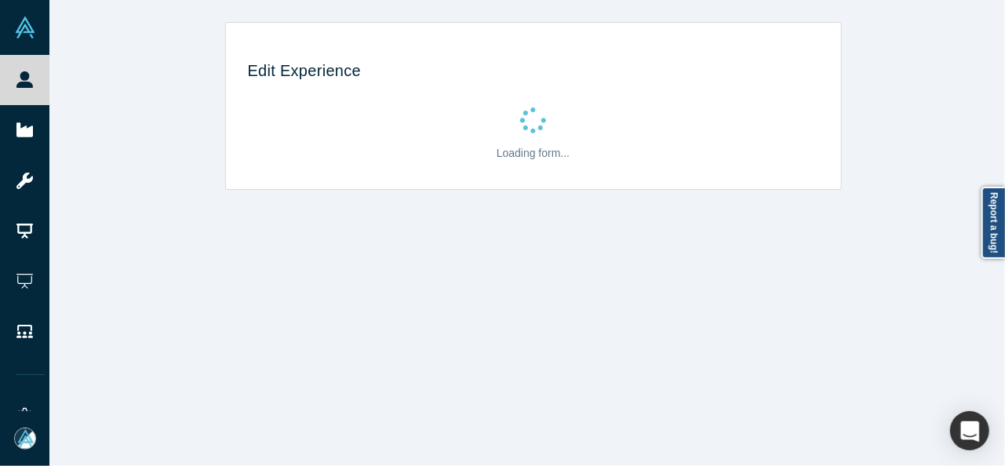
scroll to position [0, 0]
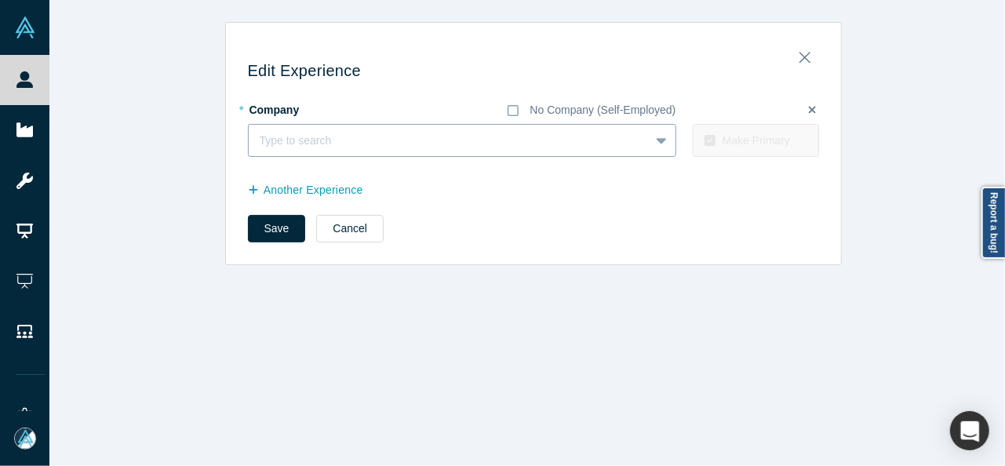
click at [293, 140] on div at bounding box center [449, 141] width 379 height 20
paste input "CEO & Founder CEO & Founder NorthRock Partners"
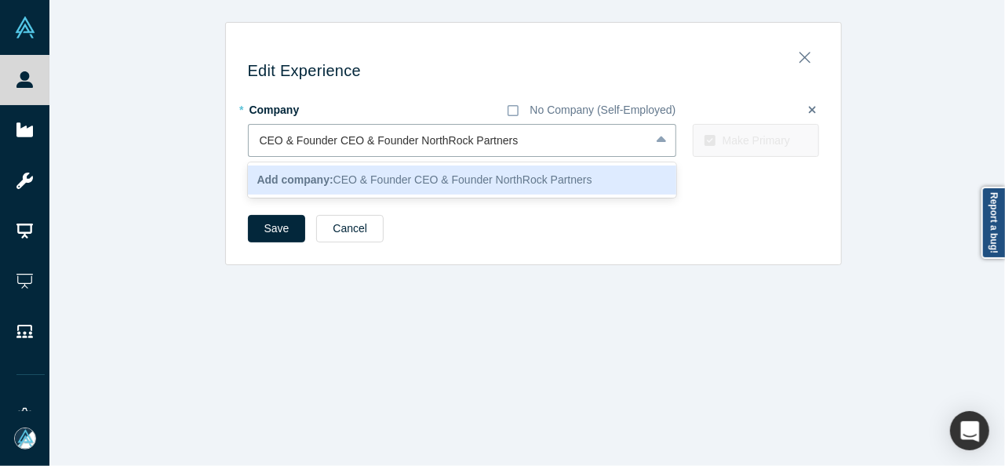
drag, startPoint x: 413, startPoint y: 143, endPoint x: 237, endPoint y: 145, distance: 175.7
click at [238, 147] on div "Edit Experience * Company No Company (Self-Employed) 1 result available for sea…" at bounding box center [533, 149] width 615 height 231
type input "NorthRock Partners"
click at [310, 182] on b "Add company:" at bounding box center [295, 179] width 76 height 13
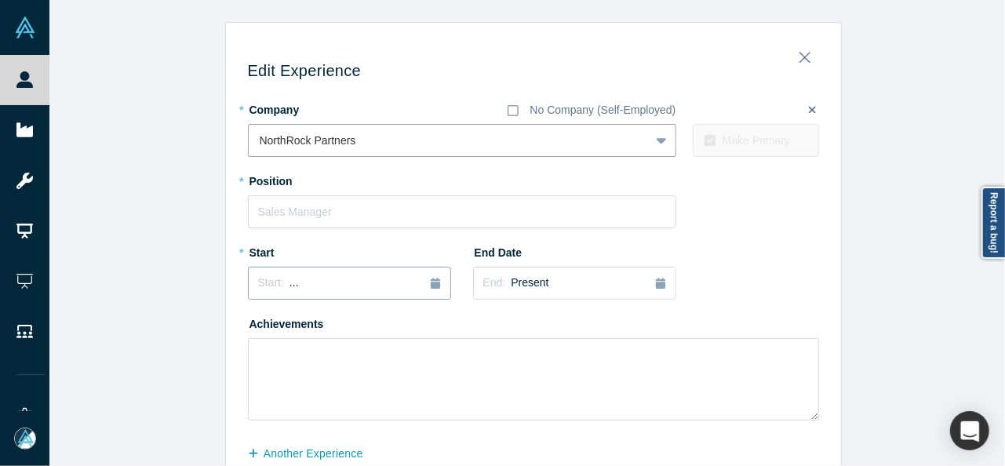
click at [300, 283] on div "Start: ..." at bounding box center [349, 283] width 183 height 17
click at [253, 329] on button "Previous Year" at bounding box center [254, 327] width 16 height 16
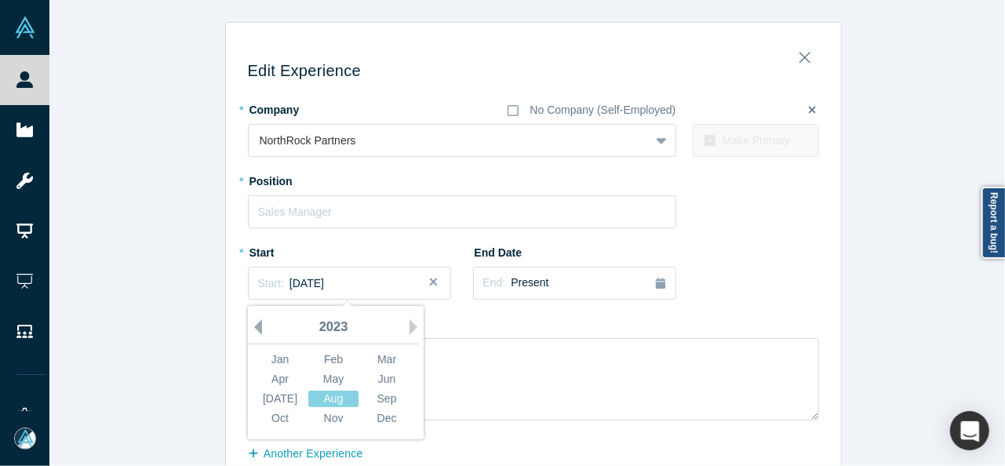
click at [253, 329] on button "Previous Year" at bounding box center [254, 327] width 16 height 16
click at [254, 329] on button "Previous Year" at bounding box center [254, 327] width 16 height 16
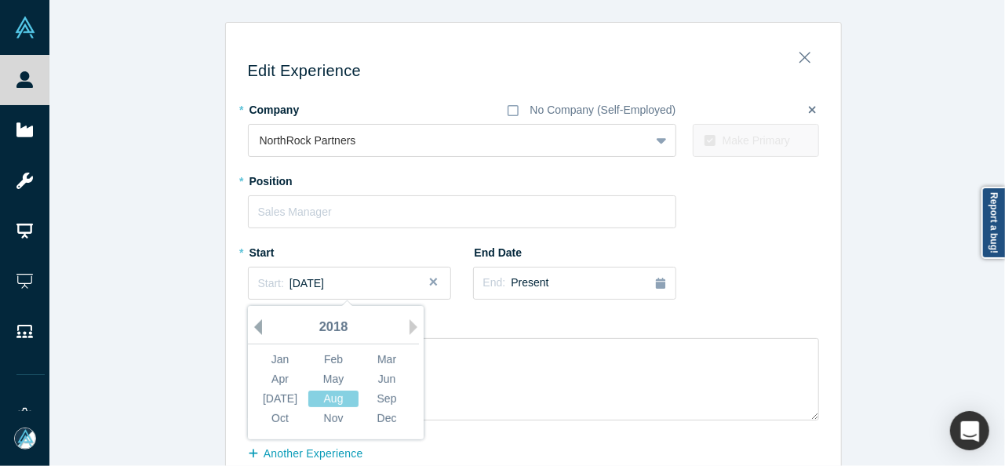
click at [254, 329] on button "Previous Year" at bounding box center [254, 327] width 16 height 16
click at [255, 328] on button "Previous Year" at bounding box center [254, 327] width 16 height 16
click at [253, 327] on button "Previous Year" at bounding box center [254, 327] width 16 height 16
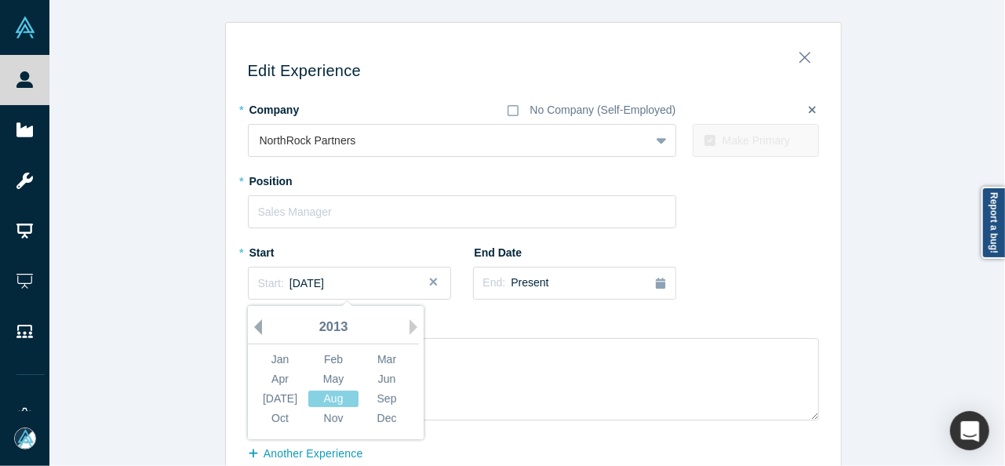
click at [253, 327] on button "Previous Year" at bounding box center [254, 327] width 16 height 16
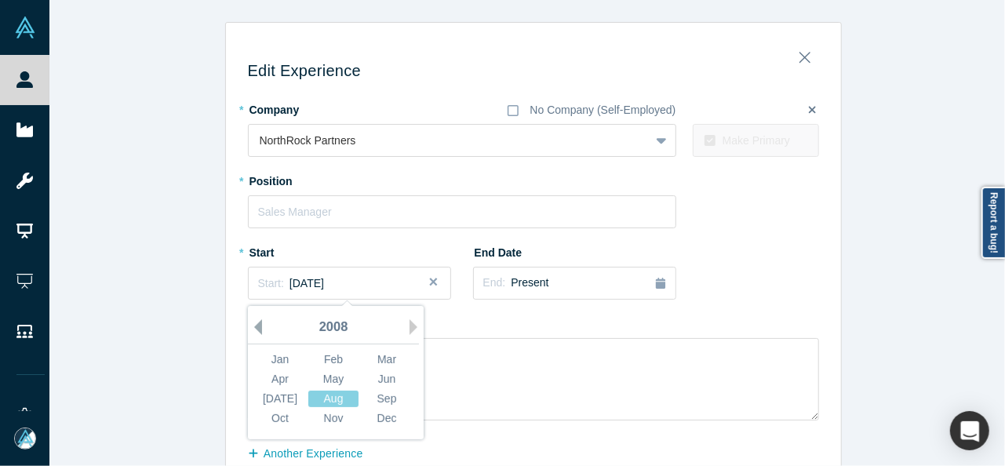
click at [253, 327] on button "Previous Year" at bounding box center [254, 327] width 16 height 16
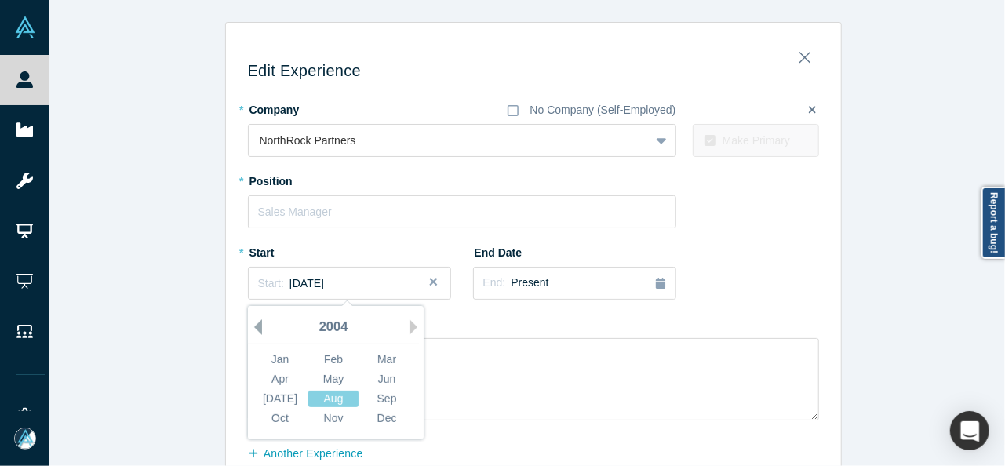
click at [253, 327] on button "Previous Year" at bounding box center [254, 327] width 16 height 16
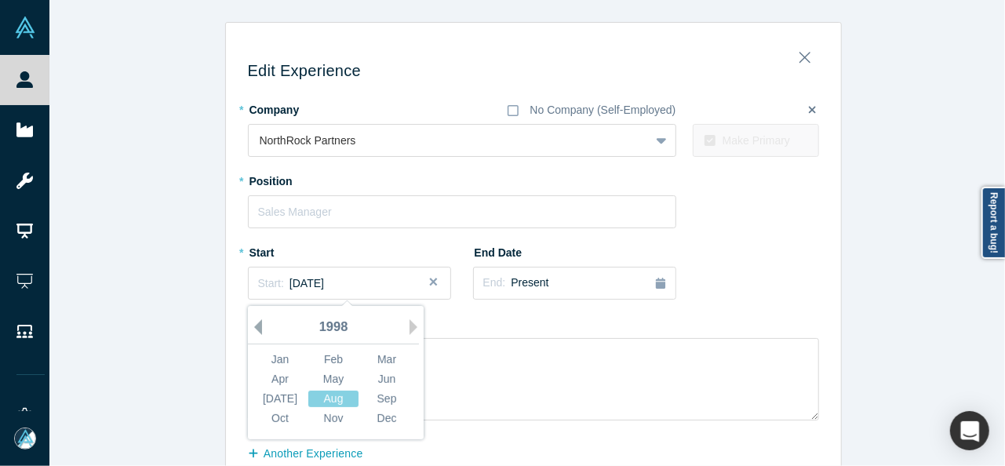
click at [253, 327] on button "Previous Year" at bounding box center [254, 327] width 16 height 16
click at [253, 326] on button "Previous Year" at bounding box center [254, 327] width 16 height 16
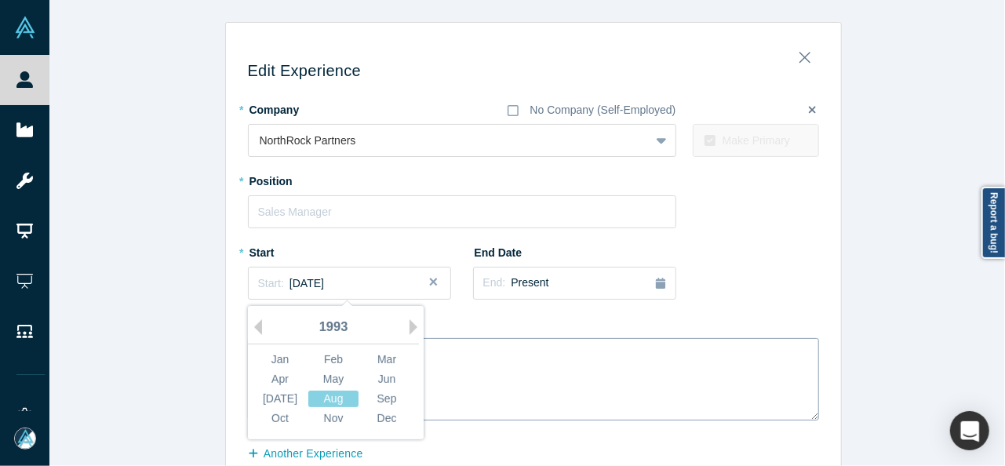
click at [265, 357] on div "Jan" at bounding box center [280, 359] width 50 height 16
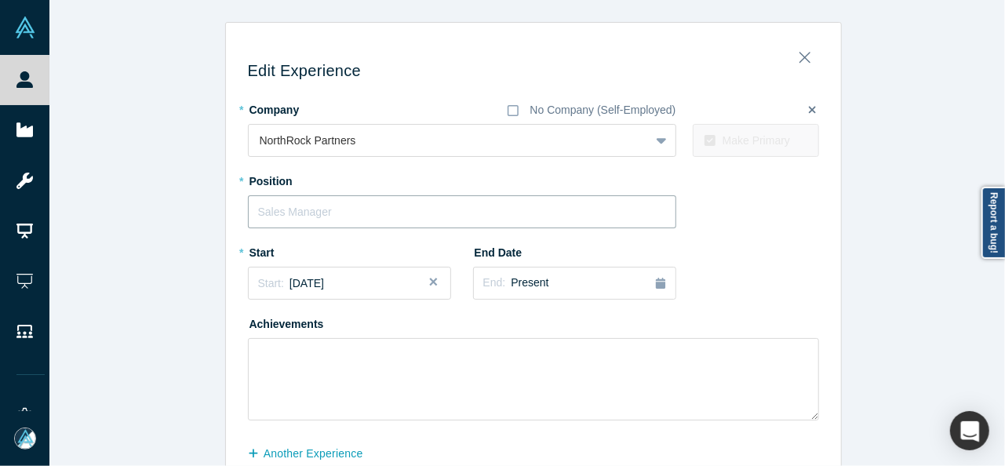
click at [300, 209] on input "text" at bounding box center [462, 211] width 428 height 33
paste input "CEO & Founder CEO & Founder"
drag, startPoint x: 329, startPoint y: 213, endPoint x: 466, endPoint y: 209, distance: 136.5
click at [466, 209] on input "CEO & Founder CEO & Founder" at bounding box center [462, 211] width 428 height 33
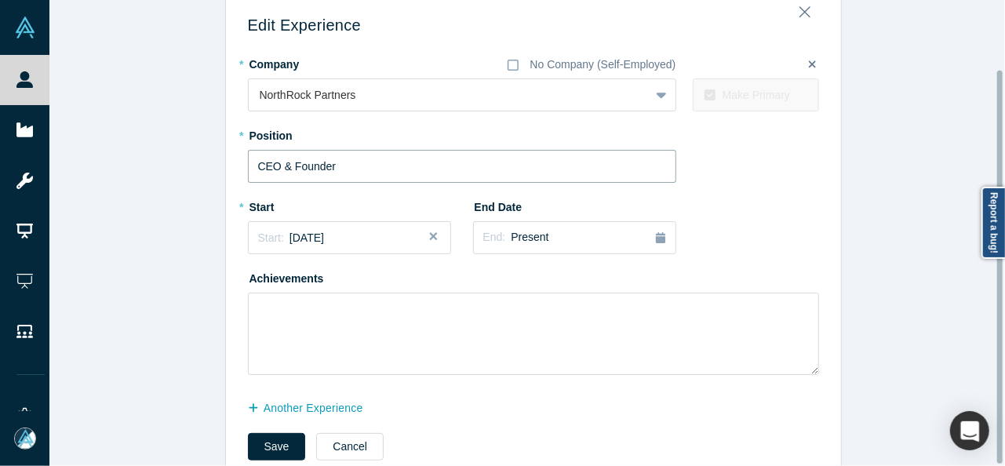
scroll to position [83, 0]
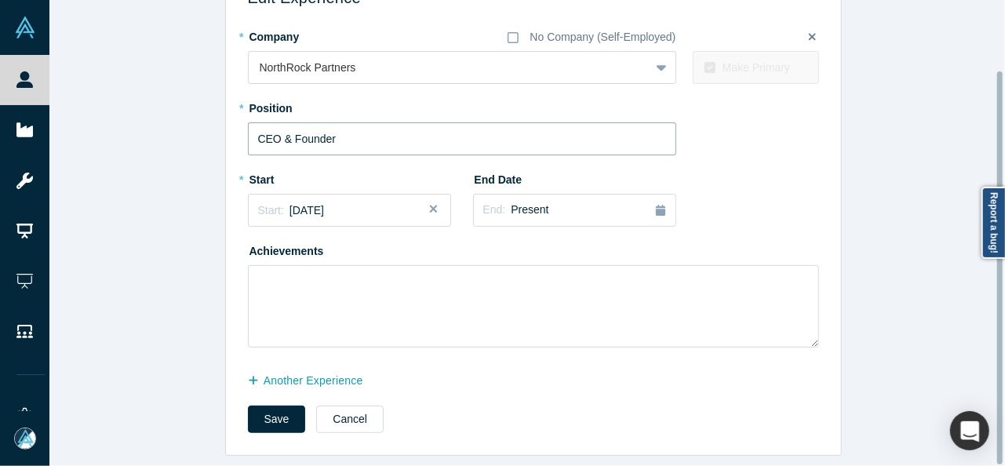
type input "CEO & Founder"
click at [309, 369] on button "another Experience" at bounding box center [314, 380] width 132 height 27
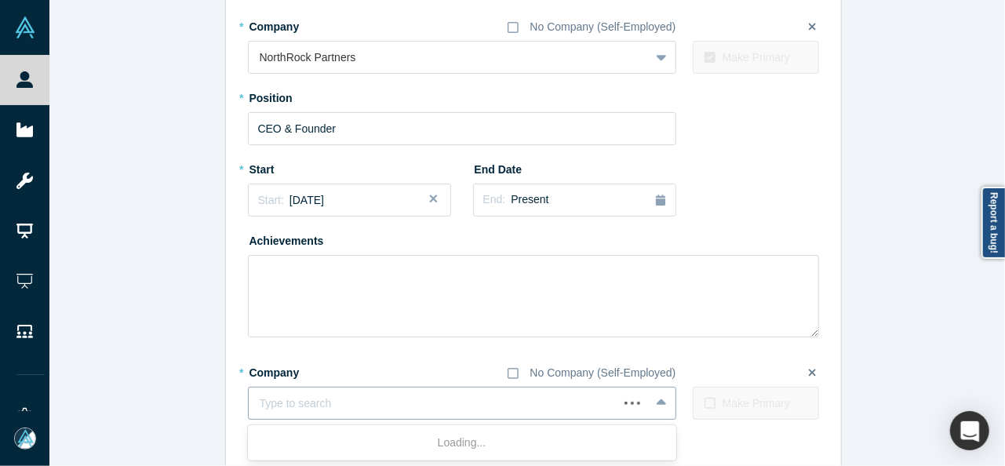
click at [325, 402] on div at bounding box center [433, 404] width 347 height 20
paste input "Member, Investment Committee Member, Investment Committee Star Tribune"
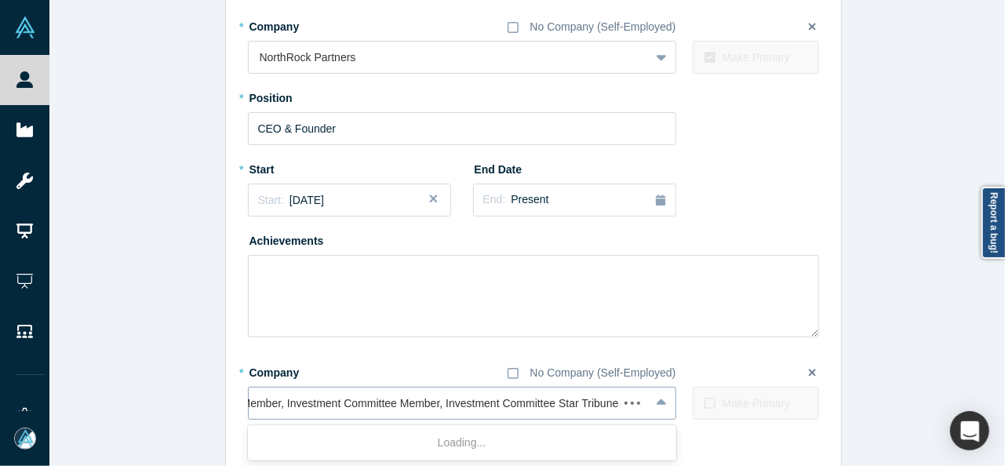
scroll to position [0, 0]
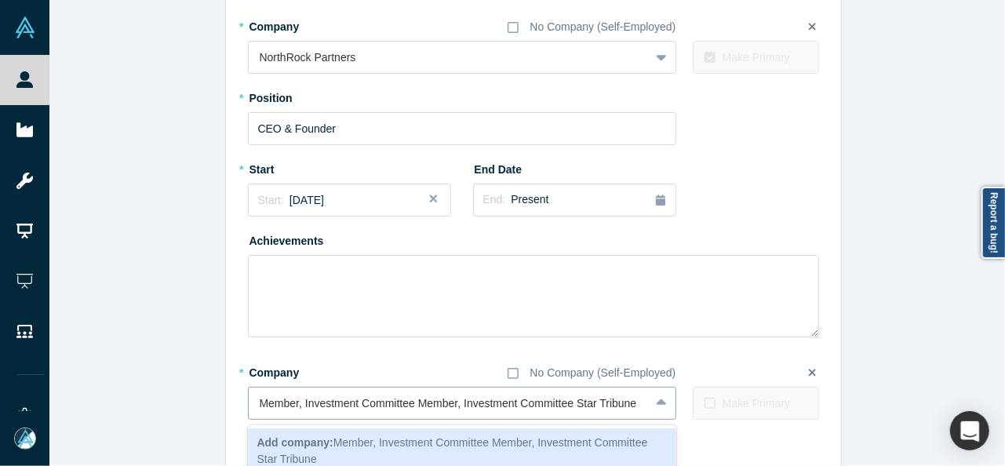
click at [576, 403] on input "Member, Investment Committee Member, Investment Committee Star Tribune" at bounding box center [450, 403] width 380 height 16
drag, startPoint x: 572, startPoint y: 403, endPoint x: 224, endPoint y: 402, distance: 347.4
click at [226, 402] on div "Edit Experience * Company No Company (Self-Employed) NorthRock Partners To pick…" at bounding box center [533, 239] width 615 height 576
type input "Star Tribune"
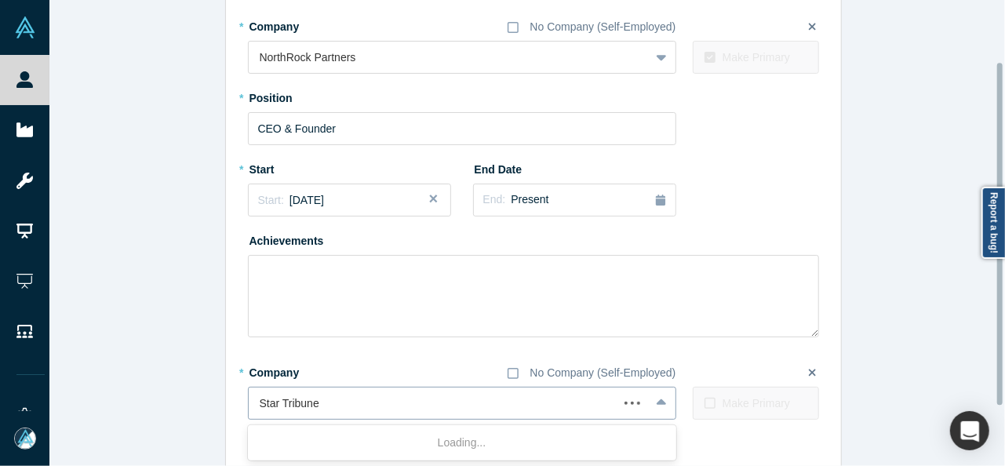
scroll to position [165, 0]
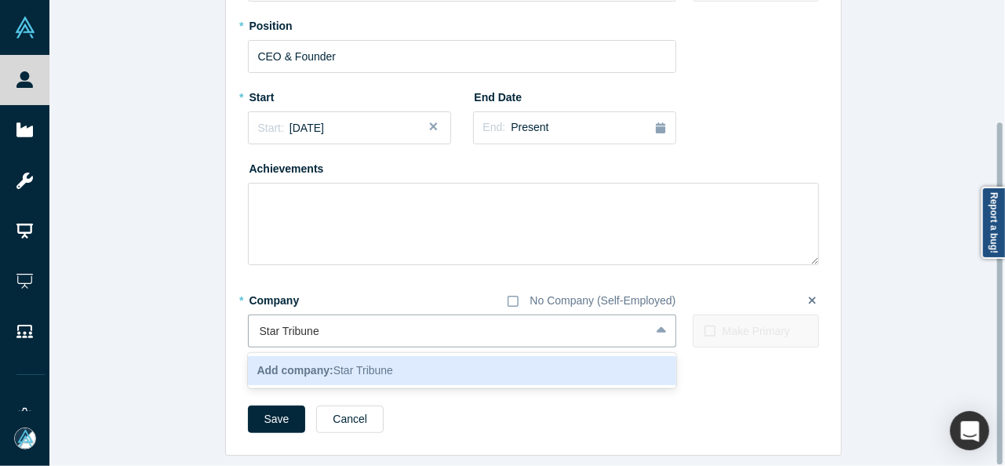
click at [323, 364] on b "Add company:" at bounding box center [295, 370] width 76 height 13
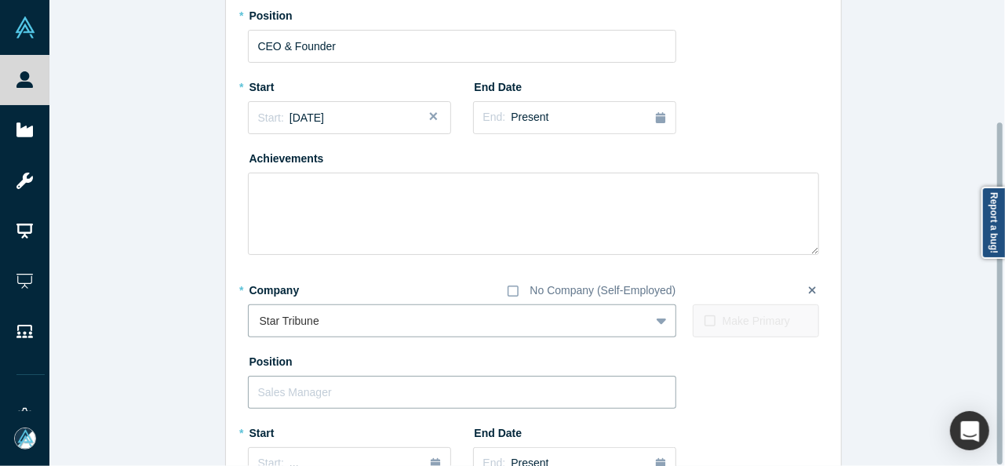
click at [343, 392] on input "text" at bounding box center [462, 392] width 428 height 33
paste input "Member, Investment Committee Member, Investment Committee"
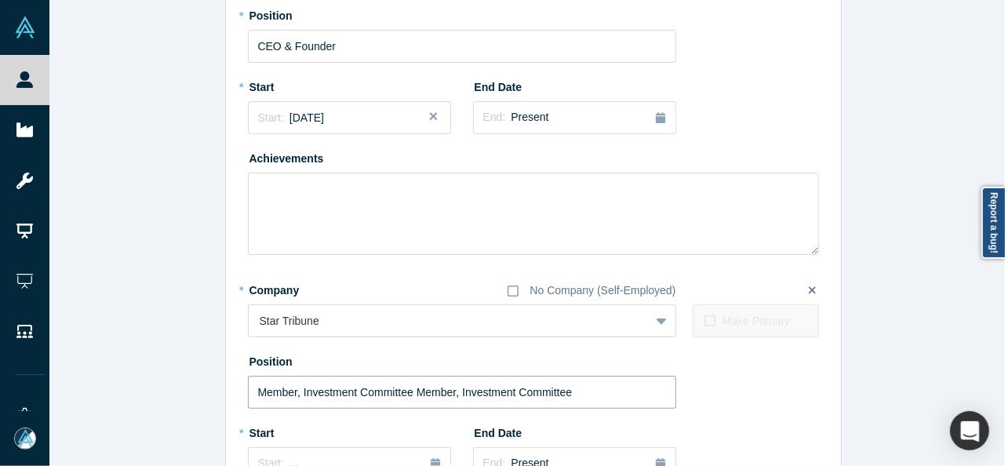
drag, startPoint x: 409, startPoint y: 391, endPoint x: 685, endPoint y: 390, distance: 276.1
click at [686, 391] on div "Position Member, Investment Committee Member, Investment Committee" at bounding box center [533, 378] width 571 height 60
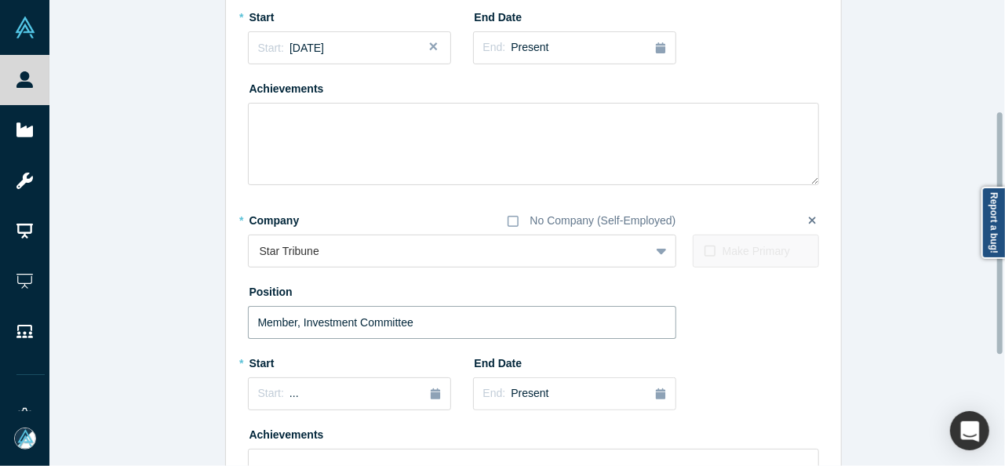
scroll to position [322, 0]
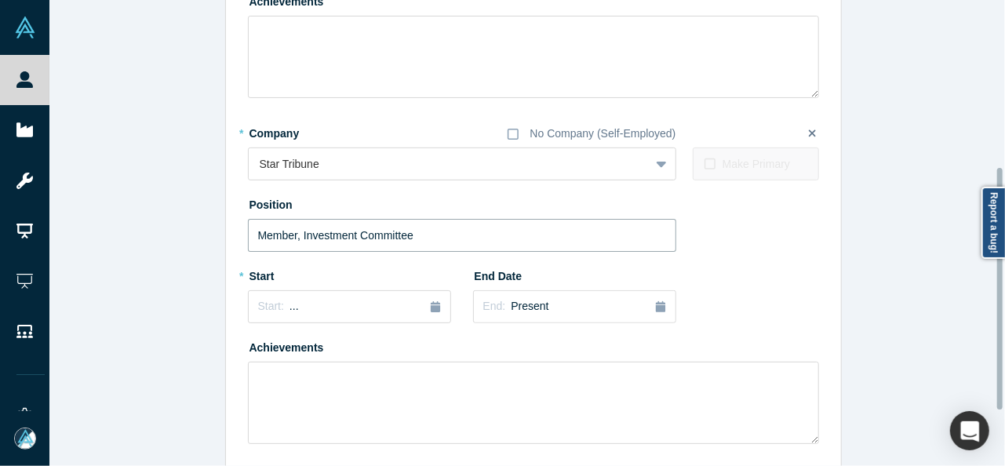
type input "Member, Investment Committee"
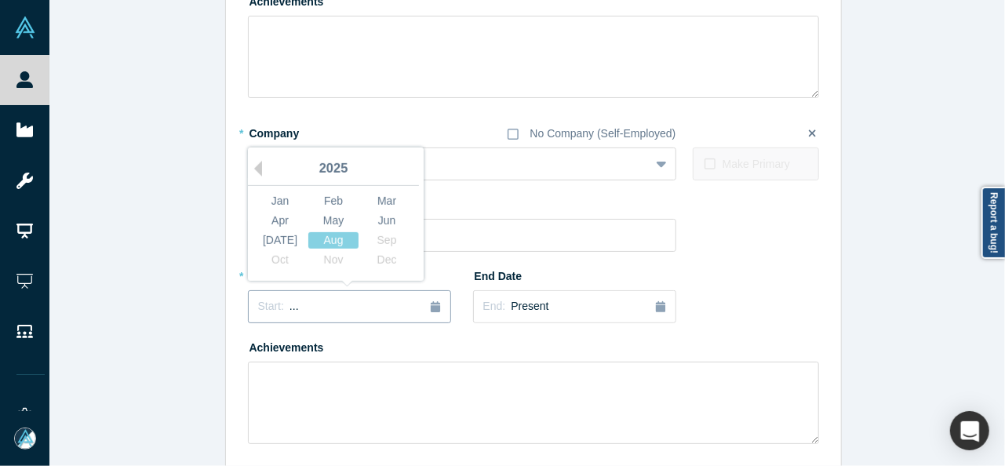
click at [298, 315] on button "Start: ..." at bounding box center [349, 306] width 203 height 33
click at [252, 169] on button "Previous Year" at bounding box center [254, 169] width 16 height 16
click at [252, 167] on button "Previous Year" at bounding box center [254, 169] width 16 height 16
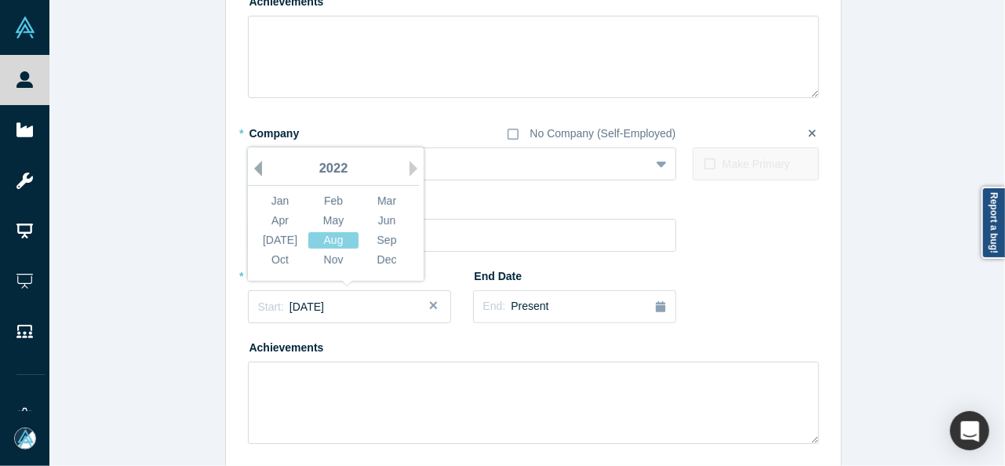
click at [252, 167] on button "Previous Year" at bounding box center [254, 169] width 16 height 16
click at [278, 201] on div "Jan" at bounding box center [280, 201] width 50 height 16
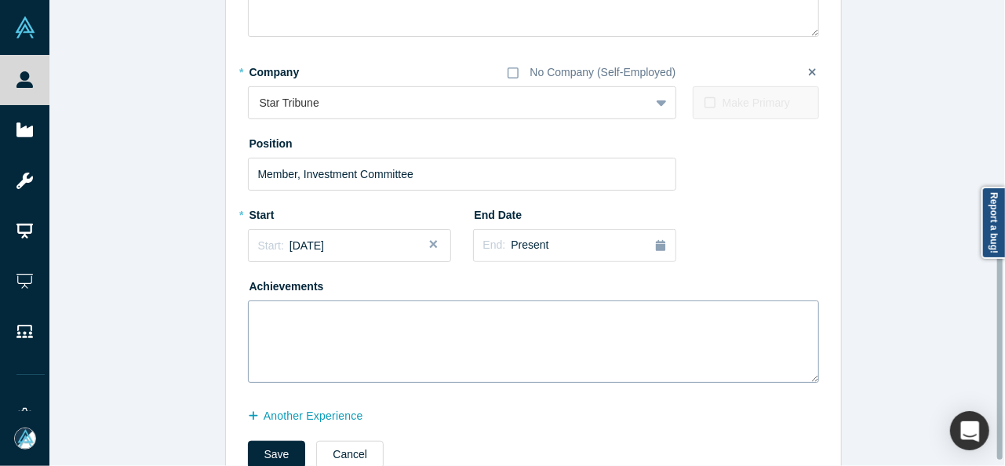
scroll to position [429, 0]
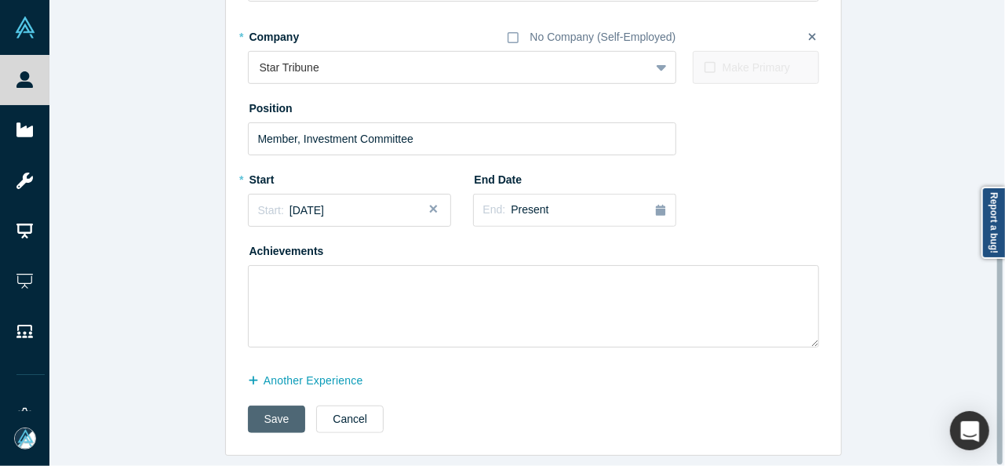
click at [271, 405] on button "Save" at bounding box center [277, 418] width 58 height 27
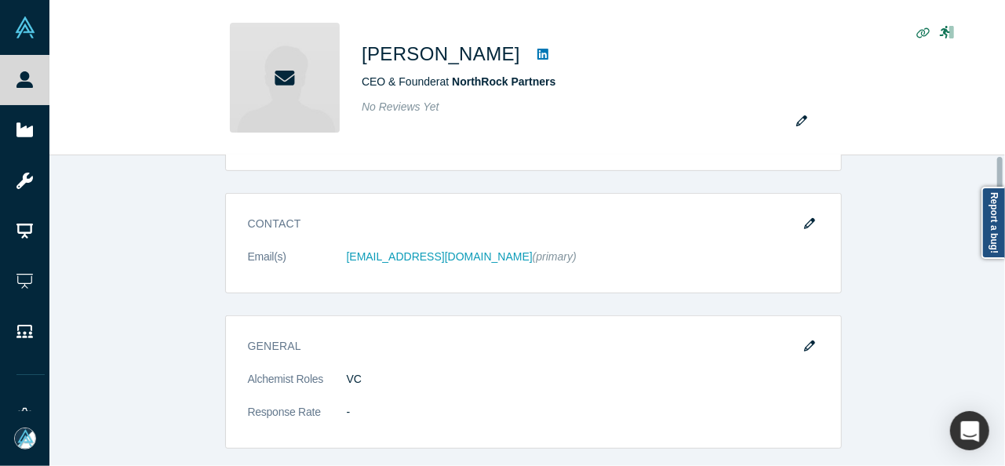
scroll to position [0, 0]
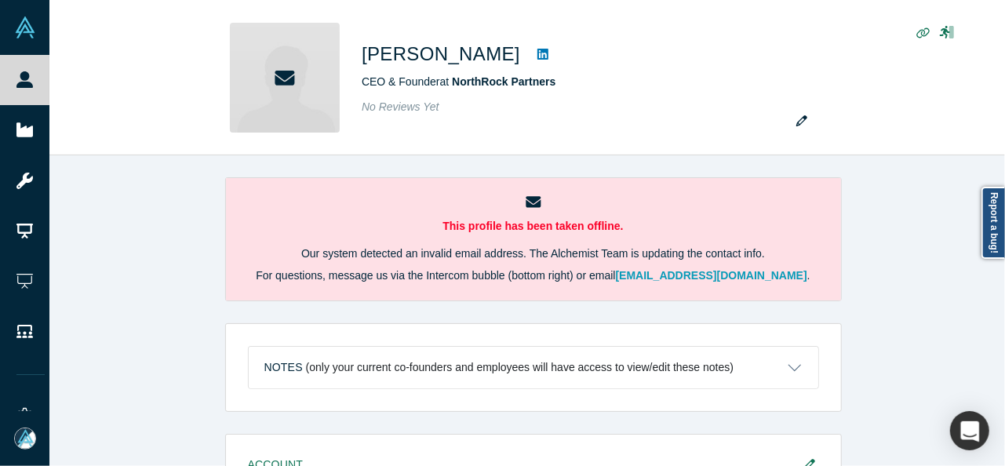
click at [104, 186] on div "This profile has been taken offline. Our system detected an invalid email addre…" at bounding box center [532, 316] width 967 height 322
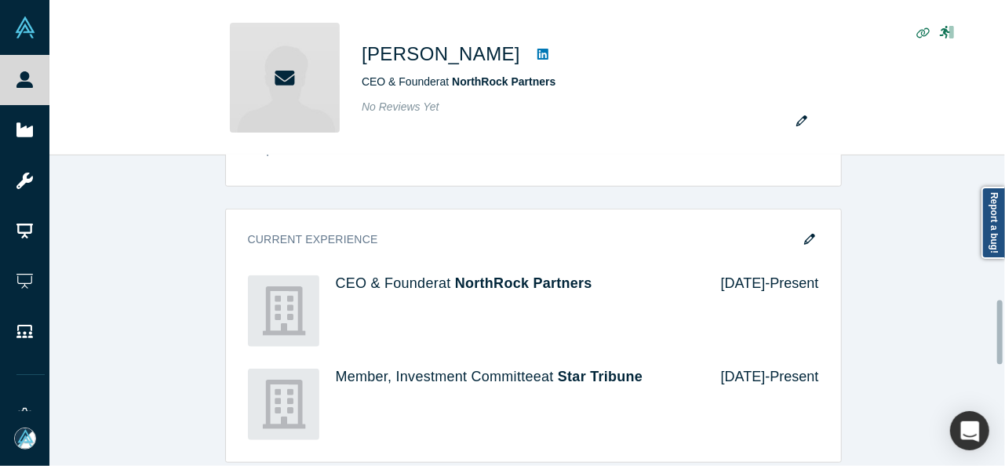
scroll to position [706, 0]
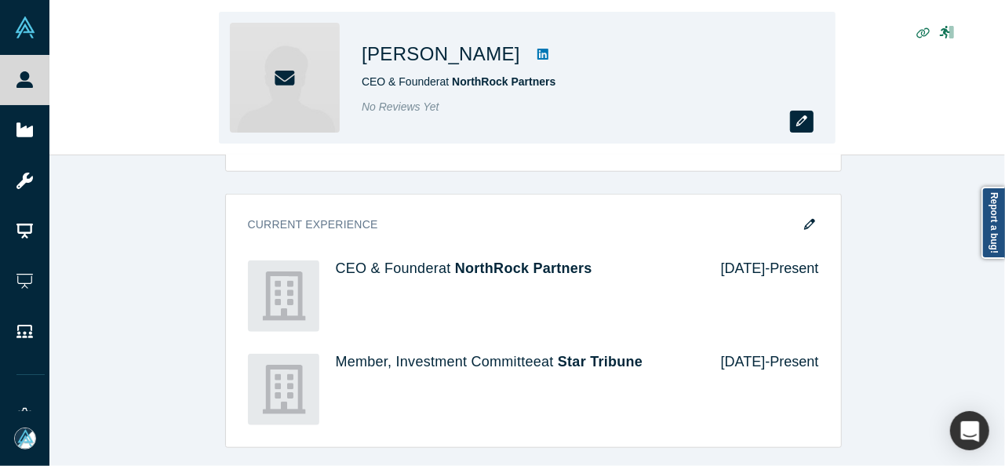
click at [798, 122] on icon "button" at bounding box center [801, 120] width 11 height 11
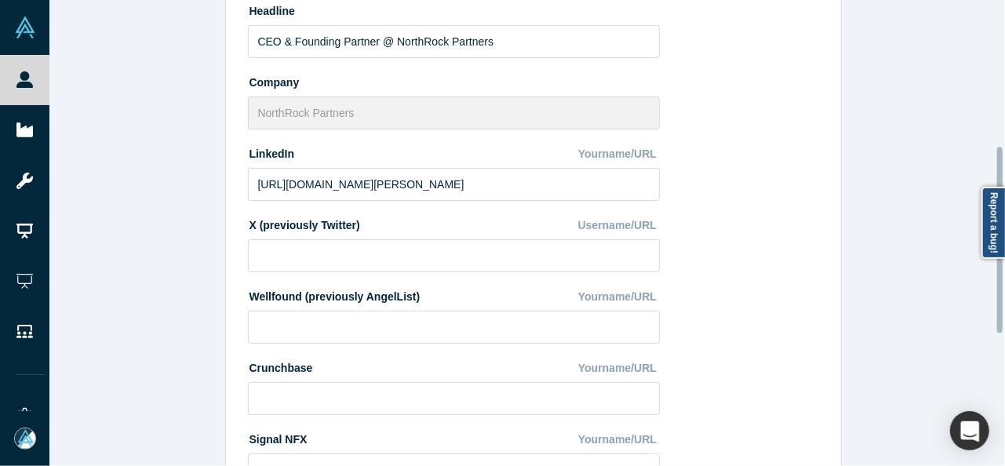
scroll to position [549, 0]
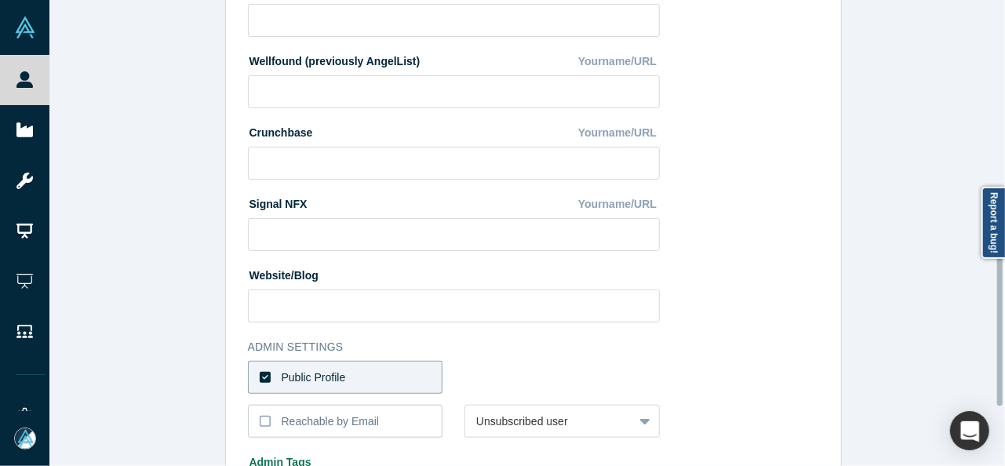
click at [361, 375] on label "Public Profile" at bounding box center [345, 377] width 195 height 33
click at [0, 0] on input "Public Profile" at bounding box center [0, 0] width 0 height 0
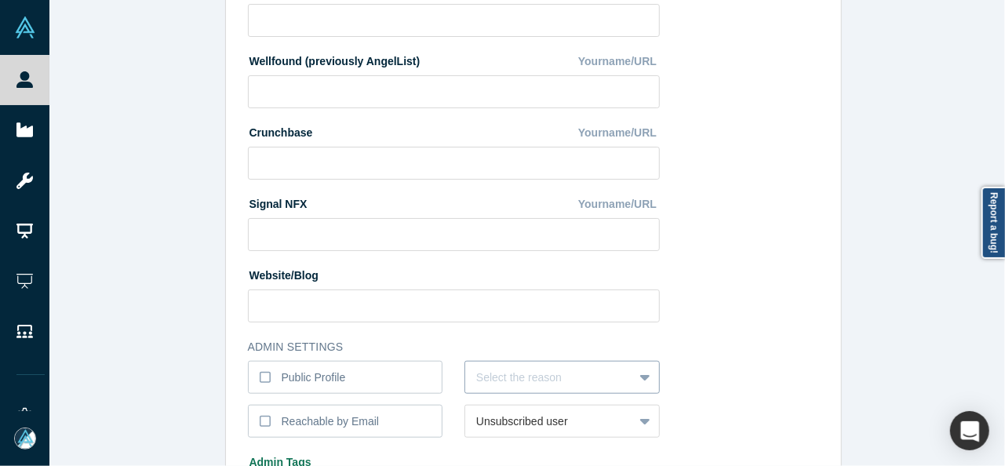
click at [493, 379] on div "Select the reason" at bounding box center [561, 377] width 195 height 33
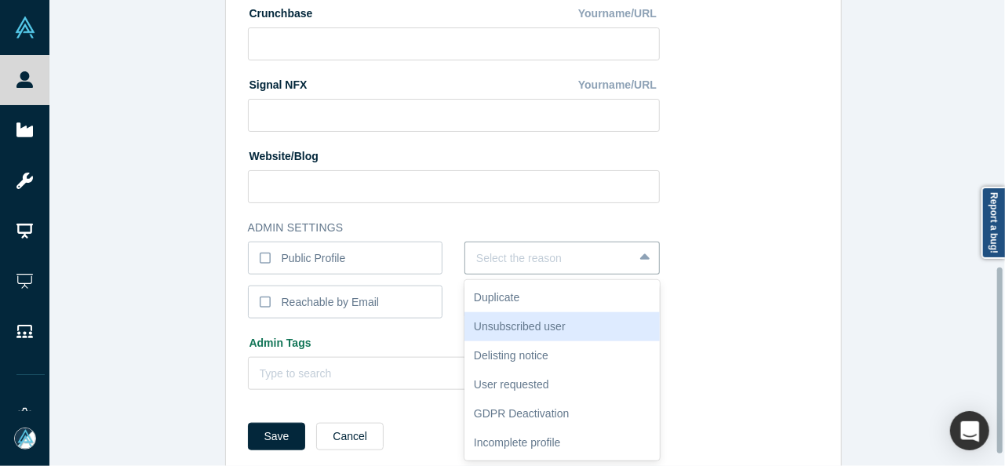
click at [510, 322] on div "Unsubscribed user" at bounding box center [561, 326] width 195 height 29
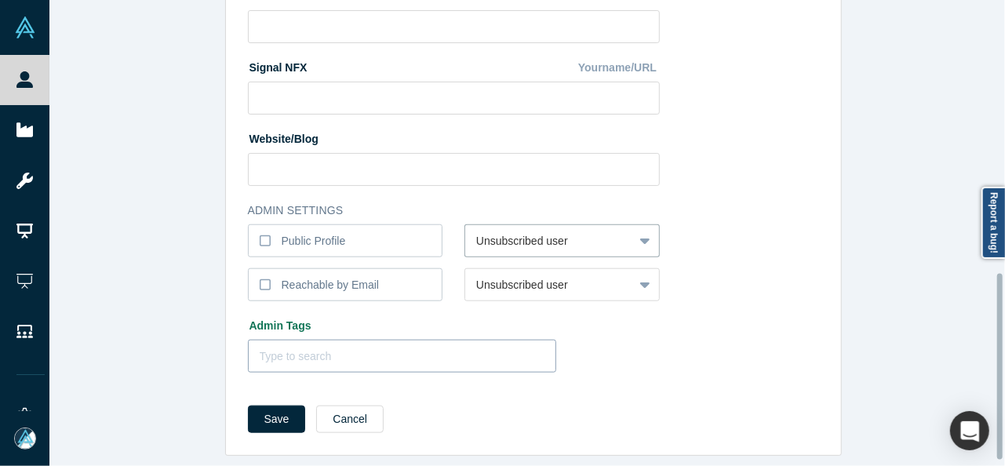
scroll to position [696, 0]
click at [263, 409] on button "Save" at bounding box center [277, 418] width 58 height 27
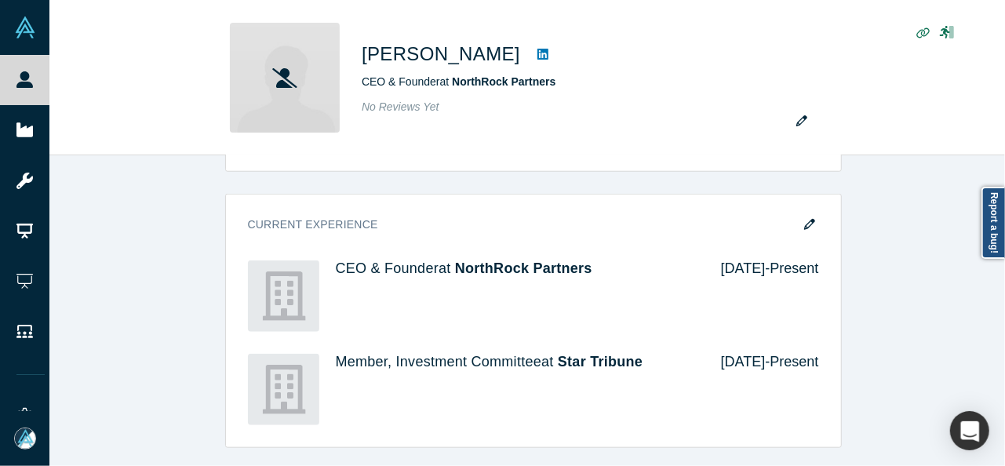
scroll to position [0, 0]
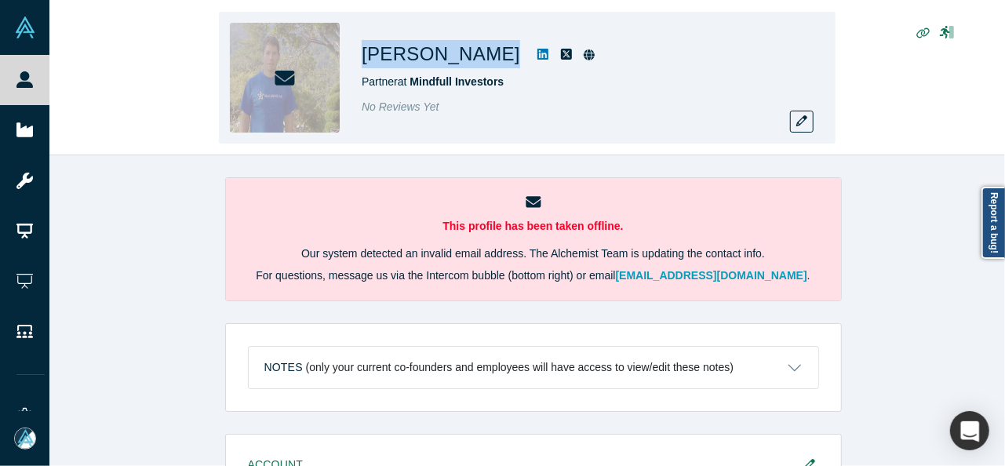
drag, startPoint x: 362, startPoint y: 54, endPoint x: 472, endPoint y: 47, distance: 110.0
click at [472, 47] on h1 "[PERSON_NAME]" at bounding box center [441, 54] width 158 height 28
copy h1 "[PERSON_NAME]"
drag, startPoint x: 494, startPoint y: 54, endPoint x: 744, endPoint y: 104, distance: 255.0
click at [744, 104] on div "No Reviews Yet" at bounding box center [581, 107] width 439 height 16
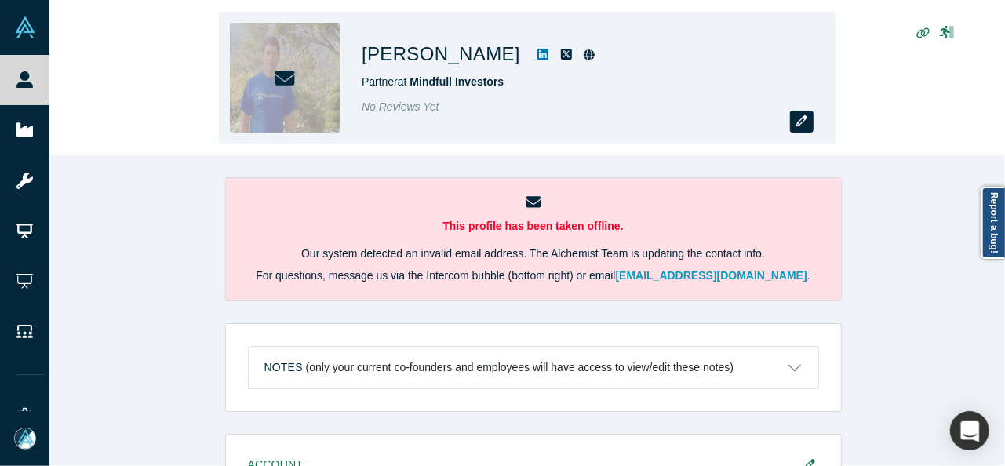
click at [794, 119] on button "button" at bounding box center [802, 122] width 24 height 22
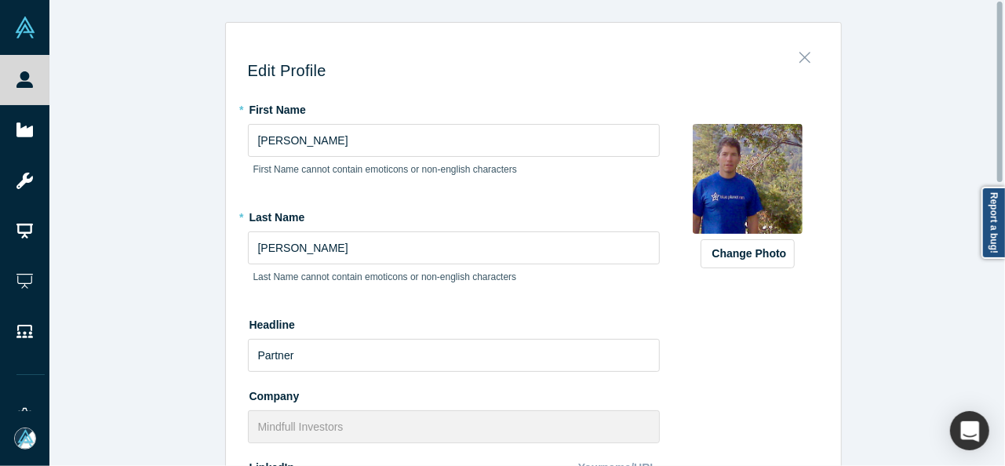
click at [801, 54] on icon "Close" at bounding box center [804, 57] width 11 height 17
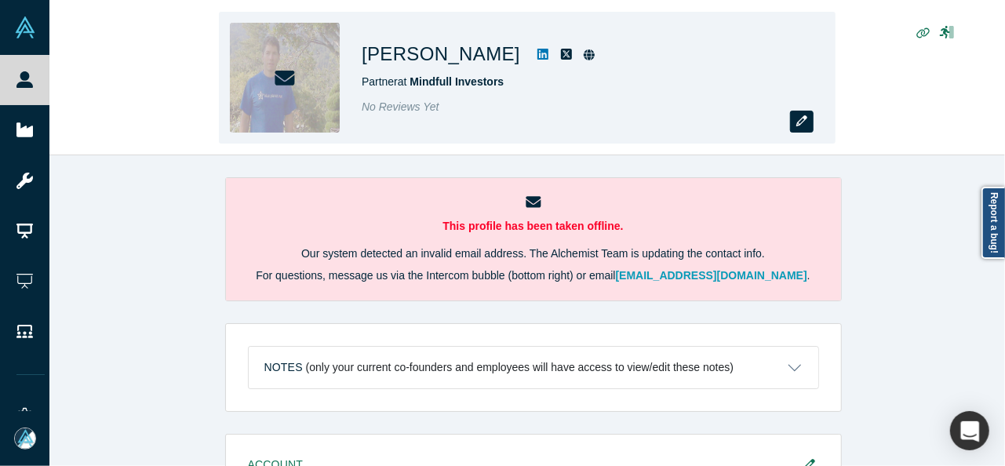
click at [809, 126] on button "button" at bounding box center [802, 122] width 24 height 22
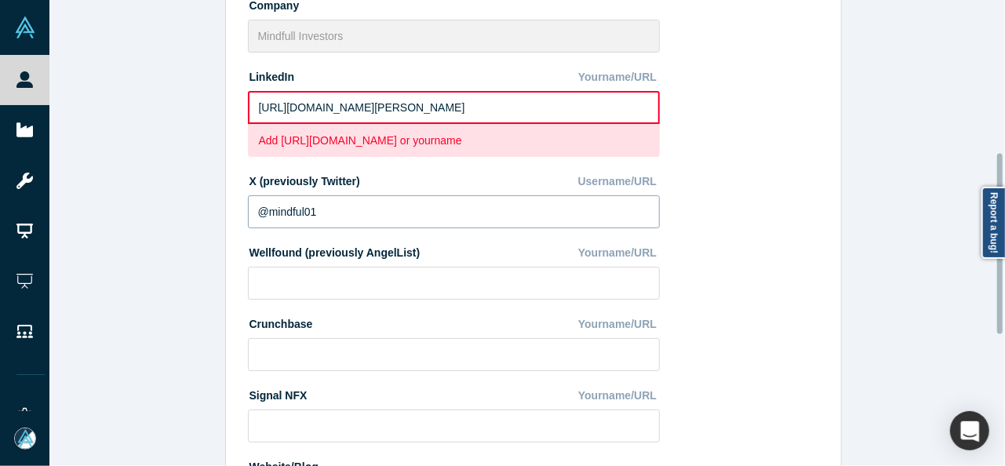
scroll to position [392, 0]
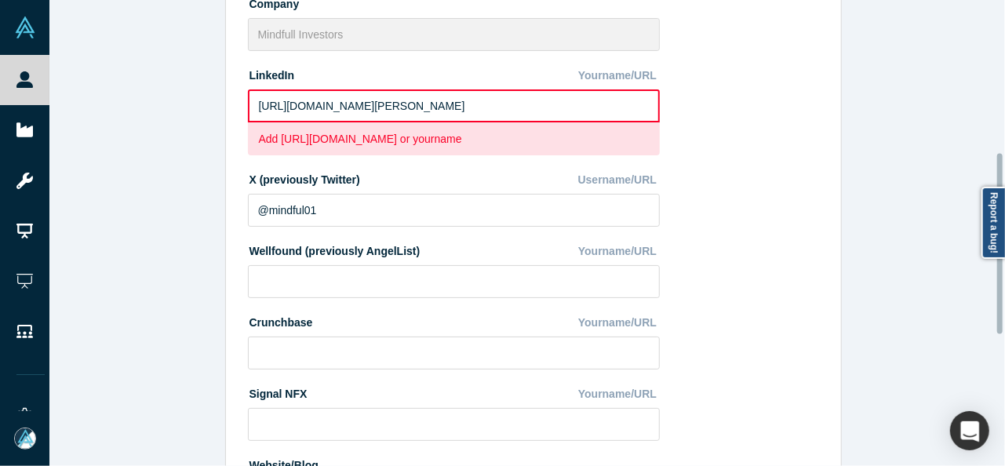
drag, startPoint x: 494, startPoint y: 104, endPoint x: 232, endPoint y: 101, distance: 262.0
click at [232, 101] on div "Edit Profile * First Name [PERSON_NAME] First Name cannot contain emoticons or …" at bounding box center [533, 212] width 615 height 1140
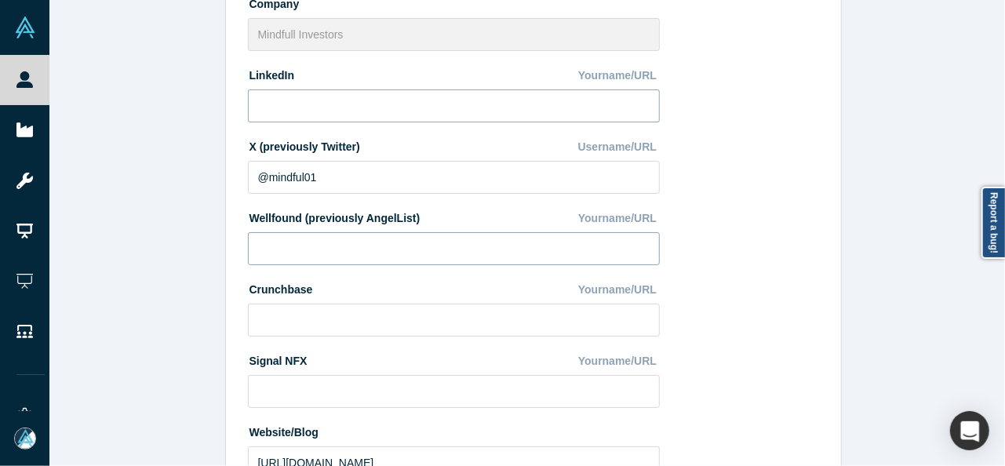
scroll to position [627, 0]
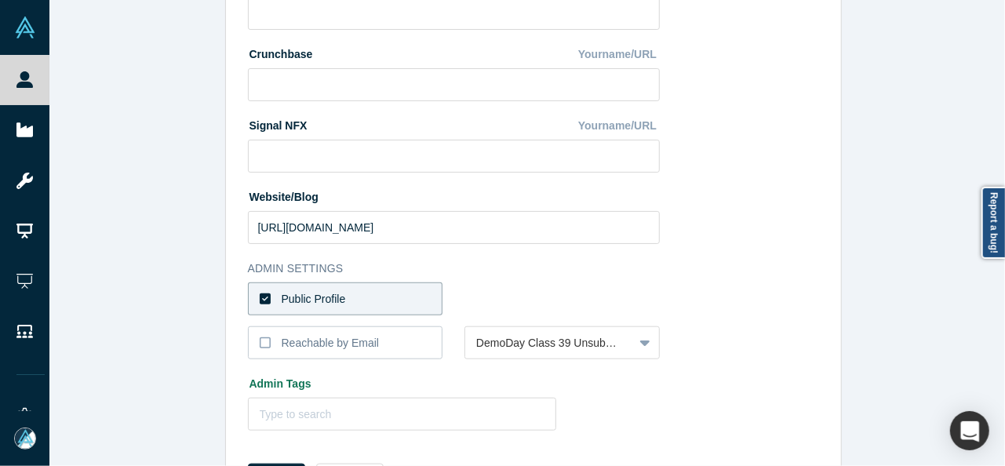
click at [403, 298] on label "Public Profile" at bounding box center [345, 298] width 195 height 33
click at [0, 0] on input "Public Profile" at bounding box center [0, 0] width 0 height 0
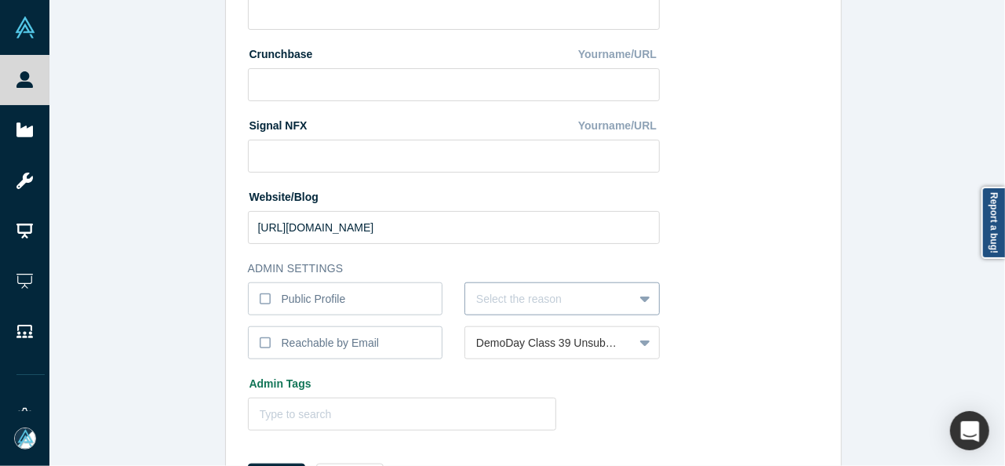
click at [500, 293] on div "Select the reason" at bounding box center [561, 298] width 195 height 33
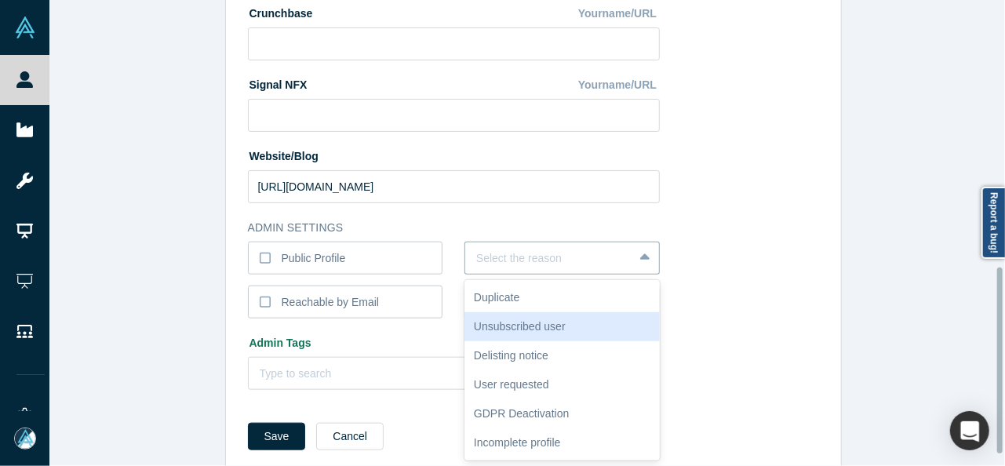
click at [509, 329] on div "Unsubscribed user" at bounding box center [561, 326] width 195 height 29
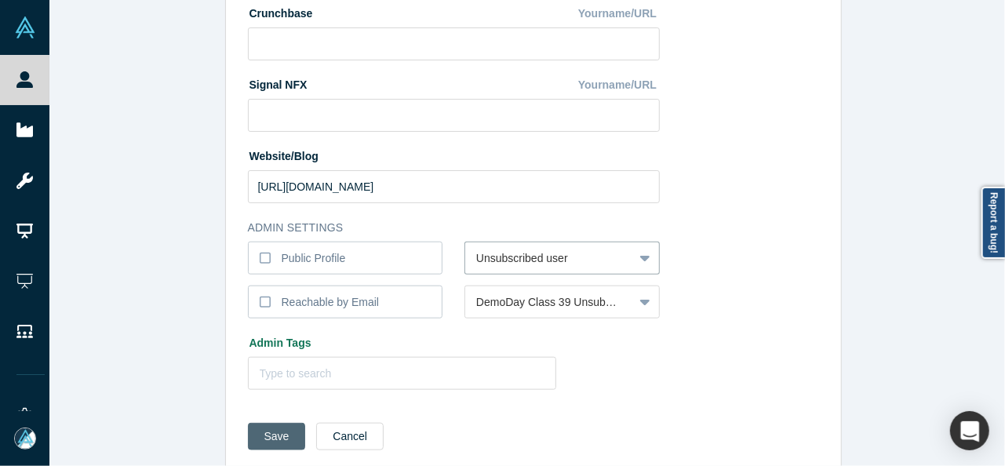
click at [270, 432] on button "Save" at bounding box center [277, 436] width 58 height 27
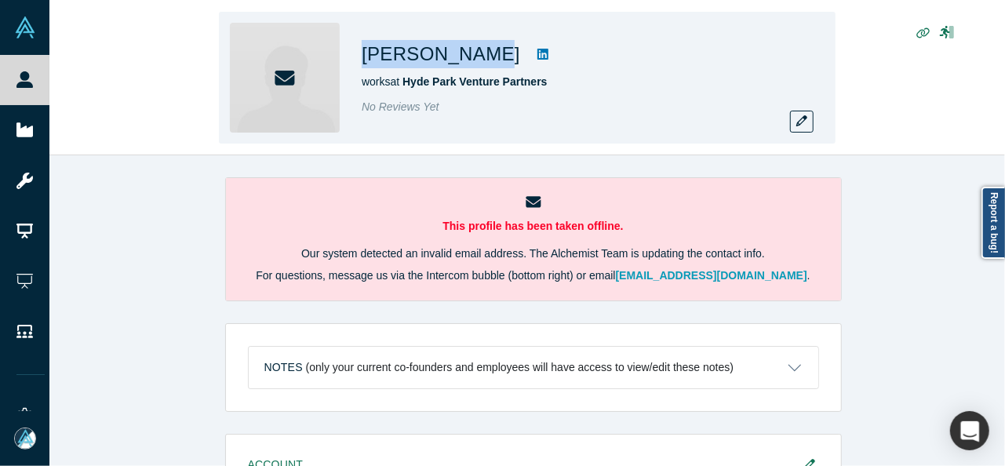
click at [461, 57] on h1 "[PERSON_NAME]" at bounding box center [441, 54] width 158 height 28
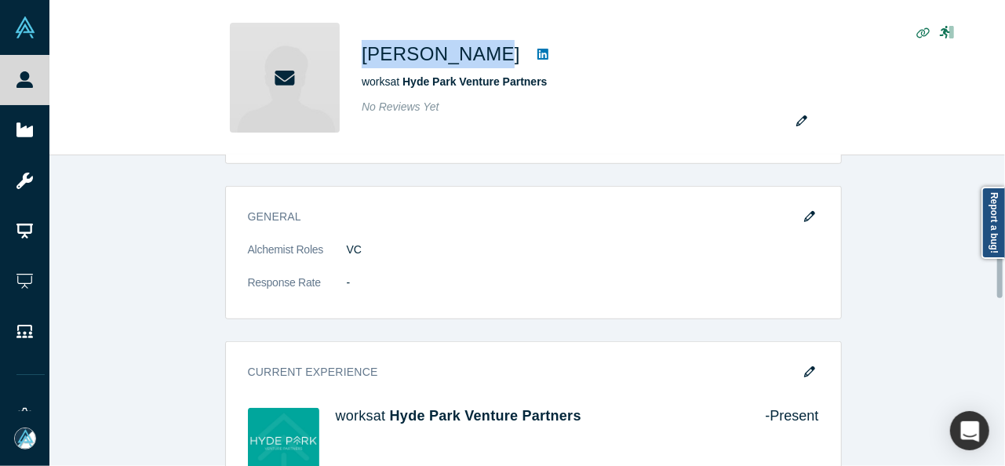
scroll to position [627, 0]
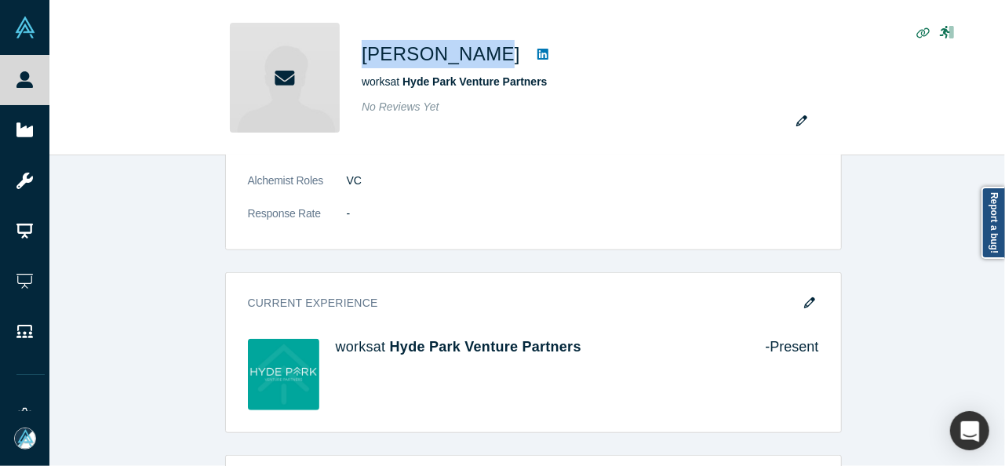
drag, startPoint x: 802, startPoint y: 300, endPoint x: 254, endPoint y: 431, distance: 562.7
click at [804, 300] on icon "button" at bounding box center [809, 302] width 11 height 11
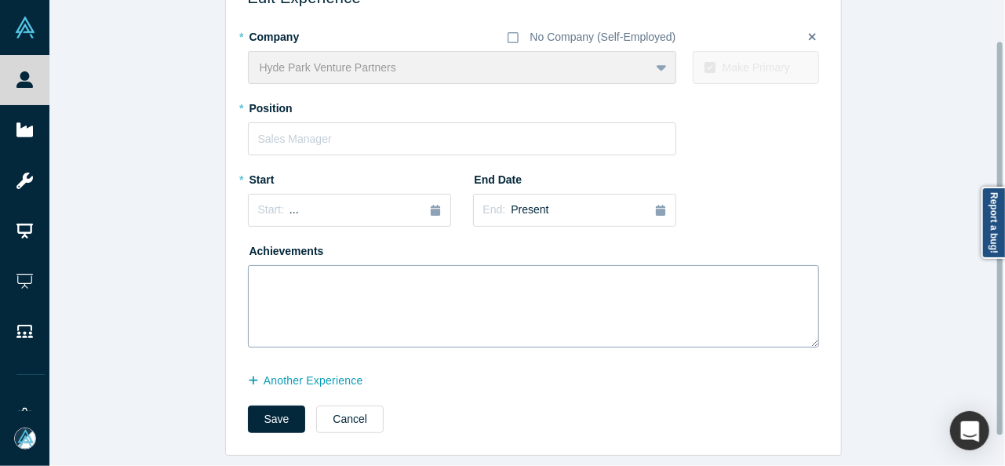
scroll to position [83, 0]
click at [298, 122] on input "text" at bounding box center [462, 138] width 428 height 33
paste input "Managing Partner"
type input "Managing Partner"
click at [296, 194] on button "Start: ..." at bounding box center [349, 210] width 203 height 33
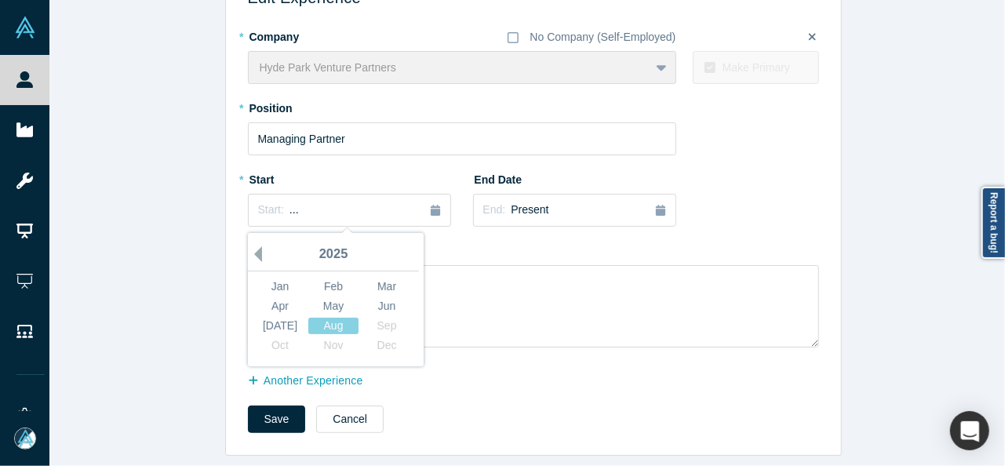
click at [249, 246] on button "Previous Year" at bounding box center [254, 254] width 16 height 16
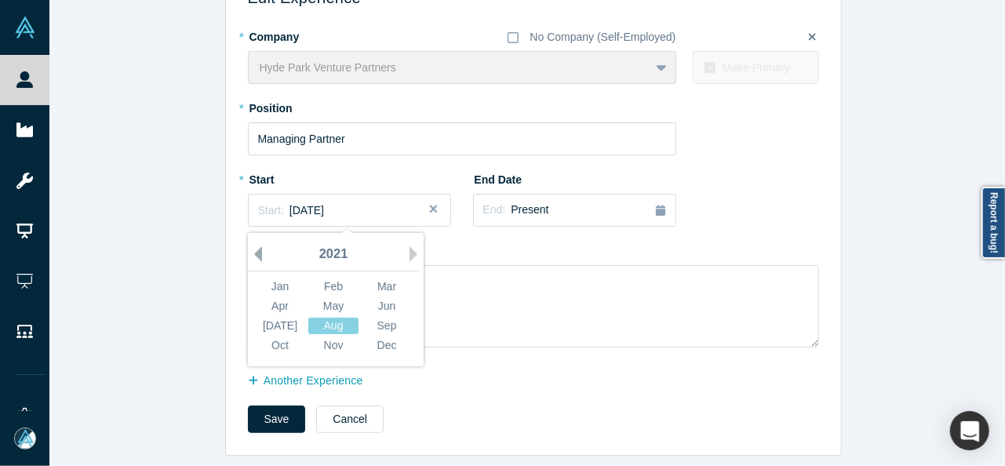
click at [249, 246] on button "Previous Year" at bounding box center [254, 254] width 16 height 16
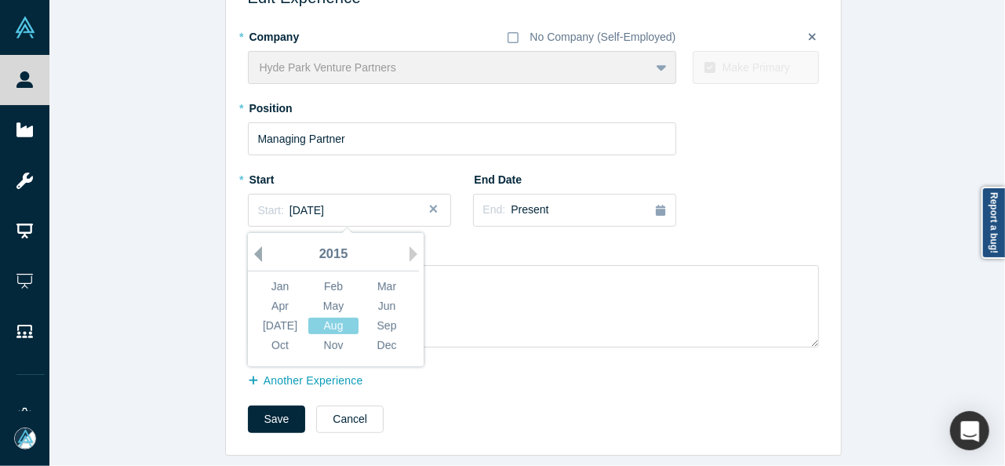
click at [249, 246] on button "Previous Year" at bounding box center [254, 254] width 16 height 16
click at [260, 278] on div "Jan" at bounding box center [280, 286] width 50 height 16
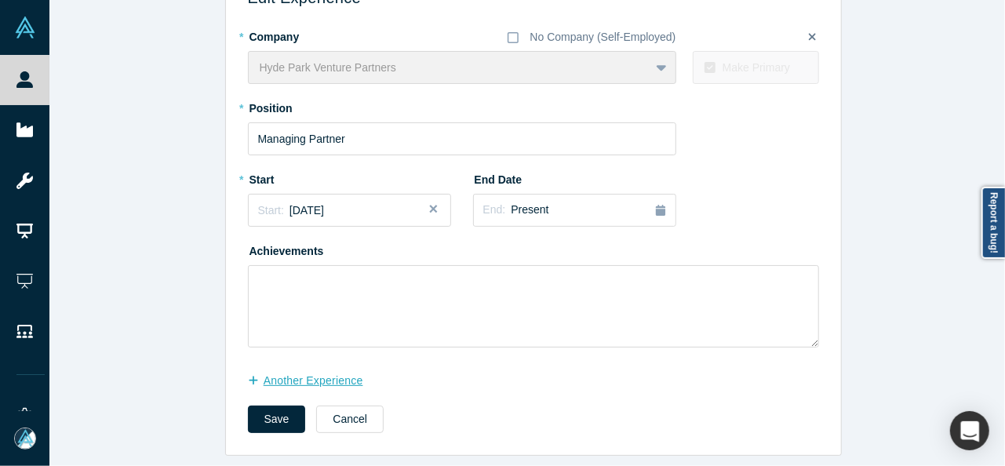
click at [305, 376] on button "another Experience" at bounding box center [314, 380] width 132 height 27
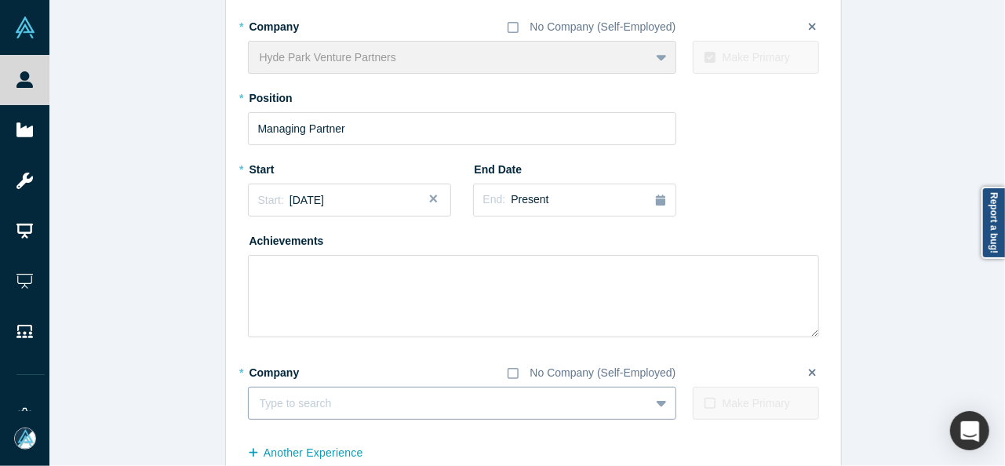
click at [306, 404] on div at bounding box center [449, 404] width 379 height 20
paste input "Founder and Executive Director Founder and Executive Director Omaxn"
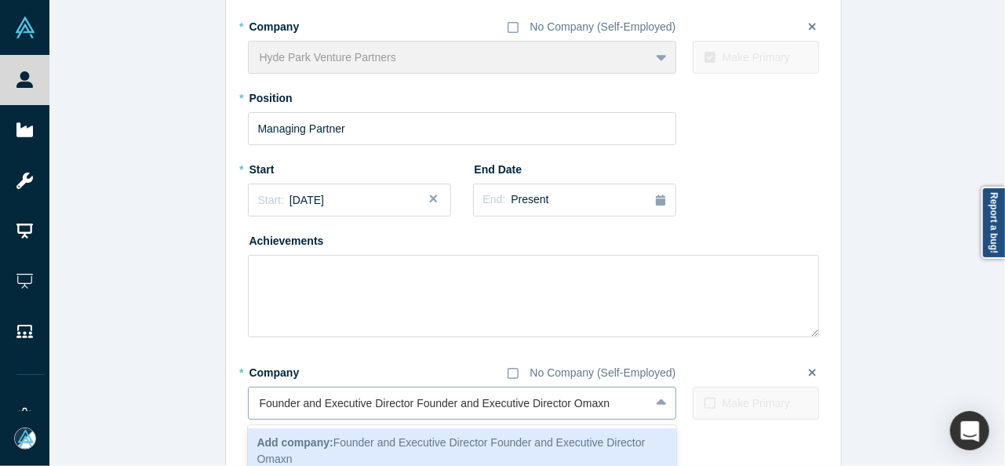
drag, startPoint x: 562, startPoint y: 403, endPoint x: 242, endPoint y: 405, distance: 320.0
click at [249, 405] on div "Founder and Executive Director Founder and Executive Director Omaxn" at bounding box center [449, 404] width 401 height 26
type input "Omaxn"
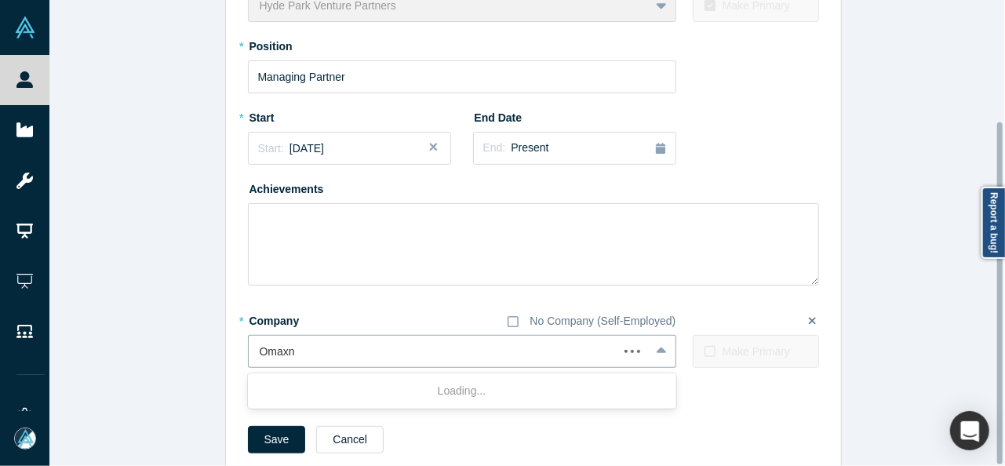
scroll to position [165, 0]
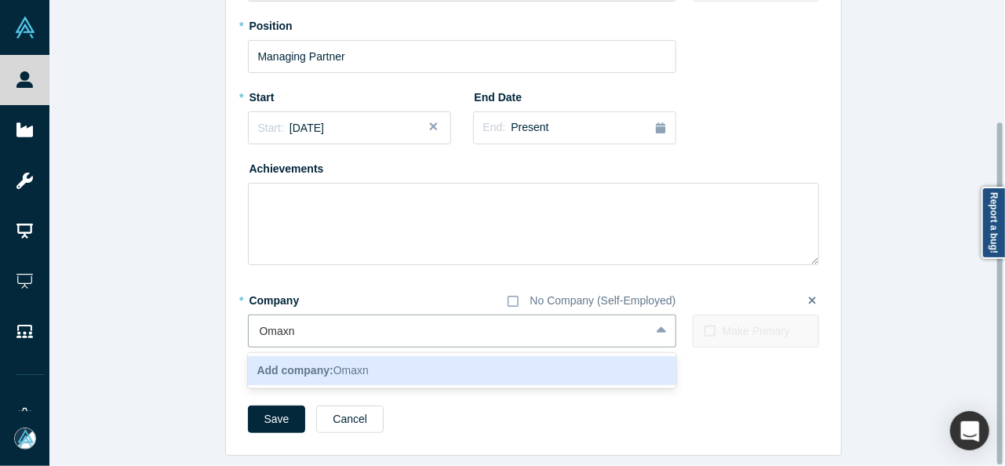
click at [301, 369] on div "Add company: Omaxn" at bounding box center [462, 370] width 428 height 29
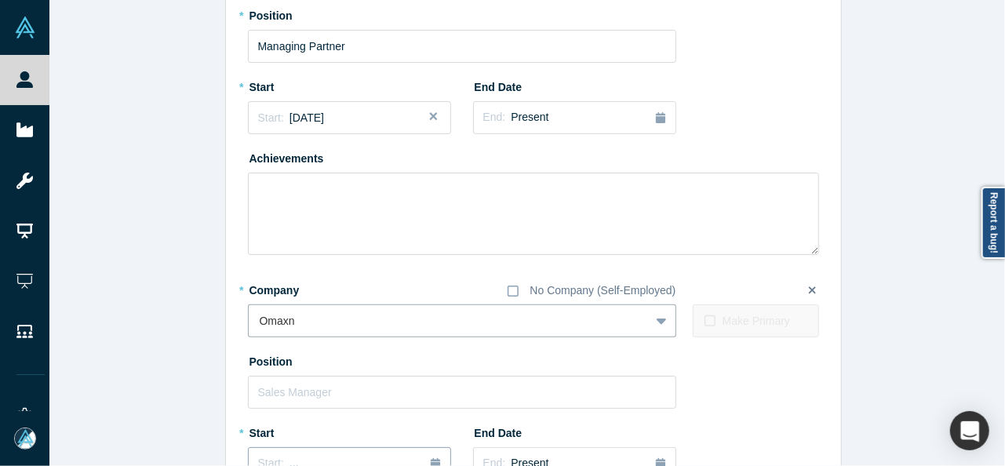
click at [275, 449] on button "Start: ..." at bounding box center [349, 463] width 203 height 33
click at [252, 326] on button "Previous Year" at bounding box center [254, 326] width 16 height 16
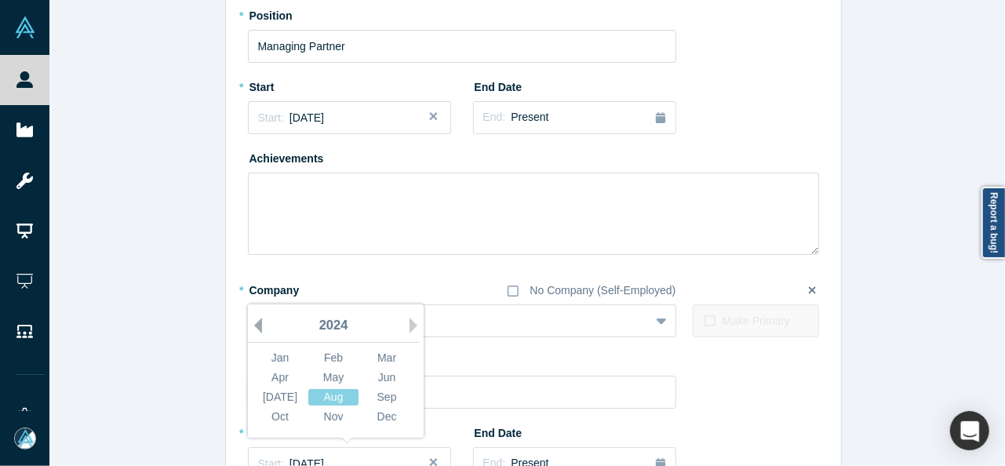
click at [252, 326] on button "Previous Year" at bounding box center [254, 326] width 16 height 16
click at [260, 350] on div "Jan" at bounding box center [280, 358] width 50 height 16
click at [288, 400] on input "text" at bounding box center [462, 392] width 428 height 33
paste input "Founder and Executive Director Founder and Executive Director"
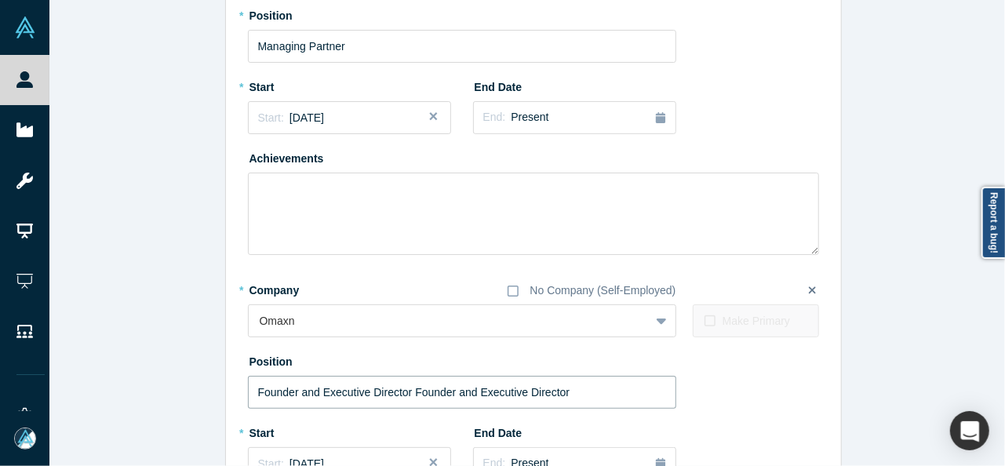
drag, startPoint x: 402, startPoint y: 388, endPoint x: 593, endPoint y: 391, distance: 190.6
click at [593, 391] on input "Founder and Executive Director Founder and Executive Director" at bounding box center [462, 392] width 428 height 33
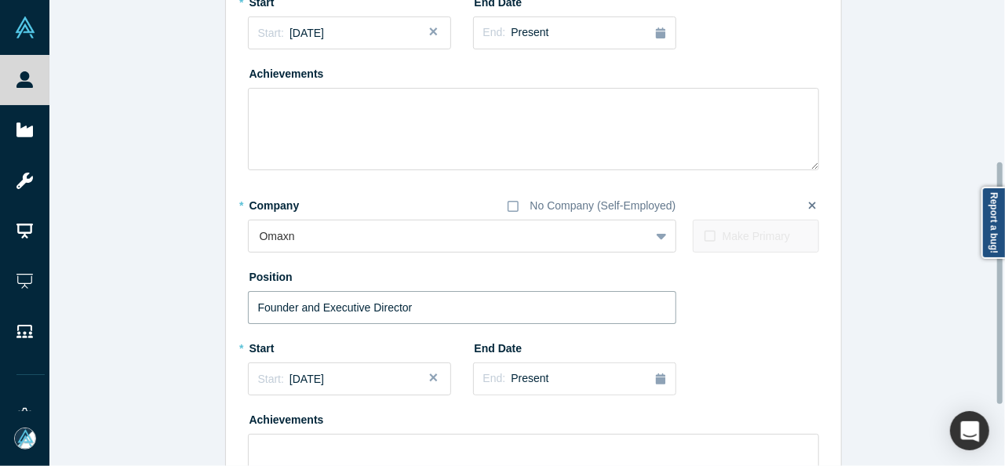
scroll to position [322, 0]
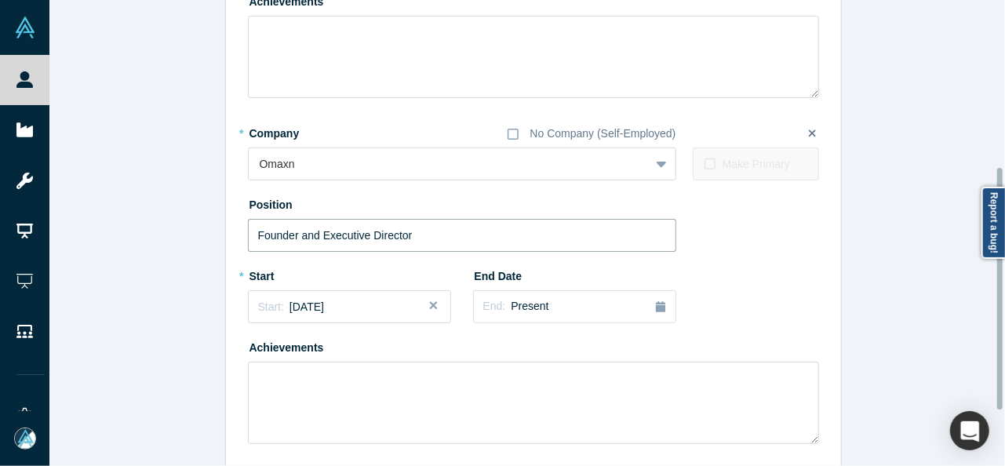
type input "Founder and Executive Director"
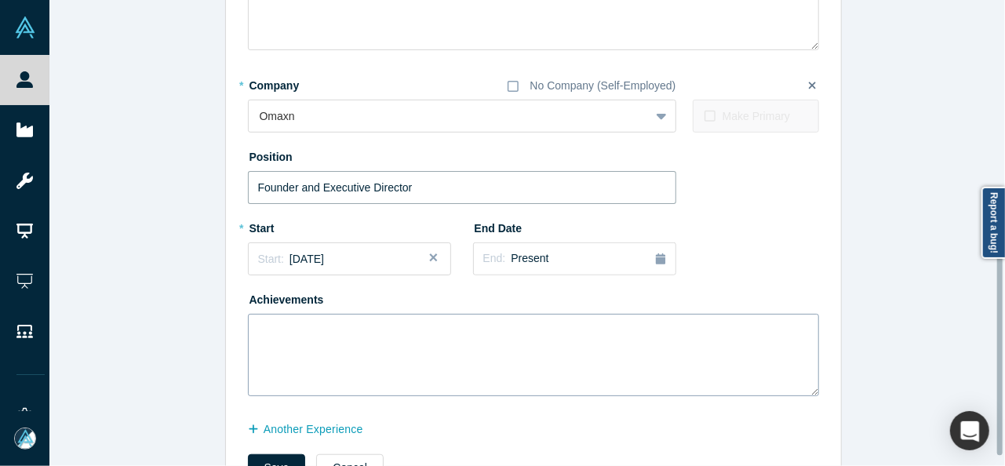
scroll to position [429, 0]
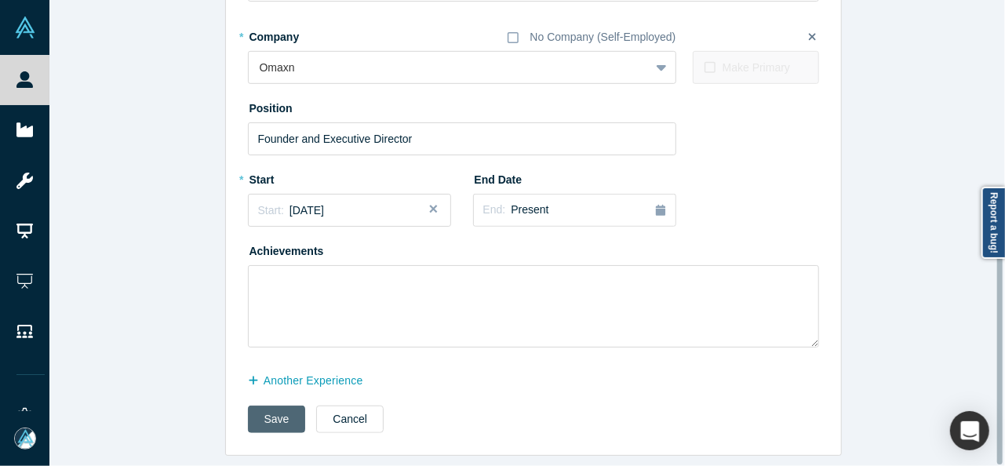
drag, startPoint x: 252, startPoint y: 408, endPoint x: 252, endPoint y: 398, distance: 10.2
click at [253, 407] on button "Save" at bounding box center [277, 418] width 58 height 27
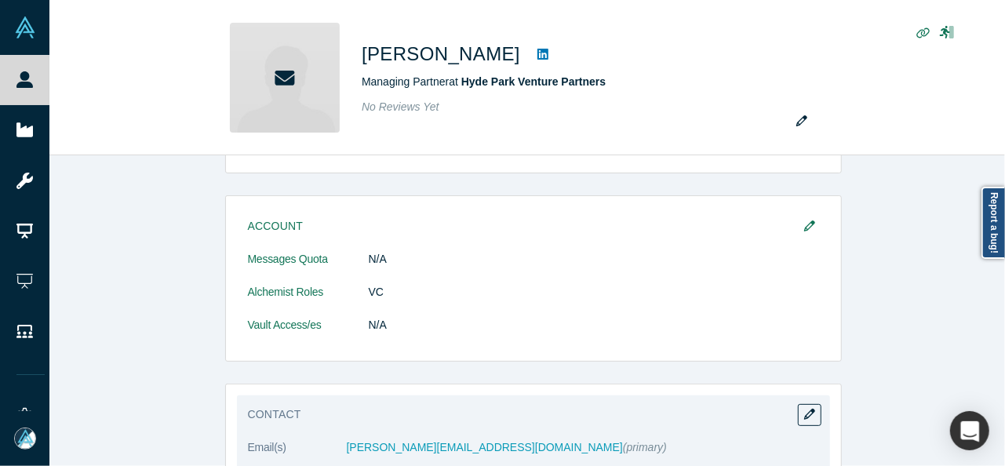
scroll to position [392, 0]
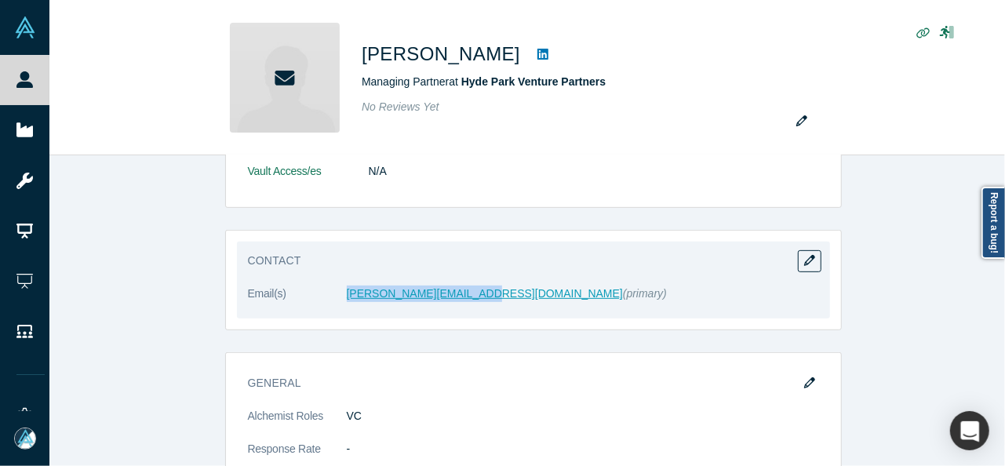
drag, startPoint x: 337, startPoint y: 300, endPoint x: 470, endPoint y: 296, distance: 132.6
click at [470, 296] on dl "Email(s) pete@hydeparkangels.com (primary)" at bounding box center [533, 301] width 571 height 33
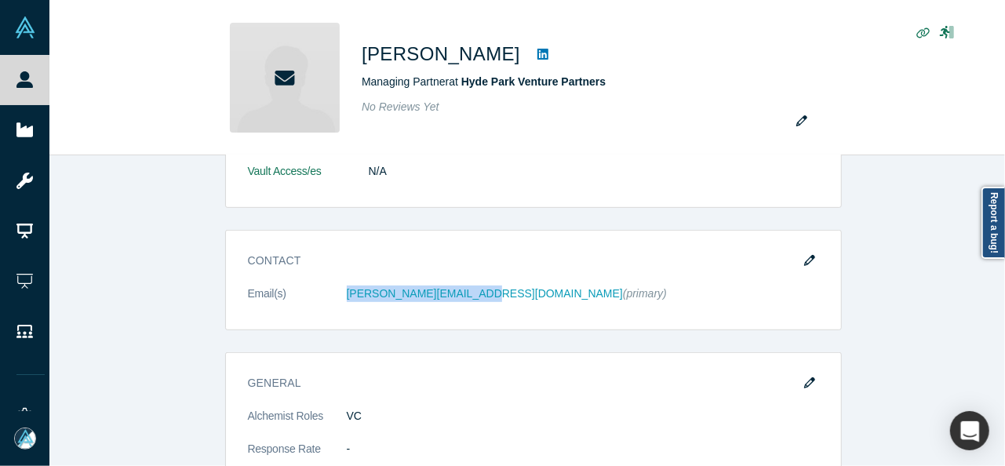
copy dl "pete@hydeparkangels.com"
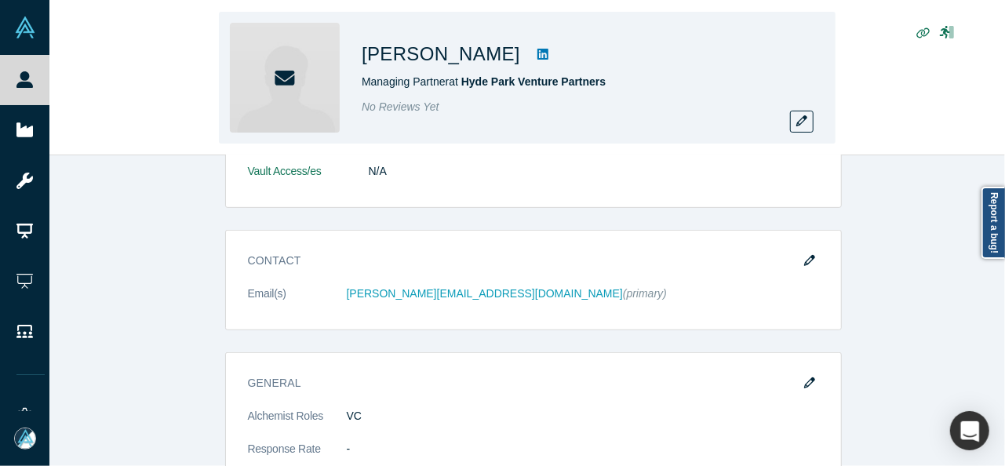
click at [886, 88] on div "Pete Wilkins Managing Partner at Hyde Park Venture Partners No Reviews Yet" at bounding box center [526, 78] width 955 height 155
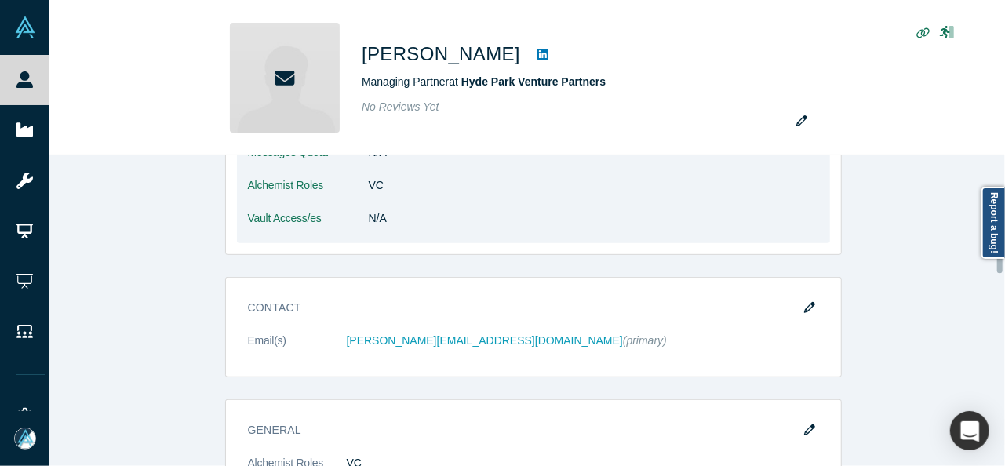
scroll to position [314, 0]
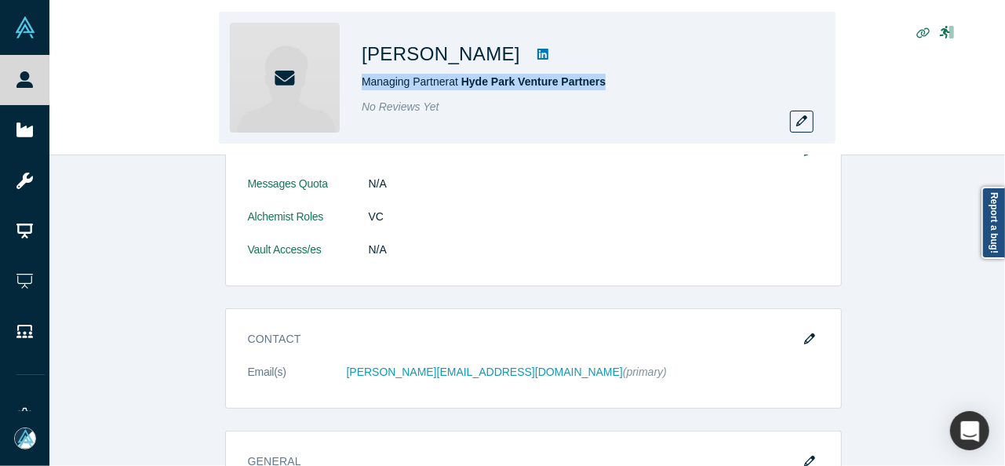
drag, startPoint x: 361, startPoint y: 82, endPoint x: 627, endPoint y: 80, distance: 266.7
click at [627, 80] on div "Pete Wilkins Managing Partner at Hyde Park Venture Partners No Reviews Yet" at bounding box center [527, 78] width 616 height 132
copy span "Managing Partner at Hyde Park Venture Partners"
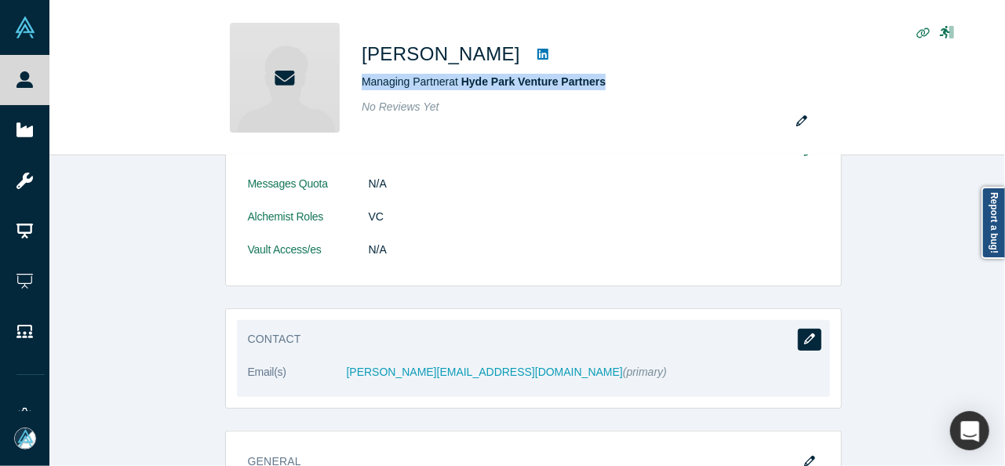
click at [804, 334] on icon "button" at bounding box center [809, 338] width 11 height 11
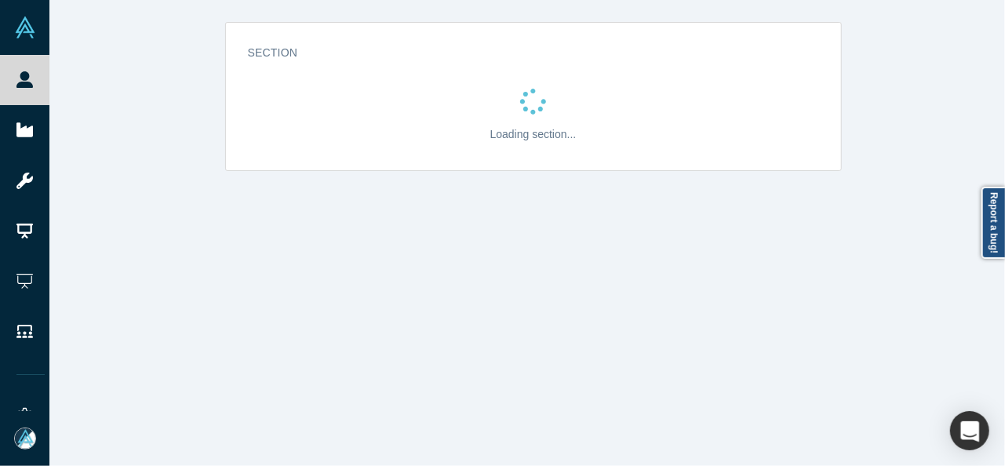
scroll to position [0, 0]
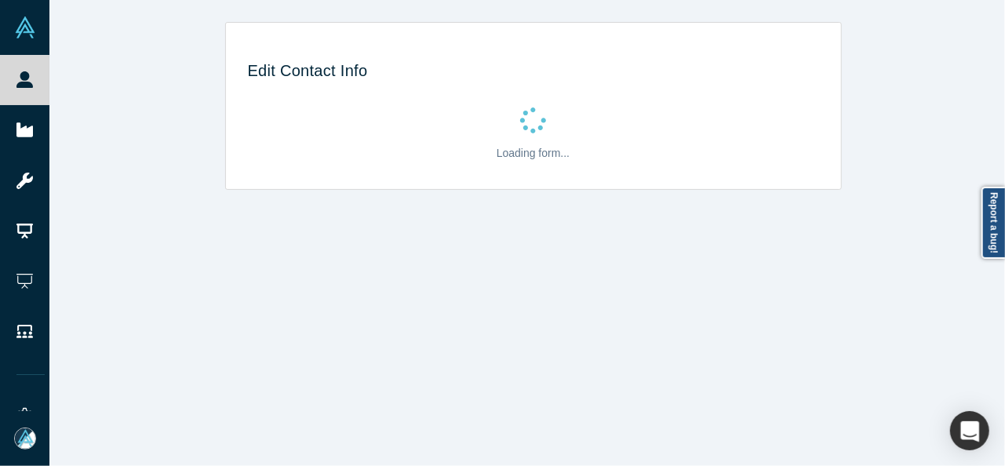
select select "US"
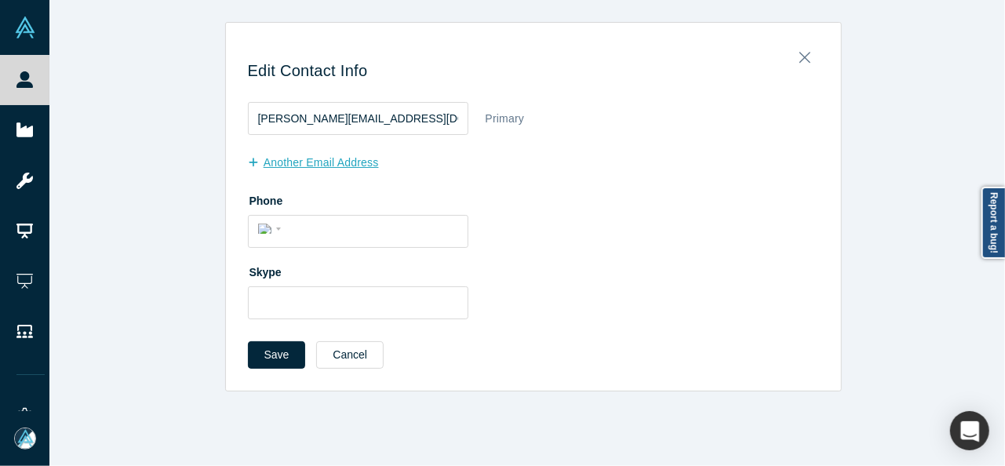
click at [332, 161] on button "another Email Address" at bounding box center [321, 162] width 147 height 27
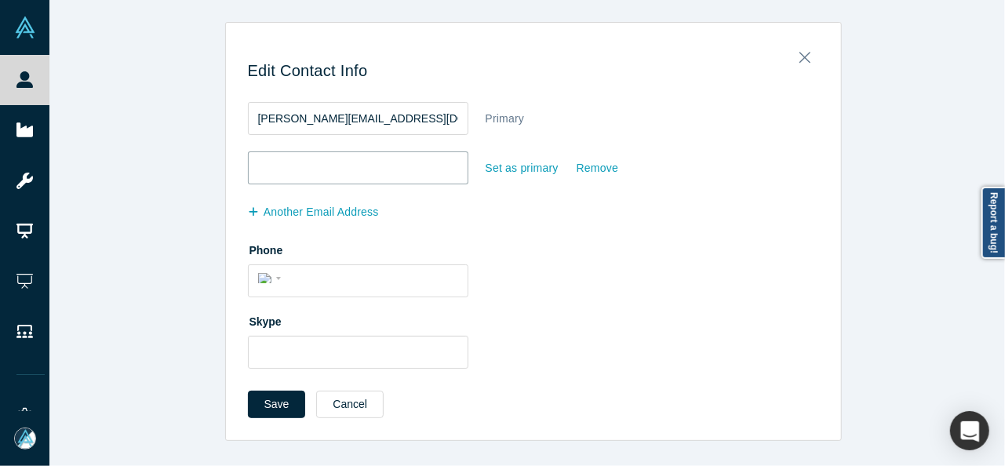
click at [330, 162] on input "email" at bounding box center [358, 167] width 220 height 33
paste input "petewilkins@hydeparkangels.com"
type input "petewilkins@hydeparkangels.com"
click at [513, 172] on div "Set as primary" at bounding box center [522, 168] width 75 height 27
click at [0, 0] on input "Set as primary" at bounding box center [0, 0] width 0 height 0
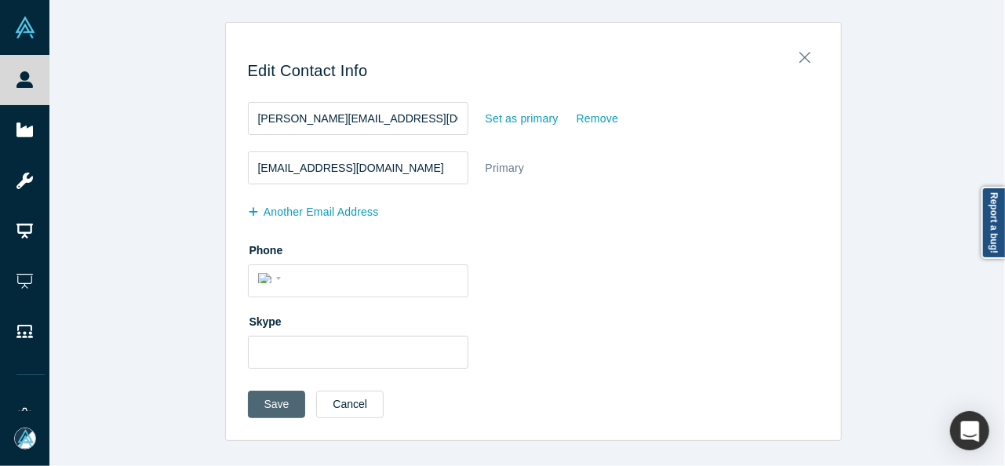
click at [289, 394] on button "Save" at bounding box center [277, 404] width 58 height 27
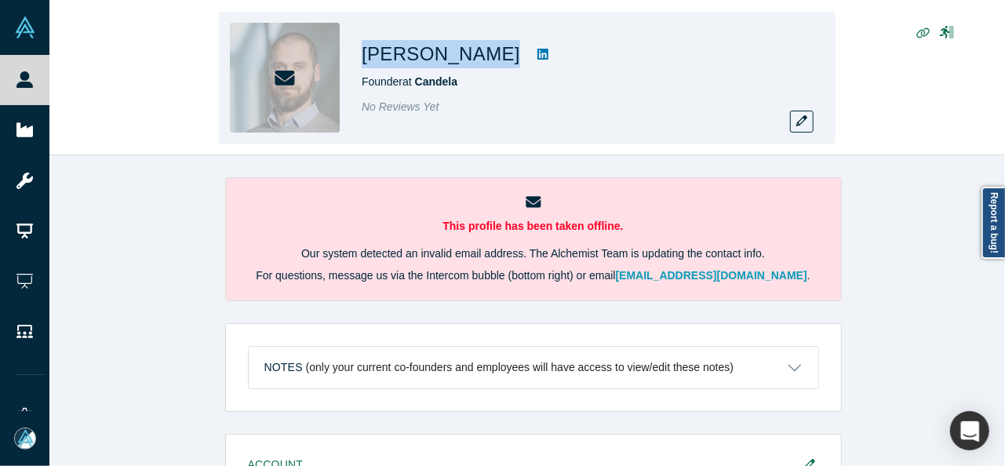
drag, startPoint x: 378, startPoint y: 58, endPoint x: 478, endPoint y: 67, distance: 100.0
click at [478, 67] on div "[PERSON_NAME] Founder at Candela No Reviews Yet" at bounding box center [527, 78] width 616 height 132
copy div "[PERSON_NAME]"
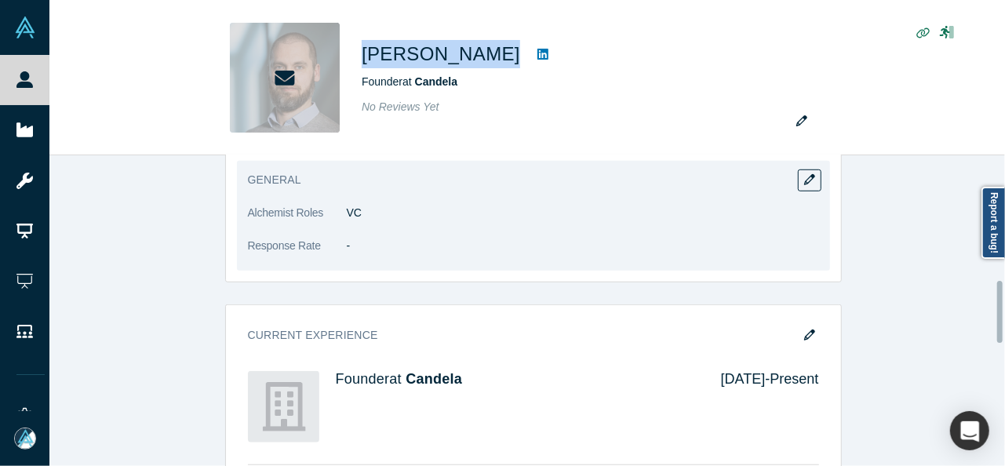
scroll to position [627, 0]
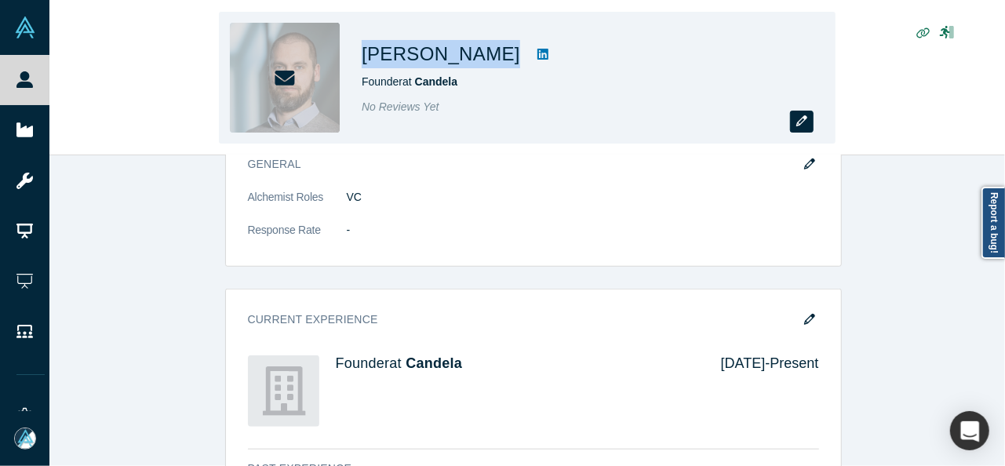
click at [797, 118] on icon "button" at bounding box center [801, 120] width 11 height 11
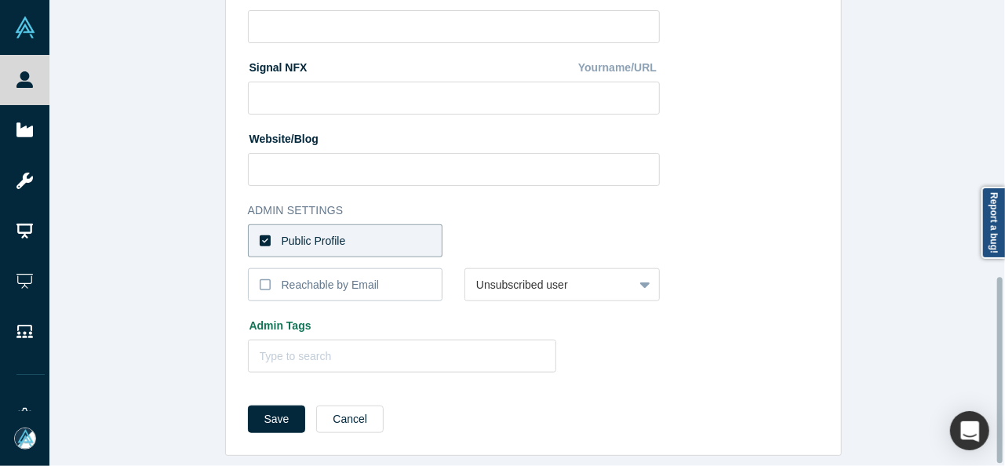
scroll to position [696, 0]
drag, startPoint x: 384, startPoint y: 232, endPoint x: 453, endPoint y: 239, distance: 69.4
click at [384, 231] on label "Public Profile" at bounding box center [345, 240] width 195 height 33
click at [0, 0] on input "Public Profile" at bounding box center [0, 0] width 0 height 0
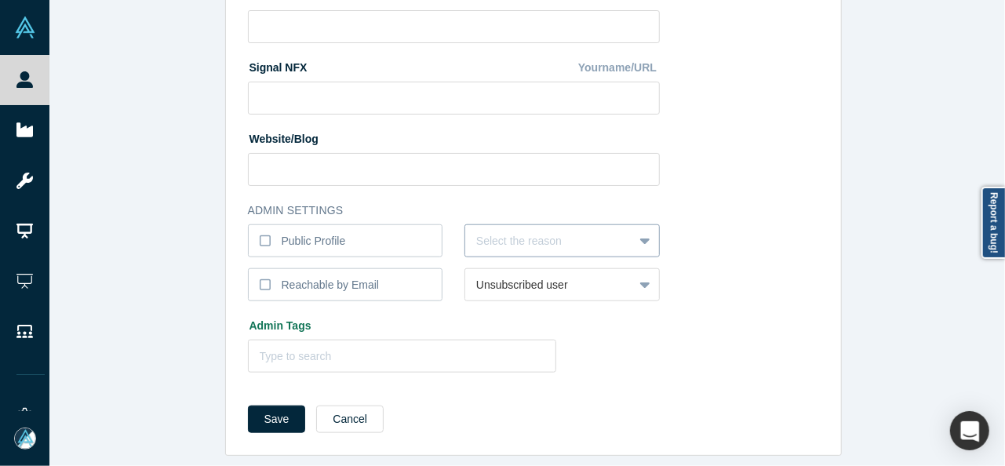
click at [509, 231] on div at bounding box center [549, 241] width 146 height 20
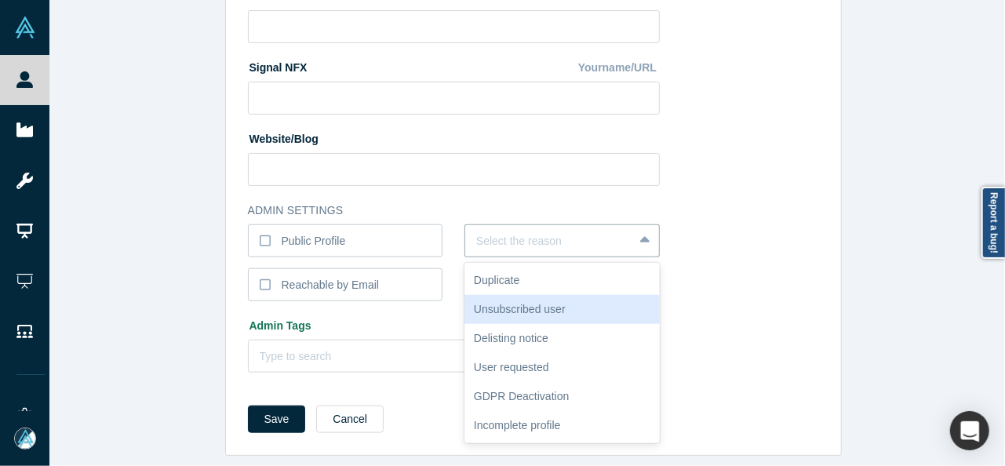
click at [496, 304] on div "Unsubscribed user" at bounding box center [561, 309] width 195 height 29
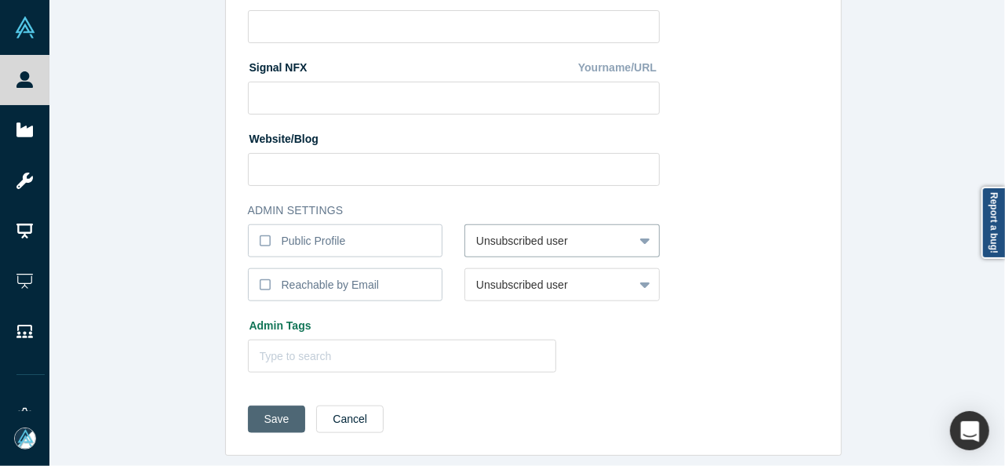
click at [274, 420] on button "Save" at bounding box center [277, 418] width 58 height 27
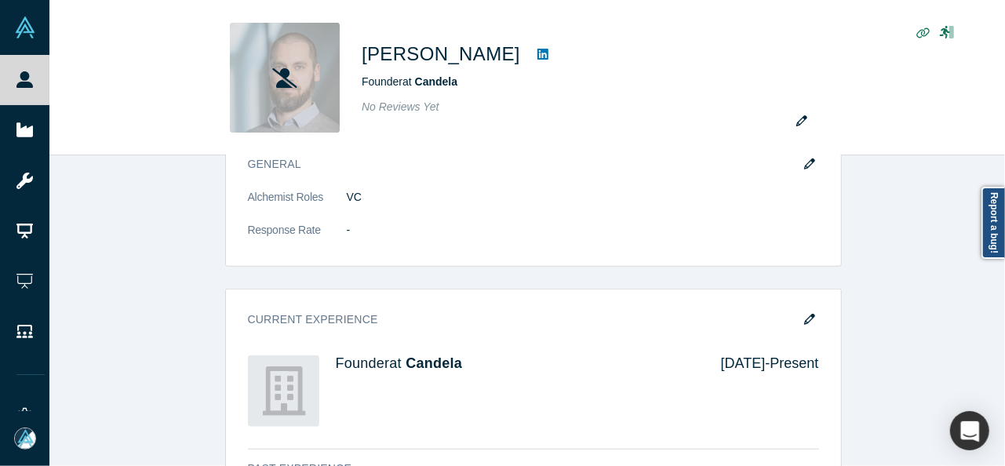
scroll to position [0, 0]
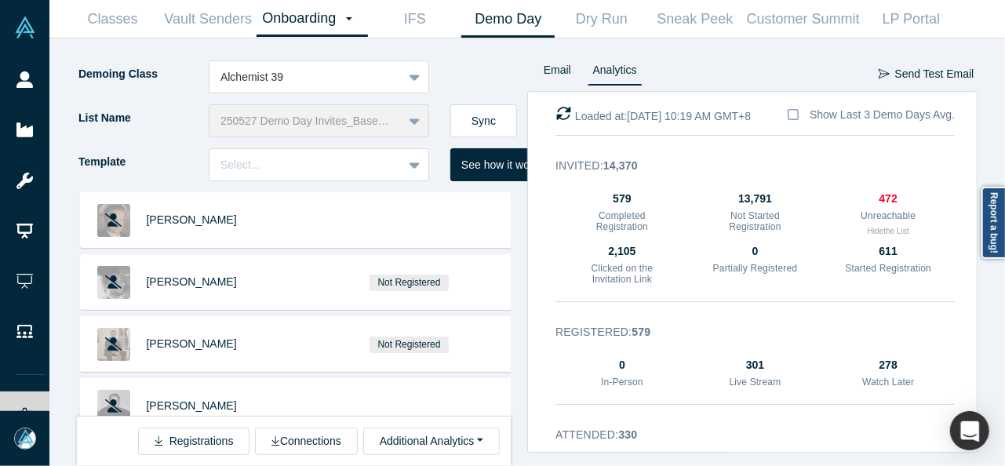
scroll to position [27173, 0]
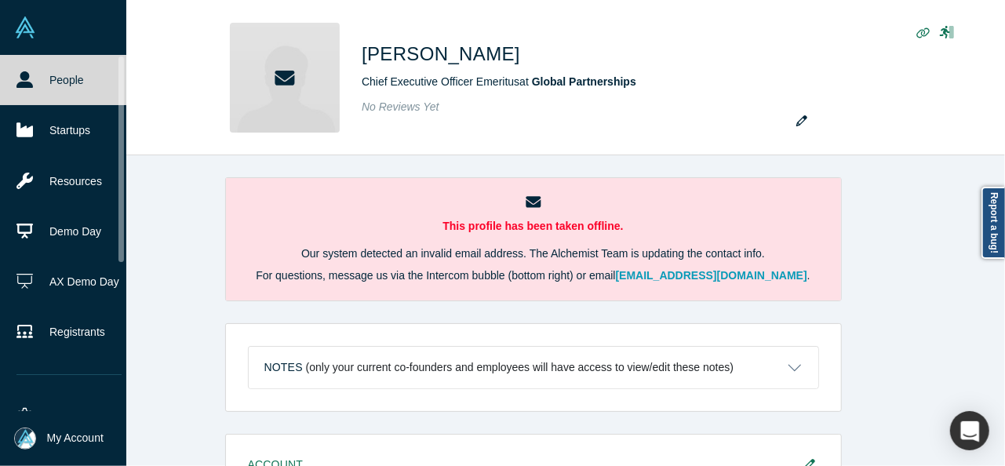
click at [35, 75] on link "People" at bounding box center [69, 80] width 138 height 50
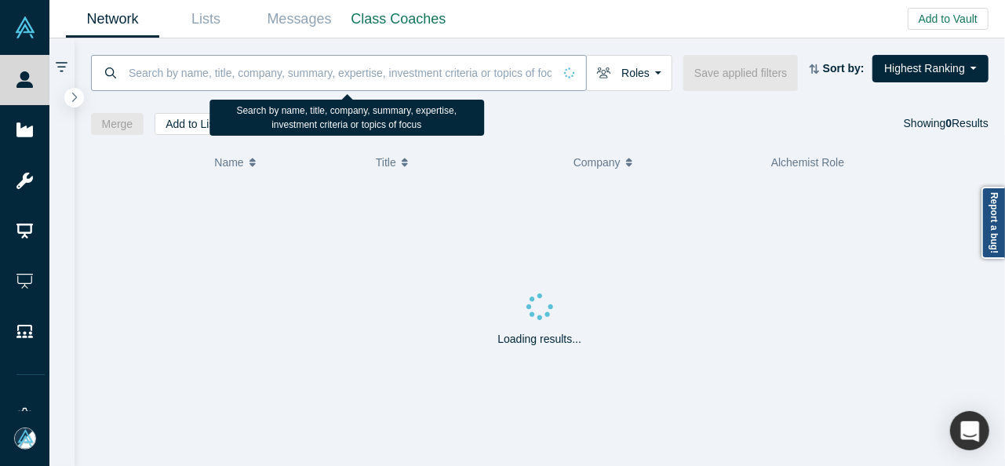
click at [251, 79] on input at bounding box center [340, 72] width 426 height 37
paste input "Igor Racki"
type input "Igor Racki"
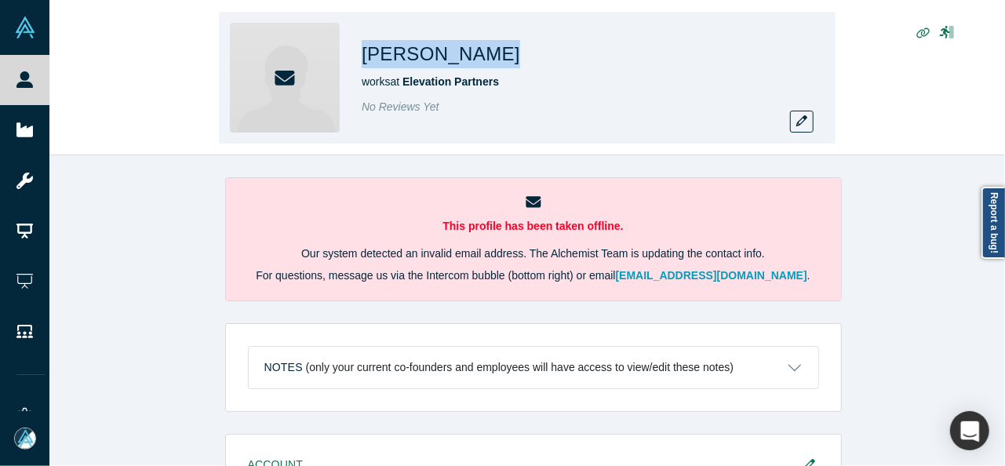
click at [519, 49] on div "[PERSON_NAME] works at Elevation Partners No Reviews Yet" at bounding box center [527, 78] width 616 height 132
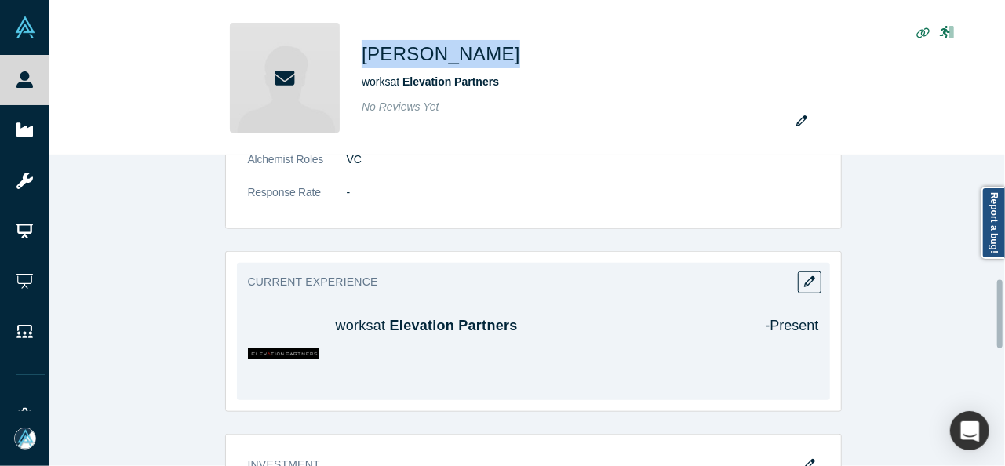
scroll to position [549, 0]
